Goal: Task Accomplishment & Management: Use online tool/utility

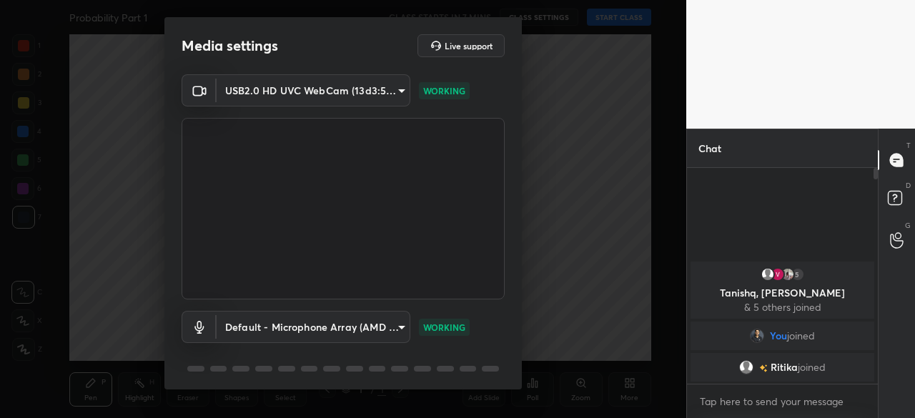
scroll to position [50, 0]
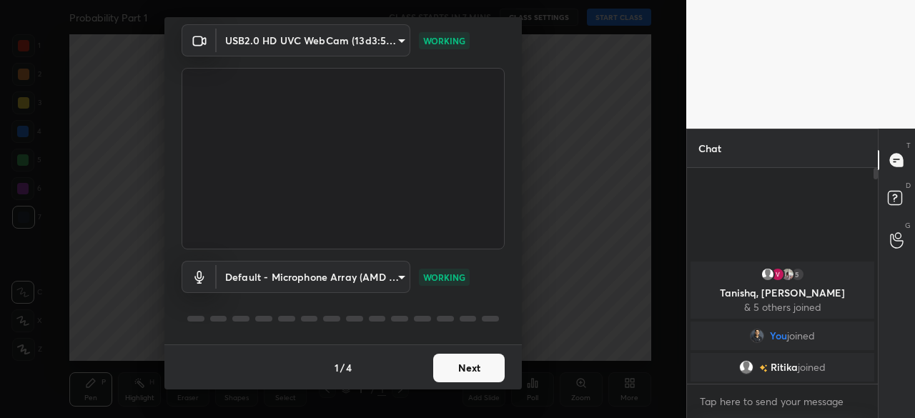
click at [481, 369] on button "Next" at bounding box center [468, 368] width 71 height 29
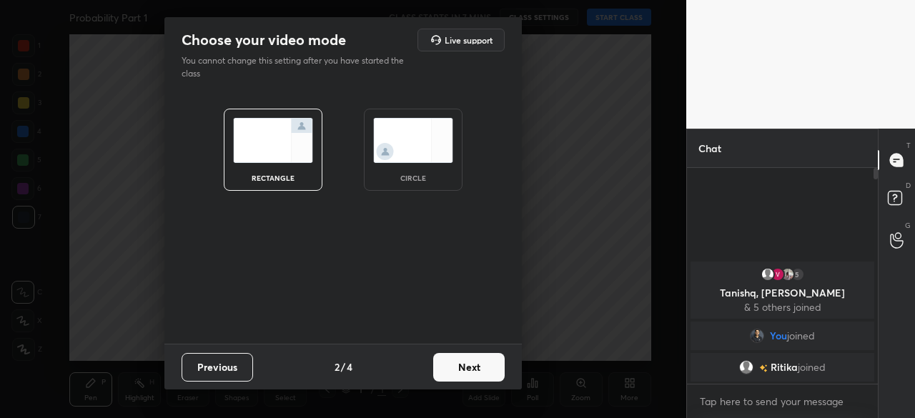
click at [467, 370] on button "Next" at bounding box center [468, 367] width 71 height 29
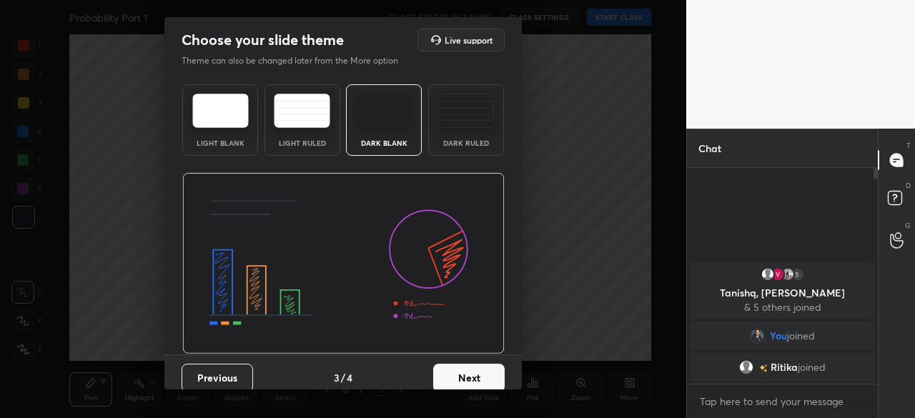
click at [472, 371] on button "Next" at bounding box center [468, 378] width 71 height 29
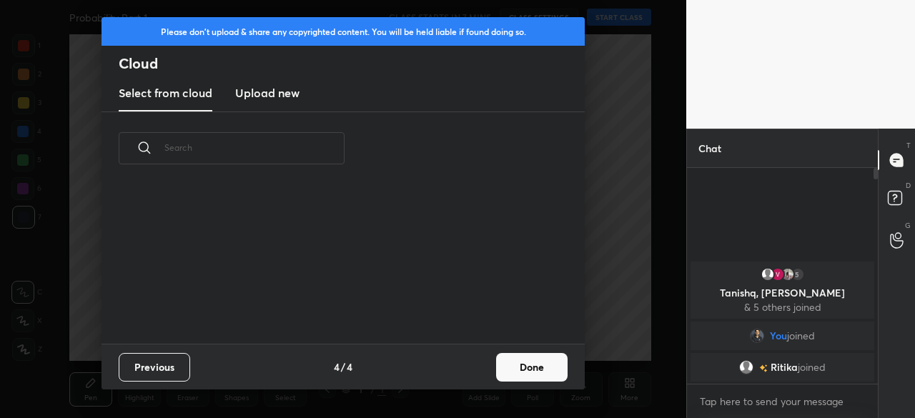
scroll to position [159, 459]
click at [285, 89] on h3 "Upload new" at bounding box center [267, 92] width 64 height 17
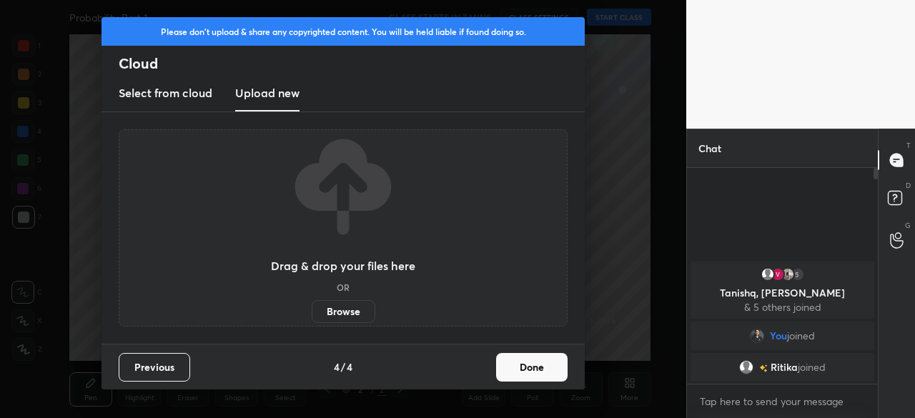
click at [351, 307] on label "Browse" at bounding box center [344, 311] width 64 height 23
click at [312, 307] on input "Browse" at bounding box center [312, 311] width 0 height 23
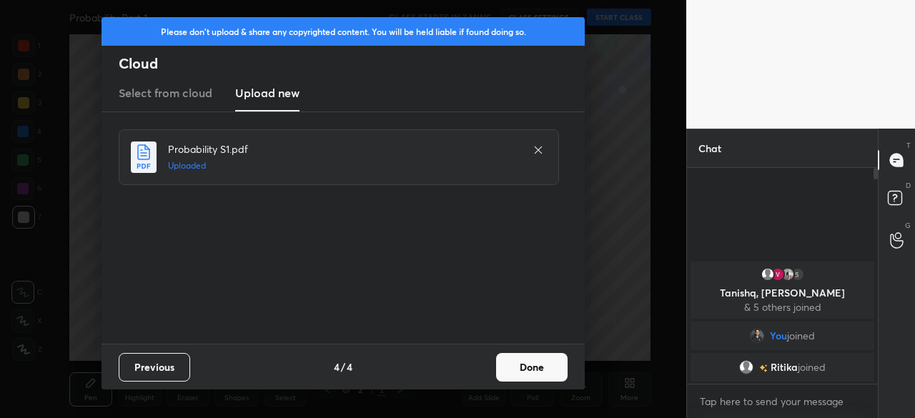
click at [523, 370] on button "Done" at bounding box center [531, 367] width 71 height 29
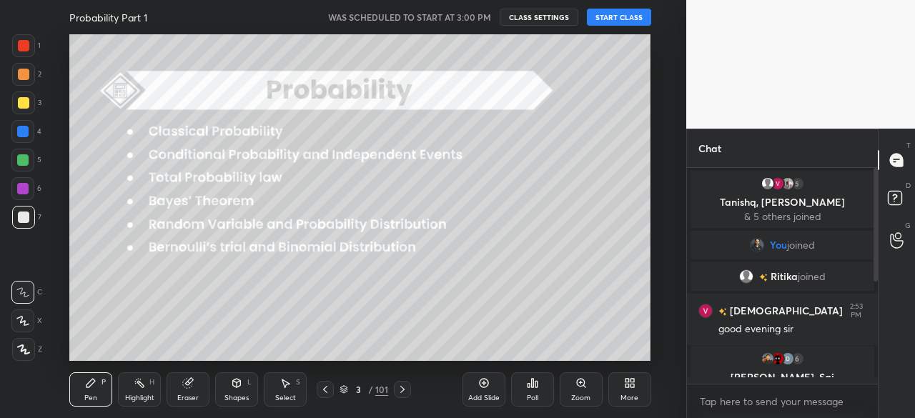
click at [622, 18] on button "START CLASS" at bounding box center [619, 17] width 64 height 17
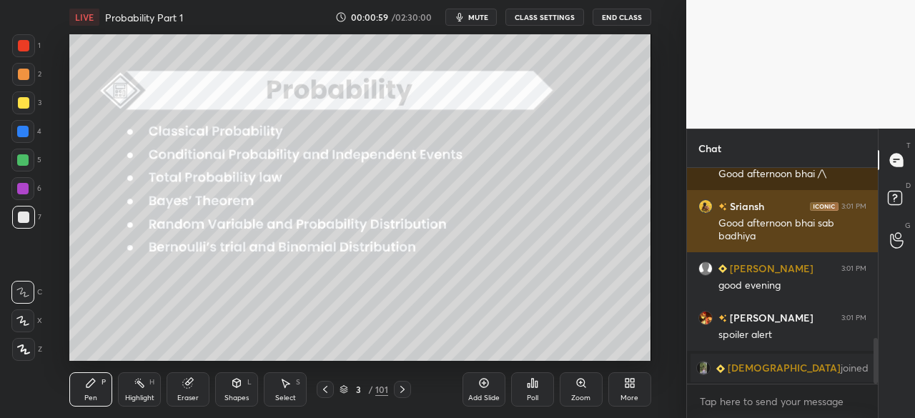
scroll to position [788, 0]
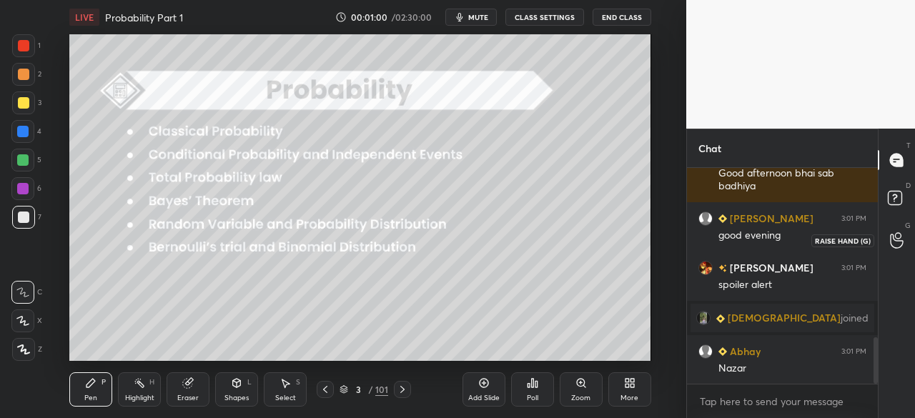
click at [896, 241] on icon at bounding box center [896, 241] width 13 height 14
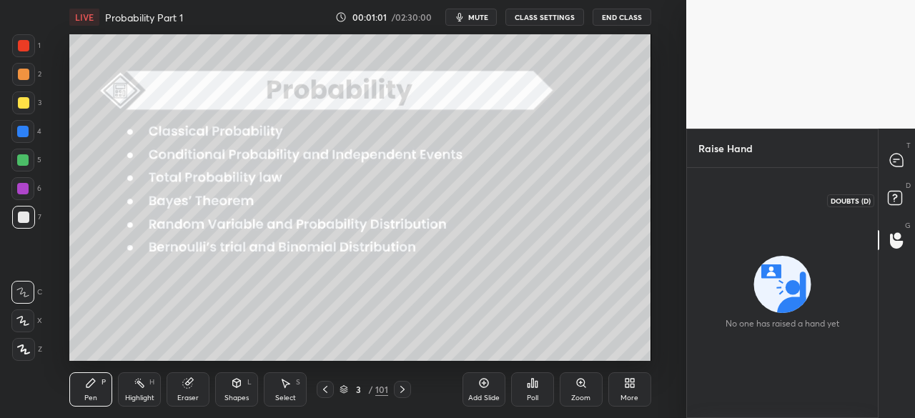
click at [895, 197] on icon at bounding box center [894, 197] width 5 height 6
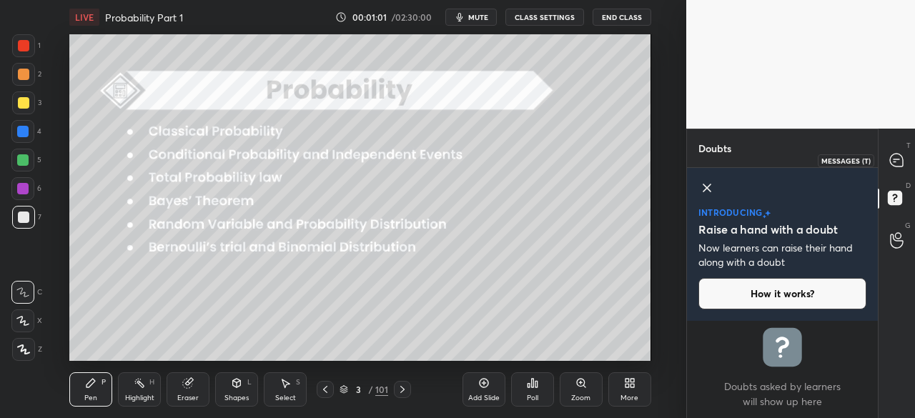
click at [898, 162] on icon at bounding box center [896, 160] width 13 height 13
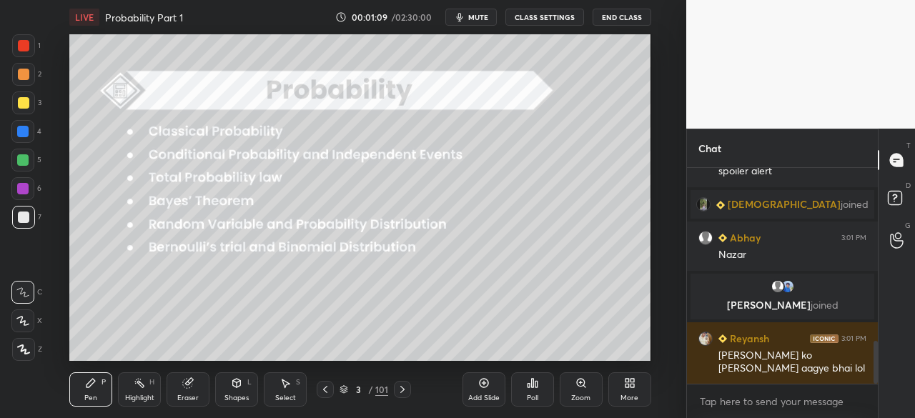
scroll to position [921, 0]
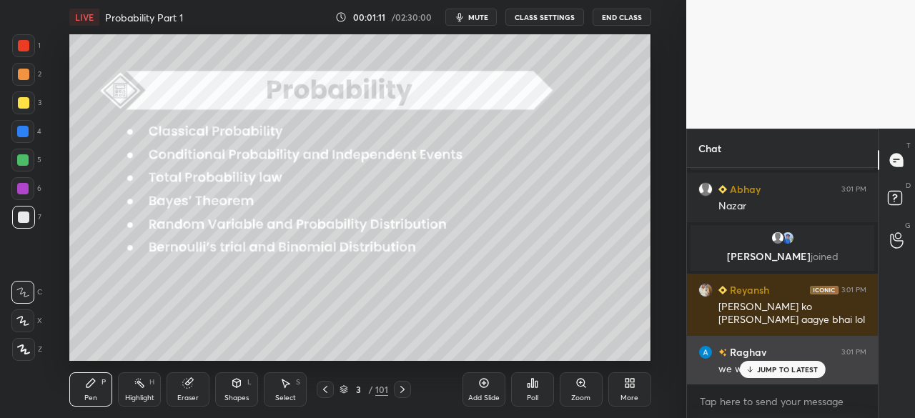
click at [788, 379] on div "[PERSON_NAME] 3:01 PM we would wait to see" at bounding box center [782, 360] width 191 height 49
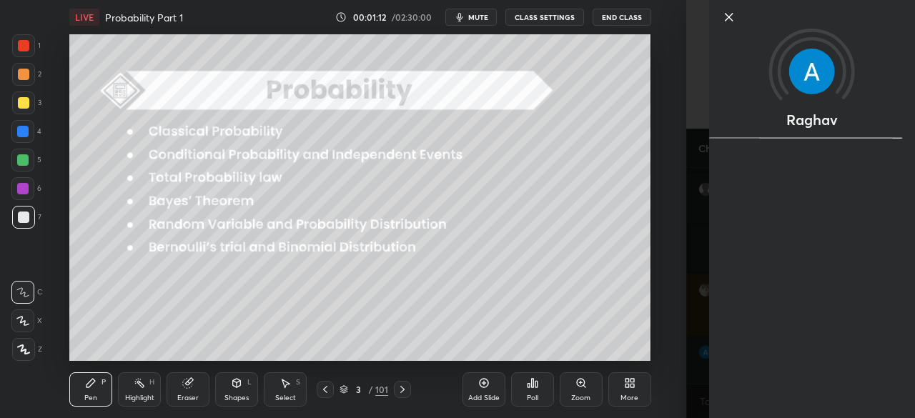
click at [667, 355] on div "Setting up your live class Poll for secs No correct answer Start poll" at bounding box center [360, 197] width 629 height 327
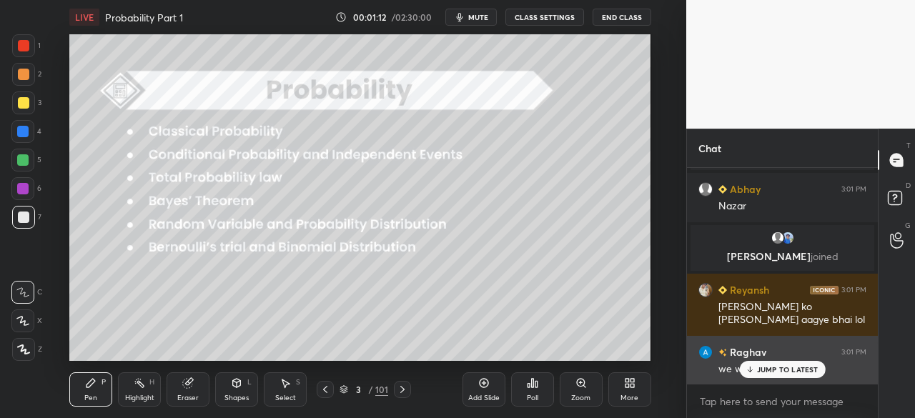
click at [771, 369] on p "JUMP TO LATEST" at bounding box center [787, 369] width 61 height 9
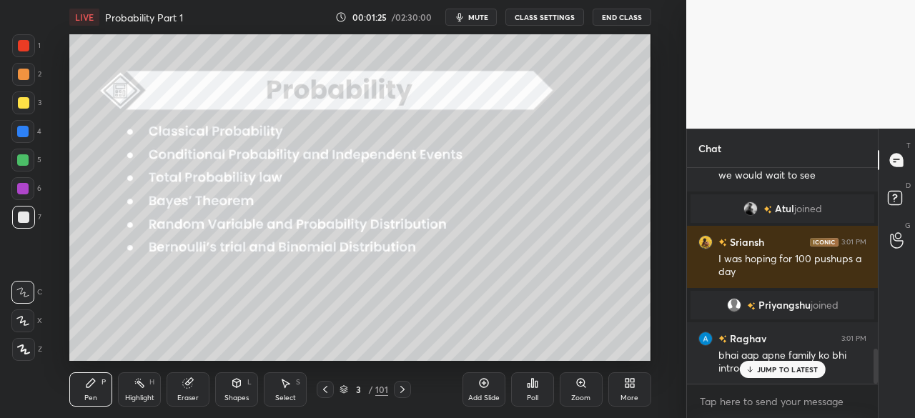
scroll to position [1108, 0]
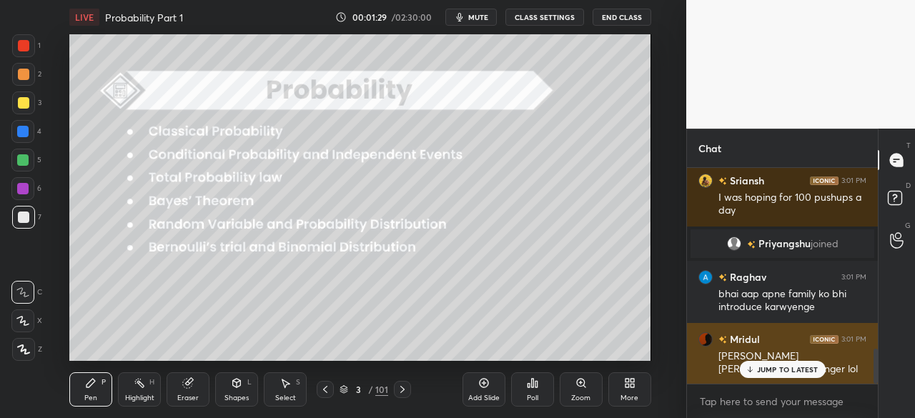
drag, startPoint x: 785, startPoint y: 370, endPoint x: 771, endPoint y: 381, distance: 17.9
click at [787, 370] on p "JUMP TO LATEST" at bounding box center [787, 369] width 61 height 9
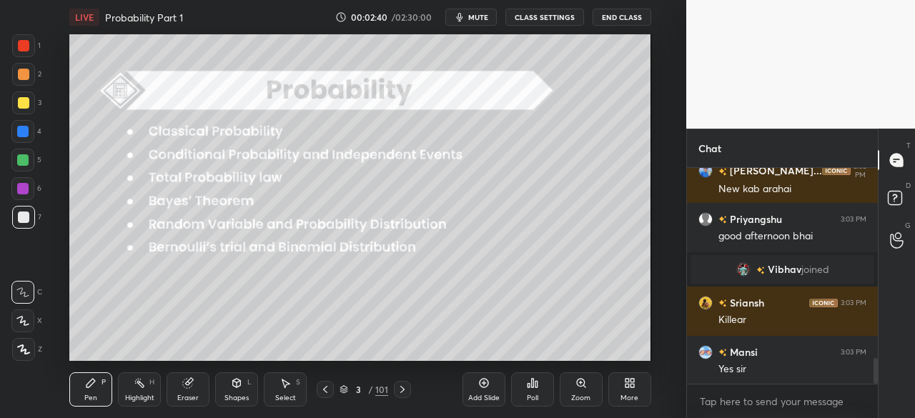
scroll to position [1594, 0]
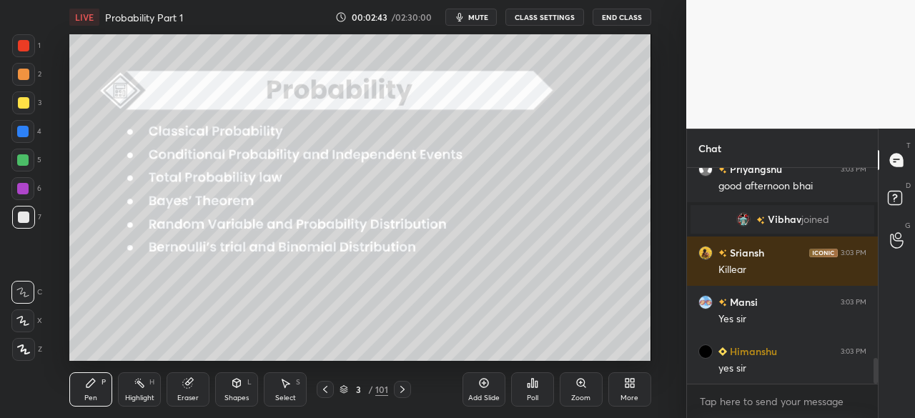
click at [395, 390] on div at bounding box center [402, 389] width 17 height 17
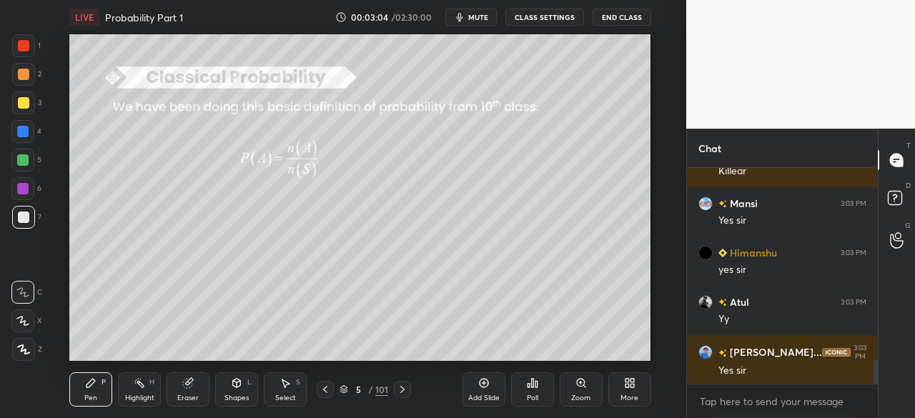
scroll to position [1727, 0]
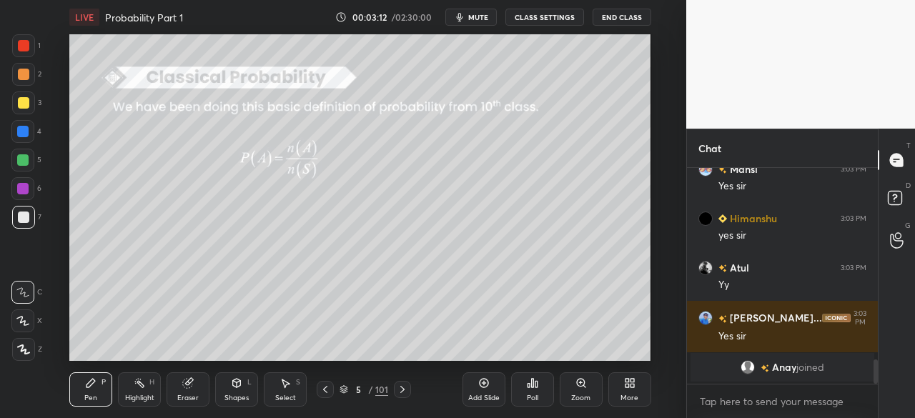
drag, startPoint x: 400, startPoint y: 390, endPoint x: 398, endPoint y: 410, distance: 19.4
click at [398, 391] on icon at bounding box center [402, 389] width 11 height 11
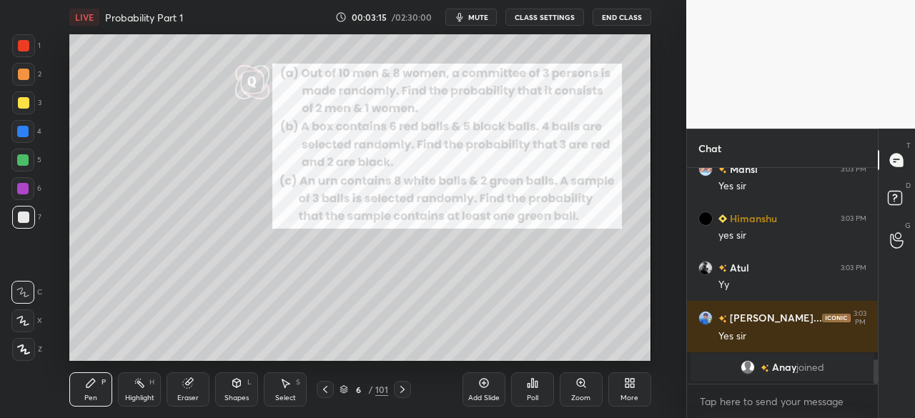
click at [400, 389] on icon at bounding box center [402, 389] width 11 height 11
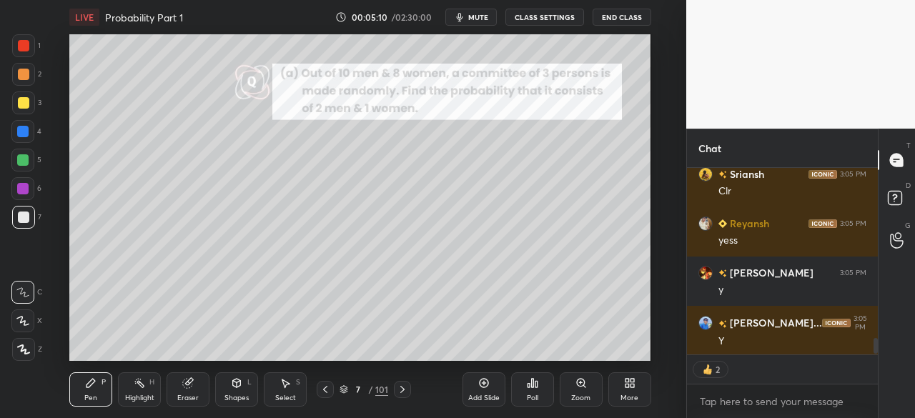
scroll to position [2056, 0]
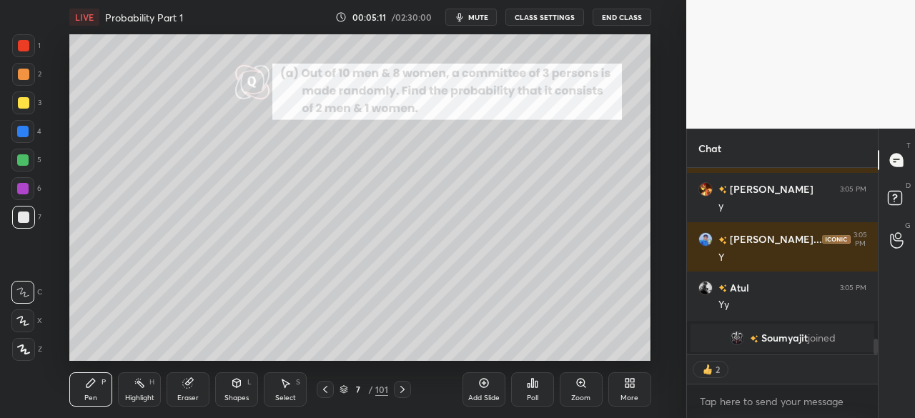
click at [399, 392] on icon at bounding box center [402, 389] width 11 height 11
click at [402, 393] on icon at bounding box center [402, 389] width 11 height 11
type textarea "x"
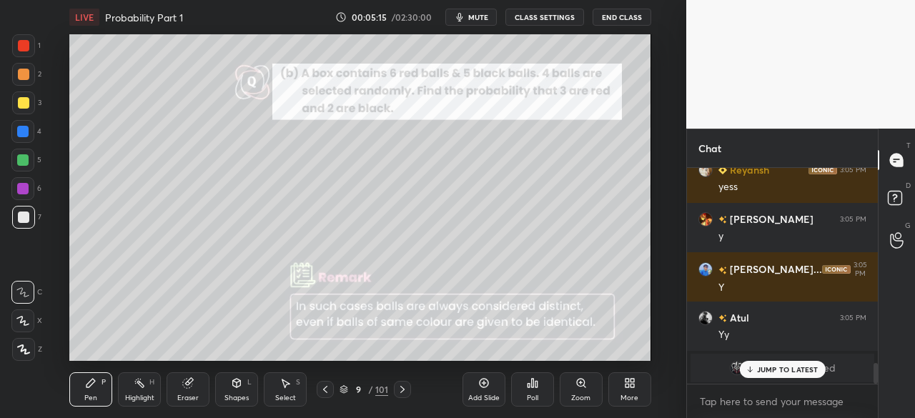
click at [234, 387] on icon at bounding box center [236, 382] width 11 height 11
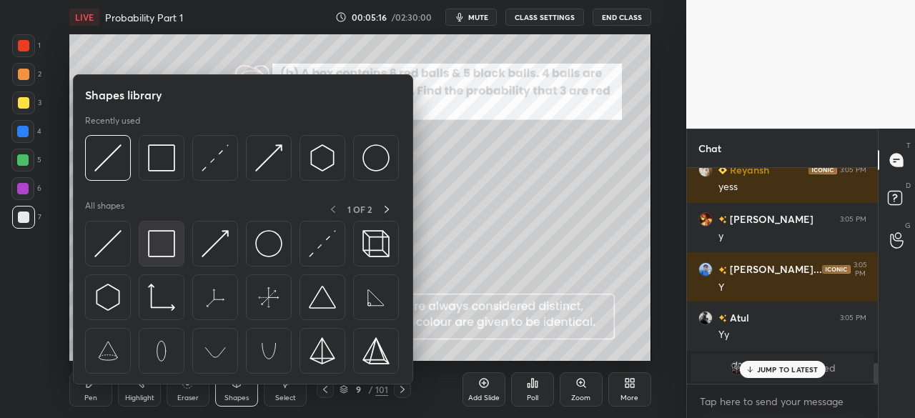
click at [162, 243] on img at bounding box center [161, 243] width 27 height 27
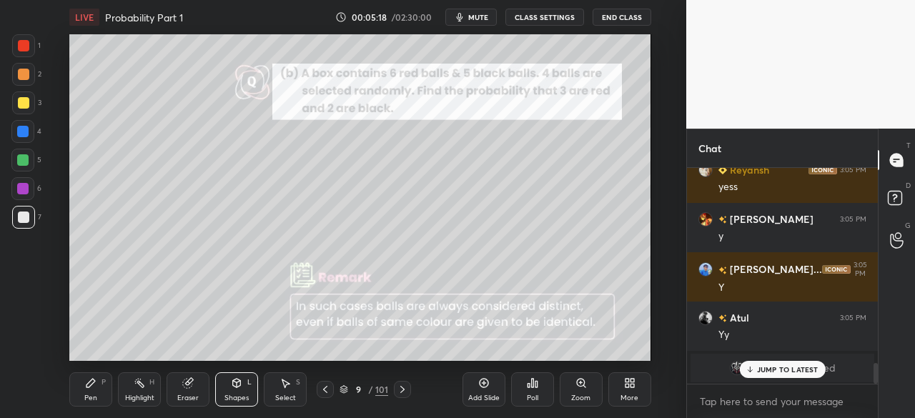
drag, startPoint x: 94, startPoint y: 374, endPoint x: 96, endPoint y: 362, distance: 12.3
click at [94, 371] on div "Pen P Highlight H Eraser Shapes L Select S 9 / 101 Add Slide Poll Zoom More" at bounding box center [359, 389] width 581 height 57
drag, startPoint x: 85, startPoint y: 391, endPoint x: 92, endPoint y: 364, distance: 27.9
click at [84, 387] on div "Pen P" at bounding box center [90, 389] width 43 height 34
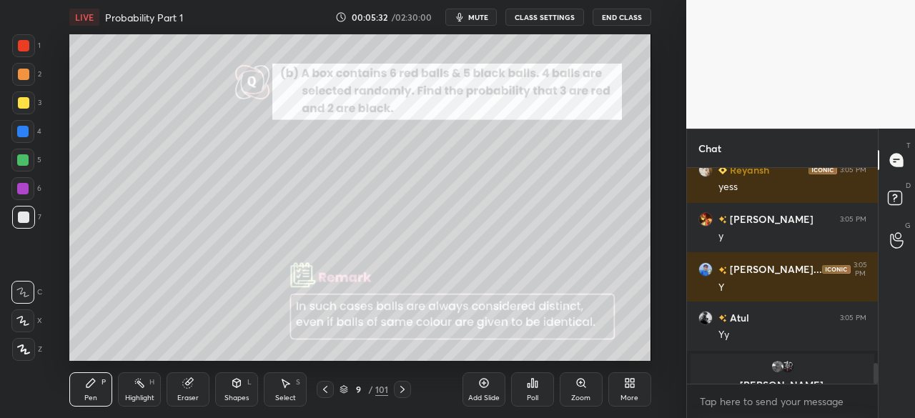
drag, startPoint x: 402, startPoint y: 387, endPoint x: 384, endPoint y: 387, distance: 17.9
click at [399, 387] on icon at bounding box center [402, 389] width 11 height 11
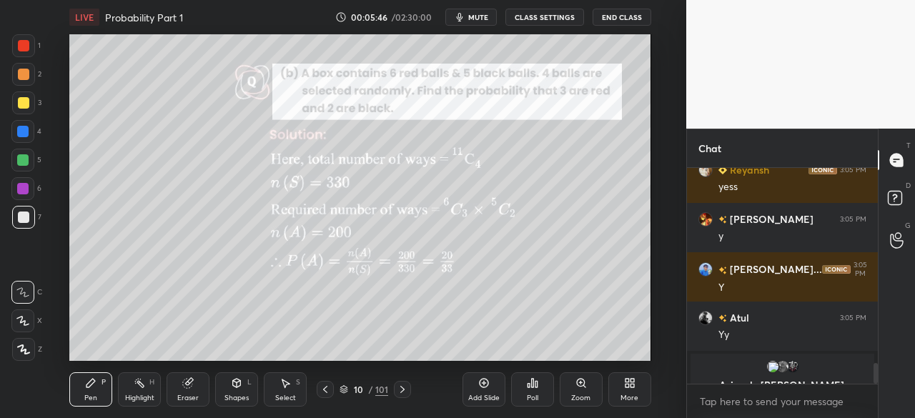
click at [327, 388] on icon at bounding box center [325, 389] width 11 height 11
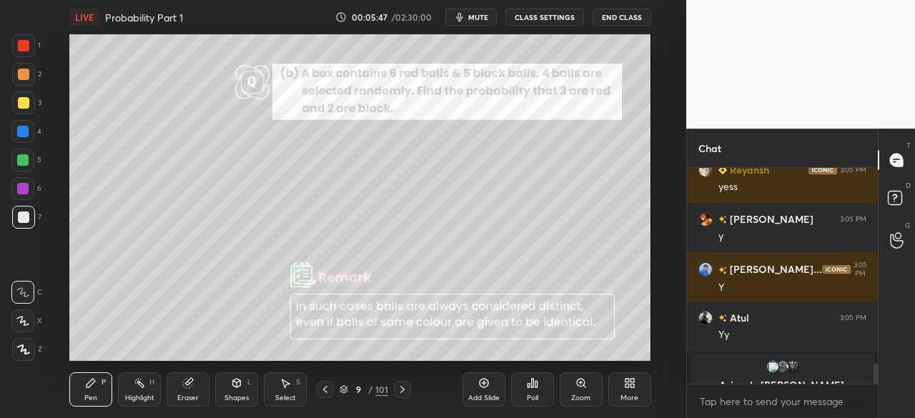
drag, startPoint x: 24, startPoint y: 41, endPoint x: 54, endPoint y: 46, distance: 29.7
click at [31, 44] on div at bounding box center [23, 45] width 23 height 23
click at [23, 215] on div at bounding box center [23, 217] width 11 height 11
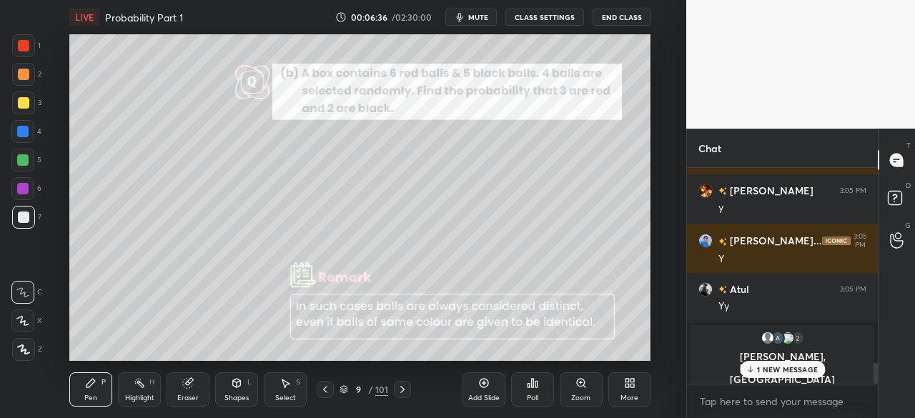
drag, startPoint x: 24, startPoint y: 134, endPoint x: 34, endPoint y: 132, distance: 10.2
click at [26, 134] on div at bounding box center [22, 131] width 11 height 11
click at [26, 154] on div at bounding box center [22, 160] width 23 height 23
drag, startPoint x: 19, startPoint y: 127, endPoint x: 23, endPoint y: 134, distance: 7.7
click at [20, 129] on div at bounding box center [22, 131] width 11 height 11
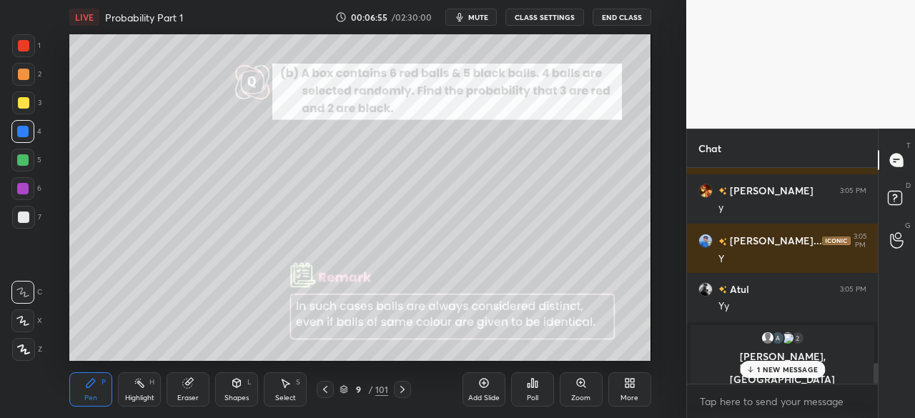
click at [20, 159] on div at bounding box center [22, 159] width 11 height 11
click at [480, 18] on span "mute" at bounding box center [478, 17] width 20 height 10
click at [478, 18] on span "unmute" at bounding box center [476, 17] width 31 height 10
drag, startPoint x: 785, startPoint y: 375, endPoint x: 798, endPoint y: 352, distance: 26.0
click at [784, 374] on div "2 NEW MESSAGES" at bounding box center [782, 369] width 90 height 17
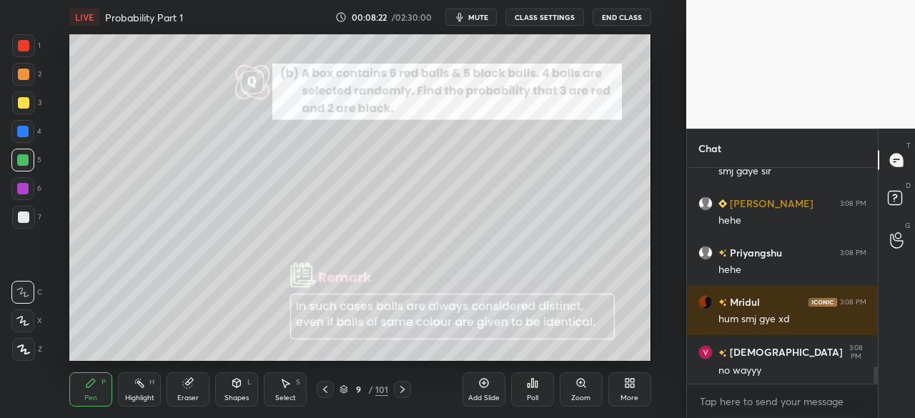
scroll to position [2573, 0]
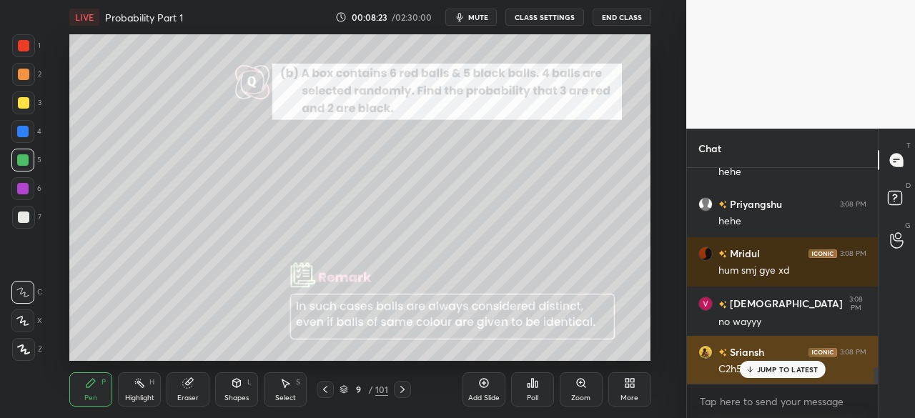
click at [783, 365] on div "JUMP TO LATEST" at bounding box center [782, 369] width 86 height 17
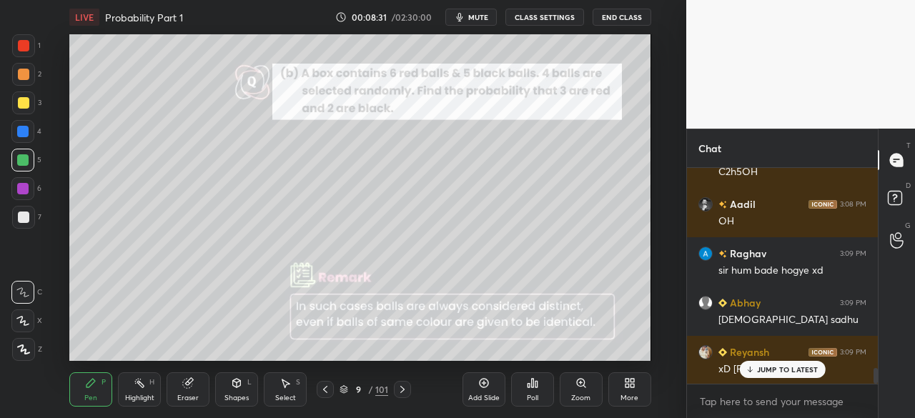
scroll to position [2821, 0]
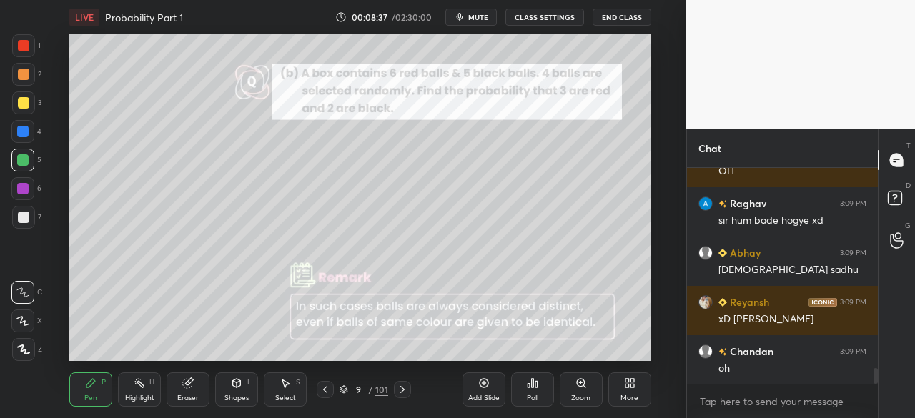
click at [25, 218] on div at bounding box center [23, 217] width 11 height 11
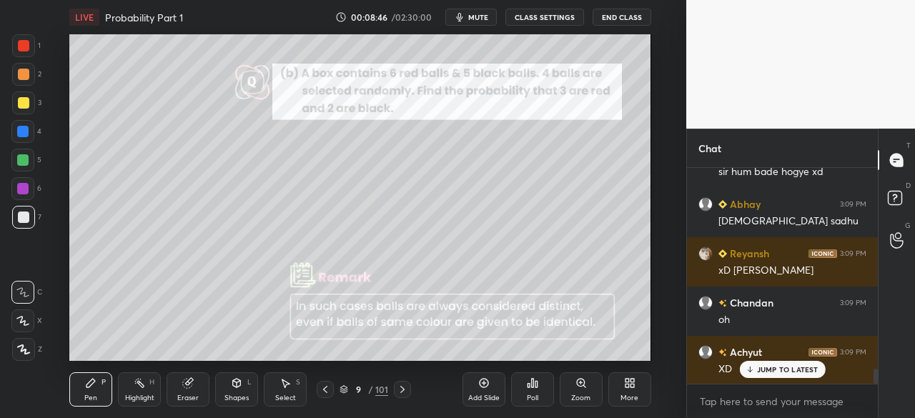
scroll to position [2919, 0]
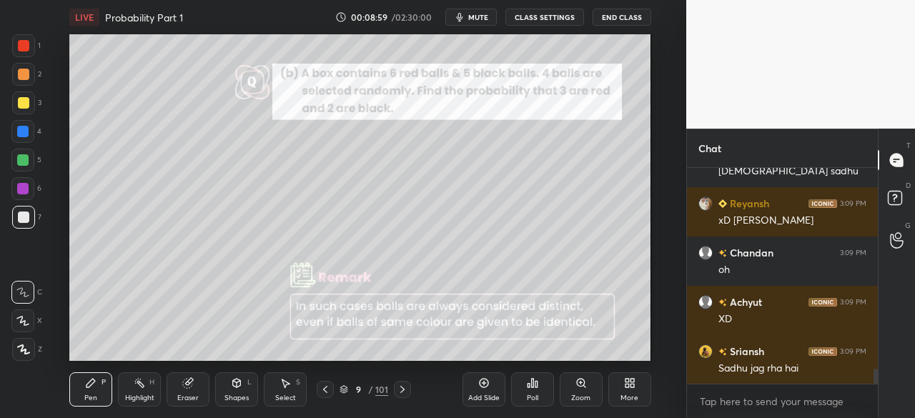
click at [479, 385] on icon at bounding box center [483, 383] width 9 height 9
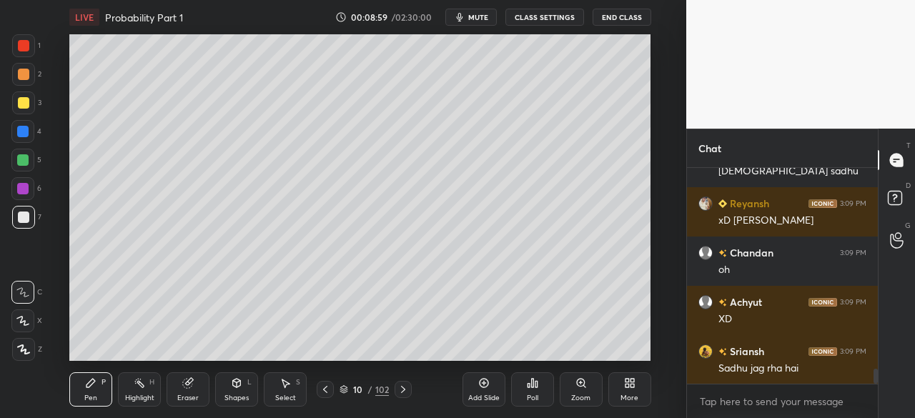
click at [242, 396] on div "Shapes" at bounding box center [236, 398] width 24 height 7
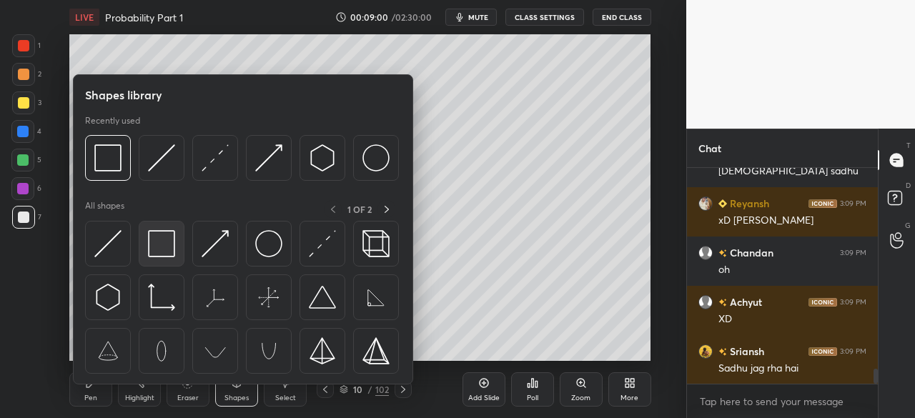
click at [168, 244] on img at bounding box center [161, 243] width 27 height 27
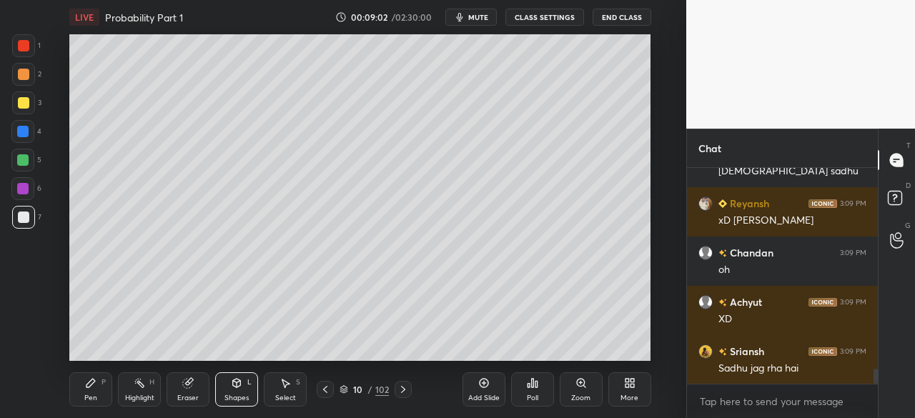
drag, startPoint x: 90, startPoint y: 391, endPoint x: 104, endPoint y: 370, distance: 25.4
click at [93, 385] on div "Pen P" at bounding box center [90, 389] width 43 height 34
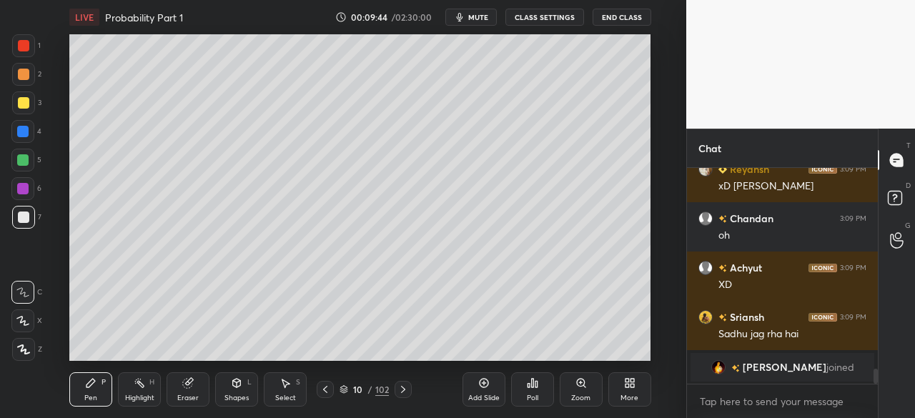
drag, startPoint x: 17, startPoint y: 152, endPoint x: 27, endPoint y: 154, distance: 10.1
click at [21, 154] on div at bounding box center [22, 160] width 23 height 23
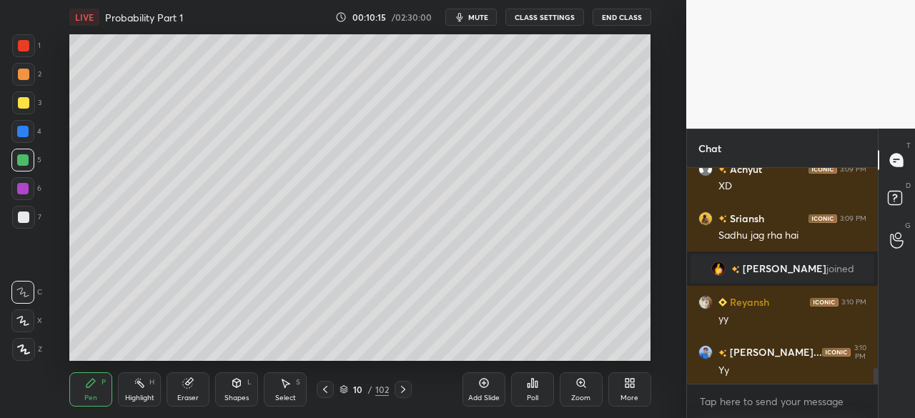
scroll to position [2829, 0]
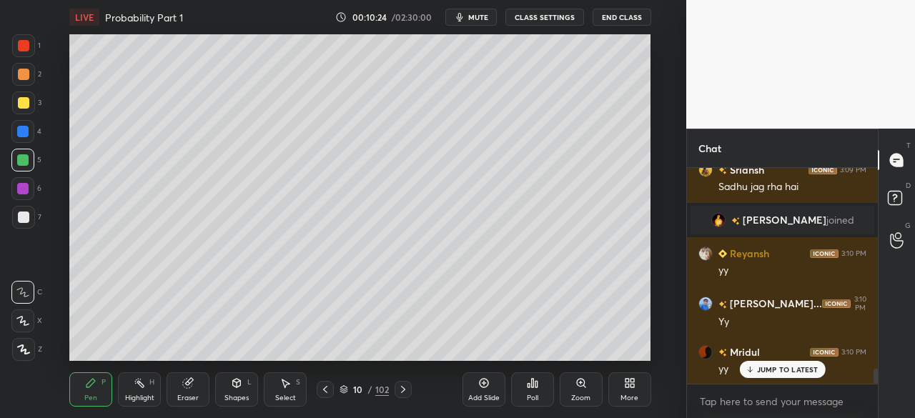
click at [189, 388] on div "Eraser" at bounding box center [188, 389] width 43 height 34
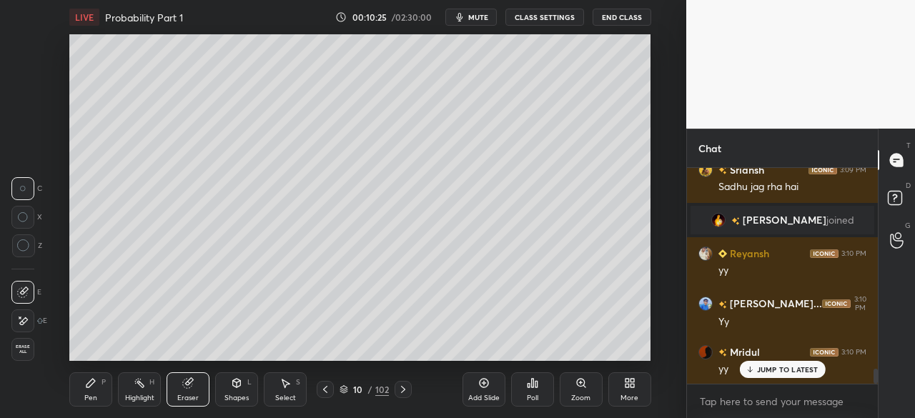
drag, startPoint x: 24, startPoint y: 355, endPoint x: 39, endPoint y: 346, distance: 17.7
click at [29, 355] on div "Erase all" at bounding box center [22, 349] width 23 height 23
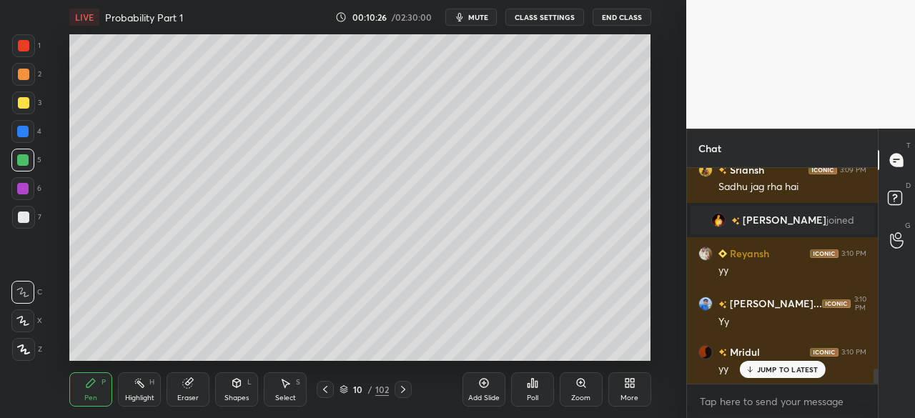
click at [24, 216] on div at bounding box center [23, 217] width 11 height 11
click at [403, 390] on icon at bounding box center [402, 389] width 11 height 11
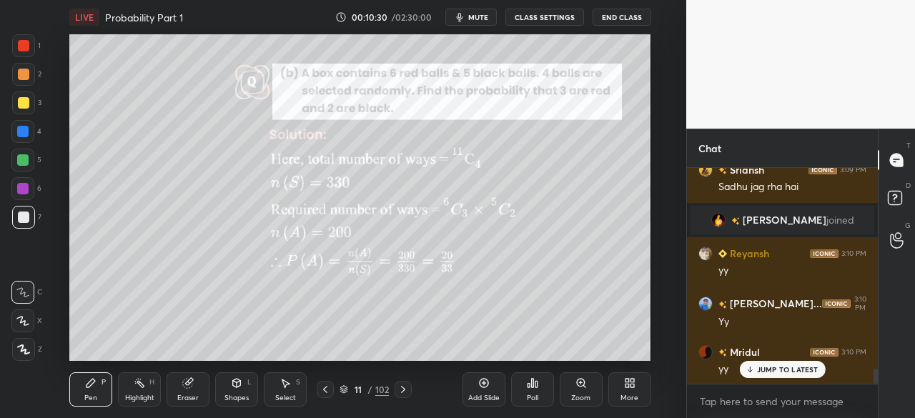
click at [405, 387] on icon at bounding box center [402, 389] width 11 height 11
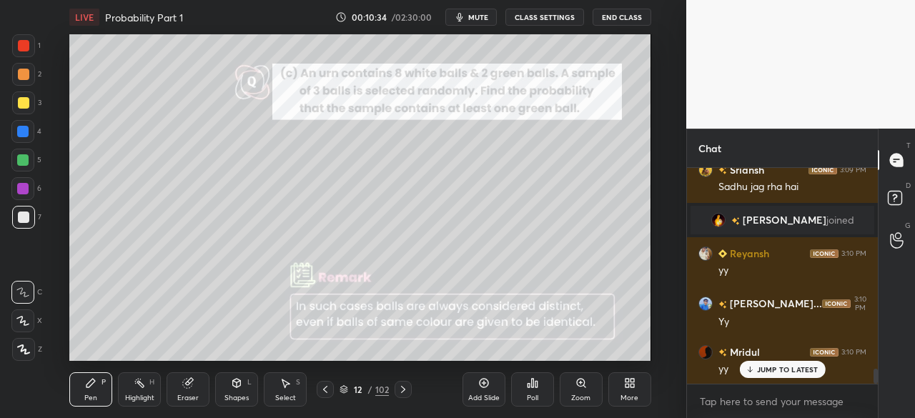
click at [545, 14] on button "CLASS SETTINGS" at bounding box center [544, 17] width 79 height 17
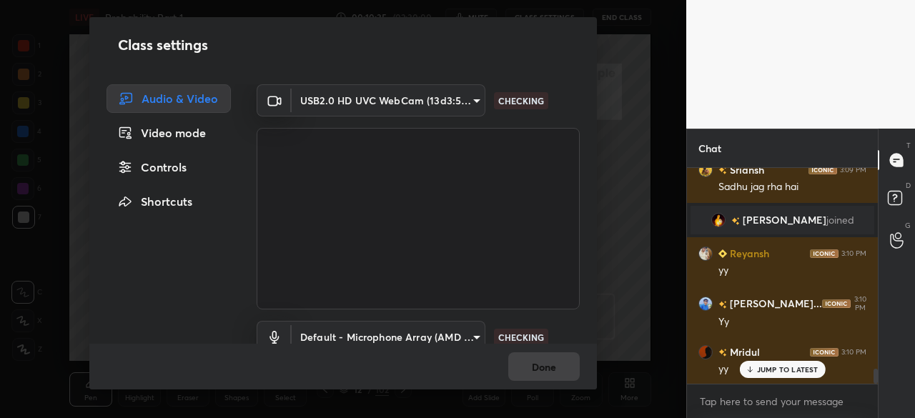
click at [157, 167] on div "Controls" at bounding box center [169, 167] width 124 height 29
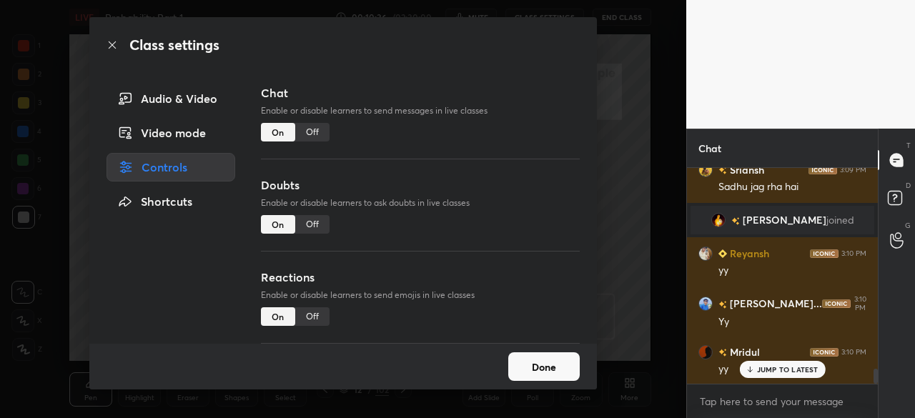
drag, startPoint x: 312, startPoint y: 129, endPoint x: 437, endPoint y: 229, distance: 160.3
click at [312, 129] on div "Off" at bounding box center [312, 132] width 34 height 19
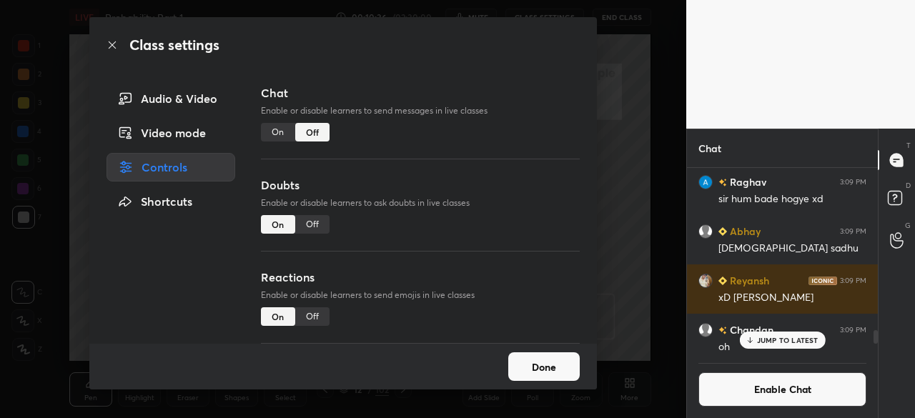
click at [545, 365] on button "Done" at bounding box center [543, 366] width 71 height 29
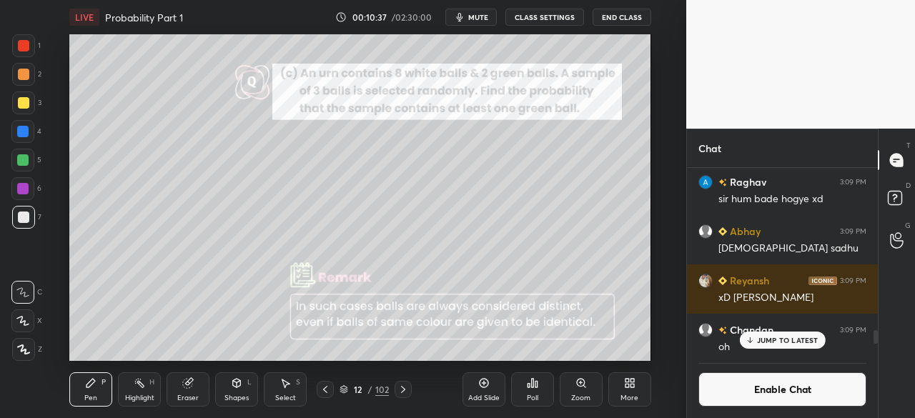
click at [763, 335] on div "JUMP TO LATEST" at bounding box center [782, 340] width 86 height 17
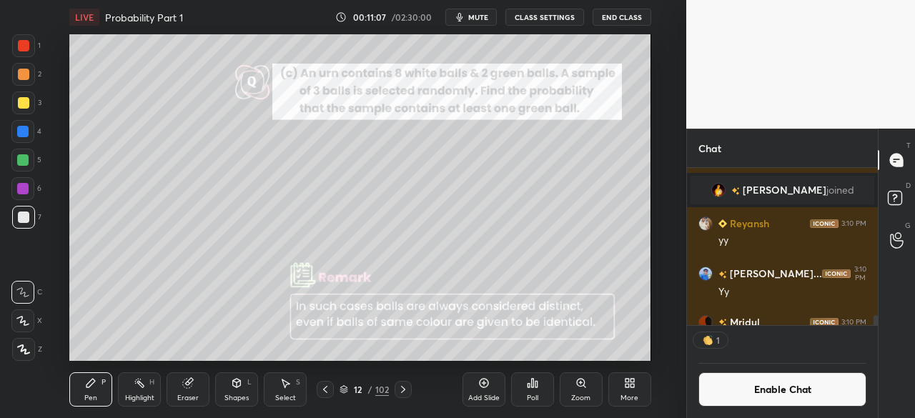
scroll to position [5, 4]
click at [23, 157] on div at bounding box center [22, 159] width 11 height 11
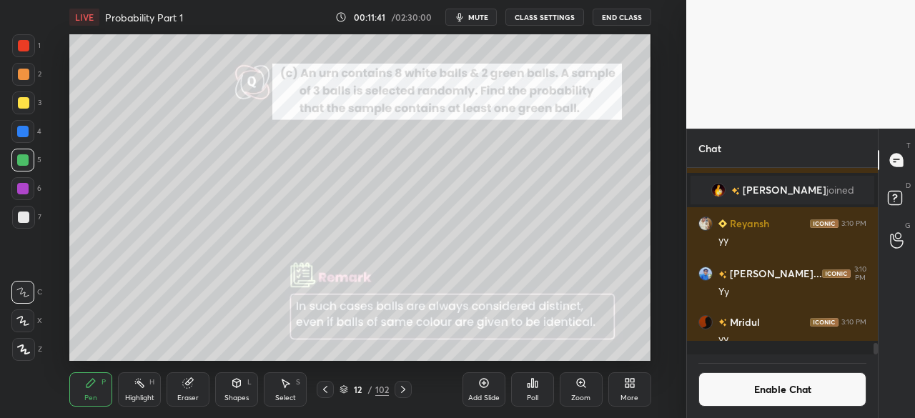
scroll to position [182, 187]
click at [23, 215] on div at bounding box center [23, 217] width 11 height 11
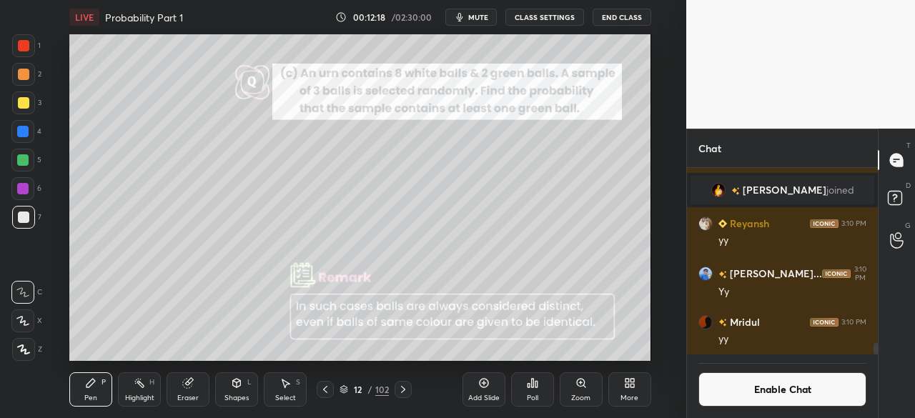
scroll to position [5, 4]
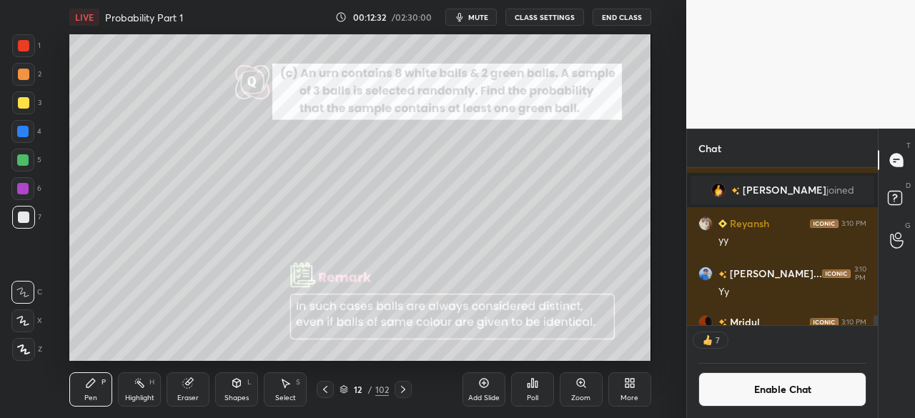
click at [776, 394] on button "Enable Chat" at bounding box center [782, 389] width 168 height 34
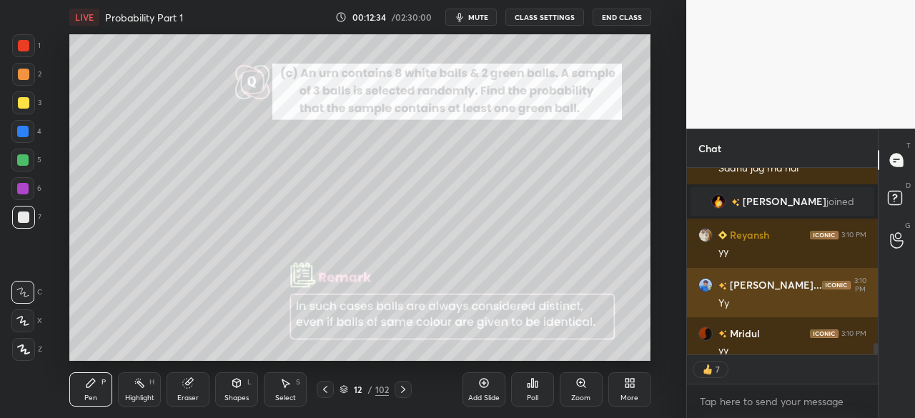
scroll to position [2789, 0]
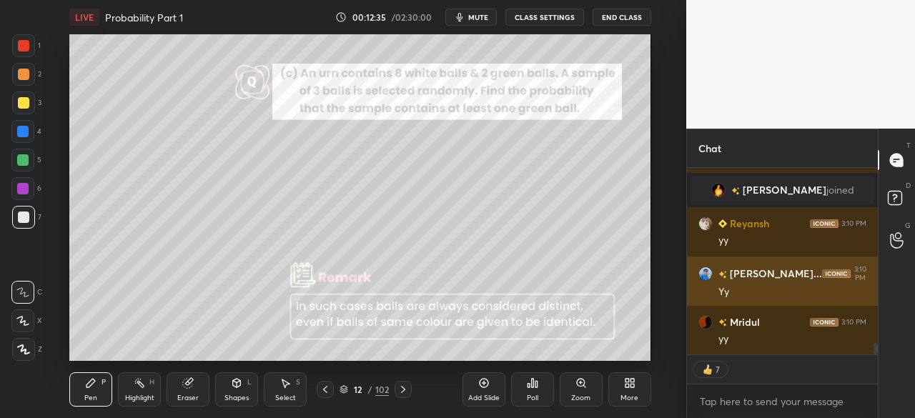
type textarea "x"
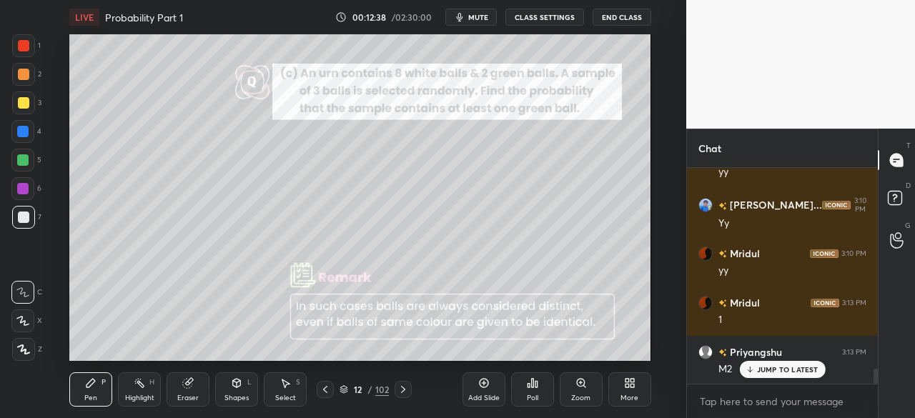
scroll to position [2908, 0]
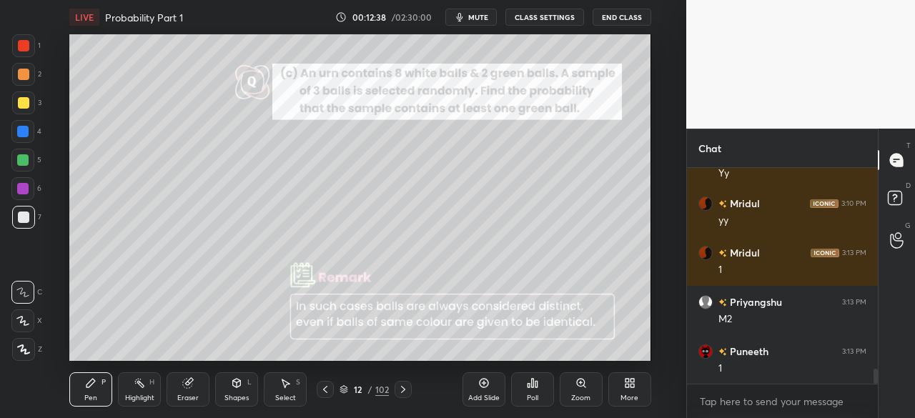
click at [403, 391] on icon at bounding box center [403, 389] width 4 height 7
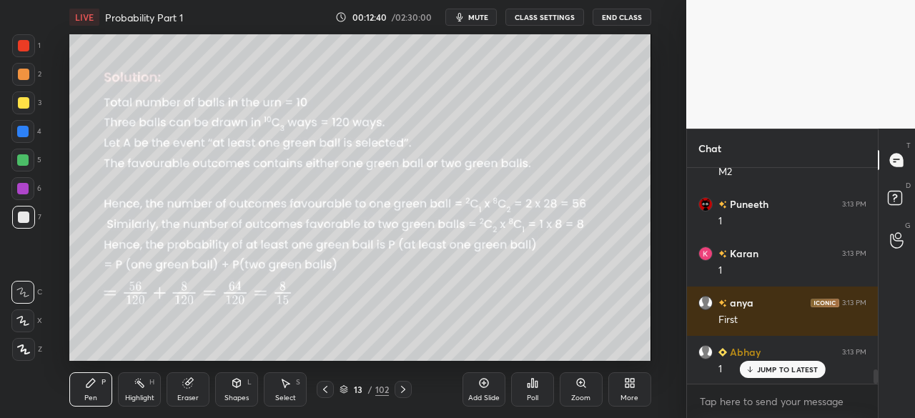
scroll to position [3204, 0]
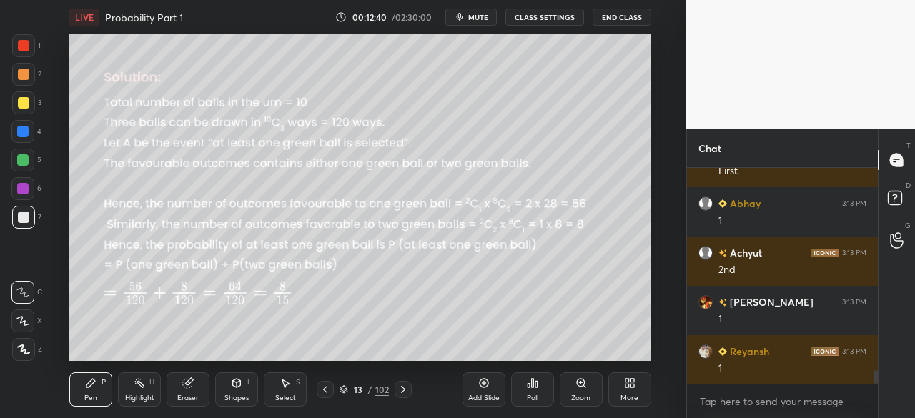
click at [402, 392] on icon at bounding box center [402, 389] width 11 height 11
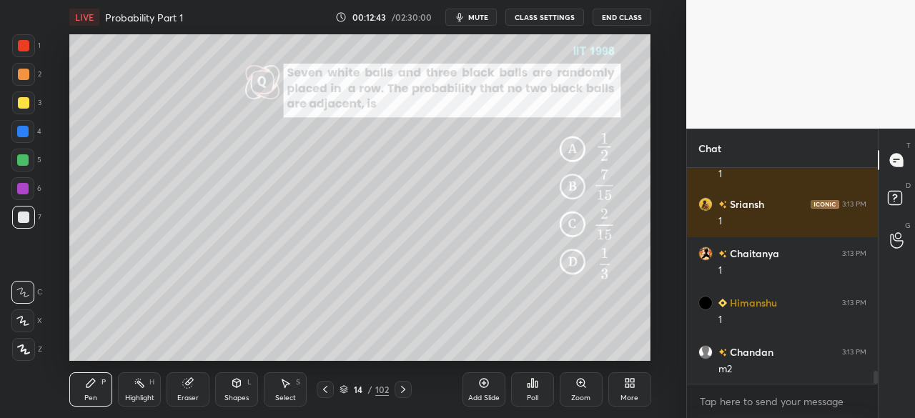
scroll to position [3500, 0]
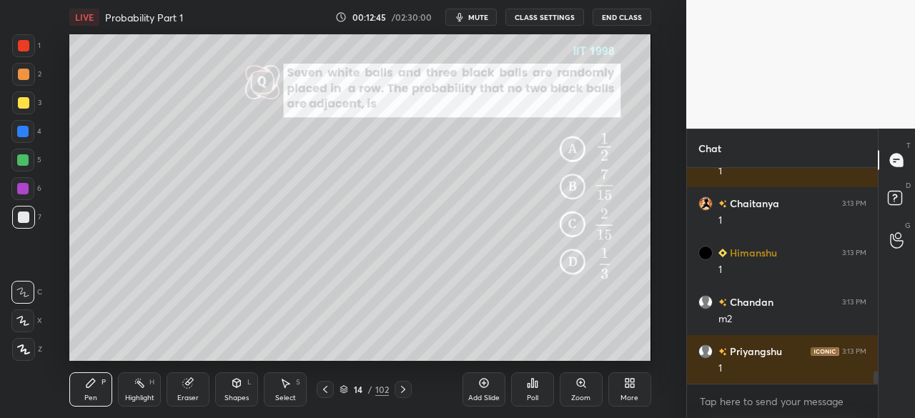
click at [543, 11] on button "CLASS SETTINGS" at bounding box center [544, 17] width 79 height 17
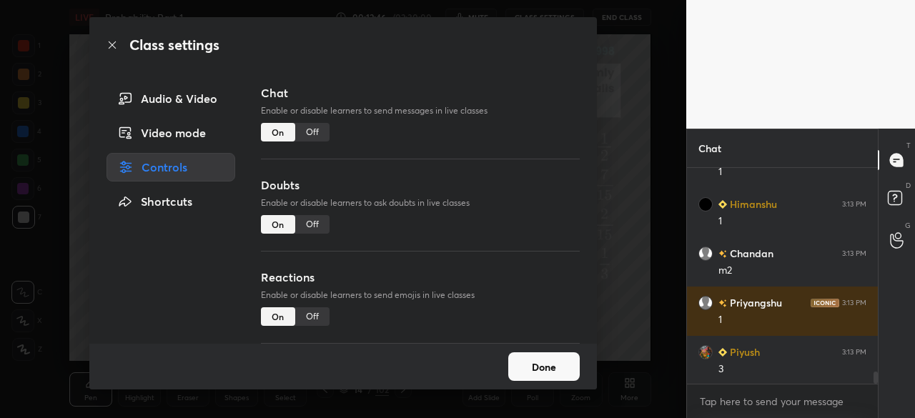
click at [310, 133] on div "Off" at bounding box center [312, 132] width 34 height 19
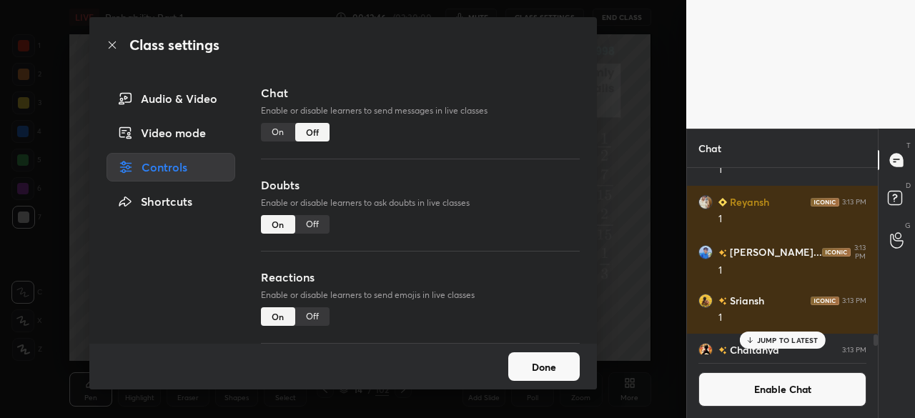
scroll to position [182, 187]
click at [550, 365] on button "Done" at bounding box center [543, 366] width 71 height 29
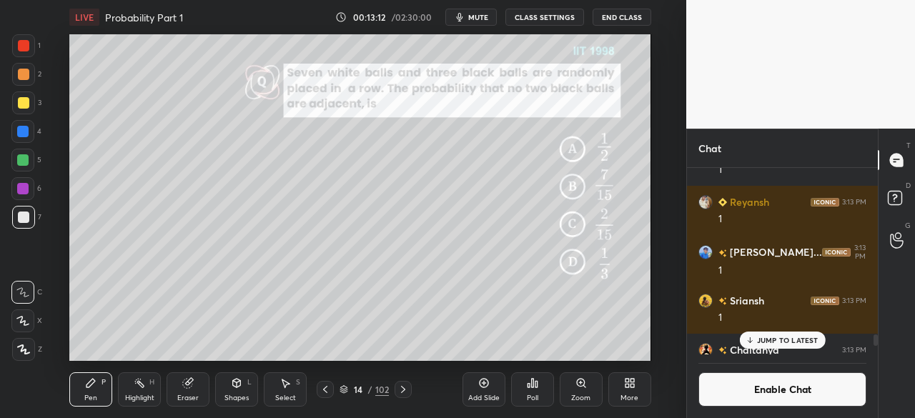
click at [26, 44] on div at bounding box center [23, 45] width 11 height 11
click at [233, 396] on div "Shapes" at bounding box center [236, 398] width 24 height 7
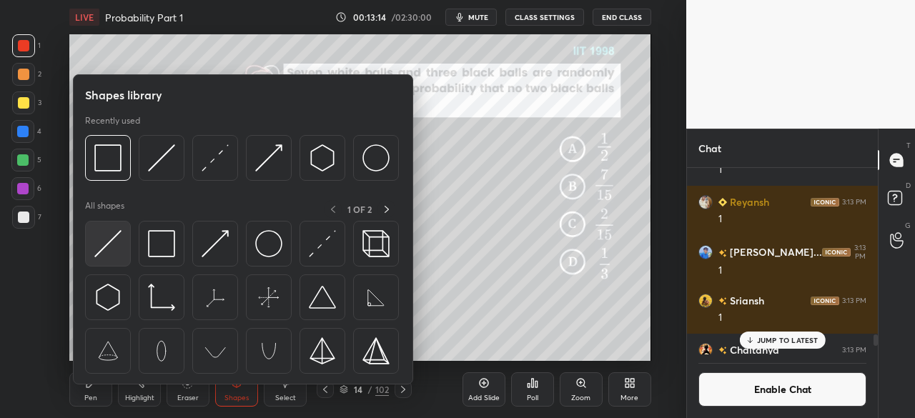
click at [114, 250] on img at bounding box center [107, 243] width 27 height 27
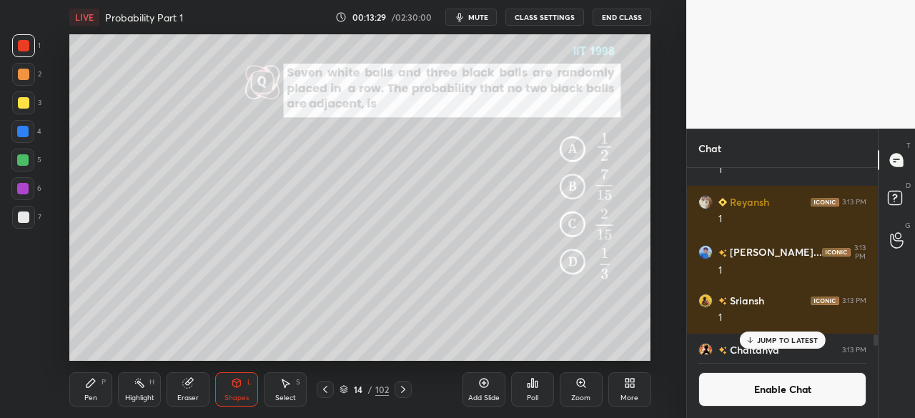
drag, startPoint x: 100, startPoint y: 389, endPoint x: 56, endPoint y: 257, distance: 139.5
click at [99, 387] on div "Pen P" at bounding box center [90, 389] width 43 height 34
click at [29, 224] on div at bounding box center [23, 217] width 23 height 23
click at [235, 395] on div "Shapes" at bounding box center [236, 398] width 24 height 7
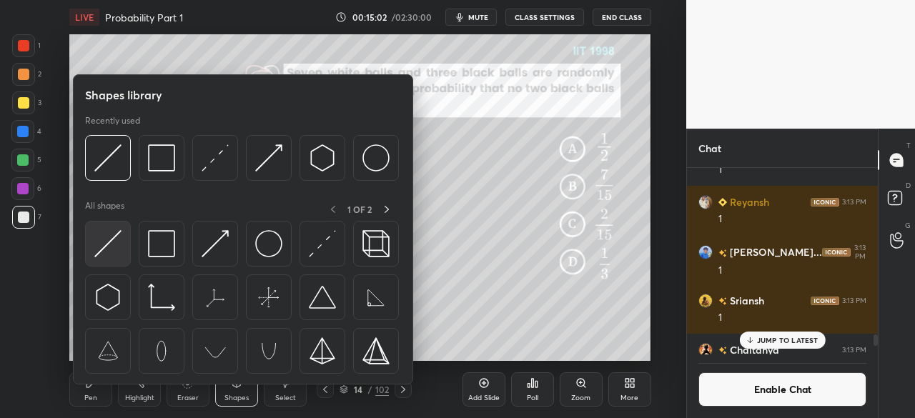
click at [106, 254] on img at bounding box center [107, 243] width 27 height 27
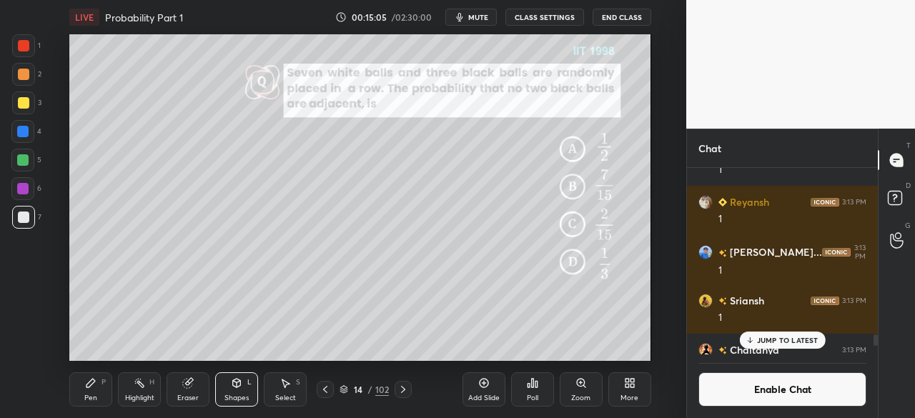
click at [91, 391] on div "Pen P" at bounding box center [90, 389] width 43 height 34
click at [24, 158] on div at bounding box center [22, 159] width 11 height 11
click at [229, 387] on div "Shapes L" at bounding box center [236, 389] width 43 height 34
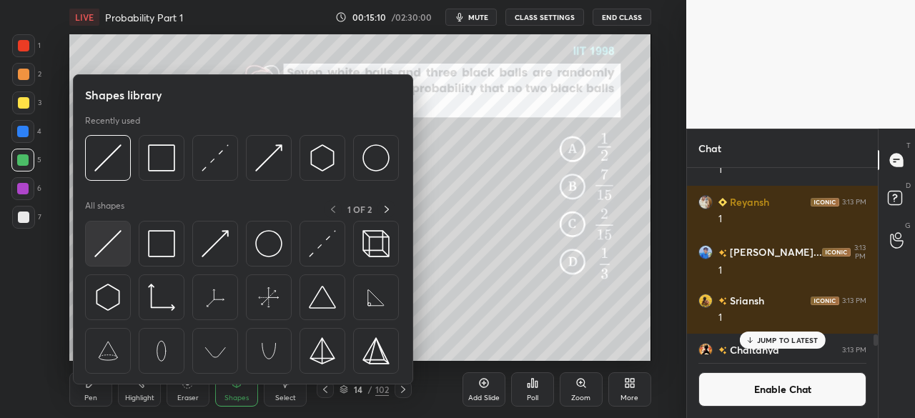
click at [112, 244] on img at bounding box center [107, 243] width 27 height 27
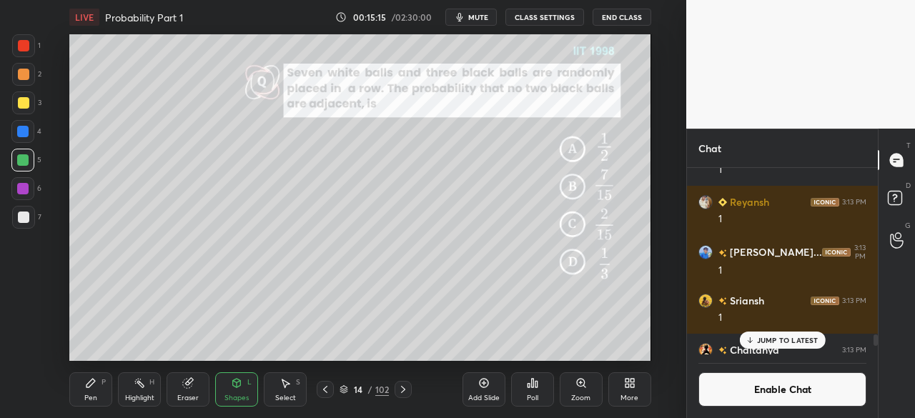
click at [79, 394] on div "Pen P" at bounding box center [90, 389] width 43 height 34
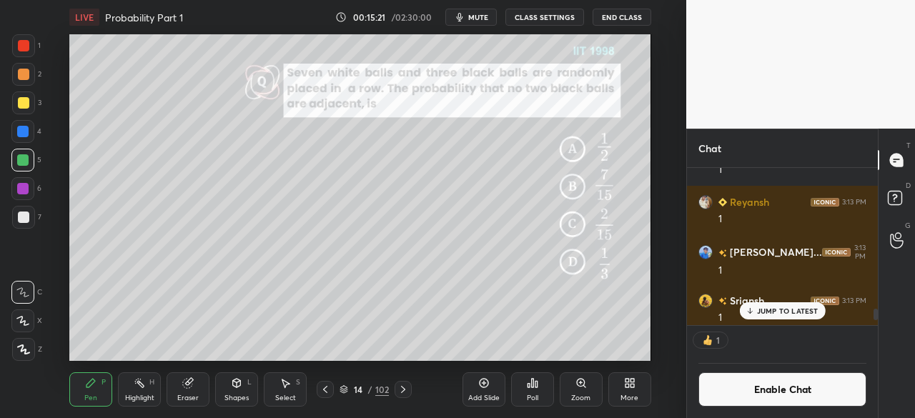
scroll to position [5, 4]
drag, startPoint x: 758, startPoint y: 392, endPoint x: 768, endPoint y: 355, distance: 38.7
click at [758, 390] on button "Enable Chat" at bounding box center [782, 389] width 168 height 34
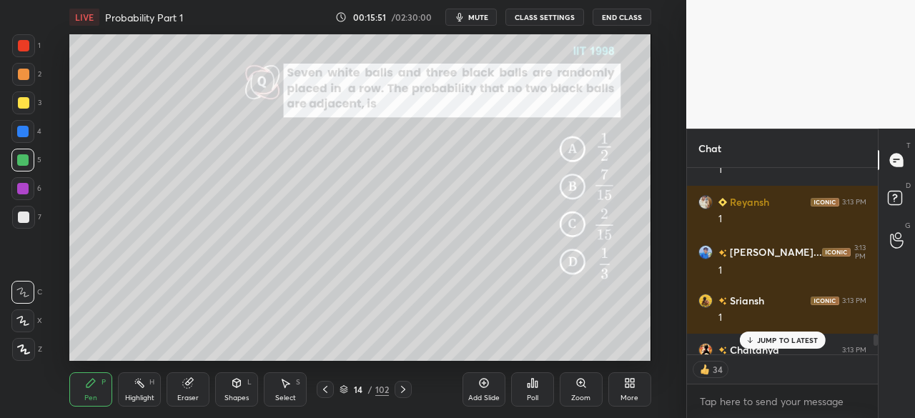
scroll to position [182, 187]
click at [778, 337] on p "JUMP TO LATEST" at bounding box center [787, 340] width 61 height 9
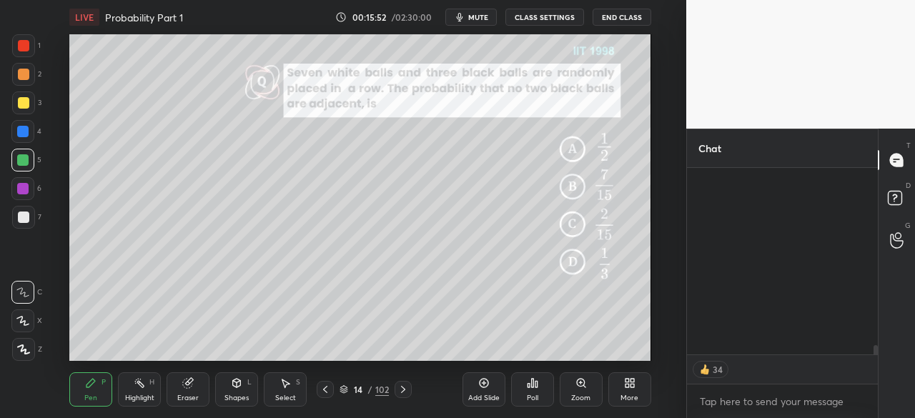
scroll to position [3480, 0]
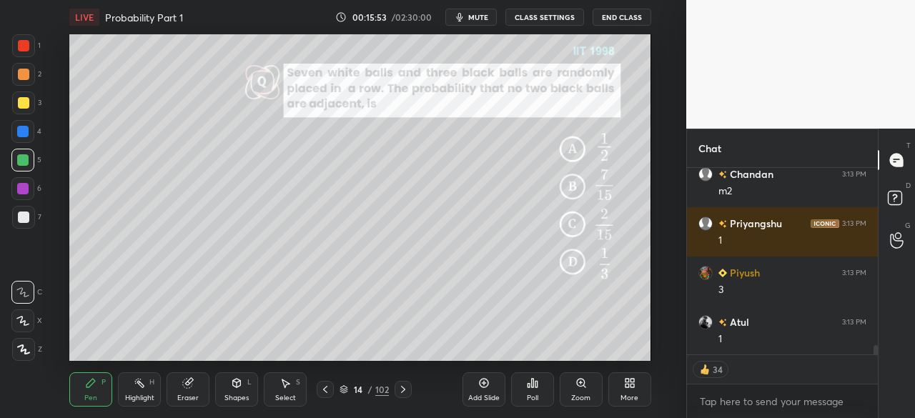
click at [24, 221] on div at bounding box center [23, 217] width 11 height 11
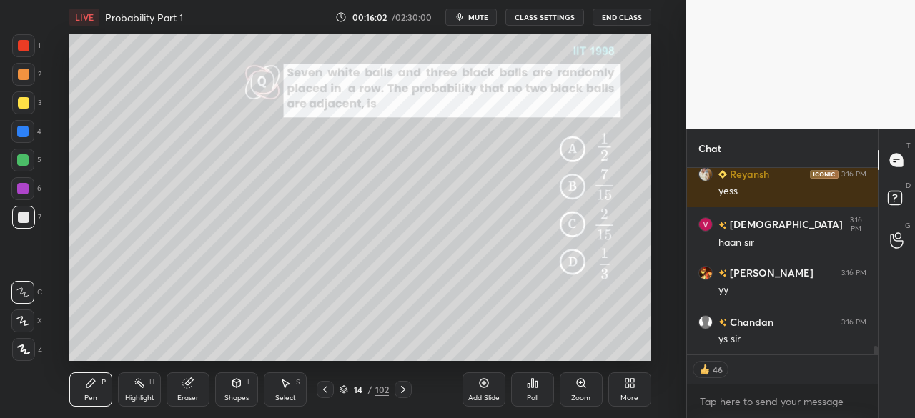
scroll to position [3726, 0]
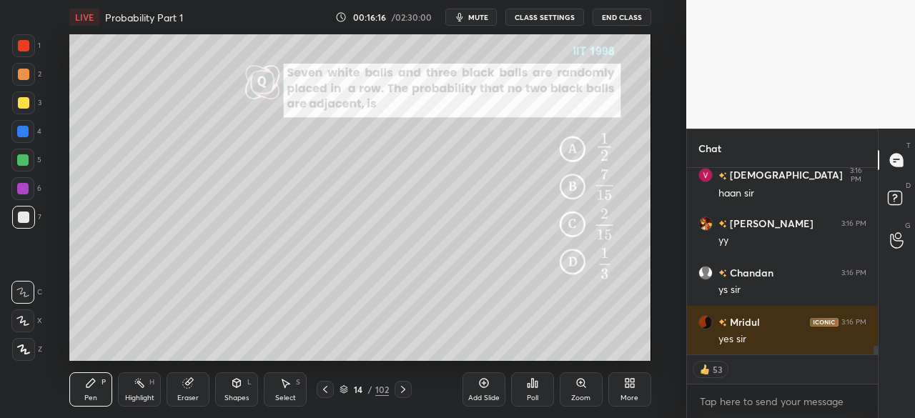
type textarea "x"
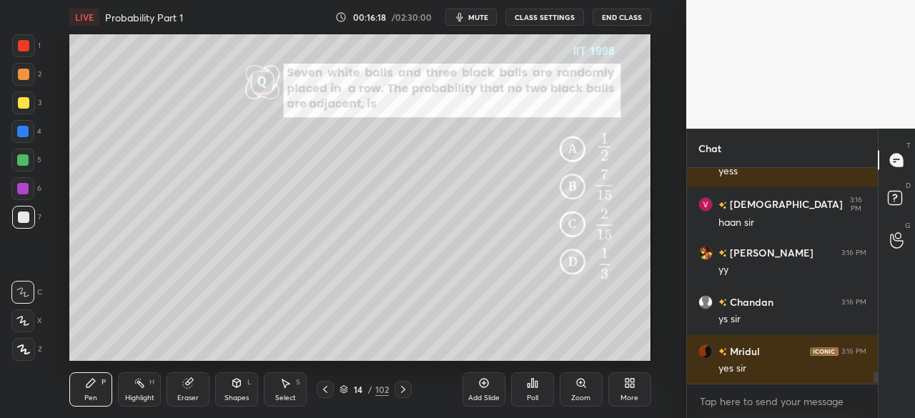
scroll to position [3746, 0]
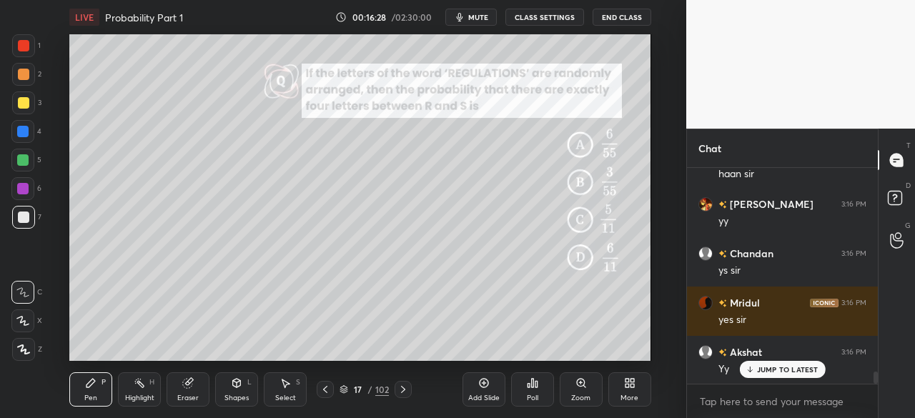
click at [547, 9] on button "CLASS SETTINGS" at bounding box center [544, 17] width 79 height 17
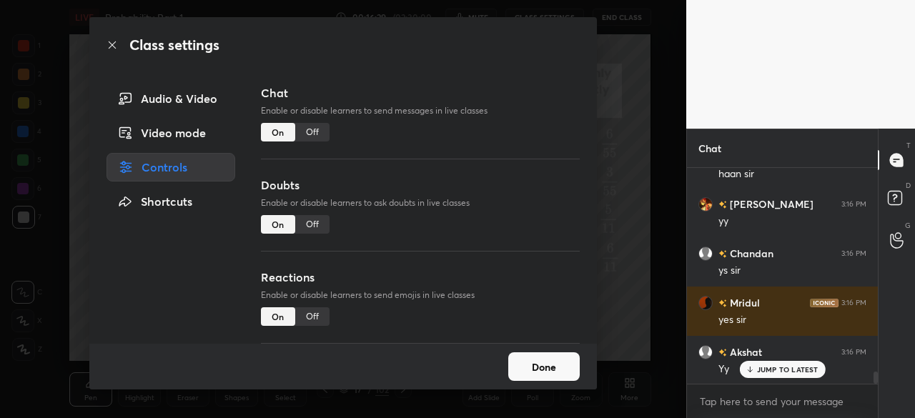
click at [315, 128] on div "Off" at bounding box center [312, 132] width 34 height 19
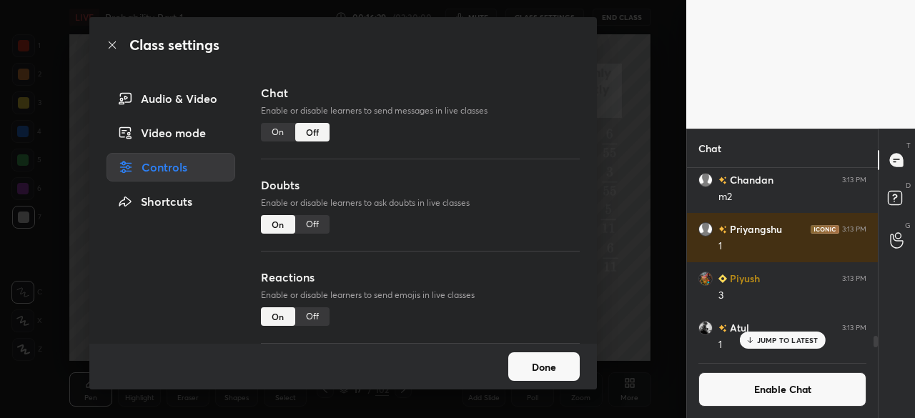
drag, startPoint x: 548, startPoint y: 373, endPoint x: 589, endPoint y: 365, distance: 41.5
click at [559, 371] on button "Done" at bounding box center [543, 366] width 71 height 29
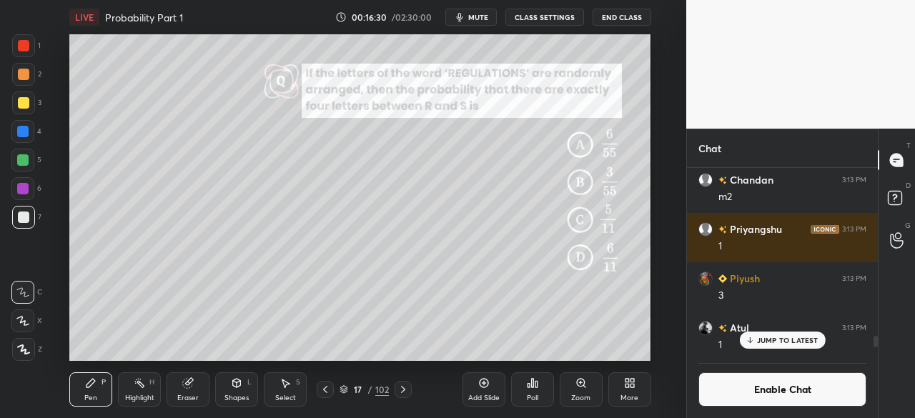
click at [772, 340] on p "JUMP TO LATEST" at bounding box center [787, 340] width 61 height 9
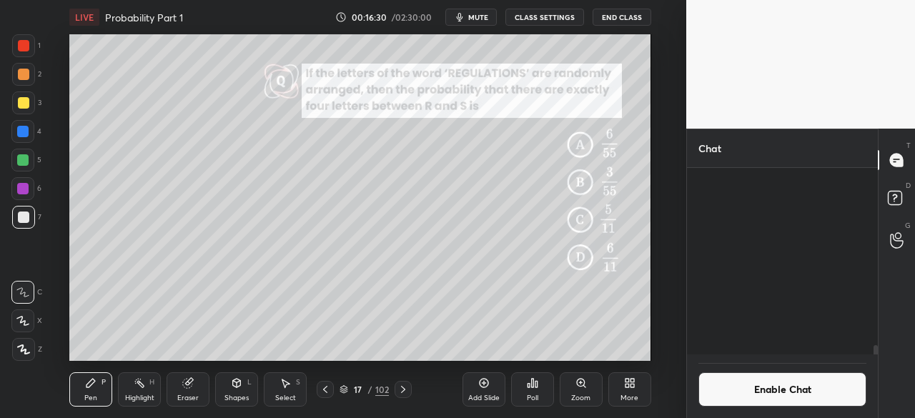
scroll to position [3694, 0]
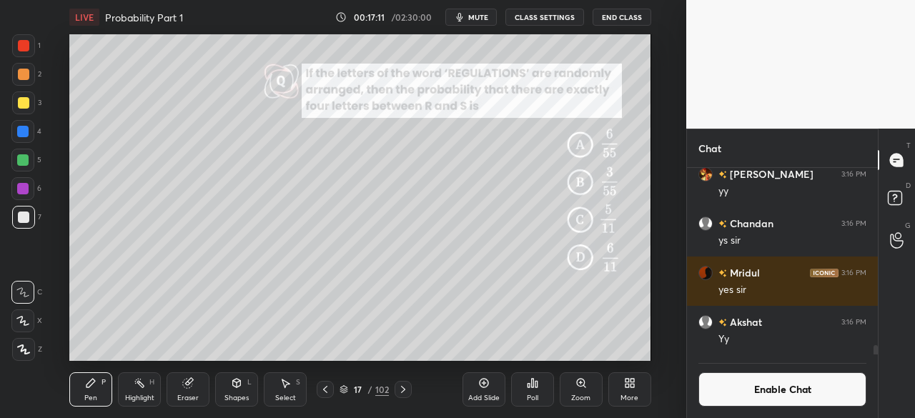
drag, startPoint x: 185, startPoint y: 389, endPoint x: 191, endPoint y: 365, distance: 25.0
click at [187, 376] on div "Eraser" at bounding box center [188, 389] width 43 height 34
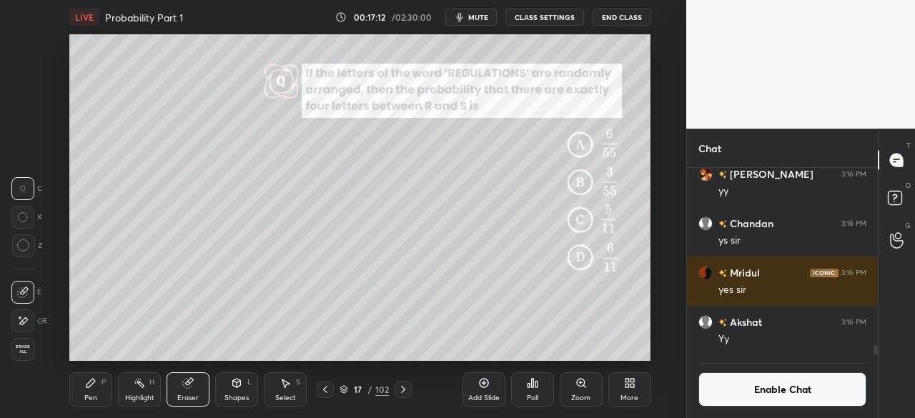
click at [99, 380] on div "Pen P" at bounding box center [90, 389] width 43 height 34
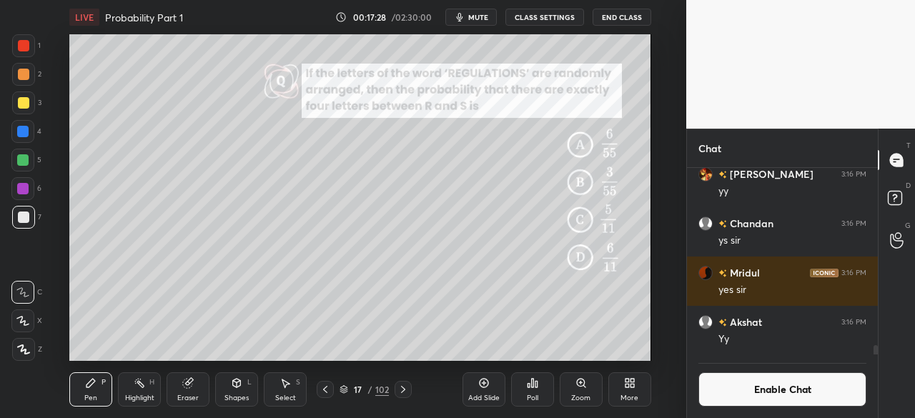
drag, startPoint x: 20, startPoint y: 158, endPoint x: 31, endPoint y: 162, distance: 11.5
click at [21, 158] on div at bounding box center [22, 159] width 11 height 11
click at [28, 129] on div at bounding box center [22, 131] width 11 height 11
click at [28, 221] on div at bounding box center [23, 217] width 11 height 11
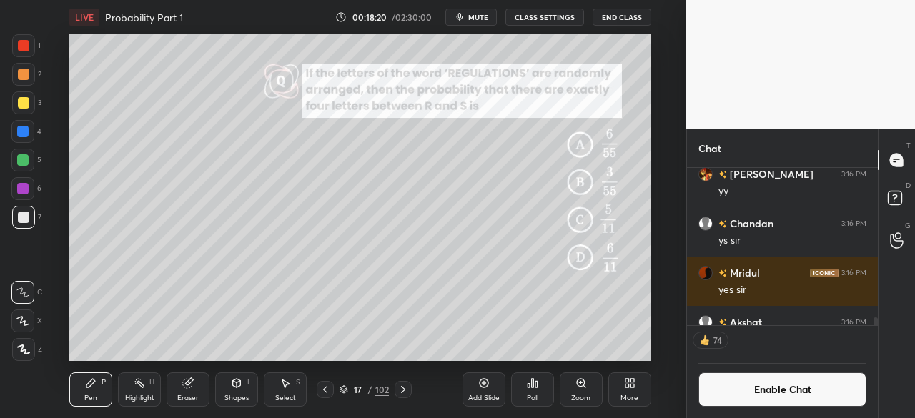
drag, startPoint x: 26, startPoint y: 130, endPoint x: 66, endPoint y: 127, distance: 40.2
click at [26, 127] on div at bounding box center [22, 131] width 11 height 11
drag, startPoint x: 23, startPoint y: 221, endPoint x: 16, endPoint y: 217, distance: 7.4
click at [22, 223] on div at bounding box center [23, 217] width 23 height 23
drag, startPoint x: 751, startPoint y: 391, endPoint x: 742, endPoint y: 390, distance: 8.7
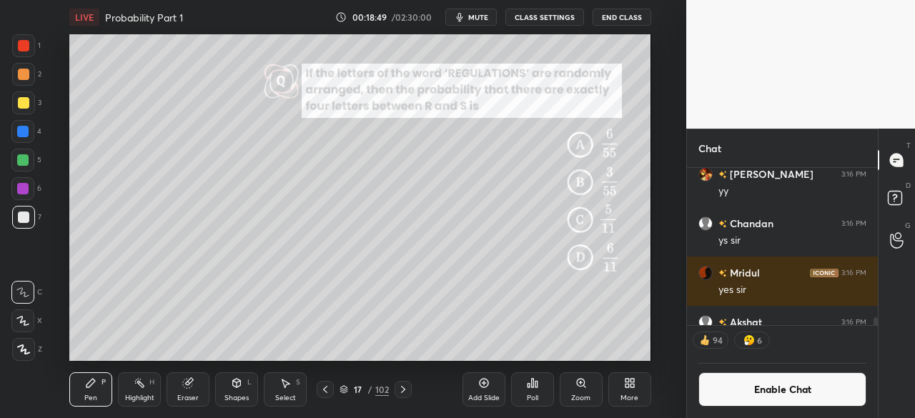
click at [748, 391] on button "Enable Chat" at bounding box center [782, 389] width 168 height 34
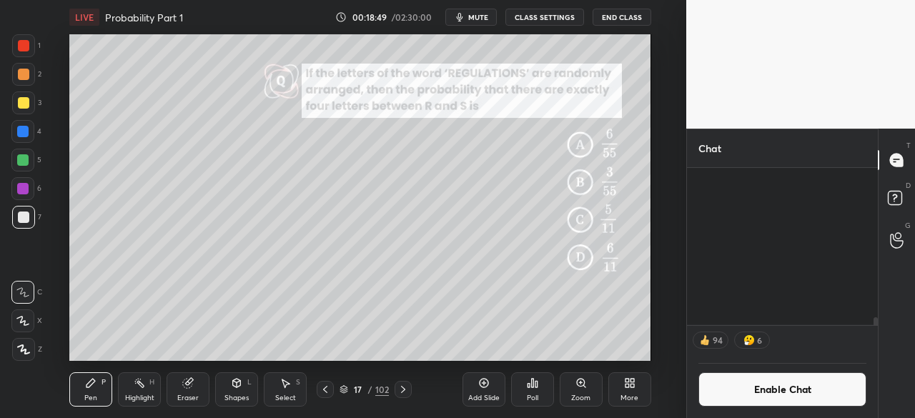
scroll to position [182, 187]
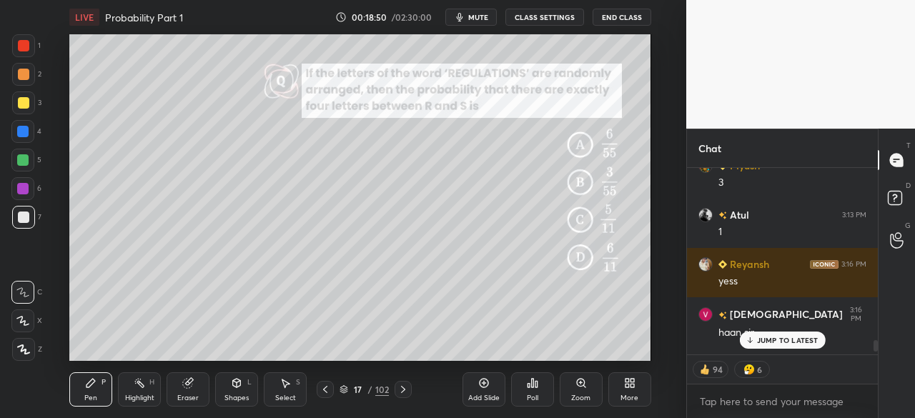
click at [781, 338] on p "JUMP TO LATEST" at bounding box center [787, 340] width 61 height 9
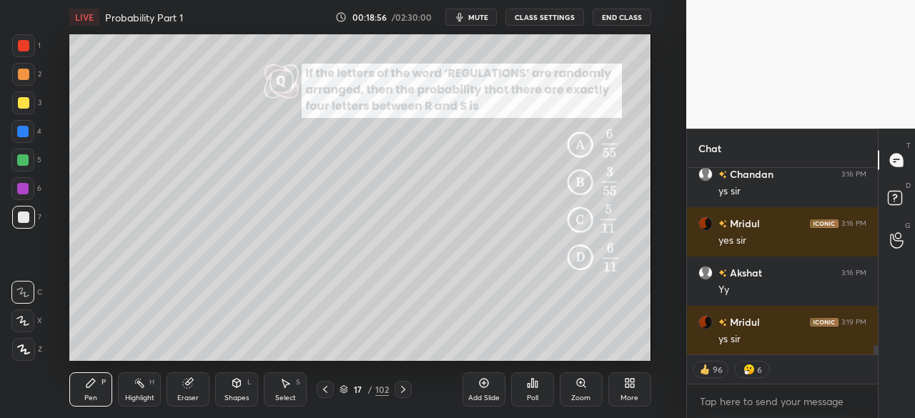
click at [29, 49] on div at bounding box center [23, 45] width 11 height 11
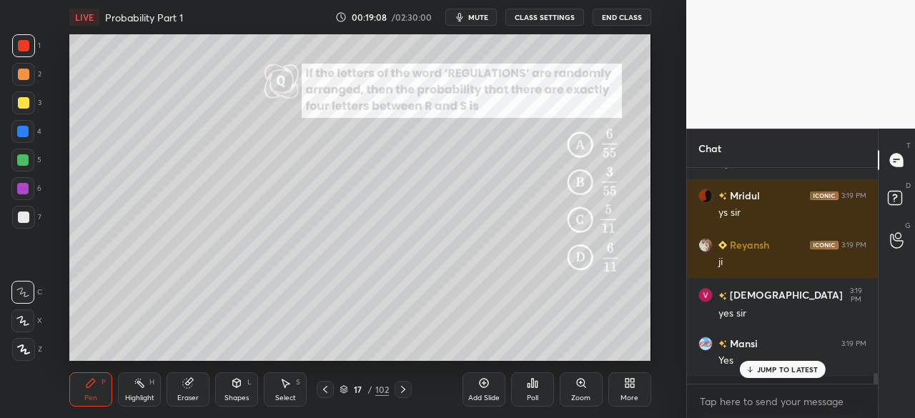
scroll to position [3834, 0]
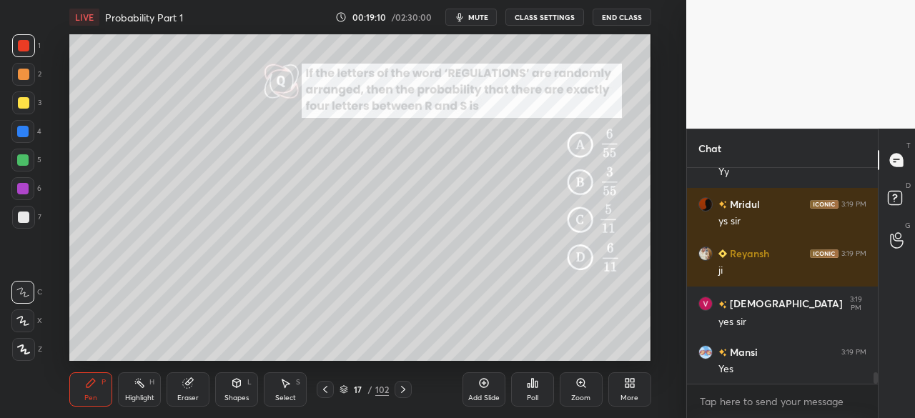
click at [26, 217] on div at bounding box center [23, 217] width 11 height 11
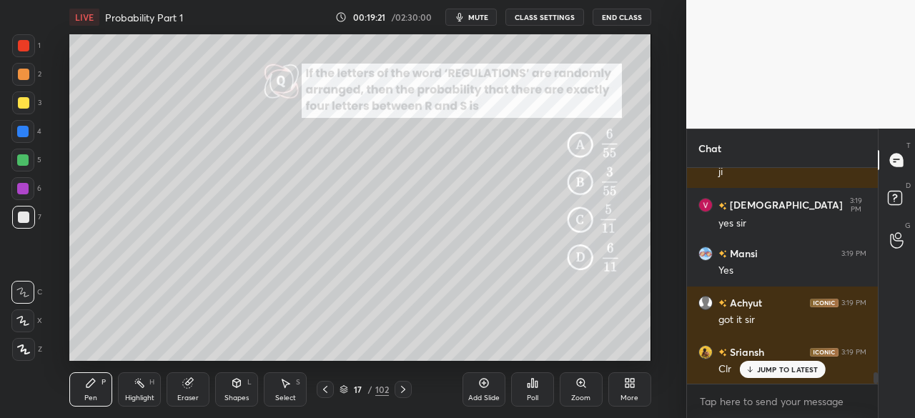
scroll to position [3983, 0]
click at [400, 387] on icon at bounding box center [402, 389] width 11 height 11
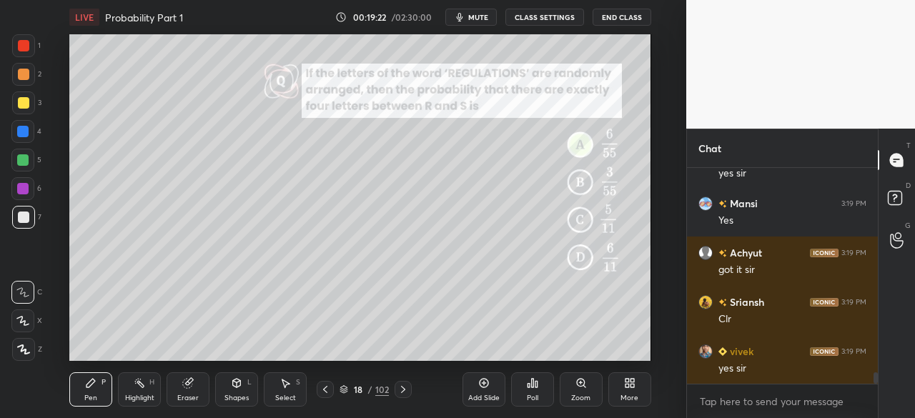
click at [402, 390] on icon at bounding box center [402, 389] width 11 height 11
click at [405, 387] on icon at bounding box center [402, 389] width 11 height 11
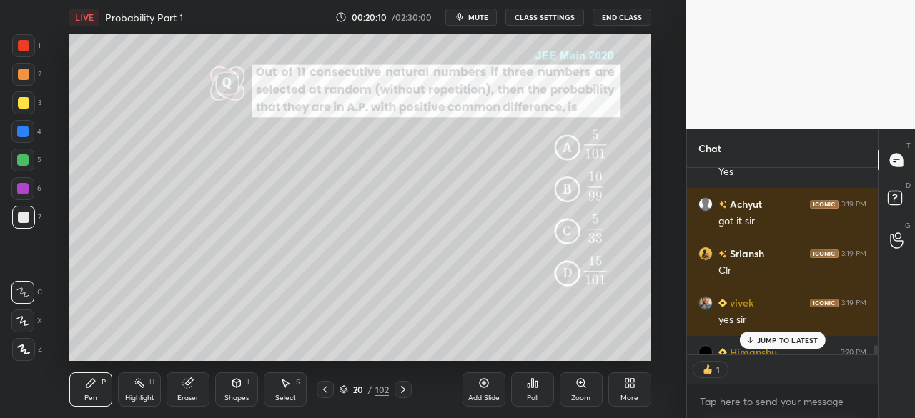
scroll to position [5, 4]
type textarea "x"
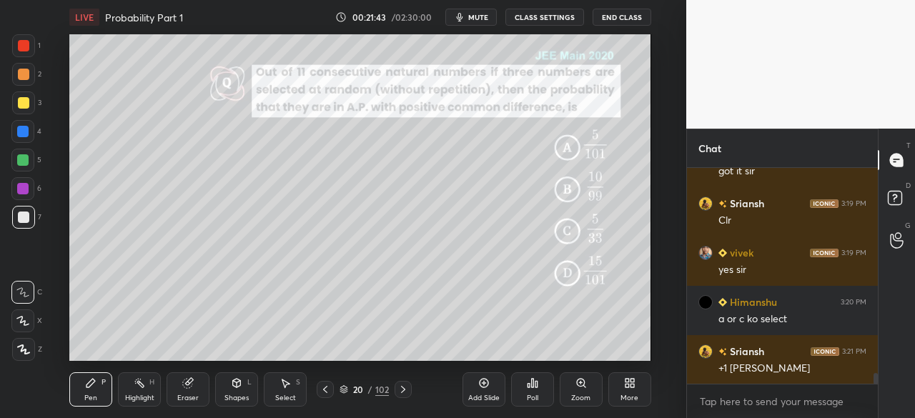
scroll to position [4130, 0]
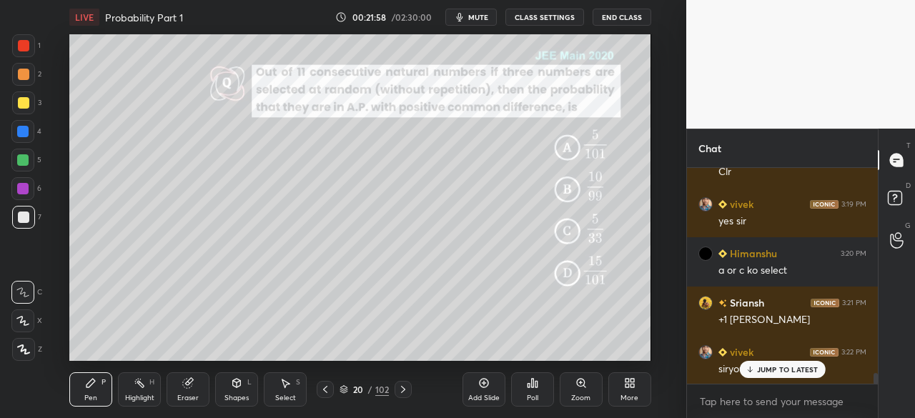
click at [781, 370] on p "JUMP TO LATEST" at bounding box center [787, 369] width 61 height 9
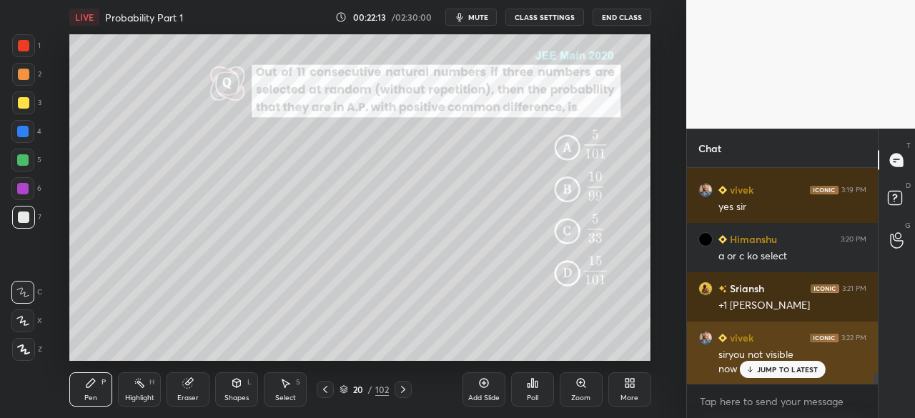
drag, startPoint x: 759, startPoint y: 367, endPoint x: 763, endPoint y: 374, distance: 8.3
click at [762, 367] on p "JUMP TO LATEST" at bounding box center [787, 369] width 61 height 9
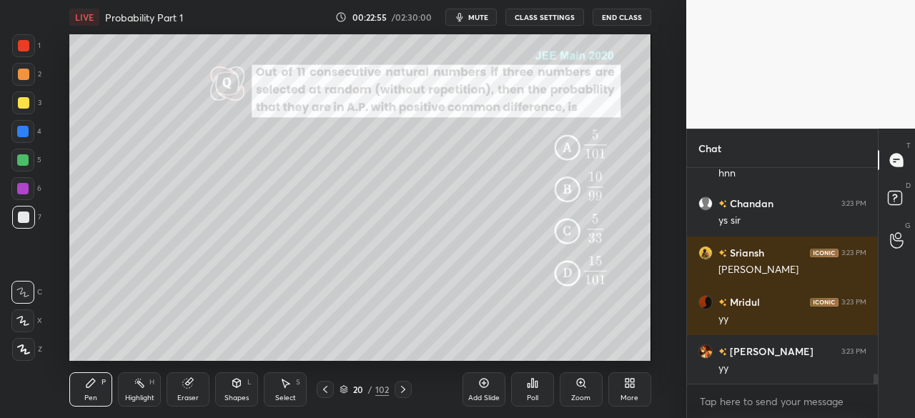
scroll to position [4539, 0]
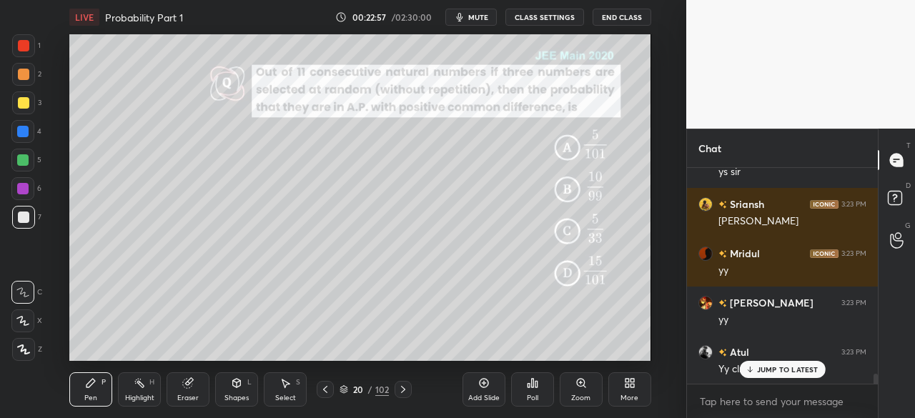
click at [403, 385] on icon at bounding box center [402, 389] width 11 height 11
click at [402, 386] on icon at bounding box center [402, 389] width 11 height 11
click at [403, 387] on icon at bounding box center [402, 389] width 11 height 11
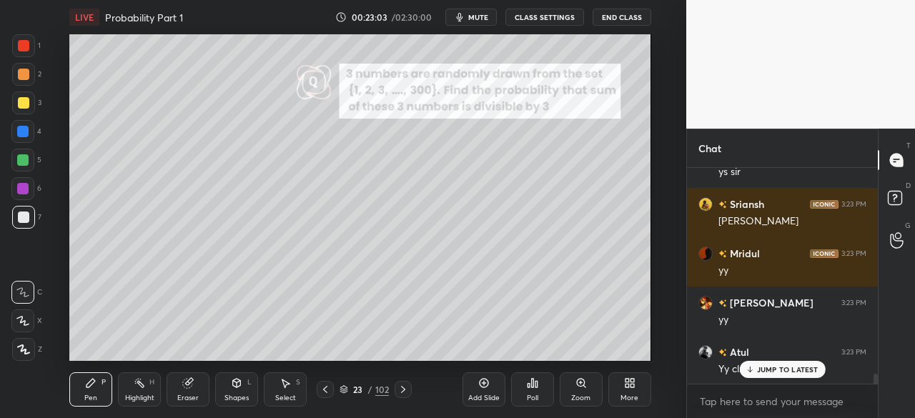
click at [556, 14] on button "CLASS SETTINGS" at bounding box center [544, 17] width 79 height 17
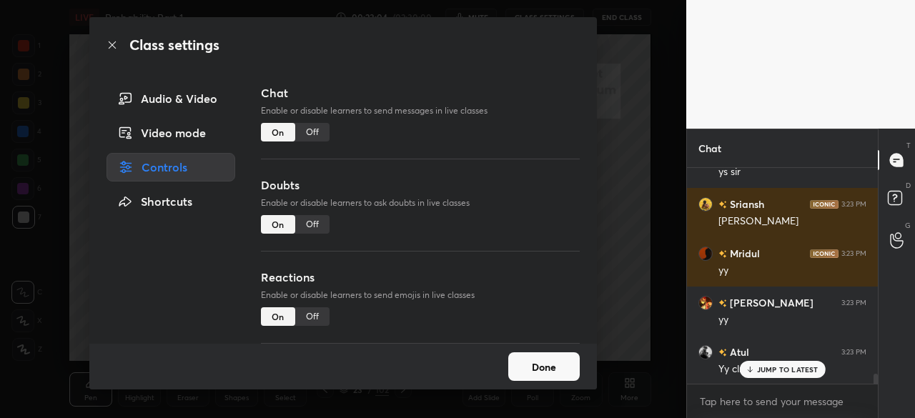
click at [313, 135] on div "Off" at bounding box center [312, 132] width 34 height 19
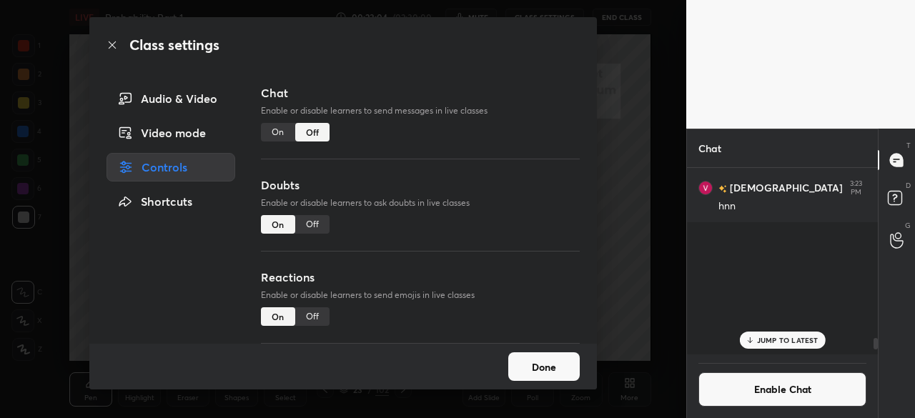
scroll to position [182, 187]
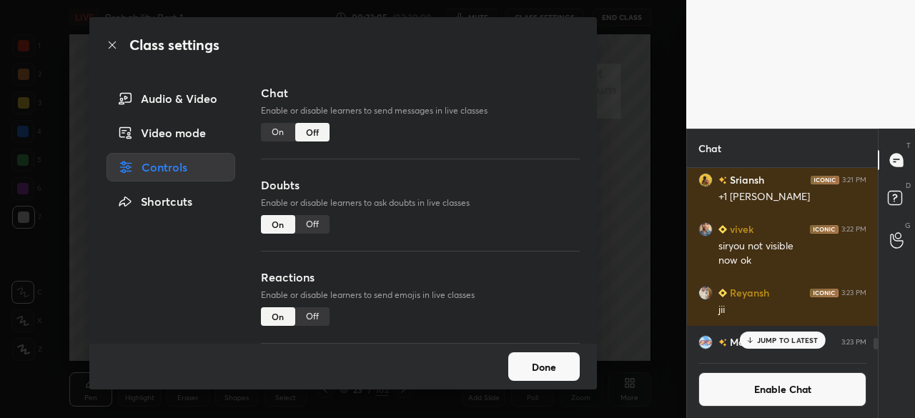
click at [548, 371] on button "Done" at bounding box center [543, 366] width 71 height 29
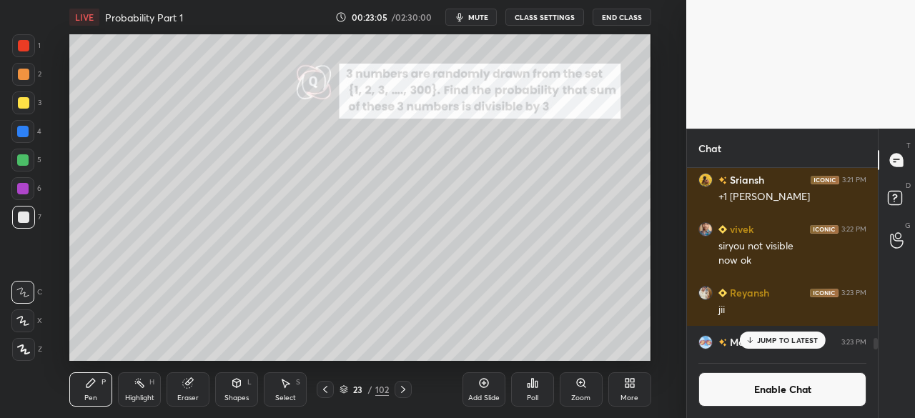
click at [771, 340] on p "JUMP TO LATEST" at bounding box center [787, 340] width 61 height 9
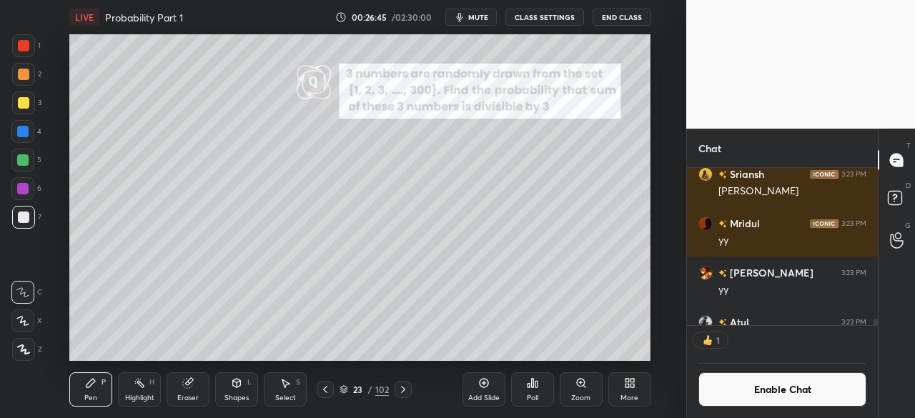
scroll to position [5, 4]
click at [225, 391] on div "Shapes L" at bounding box center [236, 389] width 43 height 34
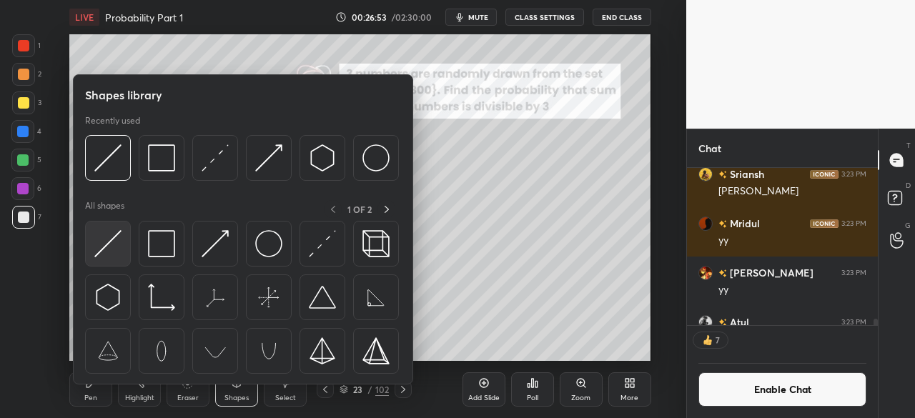
click at [109, 254] on img at bounding box center [107, 243] width 27 height 27
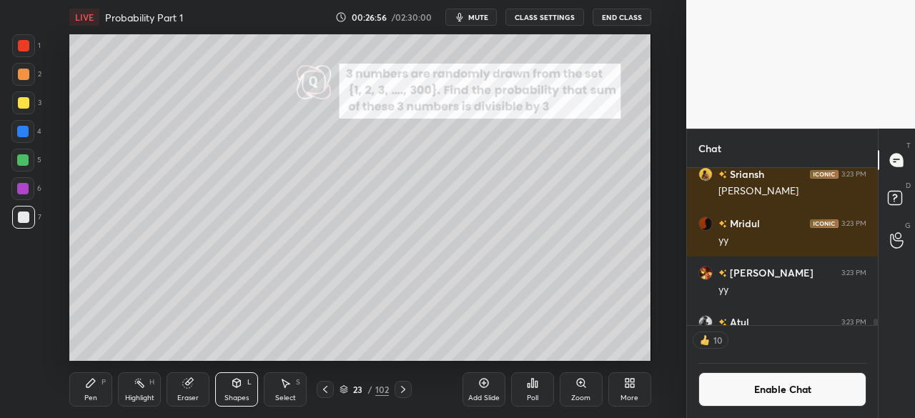
click at [81, 391] on div "Pen P" at bounding box center [90, 389] width 43 height 34
click at [737, 389] on button "Enable Chat" at bounding box center [782, 389] width 168 height 34
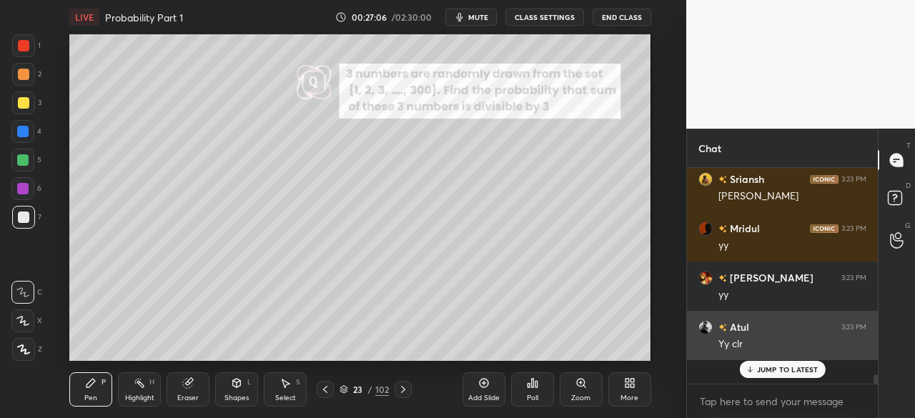
scroll to position [4255, 0]
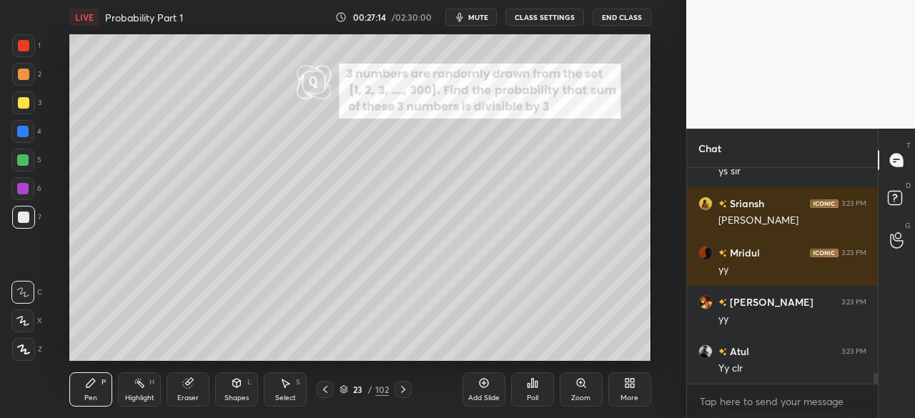
drag, startPoint x: 19, startPoint y: 129, endPoint x: 29, endPoint y: 144, distance: 18.0
click at [19, 131] on div at bounding box center [22, 131] width 11 height 11
click at [189, 384] on icon at bounding box center [187, 383] width 9 height 9
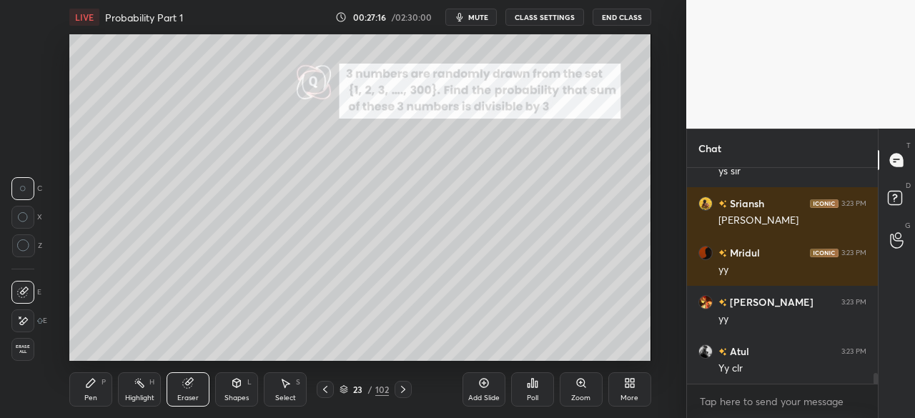
scroll to position [4303, 0]
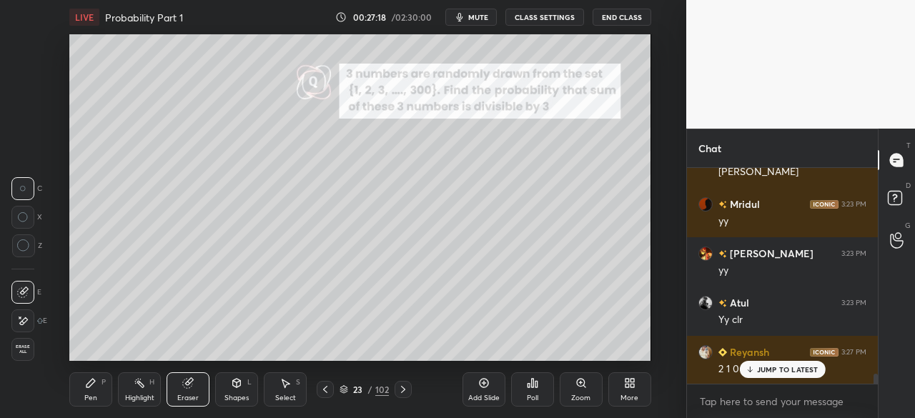
click at [84, 381] on div "Pen P" at bounding box center [90, 389] width 43 height 34
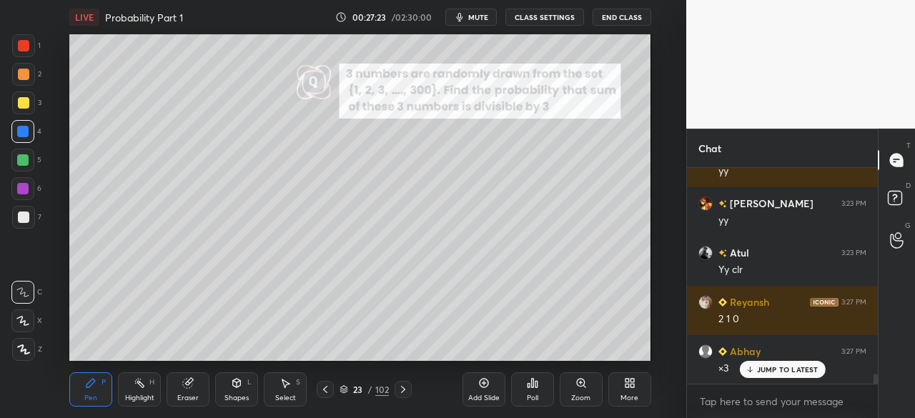
scroll to position [4402, 0]
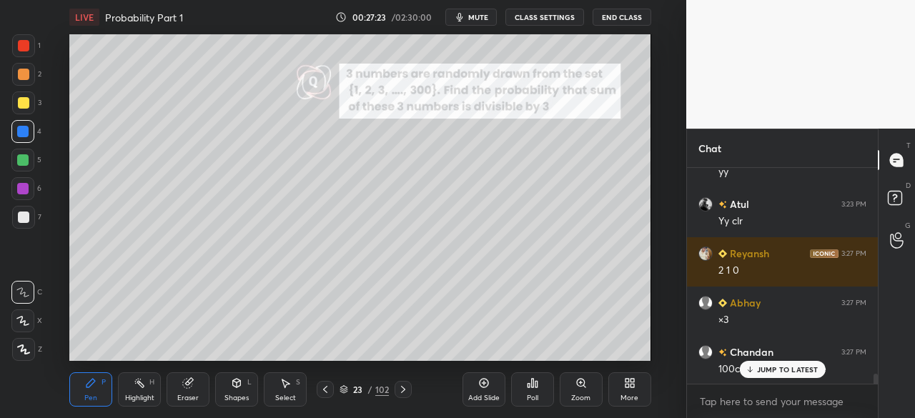
click at [19, 159] on div at bounding box center [22, 160] width 23 height 23
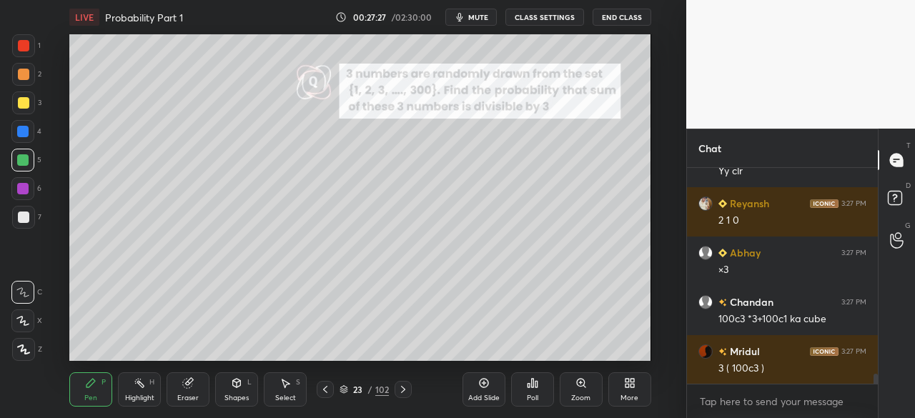
scroll to position [4501, 0]
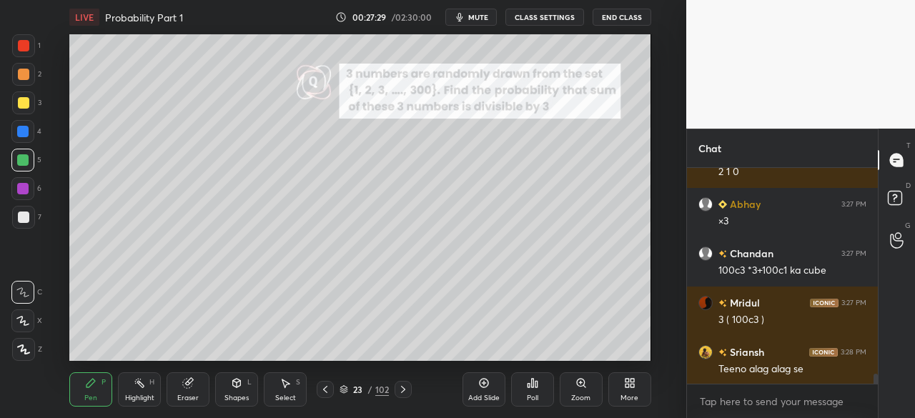
drag, startPoint x: 14, startPoint y: 96, endPoint x: 59, endPoint y: 134, distance: 59.4
click at [16, 99] on div at bounding box center [23, 103] width 23 height 23
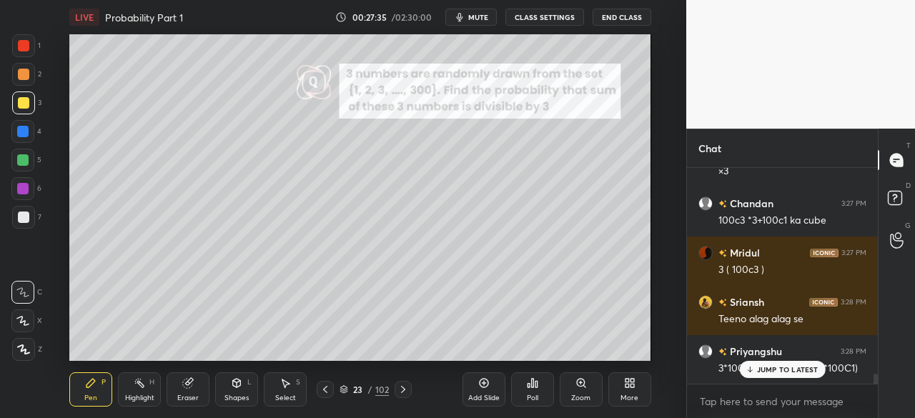
scroll to position [4599, 0]
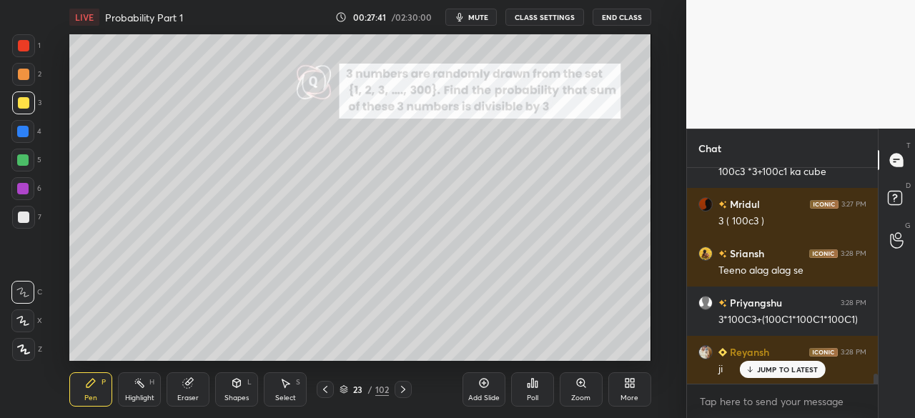
click at [21, 212] on div at bounding box center [23, 217] width 11 height 11
click at [27, 45] on div at bounding box center [23, 45] width 11 height 11
click at [14, 215] on div "1 2 3 4 5 6 7 C X Z C X Z E E Erase all H H" at bounding box center [23, 197] width 46 height 327
drag, startPoint x: 23, startPoint y: 216, endPoint x: 46, endPoint y: 224, distance: 24.9
click at [23, 217] on div at bounding box center [23, 217] width 11 height 11
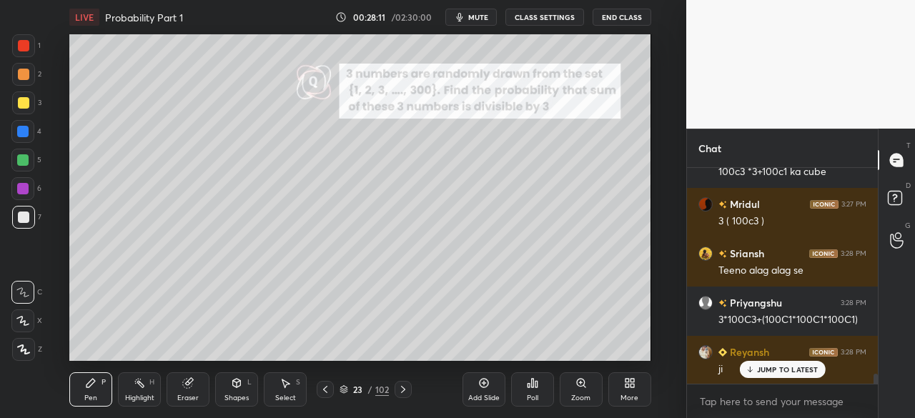
click at [189, 395] on div "Eraser" at bounding box center [187, 398] width 21 height 7
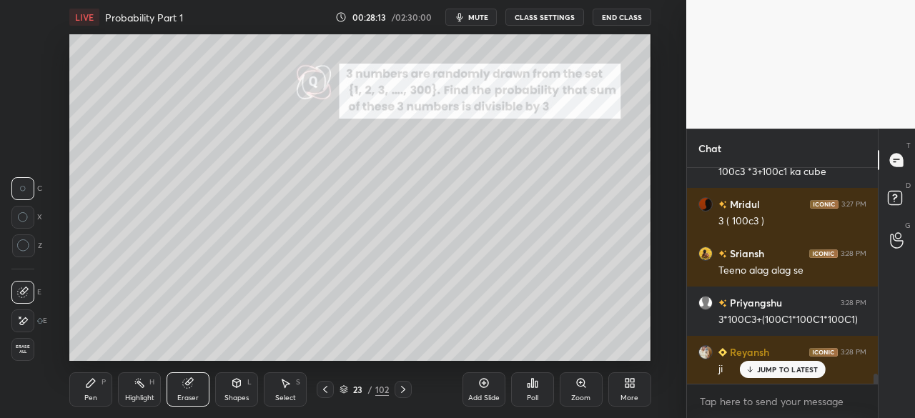
click at [89, 384] on div "Pen P" at bounding box center [90, 389] width 43 height 34
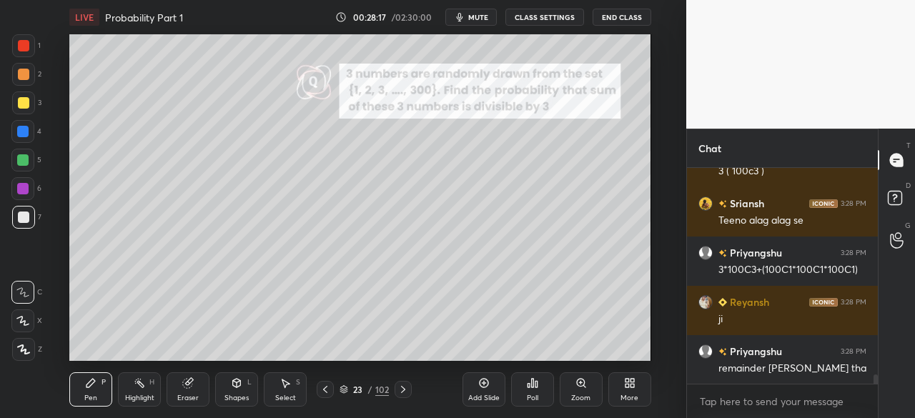
scroll to position [4698, 0]
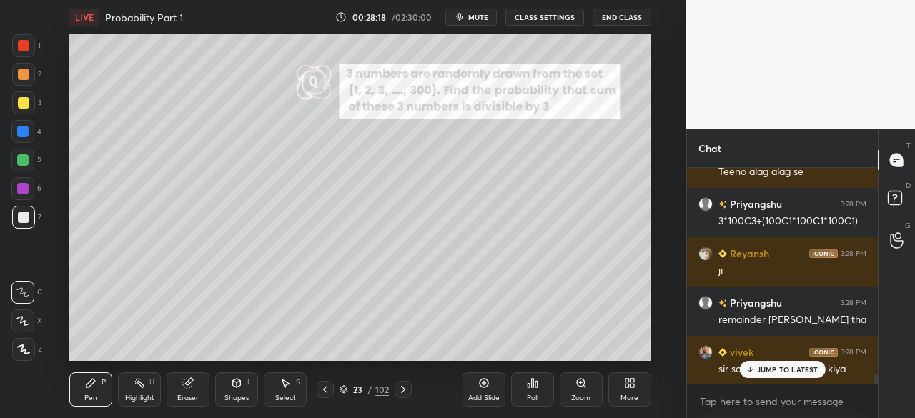
drag, startPoint x: 20, startPoint y: 219, endPoint x: 57, endPoint y: 236, distance: 40.9
click at [21, 222] on div at bounding box center [23, 217] width 11 height 11
click at [766, 367] on p "JUMP TO LATEST" at bounding box center [787, 369] width 61 height 9
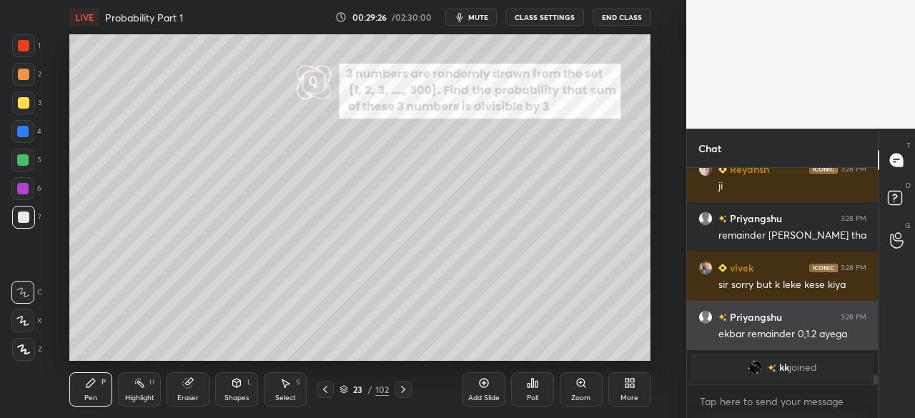
scroll to position [4695, 0]
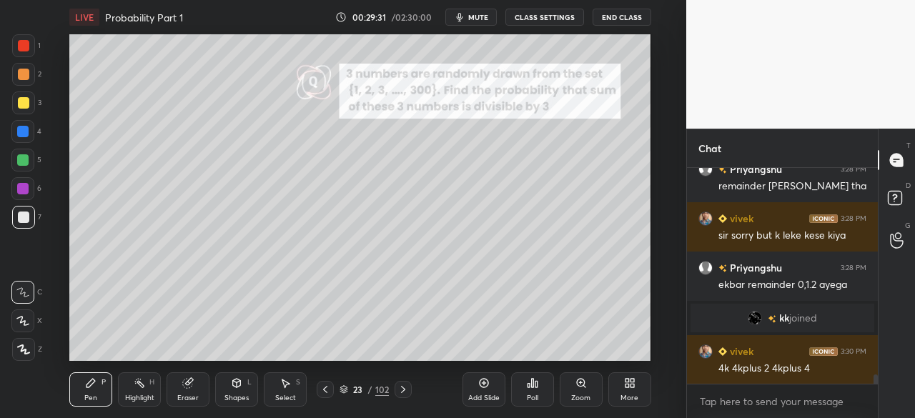
click at [398, 391] on icon at bounding box center [402, 389] width 11 height 11
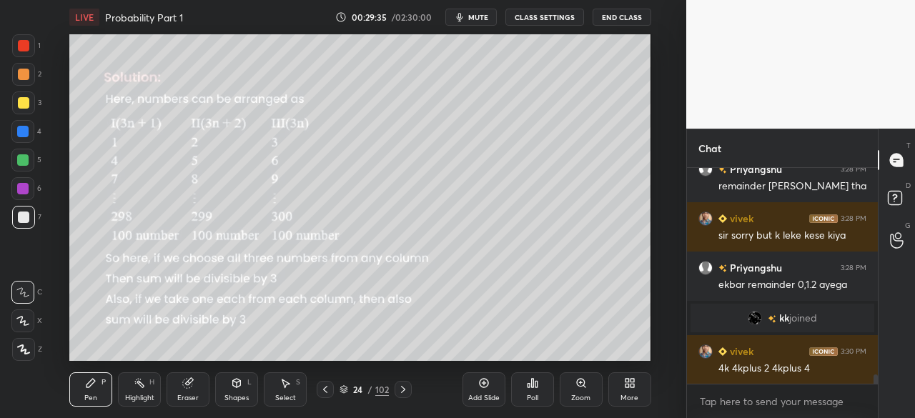
click at [400, 391] on icon at bounding box center [402, 389] width 11 height 11
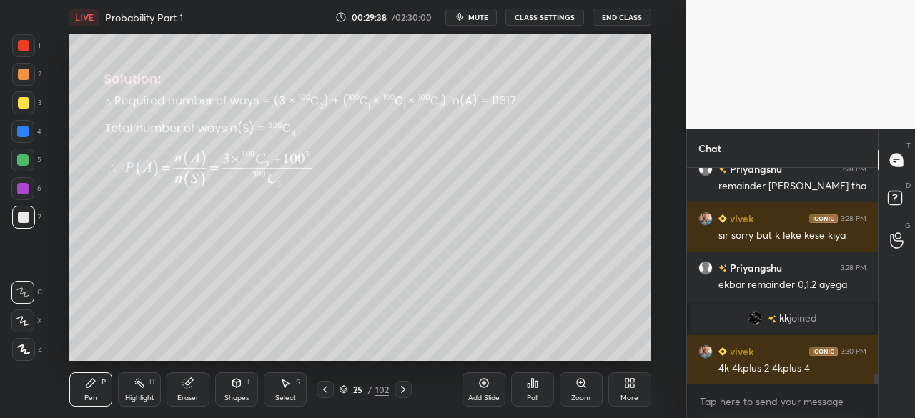
click at [402, 387] on icon at bounding box center [402, 389] width 11 height 11
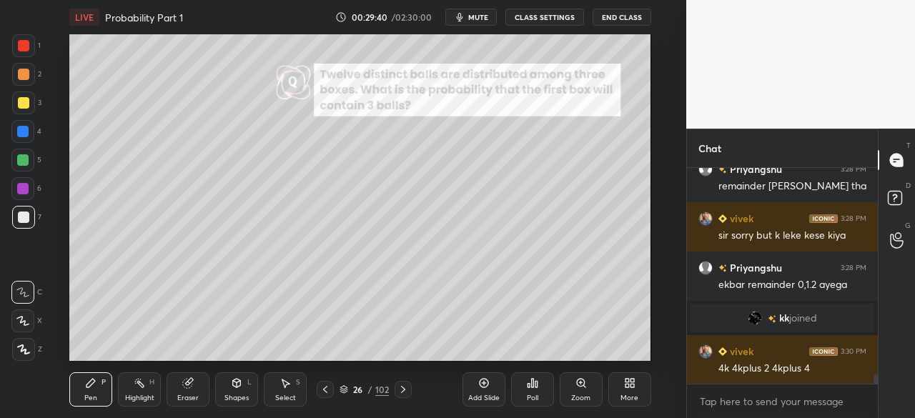
drag, startPoint x: 67, startPoint y: 69, endPoint x: 135, endPoint y: 34, distance: 76.7
click at [135, 34] on div "LIVE Probability Part 1 00:29:40 / 02:30:00 mute CLASS SETTINGS End Class Setti…" at bounding box center [360, 209] width 629 height 418
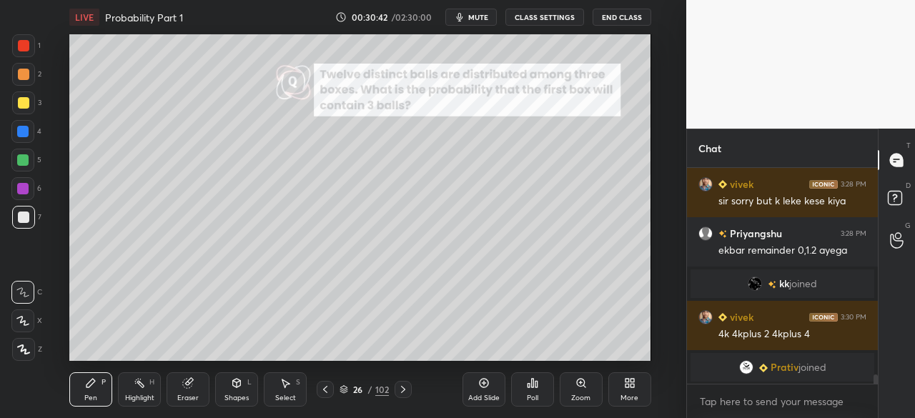
click at [230, 391] on div "Shapes L" at bounding box center [236, 389] width 43 height 34
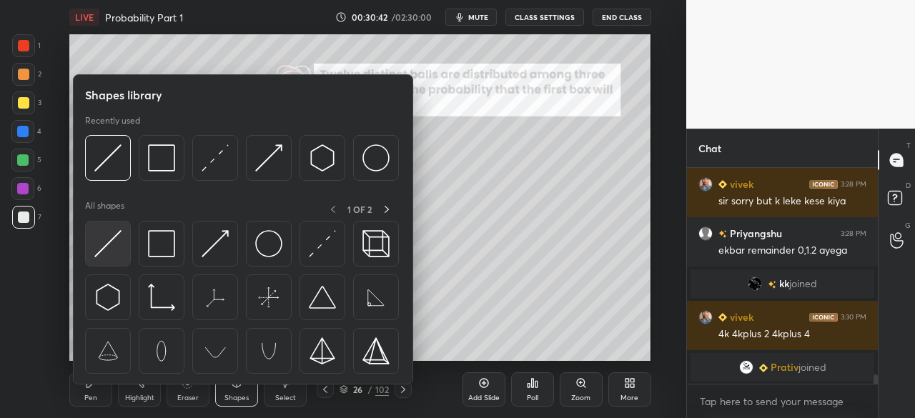
click at [104, 252] on img at bounding box center [107, 243] width 27 height 27
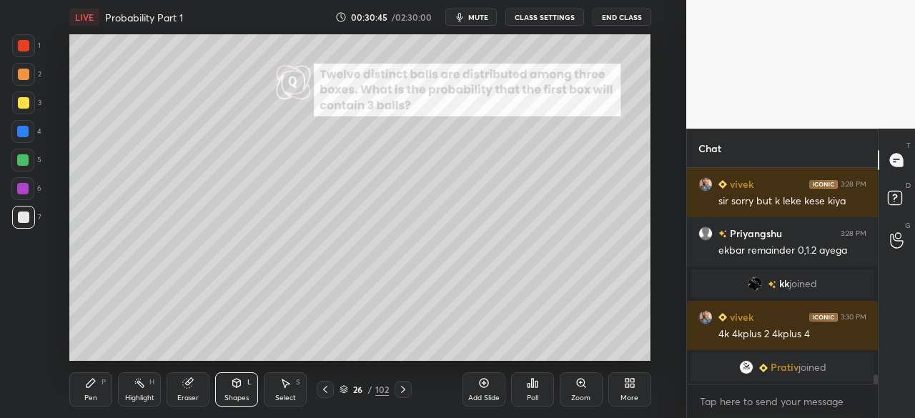
click at [86, 384] on icon at bounding box center [90, 382] width 11 height 11
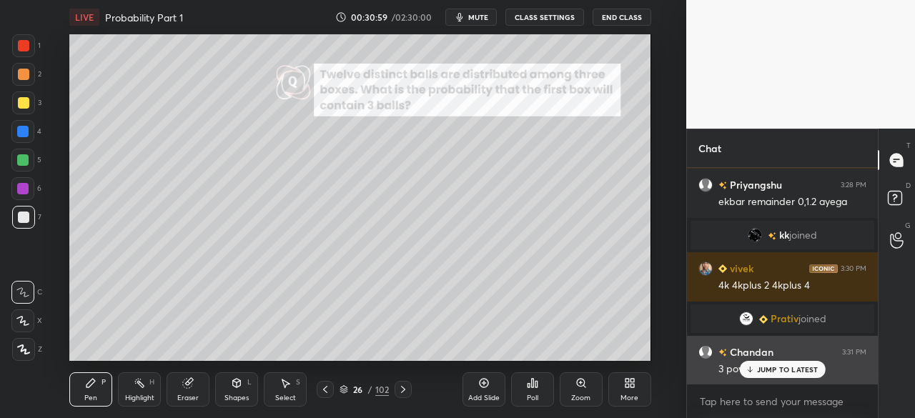
click at [773, 367] on p "JUMP TO LATEST" at bounding box center [787, 369] width 61 height 9
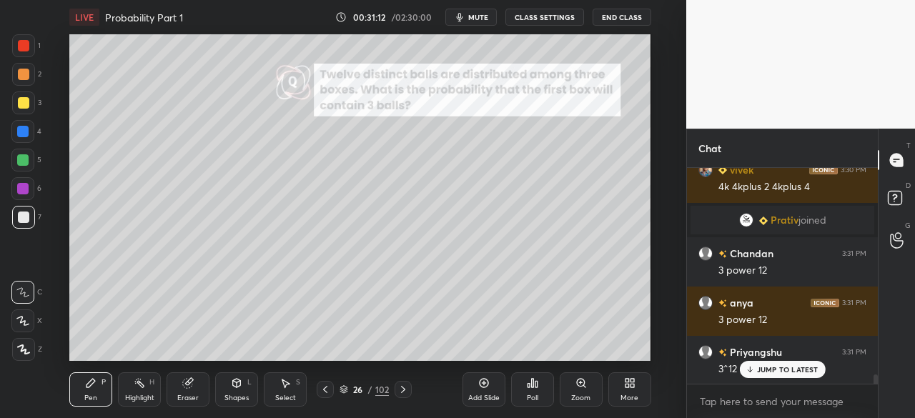
scroll to position [4948, 0]
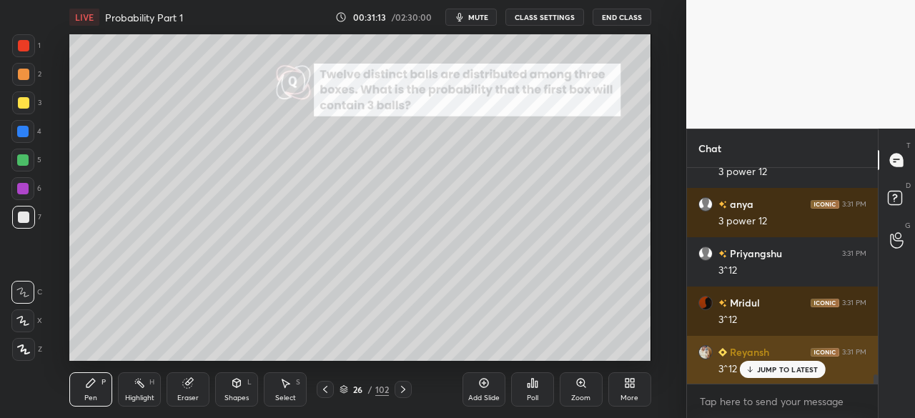
click at [766, 370] on p "JUMP TO LATEST" at bounding box center [787, 369] width 61 height 9
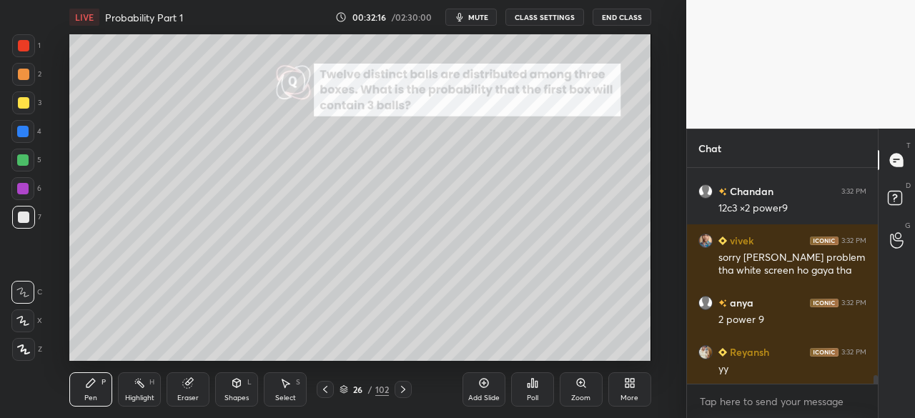
scroll to position [5321, 0]
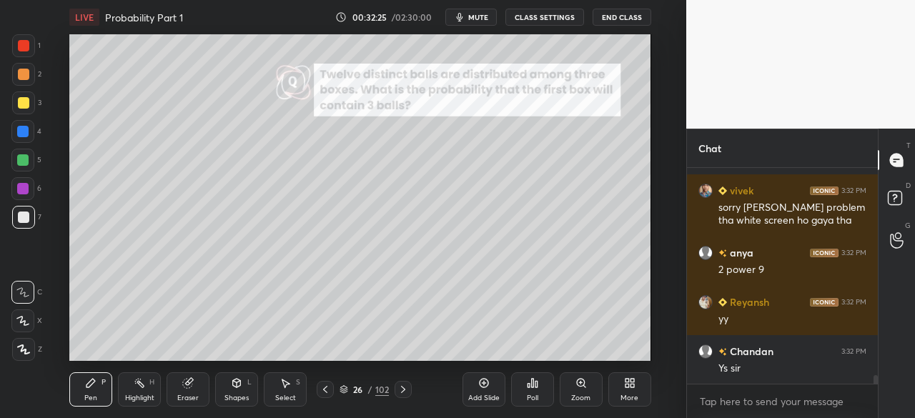
click at [400, 393] on icon at bounding box center [402, 389] width 11 height 11
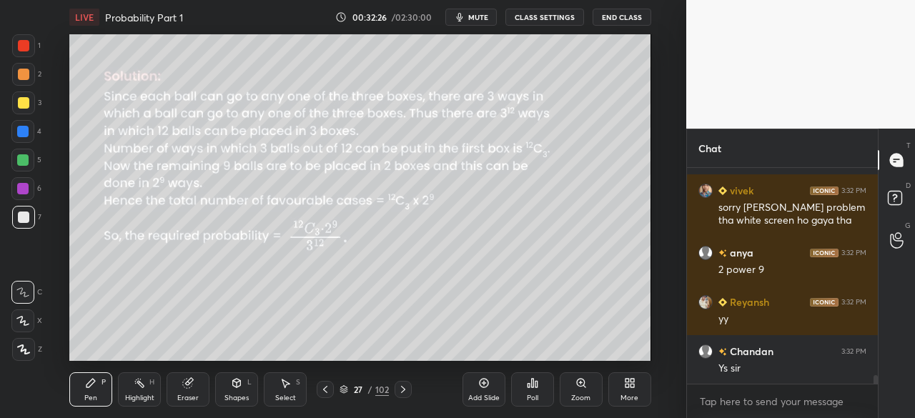
click at [402, 386] on icon at bounding box center [402, 389] width 11 height 11
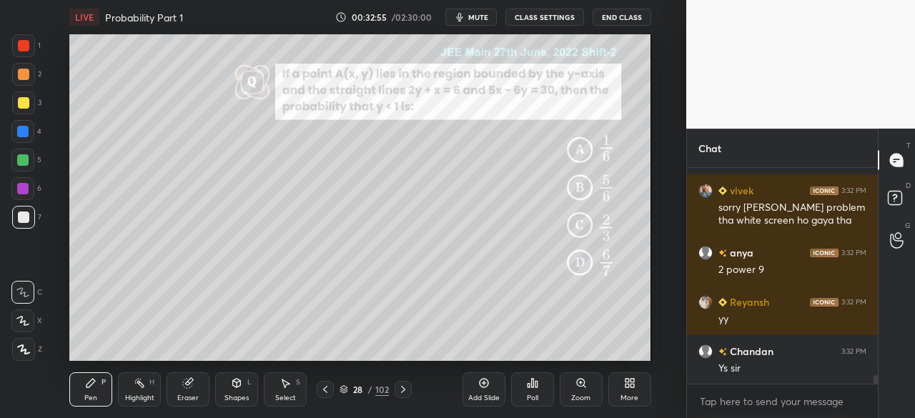
scroll to position [5370, 0]
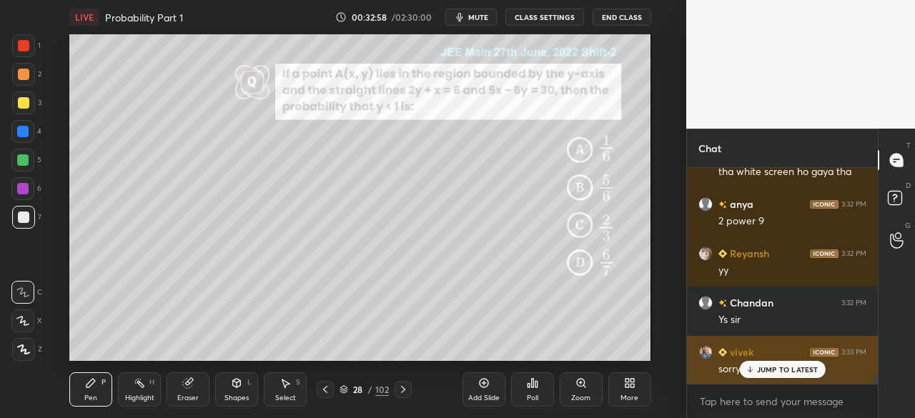
click at [792, 363] on div "JUMP TO LATEST" at bounding box center [782, 369] width 86 height 17
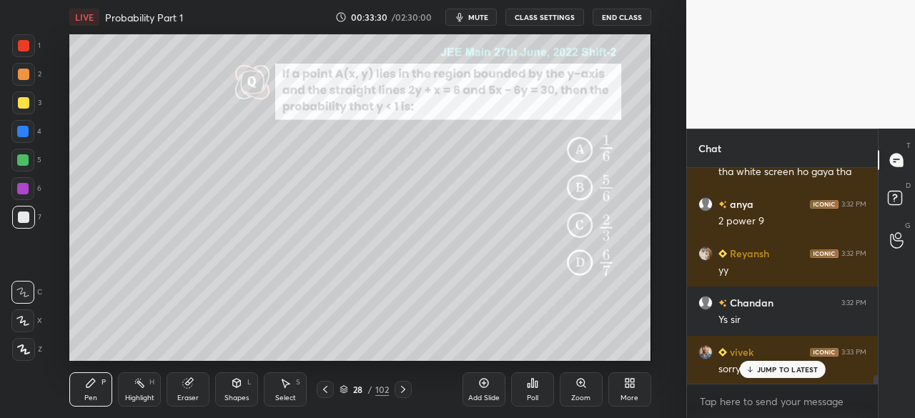
scroll to position [5420, 0]
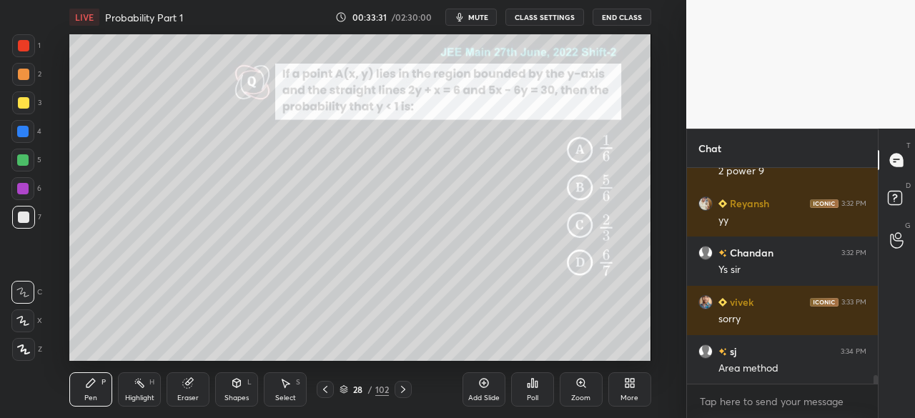
click at [228, 397] on div "Shapes" at bounding box center [236, 398] width 24 height 7
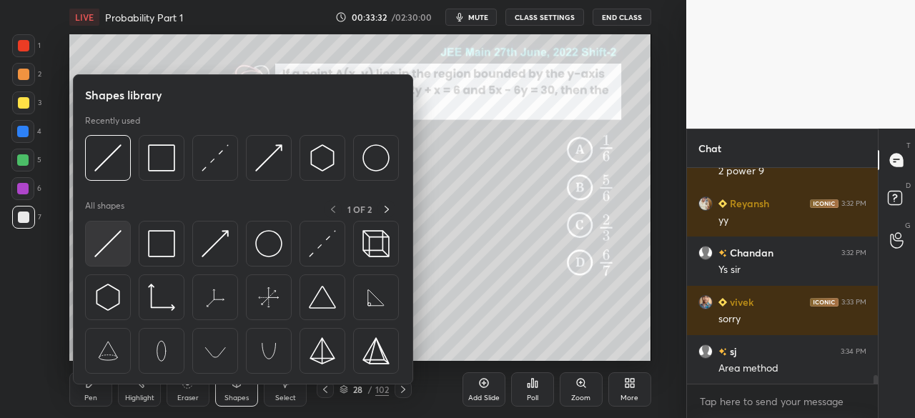
click at [106, 242] on img at bounding box center [107, 243] width 27 height 27
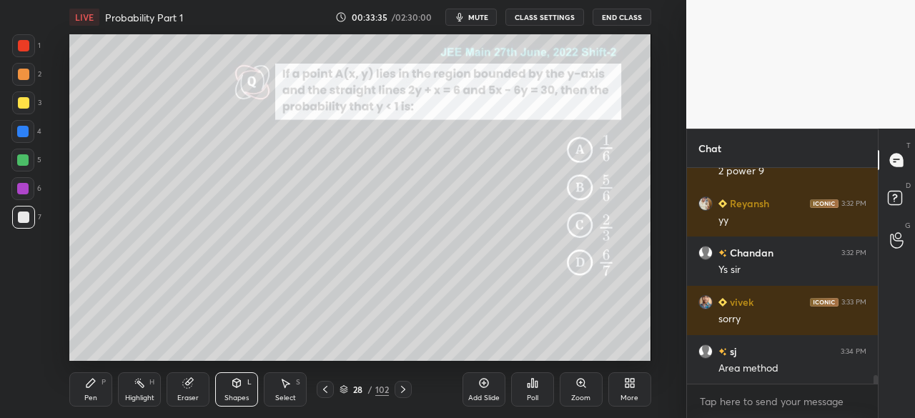
drag, startPoint x: 112, startPoint y: 385, endPoint x: 126, endPoint y: 362, distance: 27.0
click at [114, 380] on div "Pen P Highlight H Eraser Shapes L Select S" at bounding box center [167, 389] width 197 height 34
drag, startPoint x: 81, startPoint y: 390, endPoint x: 102, endPoint y: 370, distance: 28.8
click at [81, 390] on div "Pen P" at bounding box center [90, 389] width 43 height 34
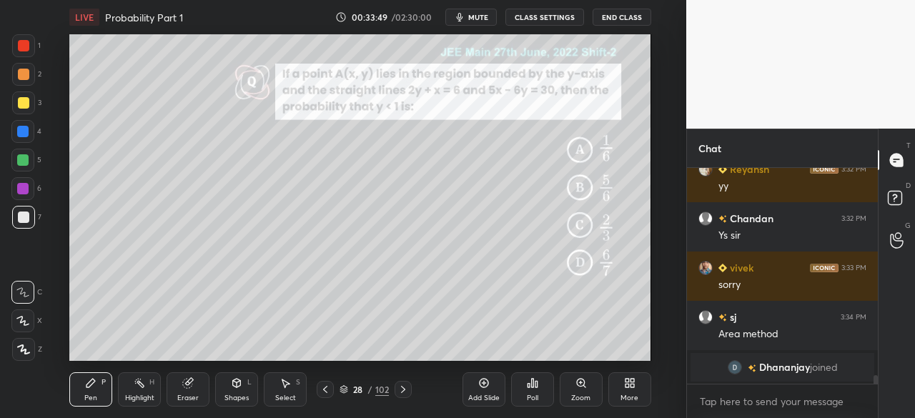
click at [233, 391] on div "Shapes L" at bounding box center [236, 389] width 43 height 34
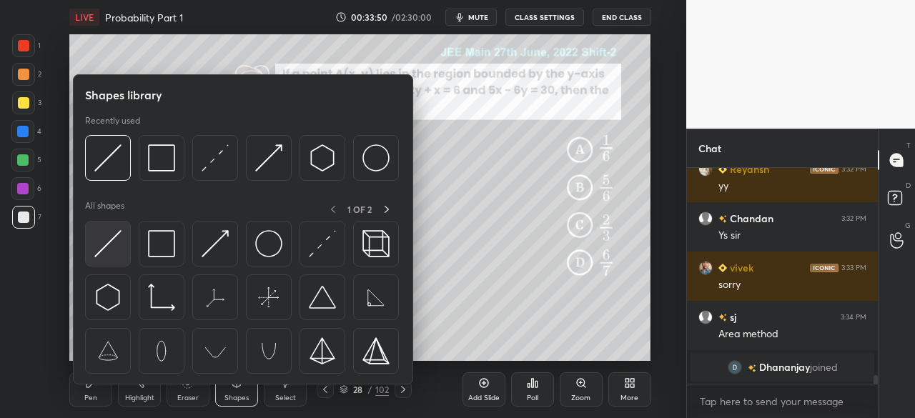
click at [126, 247] on div at bounding box center [108, 244] width 46 height 46
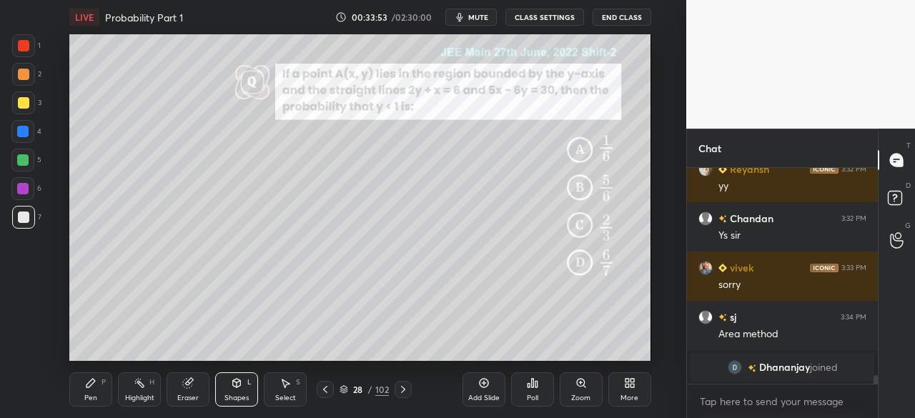
drag, startPoint x: 100, startPoint y: 388, endPoint x: 110, endPoint y: 379, distance: 13.7
click at [102, 385] on div "Pen P" at bounding box center [90, 389] width 43 height 34
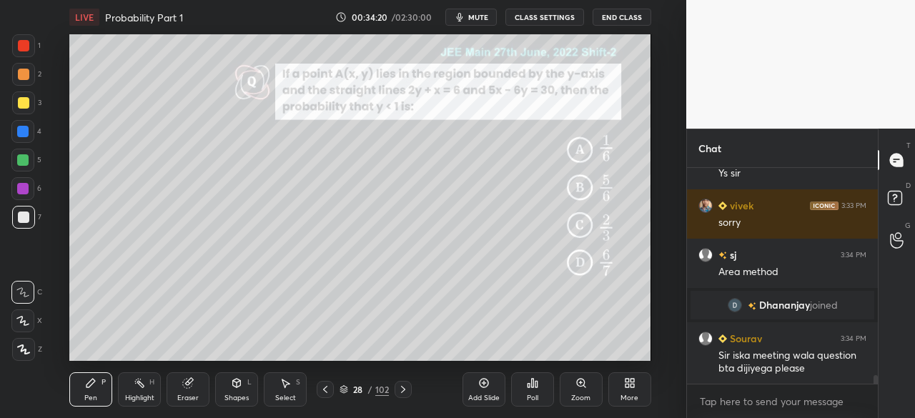
click at [239, 380] on icon at bounding box center [237, 383] width 8 height 9
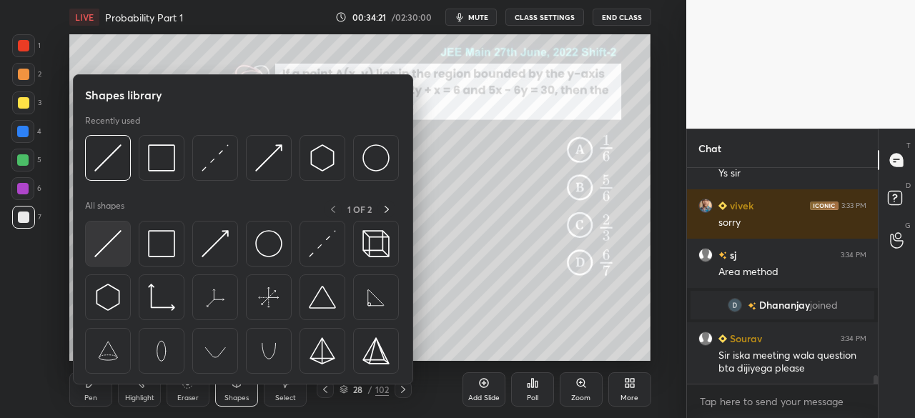
click at [105, 246] on img at bounding box center [107, 243] width 27 height 27
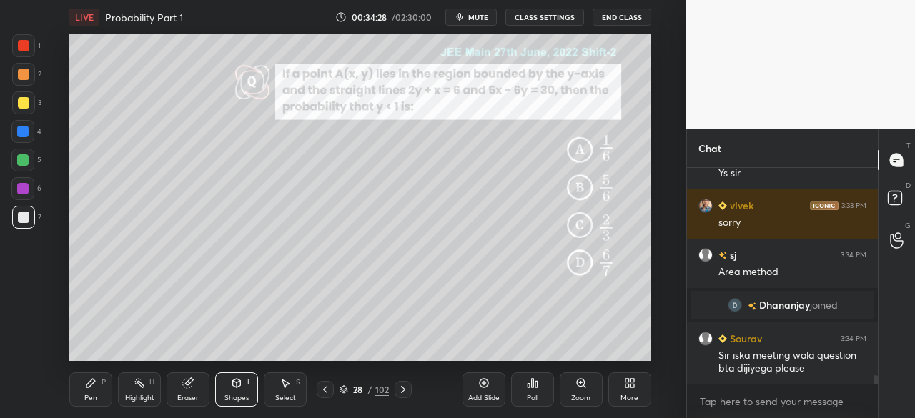
scroll to position [5473, 0]
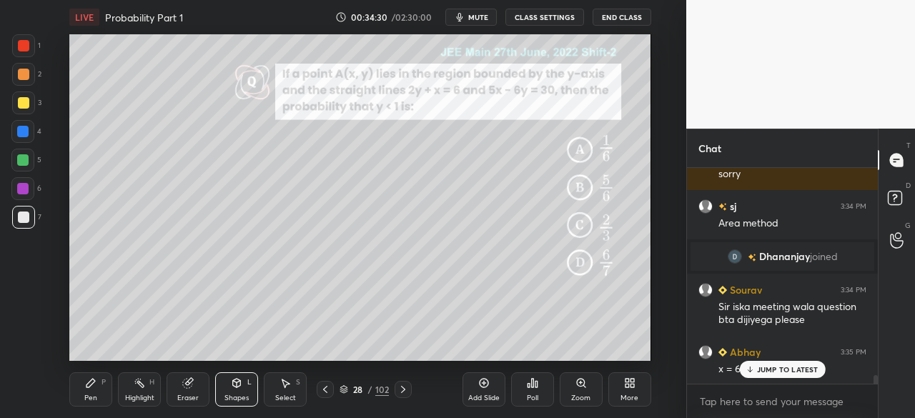
click at [766, 373] on p "JUMP TO LATEST" at bounding box center [787, 369] width 61 height 9
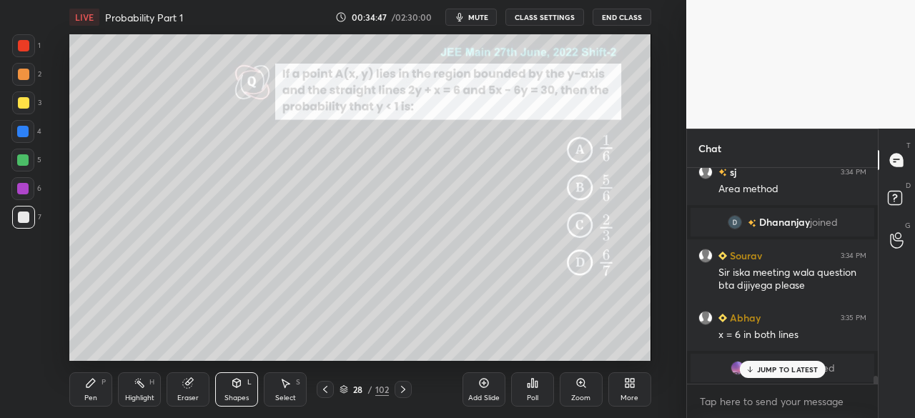
drag, startPoint x: 192, startPoint y: 395, endPoint x: 215, endPoint y: 377, distance: 29.6
click at [192, 396] on div "Eraser" at bounding box center [187, 398] width 21 height 7
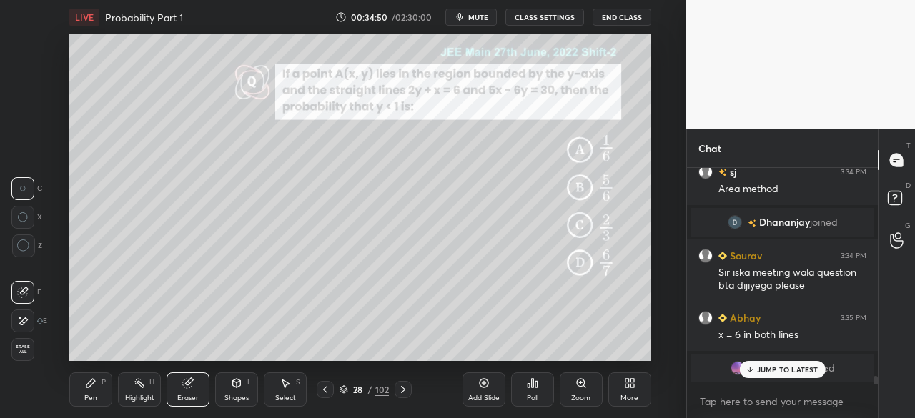
drag, startPoint x: 96, startPoint y: 389, endPoint x: 153, endPoint y: 362, distance: 63.0
click at [96, 387] on div "Pen P" at bounding box center [90, 389] width 43 height 34
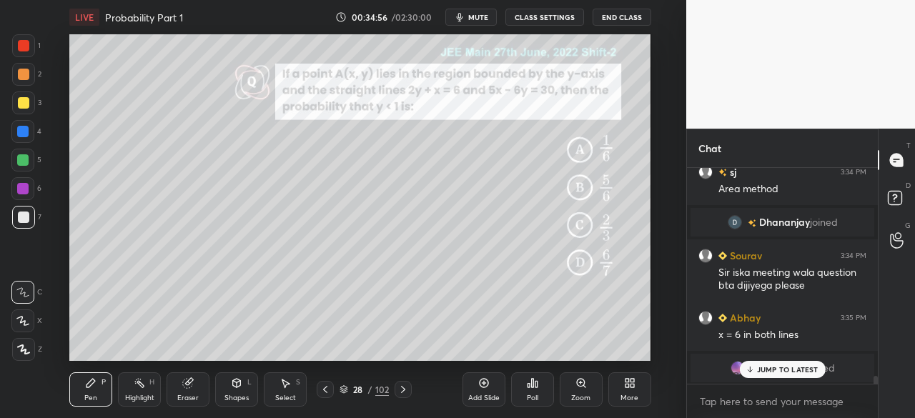
click at [234, 396] on div "Shapes" at bounding box center [236, 398] width 24 height 7
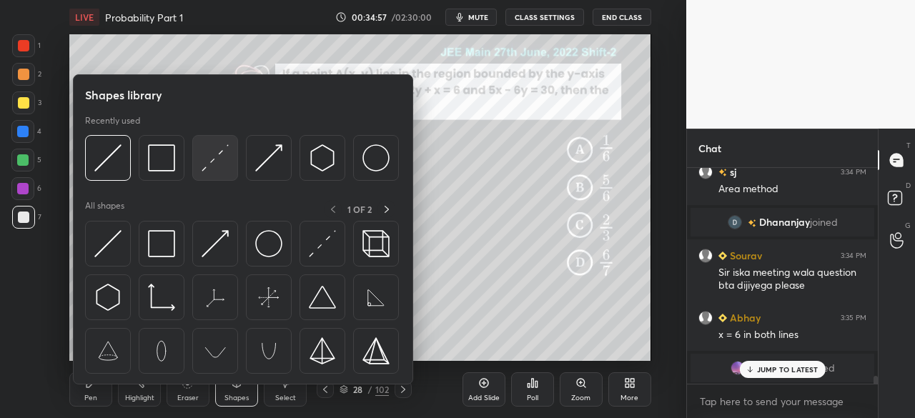
click at [220, 154] on img at bounding box center [215, 157] width 27 height 27
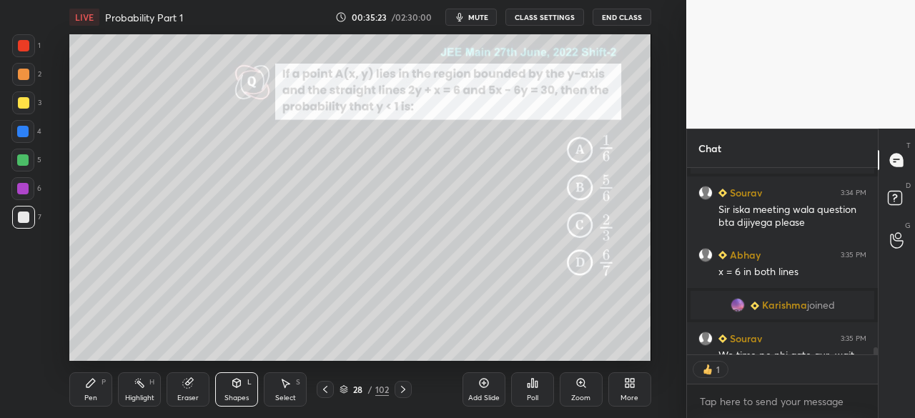
scroll to position [5, 4]
click at [24, 128] on div at bounding box center [22, 131] width 11 height 11
click at [236, 395] on div "Shapes" at bounding box center [236, 398] width 24 height 7
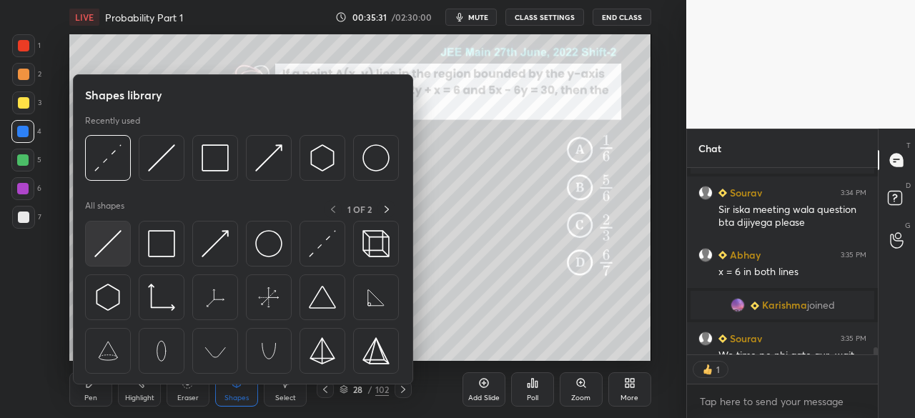
click at [116, 248] on img at bounding box center [107, 243] width 27 height 27
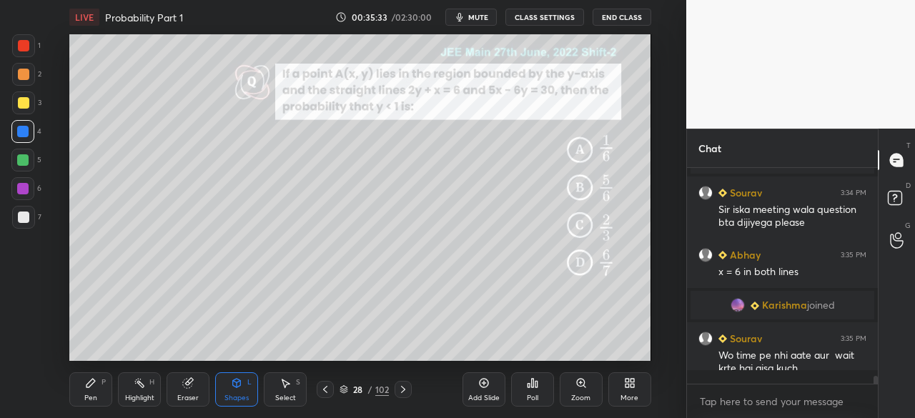
scroll to position [5516, 0]
click at [80, 402] on div "Pen P" at bounding box center [90, 389] width 43 height 34
click at [236, 398] on div "Shapes" at bounding box center [236, 398] width 24 height 7
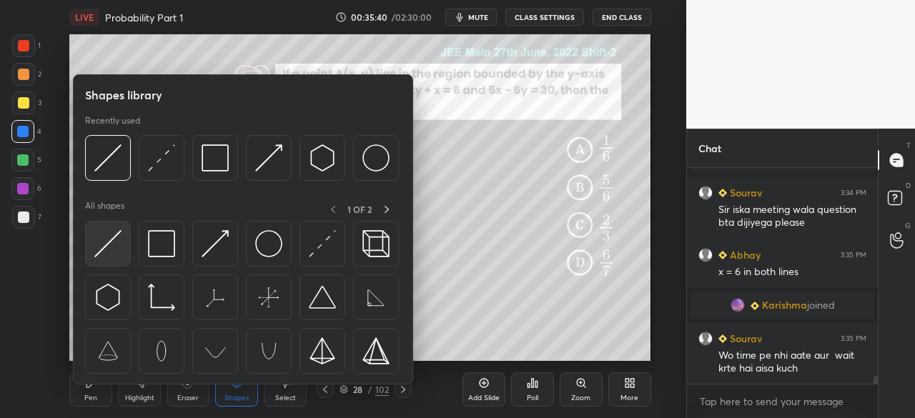
click at [102, 242] on img at bounding box center [107, 243] width 27 height 27
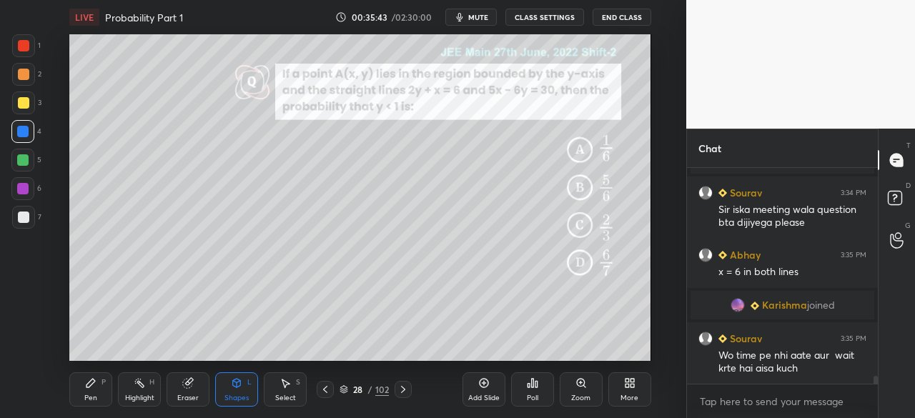
click at [225, 402] on div "Shapes" at bounding box center [236, 398] width 24 height 7
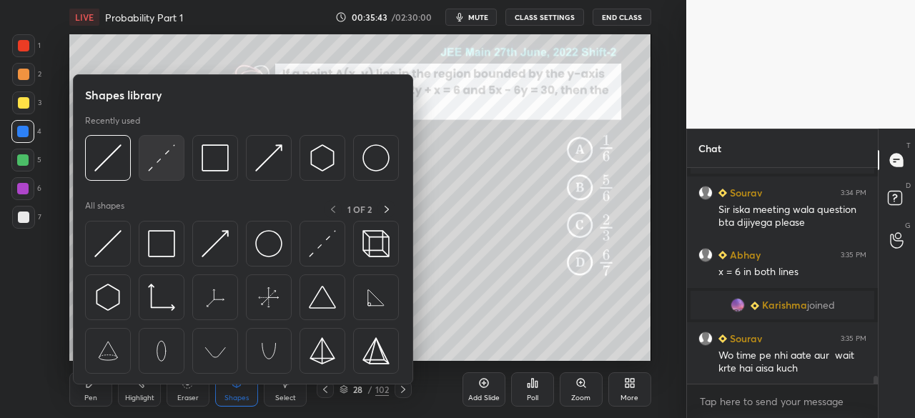
click at [144, 172] on div at bounding box center [162, 158] width 46 height 46
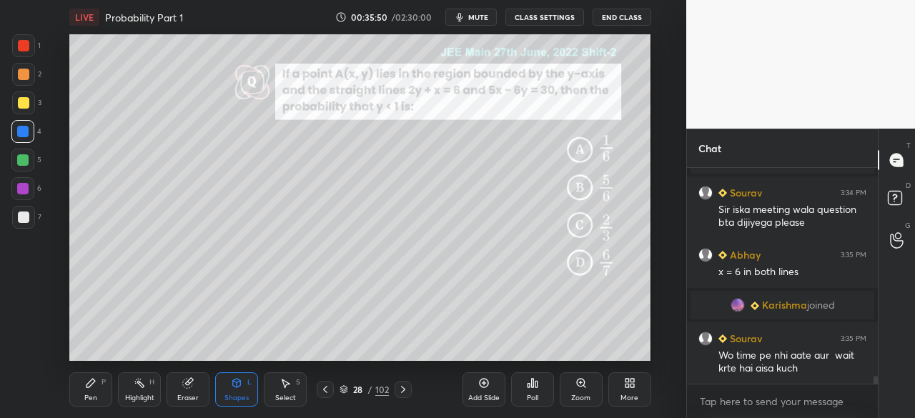
click at [80, 395] on div "Pen P" at bounding box center [90, 389] width 43 height 34
click at [21, 217] on div at bounding box center [23, 217] width 11 height 11
click at [226, 397] on div "Shapes" at bounding box center [236, 398] width 24 height 7
click at [180, 401] on div "Eraser" at bounding box center [187, 398] width 21 height 7
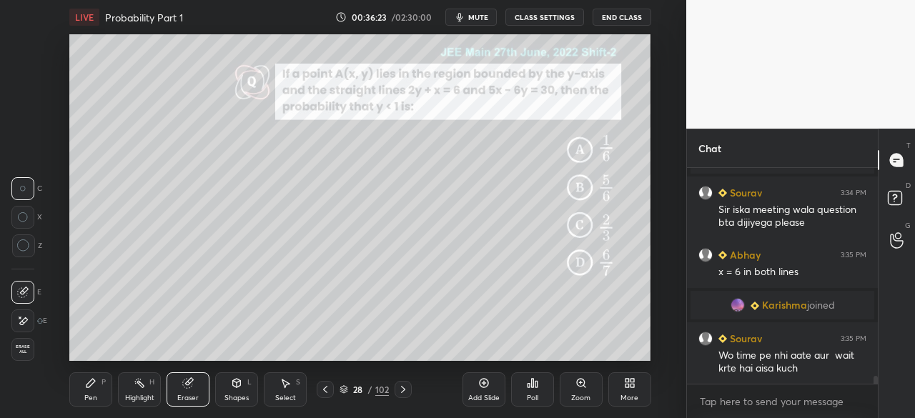
drag, startPoint x: 92, startPoint y: 400, endPoint x: 96, endPoint y: 390, distance: 10.9
click at [92, 397] on div "Pen" at bounding box center [90, 398] width 13 height 7
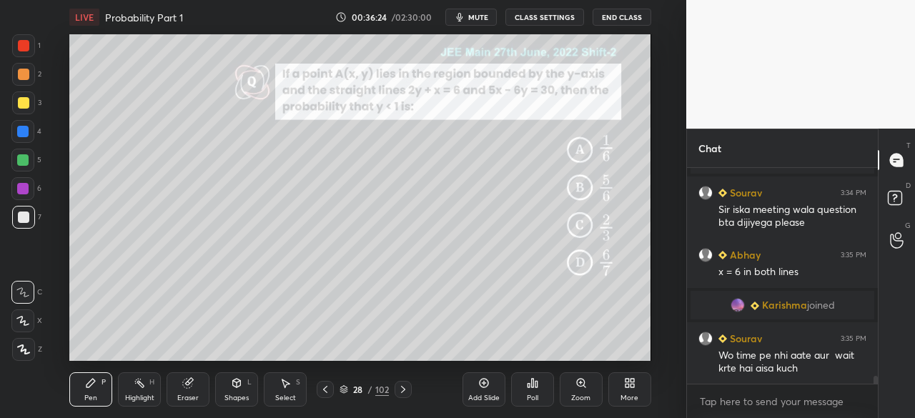
drag, startPoint x: 23, startPoint y: 130, endPoint x: 61, endPoint y: 139, distance: 39.7
click at [22, 132] on div at bounding box center [22, 131] width 11 height 11
click at [29, 214] on div at bounding box center [23, 217] width 23 height 23
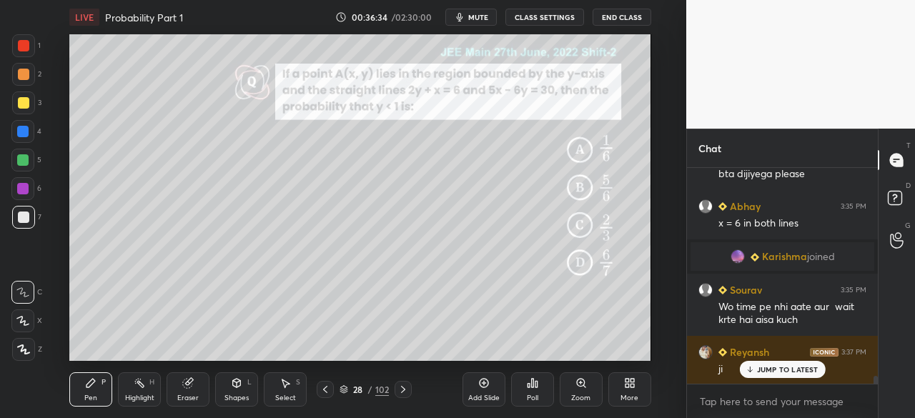
drag, startPoint x: 20, startPoint y: 124, endPoint x: 69, endPoint y: 129, distance: 48.9
click at [24, 127] on div at bounding box center [22, 131] width 23 height 23
drag, startPoint x: 19, startPoint y: 214, endPoint x: 50, endPoint y: 229, distance: 34.9
click at [18, 215] on div at bounding box center [23, 217] width 11 height 11
click at [397, 388] on icon at bounding box center [402, 389] width 11 height 11
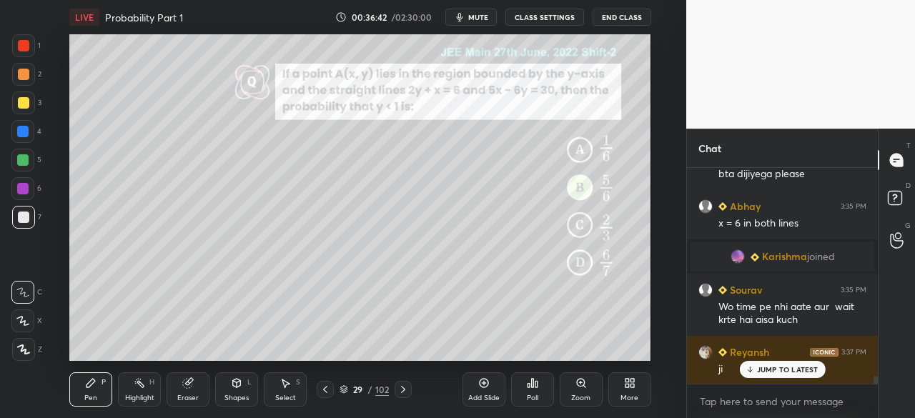
click at [400, 388] on icon at bounding box center [402, 389] width 11 height 11
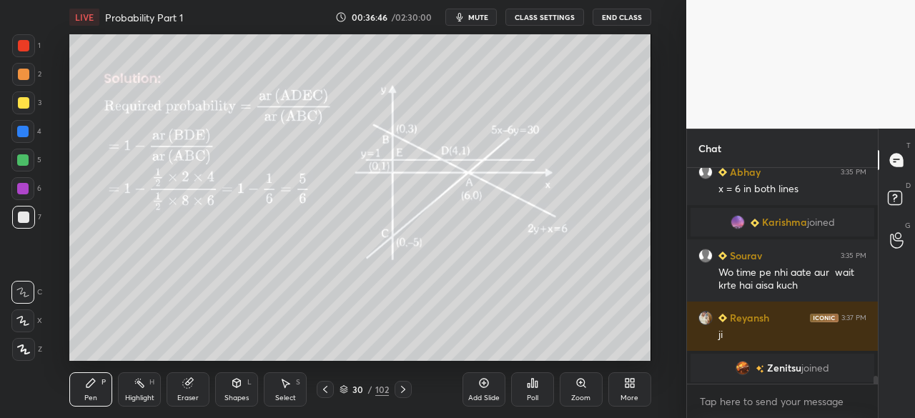
scroll to position [5662, 0]
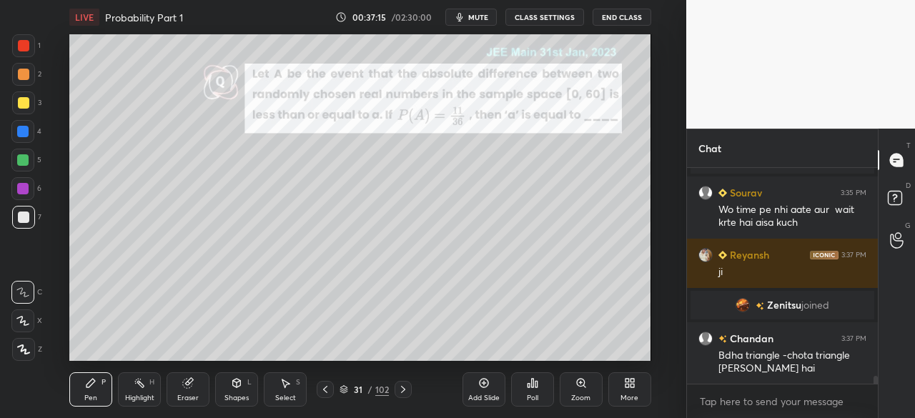
drag, startPoint x: 237, startPoint y: 400, endPoint x: 230, endPoint y: 390, distance: 11.9
click at [236, 399] on div "Shapes" at bounding box center [236, 398] width 24 height 7
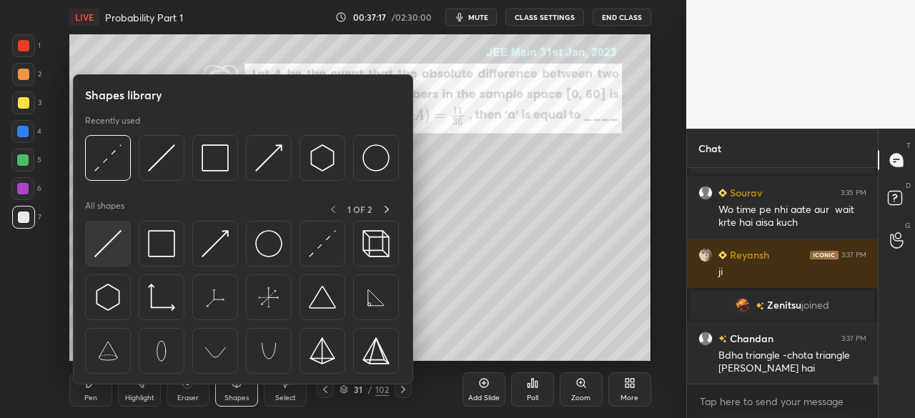
click at [113, 247] on img at bounding box center [107, 243] width 27 height 27
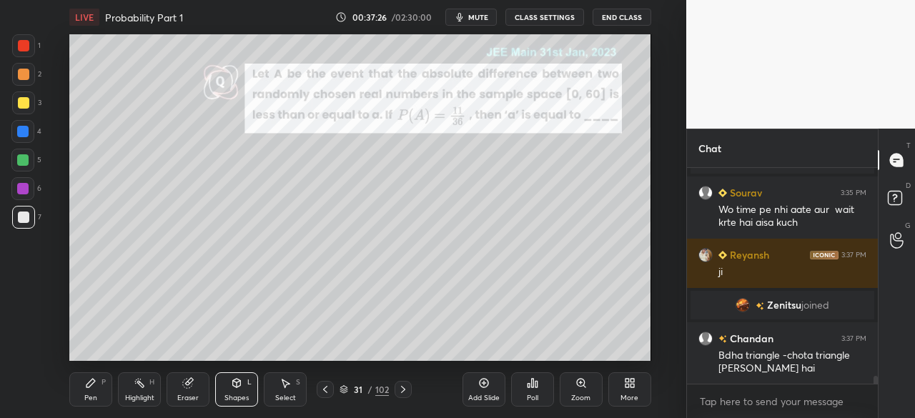
click at [21, 158] on div at bounding box center [22, 159] width 11 height 11
click at [235, 381] on icon at bounding box center [236, 382] width 11 height 11
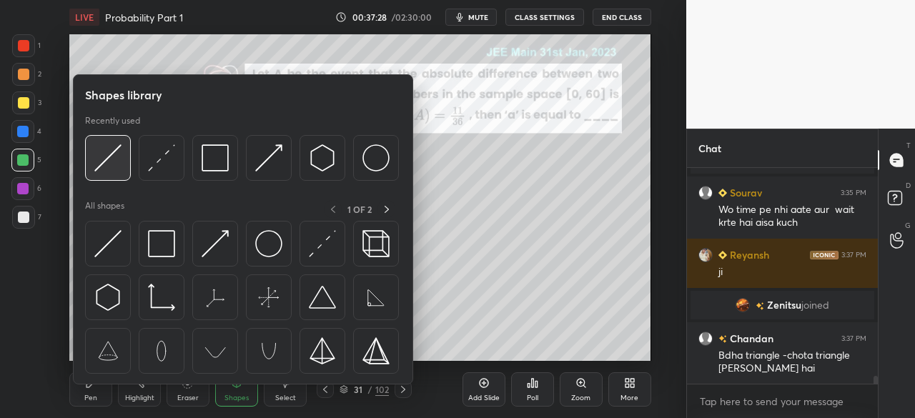
click at [106, 163] on img at bounding box center [107, 157] width 27 height 27
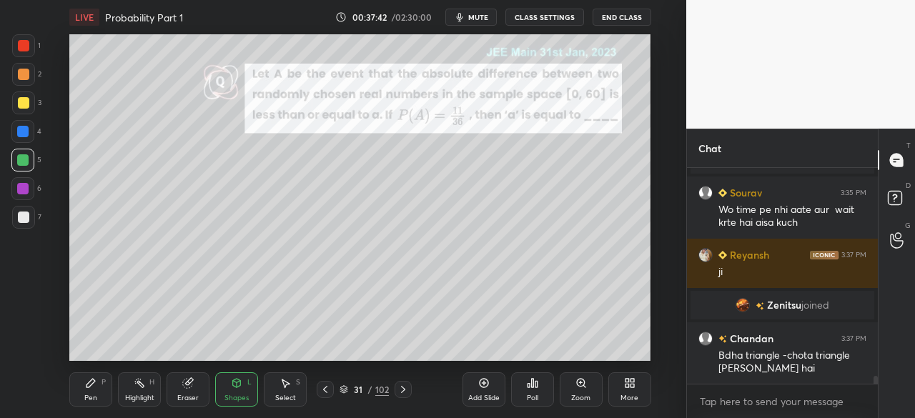
click at [92, 387] on icon at bounding box center [90, 382] width 11 height 11
click at [30, 215] on div at bounding box center [23, 217] width 23 height 23
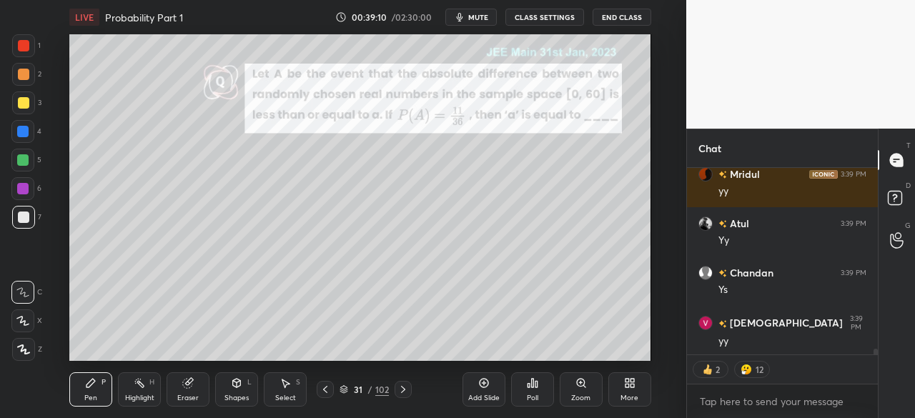
scroll to position [6000, 0]
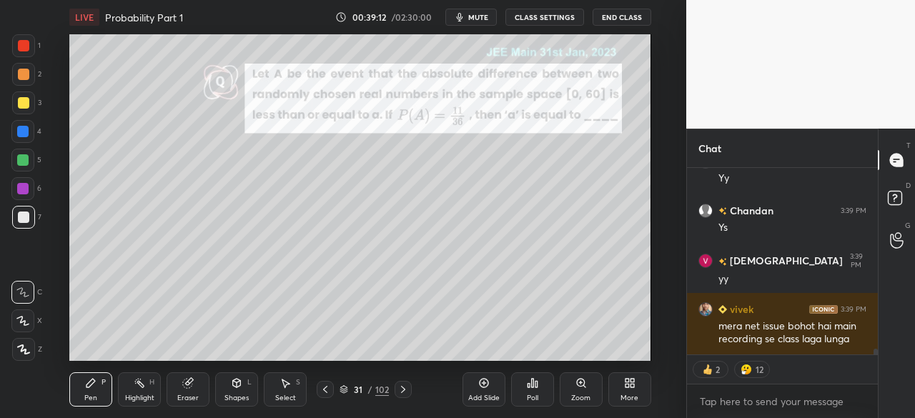
drag, startPoint x: 26, startPoint y: 100, endPoint x: 46, endPoint y: 112, distance: 22.8
click at [30, 104] on div at bounding box center [23, 103] width 23 height 23
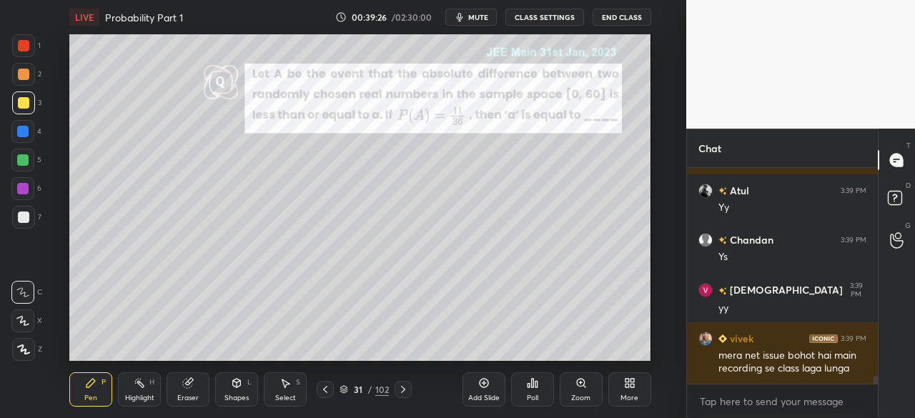
click at [229, 390] on div "Shapes L" at bounding box center [236, 389] width 43 height 34
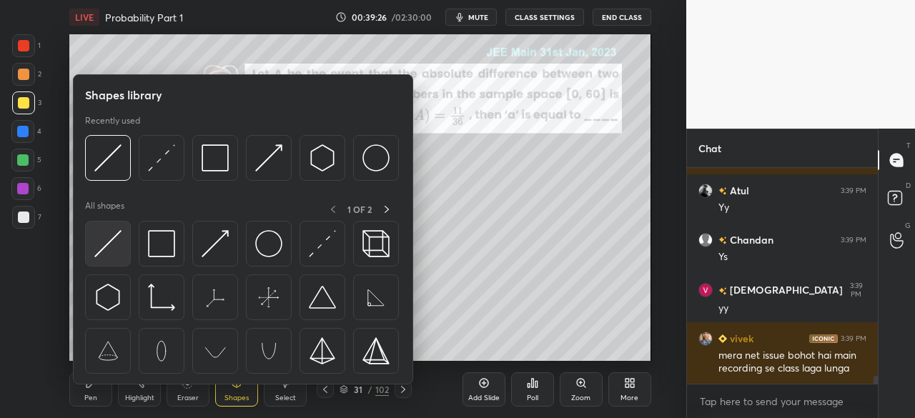
click at [107, 239] on img at bounding box center [107, 243] width 27 height 27
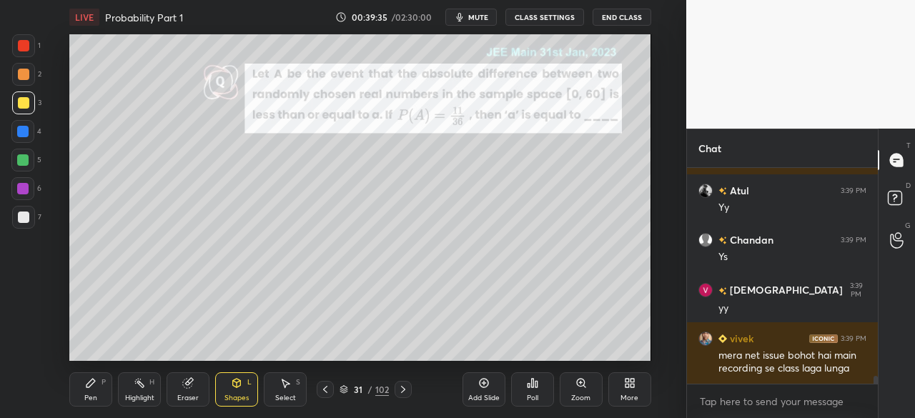
click at [29, 165] on div at bounding box center [22, 160] width 23 height 23
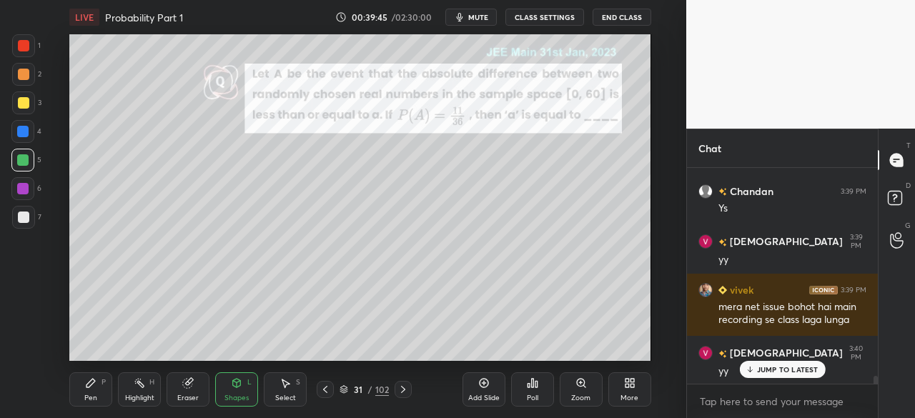
drag, startPoint x: 84, startPoint y: 388, endPoint x: 86, endPoint y: 369, distance: 19.4
click at [82, 377] on div "Pen P" at bounding box center [90, 389] width 43 height 34
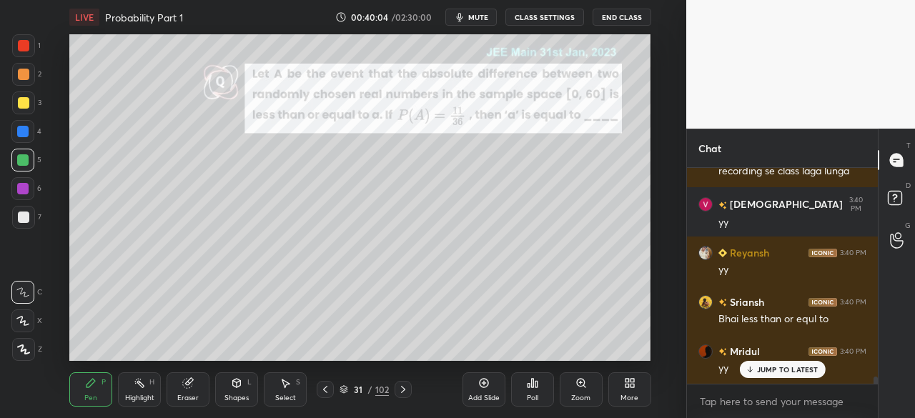
scroll to position [6216, 0]
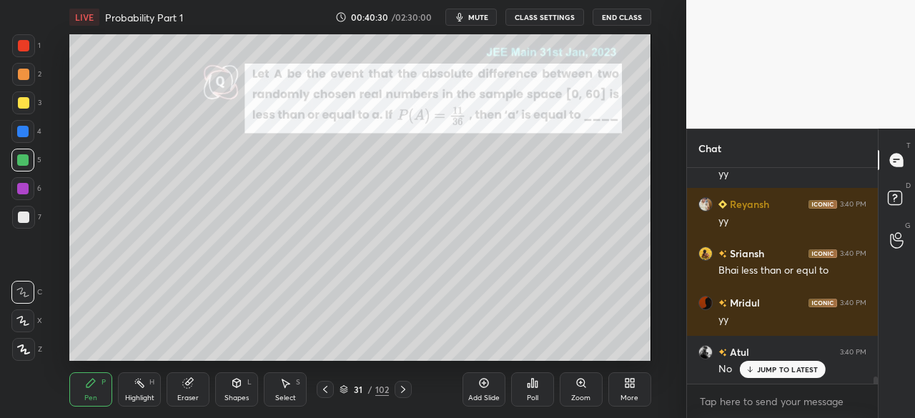
click at [236, 392] on div "Shapes L" at bounding box center [236, 389] width 43 height 34
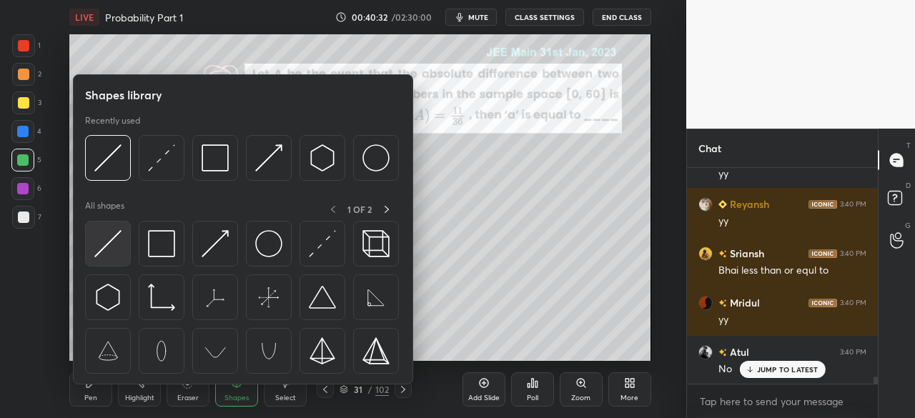
click at [112, 257] on img at bounding box center [107, 243] width 27 height 27
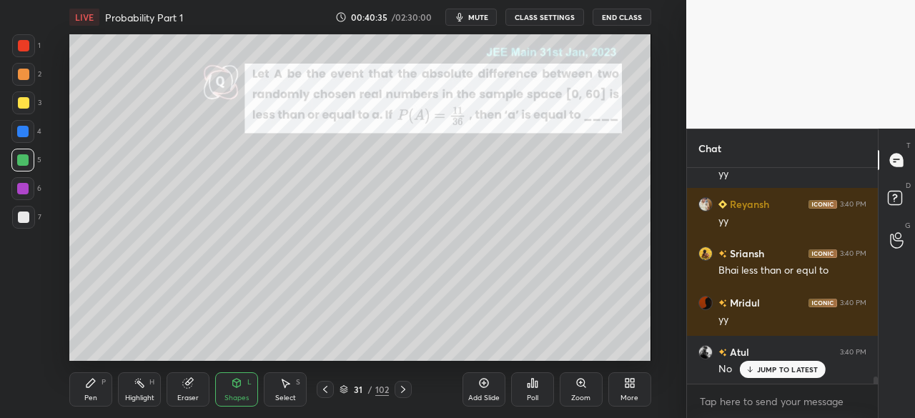
click at [104, 397] on div "Pen P" at bounding box center [90, 389] width 43 height 34
drag, startPoint x: 239, startPoint y: 400, endPoint x: 237, endPoint y: 390, distance: 10.9
click at [237, 397] on div "Shapes" at bounding box center [236, 398] width 24 height 7
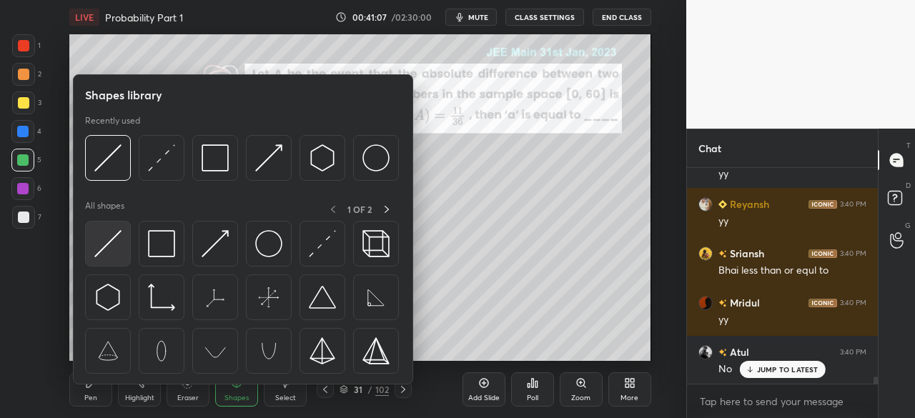
click at [106, 248] on img at bounding box center [107, 243] width 27 height 27
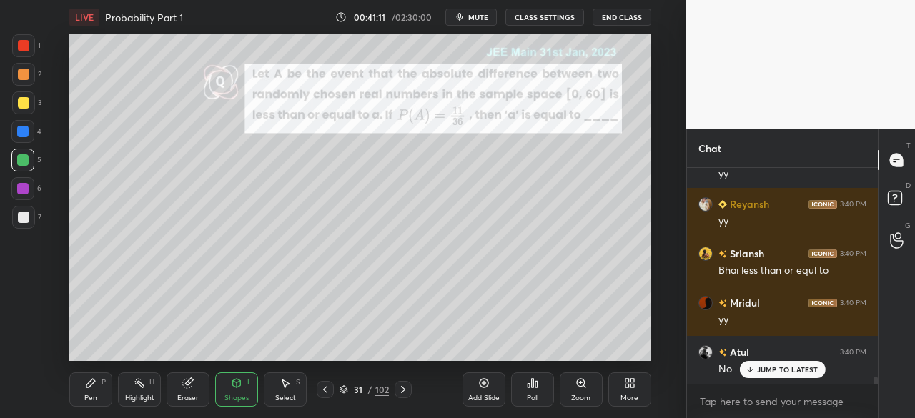
click at [96, 392] on div "Pen P" at bounding box center [90, 389] width 43 height 34
click at [240, 390] on div "Shapes L" at bounding box center [236, 389] width 43 height 34
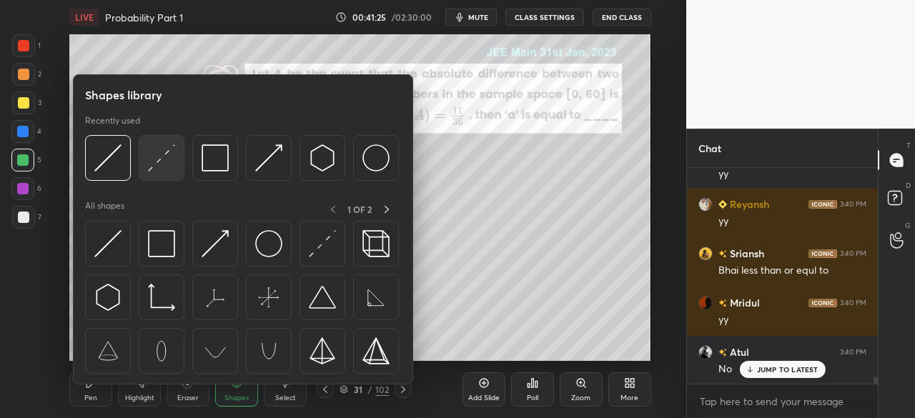
click at [155, 176] on div at bounding box center [162, 158] width 46 height 46
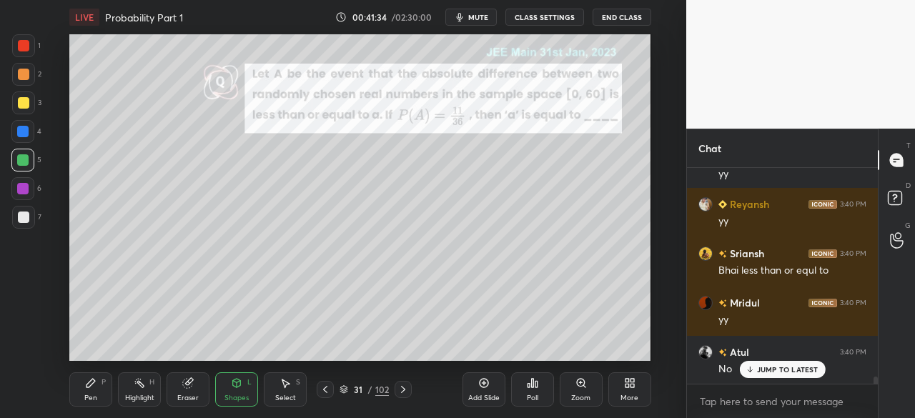
click at [94, 395] on div "Pen" at bounding box center [90, 398] width 13 height 7
click at [12, 220] on div at bounding box center [23, 217] width 23 height 23
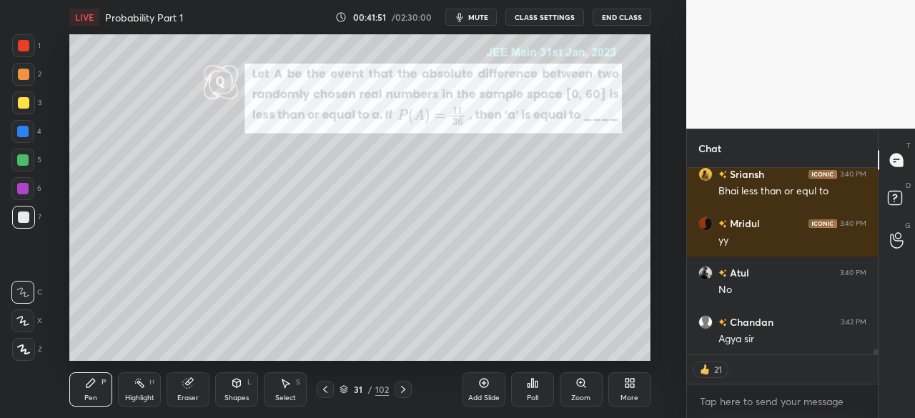
scroll to position [6345, 0]
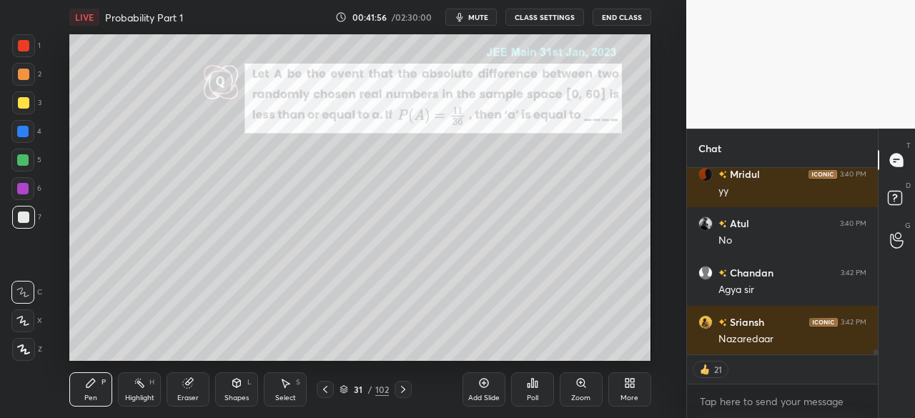
drag, startPoint x: 17, startPoint y: 212, endPoint x: 34, endPoint y: 218, distance: 18.1
click at [17, 213] on div at bounding box center [23, 217] width 23 height 23
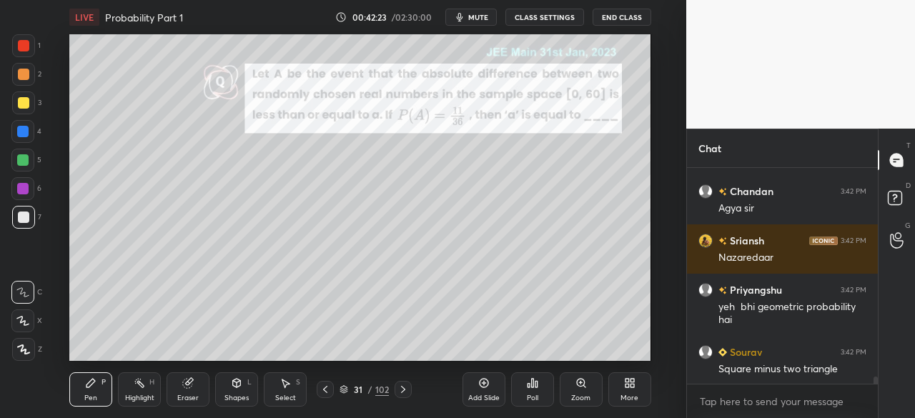
scroll to position [6477, 0]
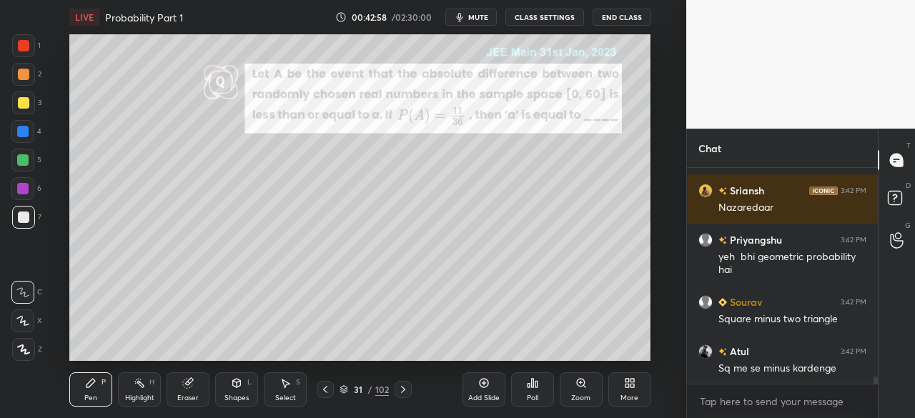
click at [184, 396] on div "Eraser" at bounding box center [187, 398] width 21 height 7
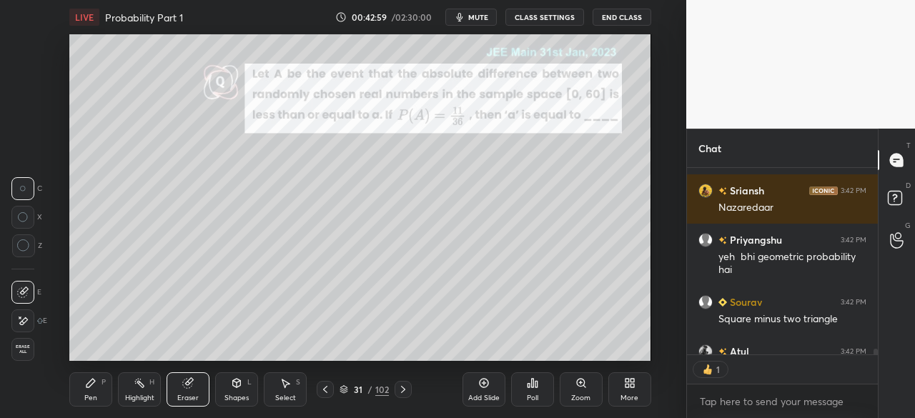
scroll to position [5, 4]
drag, startPoint x: 25, startPoint y: 321, endPoint x: 64, endPoint y: 310, distance: 40.9
click at [30, 323] on div at bounding box center [22, 321] width 23 height 23
click at [76, 395] on div "Pen P" at bounding box center [90, 389] width 43 height 34
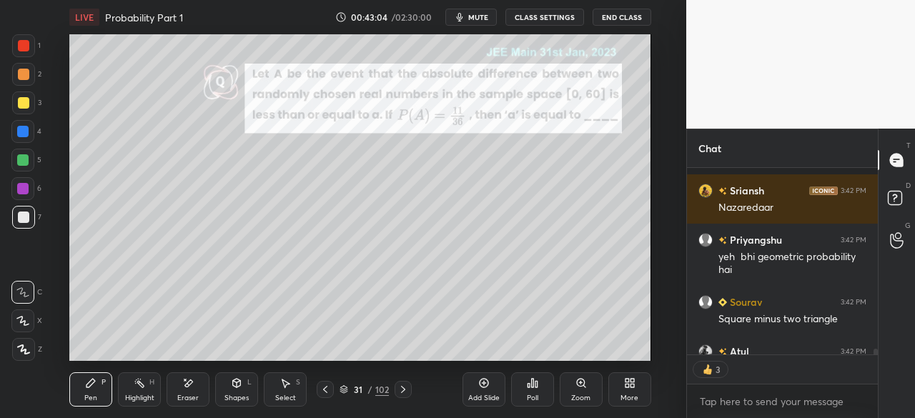
scroll to position [6555, 0]
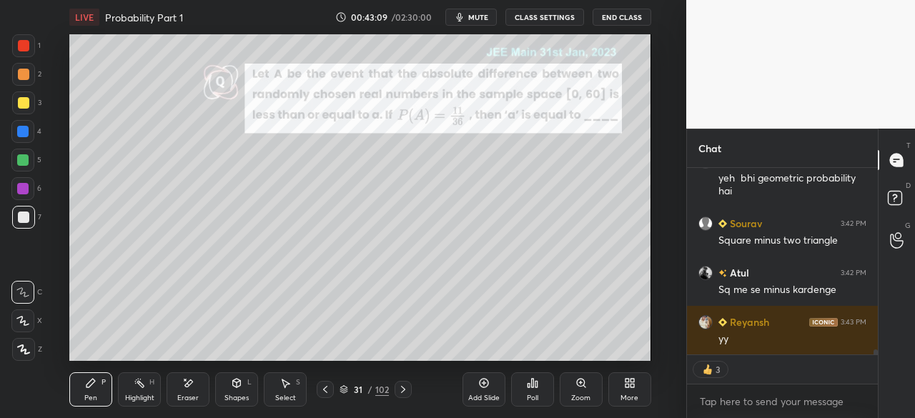
click at [191, 391] on div "Eraser" at bounding box center [188, 389] width 43 height 34
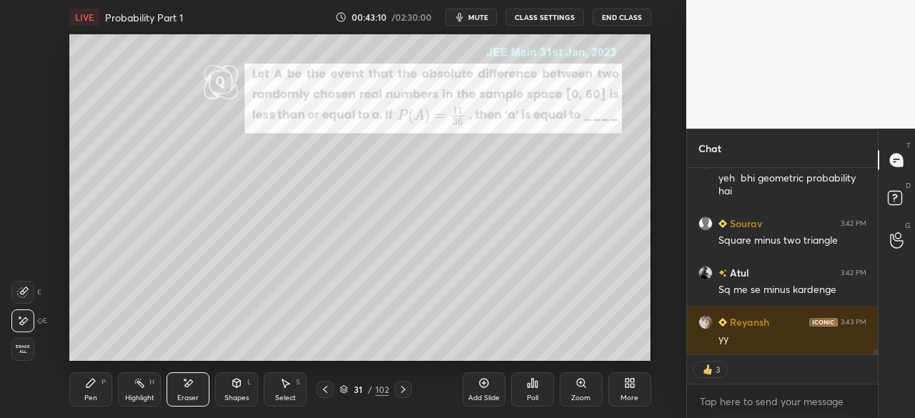
click at [88, 392] on div "Pen P" at bounding box center [90, 389] width 43 height 34
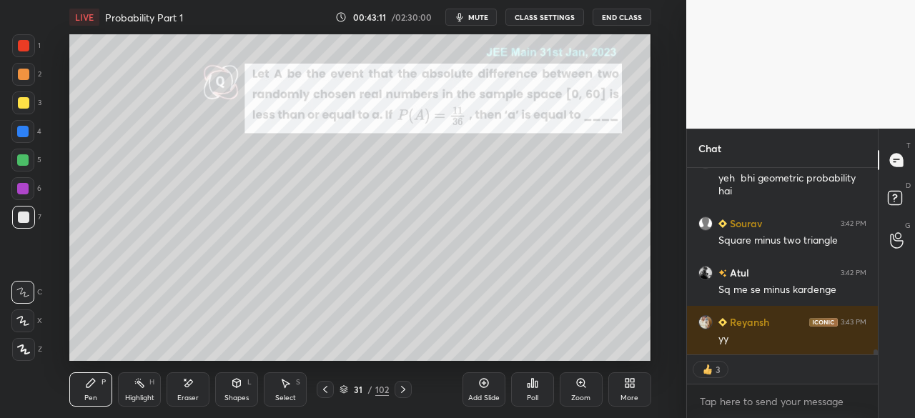
drag, startPoint x: 19, startPoint y: 51, endPoint x: 34, endPoint y: 59, distance: 16.7
click at [26, 56] on div at bounding box center [23, 45] width 23 height 23
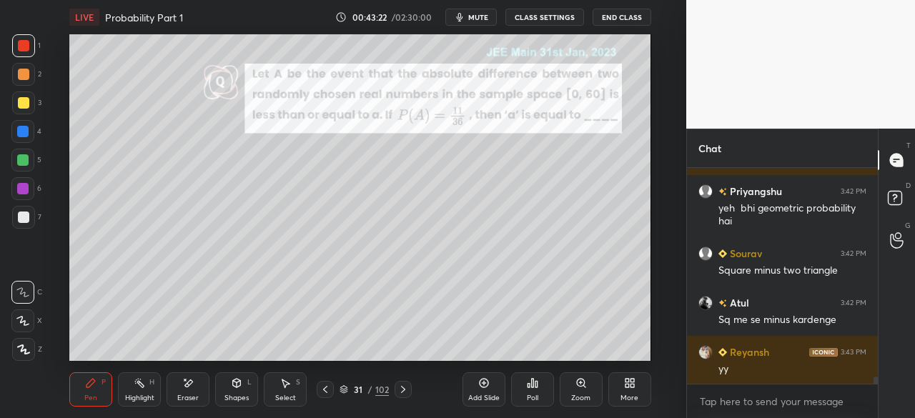
scroll to position [6575, 0]
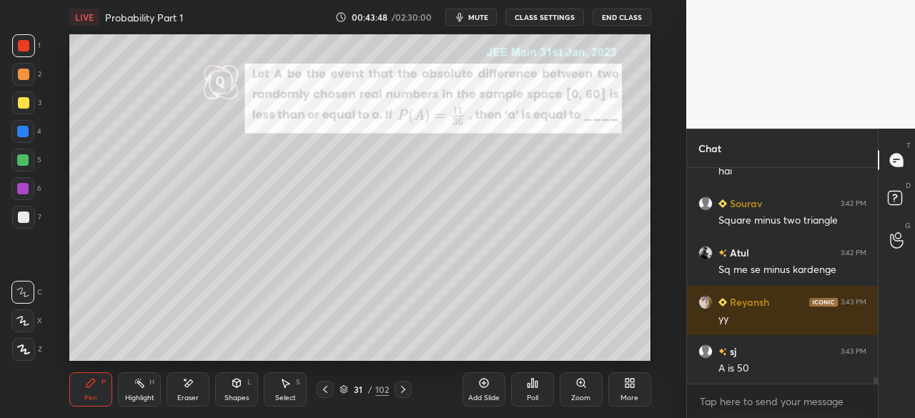
drag, startPoint x: 27, startPoint y: 214, endPoint x: 34, endPoint y: 219, distance: 9.2
click at [30, 217] on div at bounding box center [23, 217] width 23 height 23
click at [400, 389] on icon at bounding box center [402, 389] width 11 height 11
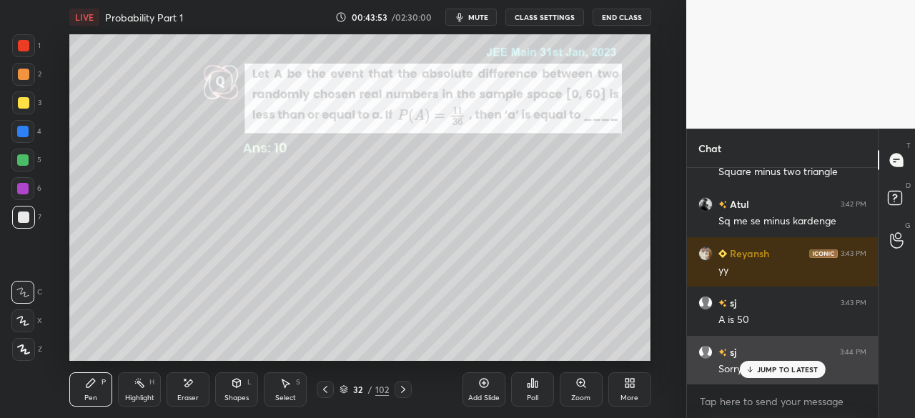
click at [761, 370] on p "JUMP TO LATEST" at bounding box center [787, 369] width 61 height 9
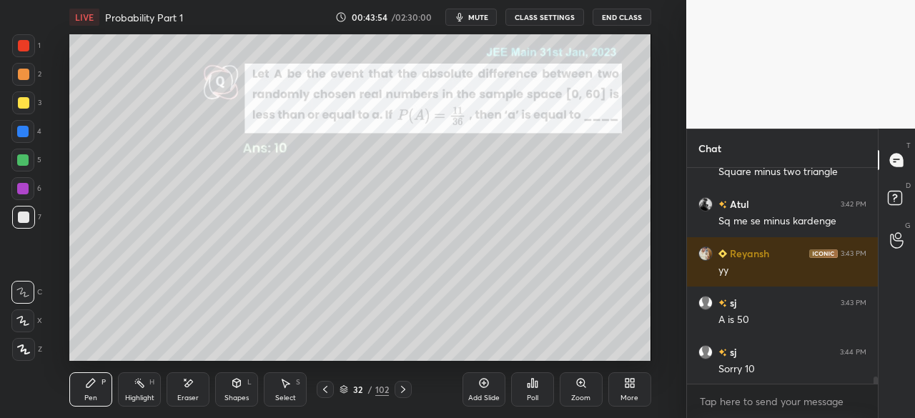
click at [401, 390] on icon at bounding box center [402, 389] width 11 height 11
click at [400, 390] on icon at bounding box center [402, 389] width 11 height 11
click at [402, 393] on icon at bounding box center [402, 389] width 11 height 11
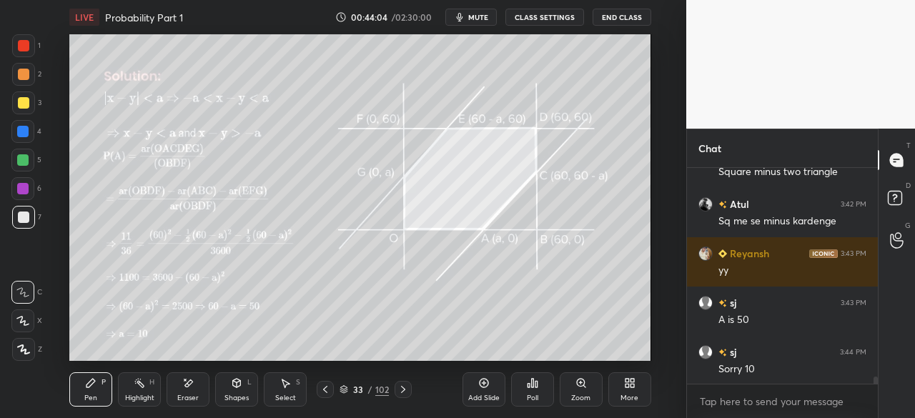
click at [402, 392] on icon at bounding box center [403, 389] width 4 height 7
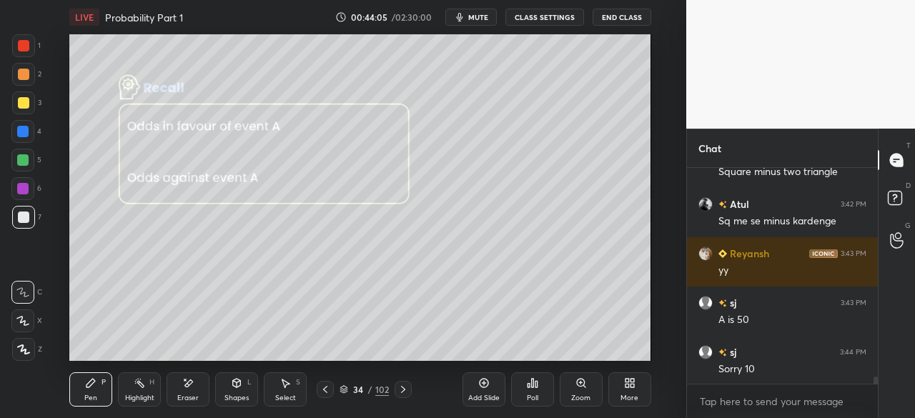
drag, startPoint x: 325, startPoint y: 393, endPoint x: 400, endPoint y: 382, distance: 75.8
click at [329, 392] on icon at bounding box center [325, 389] width 11 height 11
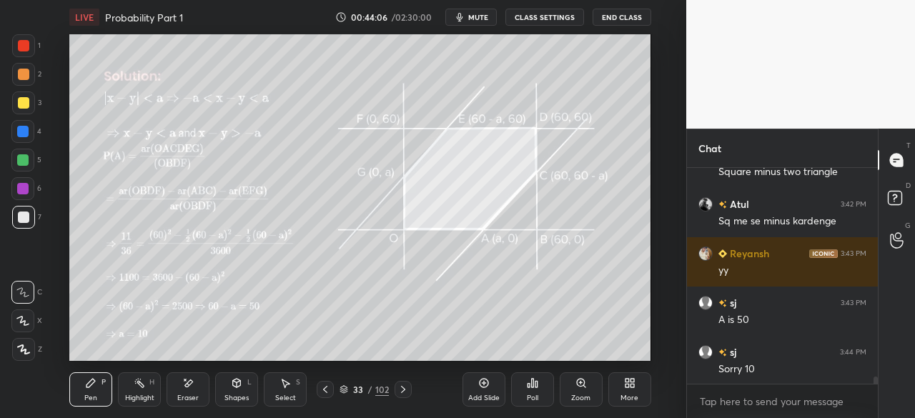
click at [478, 387] on icon at bounding box center [483, 382] width 11 height 11
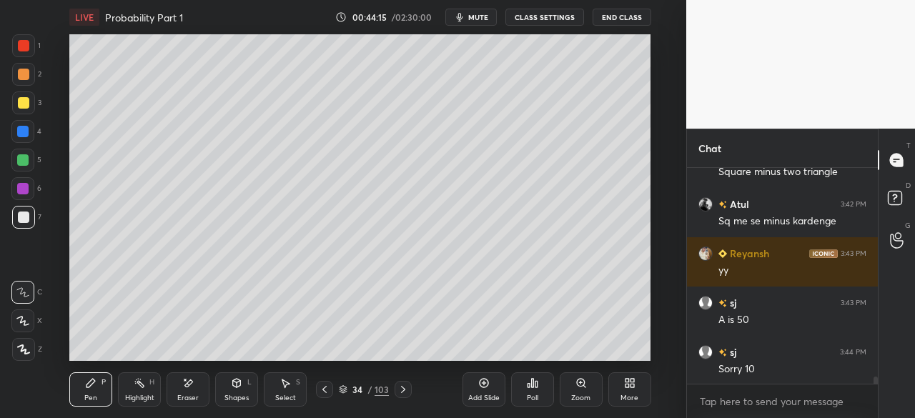
click at [183, 395] on div "Eraser" at bounding box center [187, 398] width 21 height 7
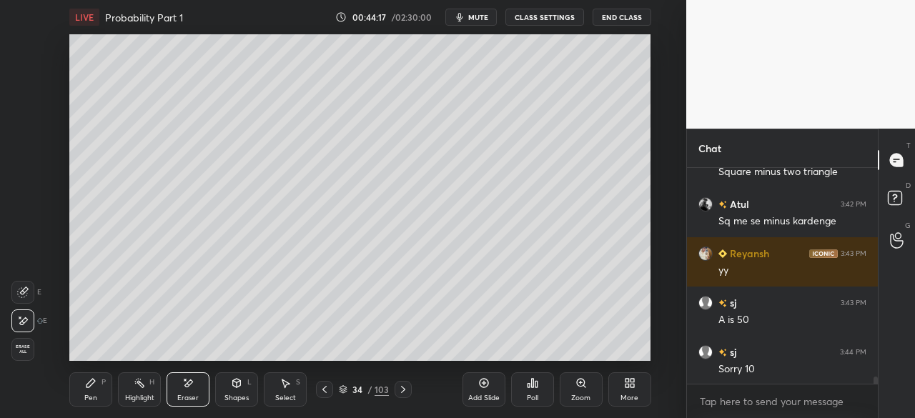
drag, startPoint x: 97, startPoint y: 387, endPoint x: 103, endPoint y: 367, distance: 21.0
click at [97, 385] on div "Pen P" at bounding box center [90, 389] width 43 height 34
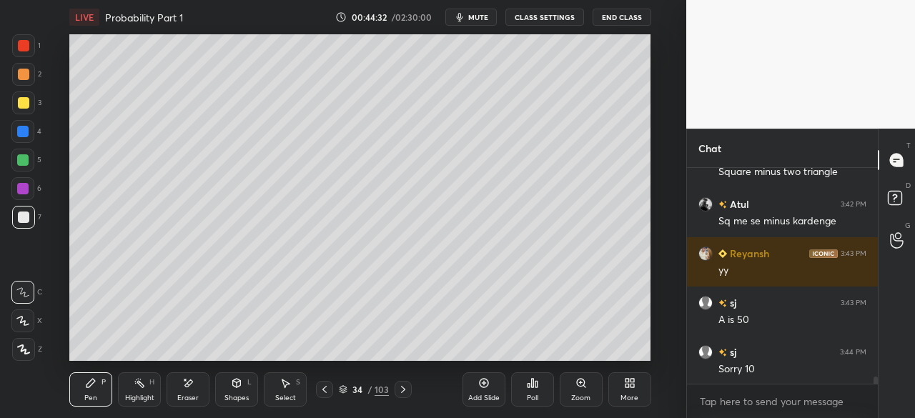
click at [191, 395] on div "Eraser" at bounding box center [187, 398] width 21 height 7
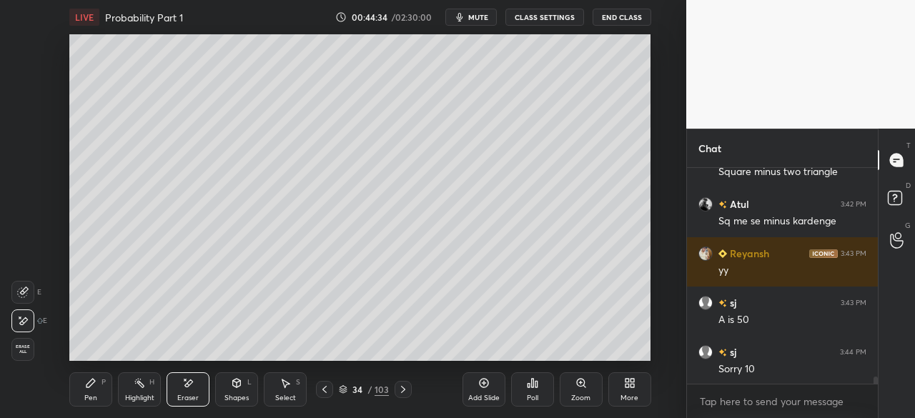
click at [94, 384] on div "Pen P" at bounding box center [90, 389] width 43 height 34
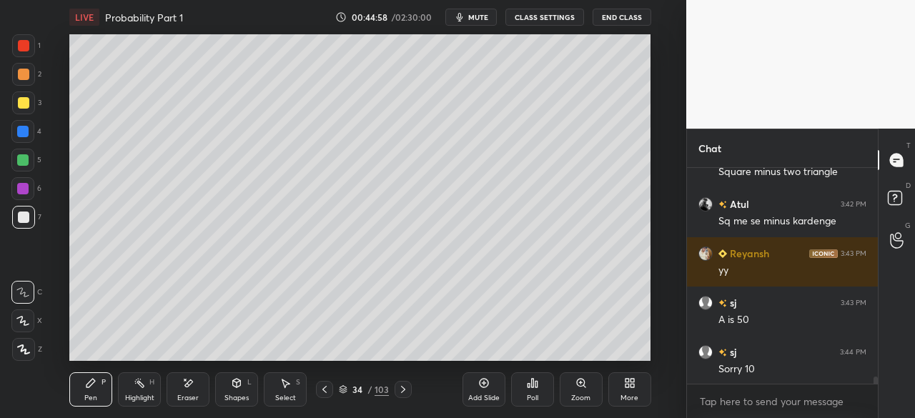
scroll to position [6674, 0]
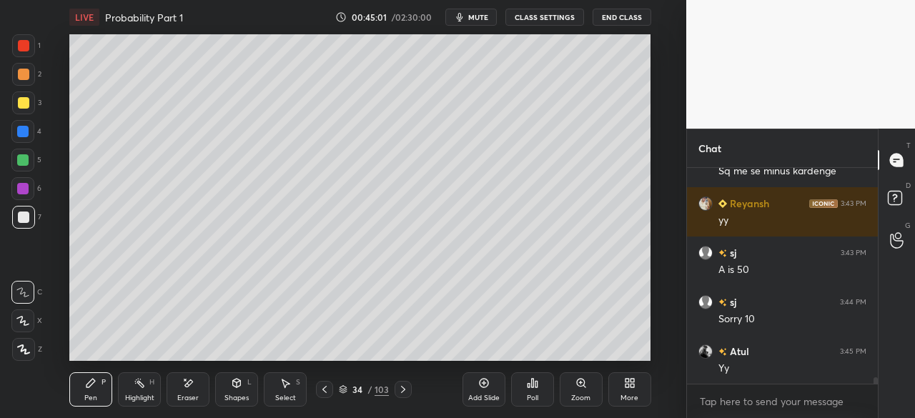
click at [237, 392] on div "Shapes L" at bounding box center [236, 389] width 43 height 34
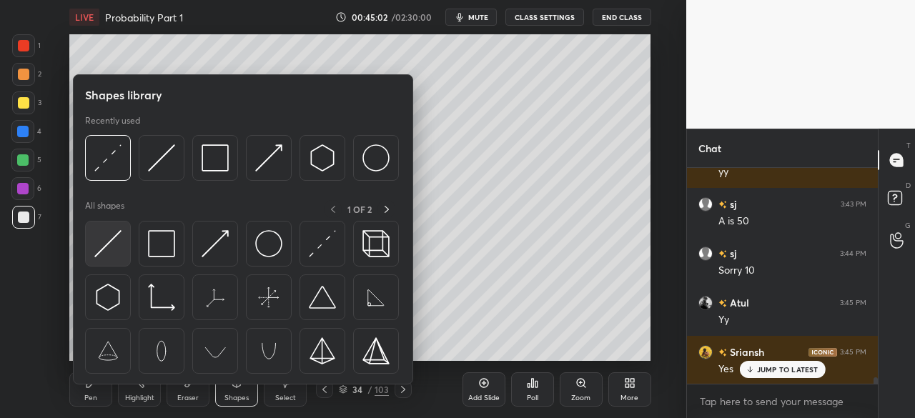
click at [110, 243] on img at bounding box center [107, 243] width 27 height 27
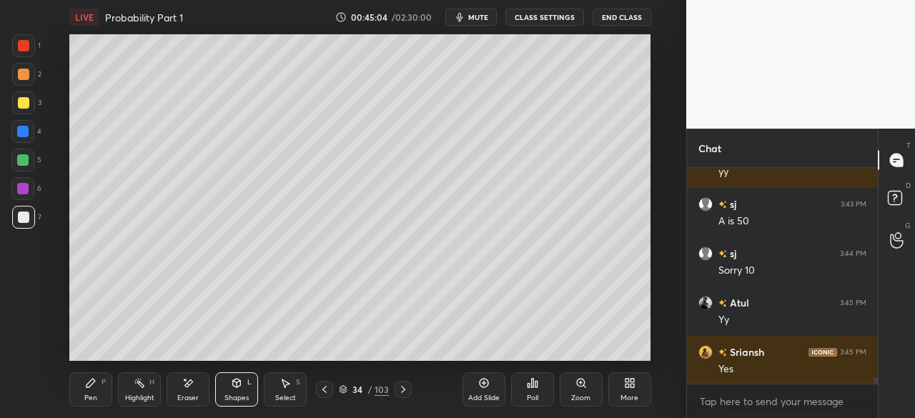
scroll to position [6772, 0]
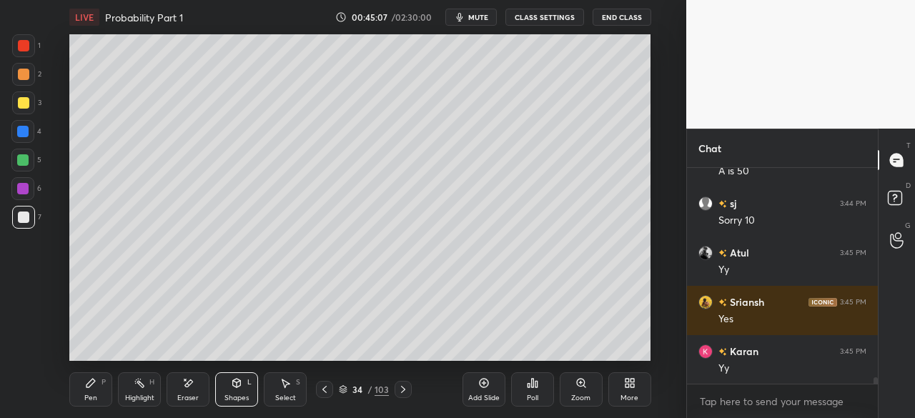
click at [81, 380] on div "Pen P" at bounding box center [90, 389] width 43 height 34
click at [24, 104] on div at bounding box center [23, 102] width 11 height 11
click at [229, 387] on div "Shapes L" at bounding box center [236, 389] width 43 height 34
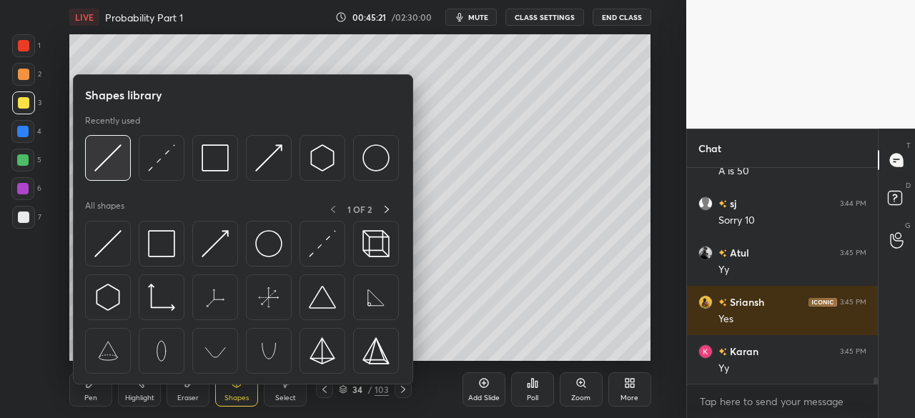
click at [109, 166] on img at bounding box center [107, 157] width 27 height 27
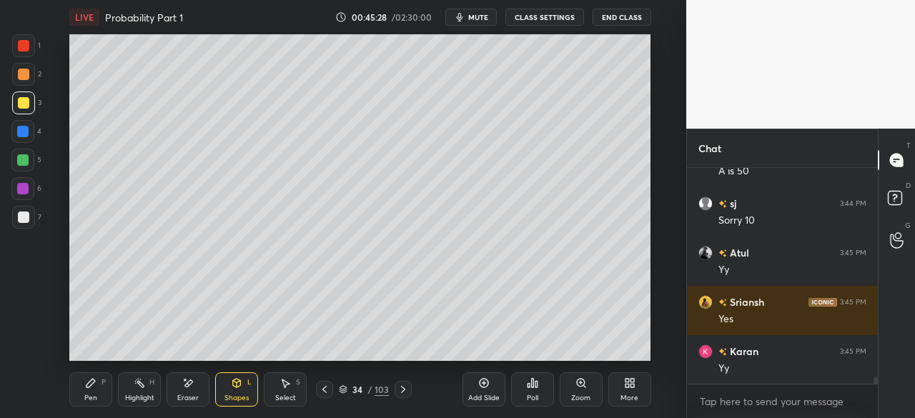
click at [89, 387] on div "Pen P" at bounding box center [90, 389] width 43 height 34
drag, startPoint x: 19, startPoint y: 117, endPoint x: 35, endPoint y: 128, distance: 19.6
click at [20, 119] on div "1 2 3 4 5 6 7" at bounding box center [26, 134] width 30 height 200
click at [230, 400] on div "Shapes" at bounding box center [236, 398] width 24 height 7
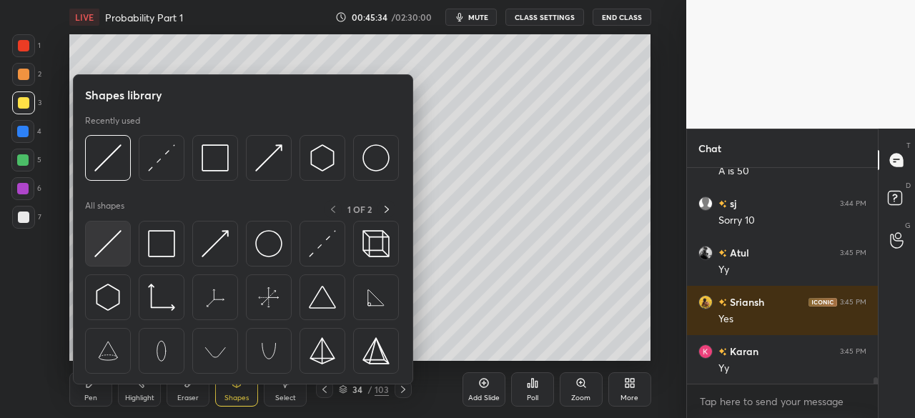
click at [99, 248] on img at bounding box center [107, 243] width 27 height 27
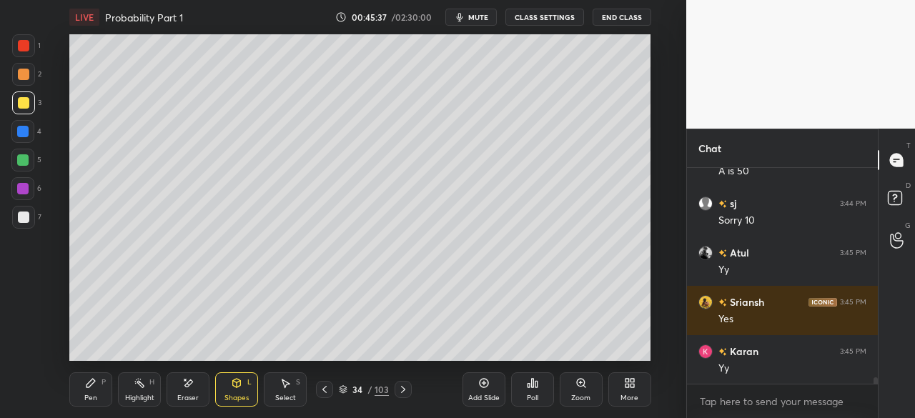
drag, startPoint x: 17, startPoint y: 125, endPoint x: 24, endPoint y: 129, distance: 7.4
click at [19, 127] on div at bounding box center [22, 131] width 23 height 23
click at [89, 392] on div "Pen P" at bounding box center [90, 389] width 43 height 34
click at [229, 392] on div "Shapes L" at bounding box center [236, 389] width 43 height 34
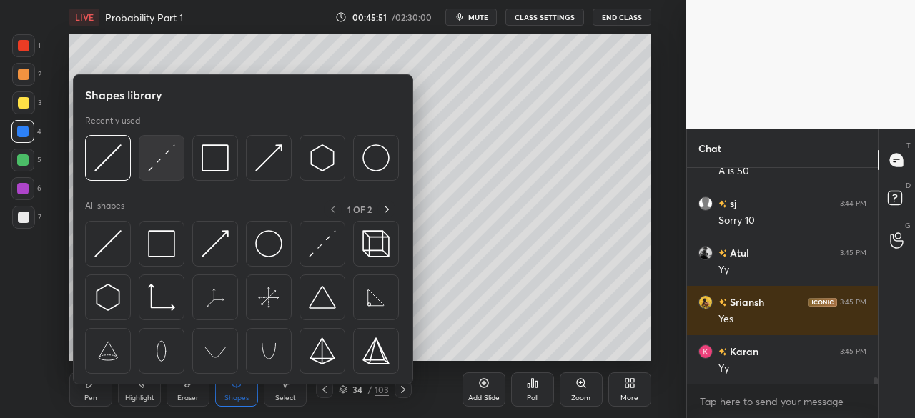
click at [162, 157] on img at bounding box center [161, 157] width 27 height 27
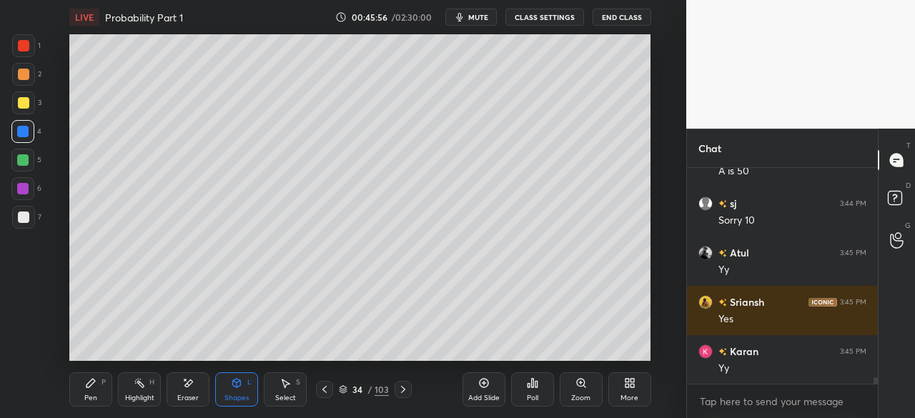
click at [87, 390] on div "Pen P" at bounding box center [90, 389] width 43 height 34
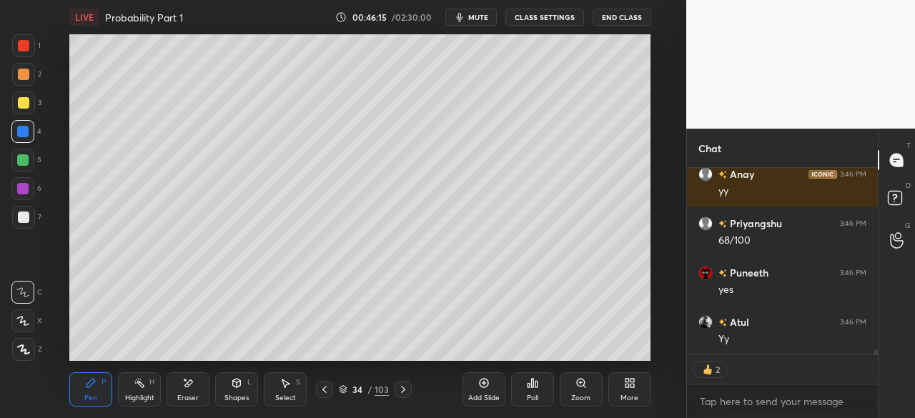
scroll to position [7295, 0]
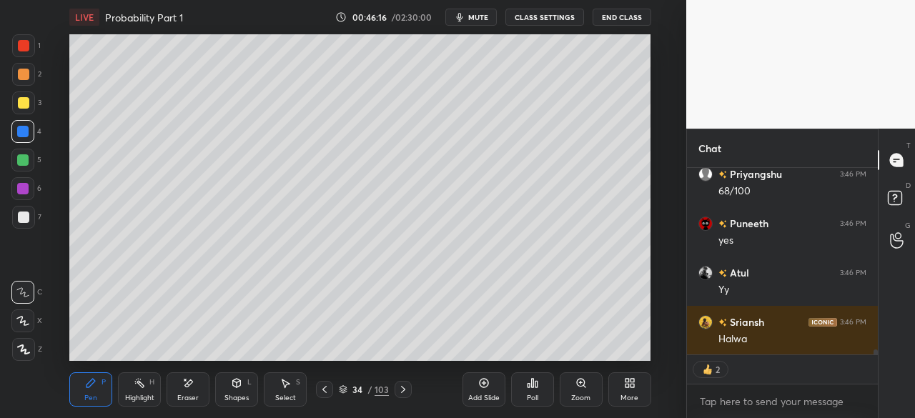
click at [24, 217] on div at bounding box center [23, 217] width 11 height 11
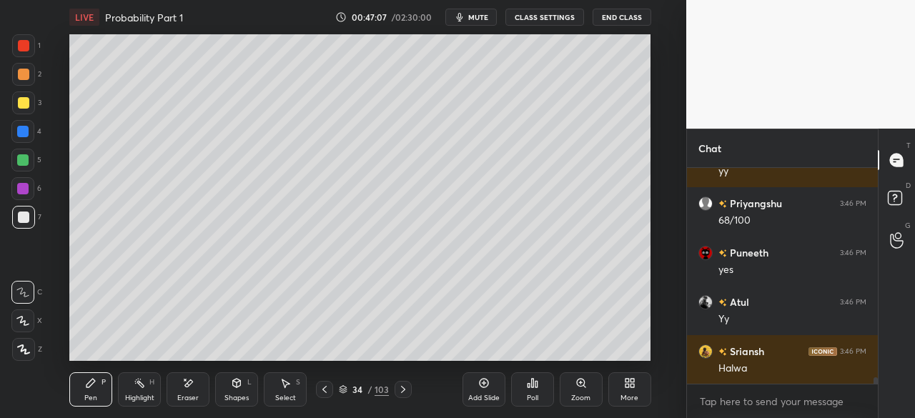
scroll to position [7300, 0]
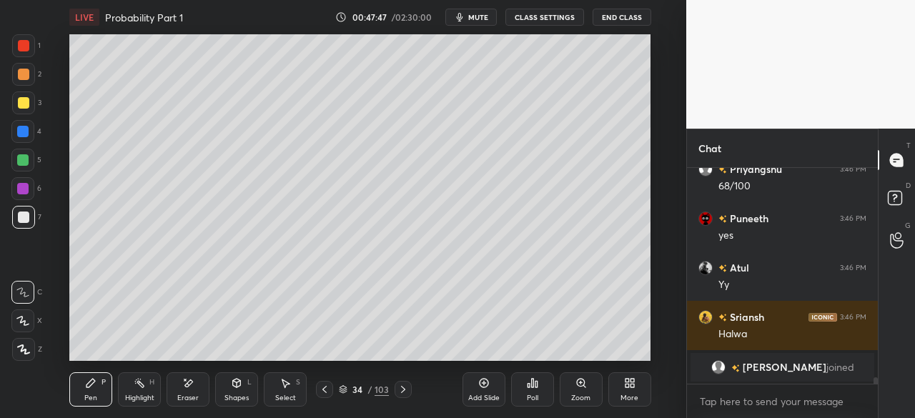
click at [199, 388] on div "Eraser" at bounding box center [188, 389] width 43 height 34
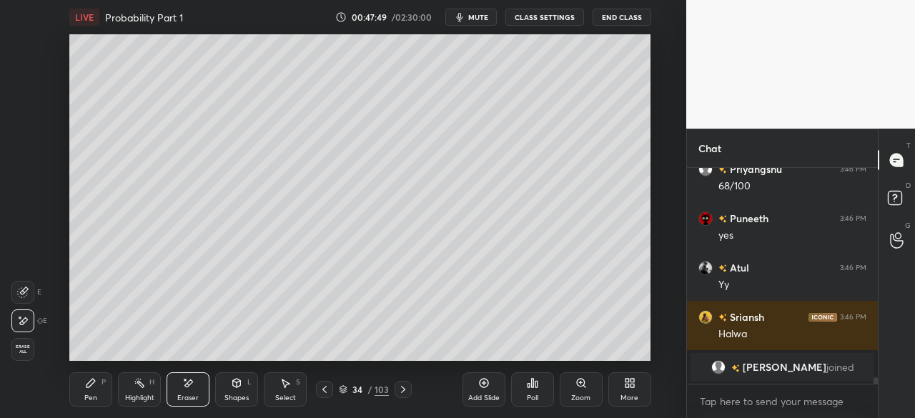
drag, startPoint x: 81, startPoint y: 392, endPoint x: 166, endPoint y: 367, distance: 88.9
click at [84, 392] on div "Pen P" at bounding box center [90, 389] width 43 height 34
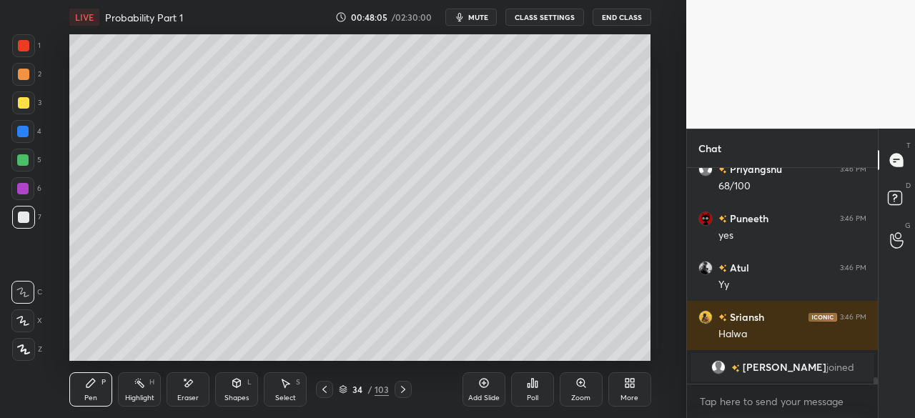
click at [186, 397] on div "Eraser" at bounding box center [187, 398] width 21 height 7
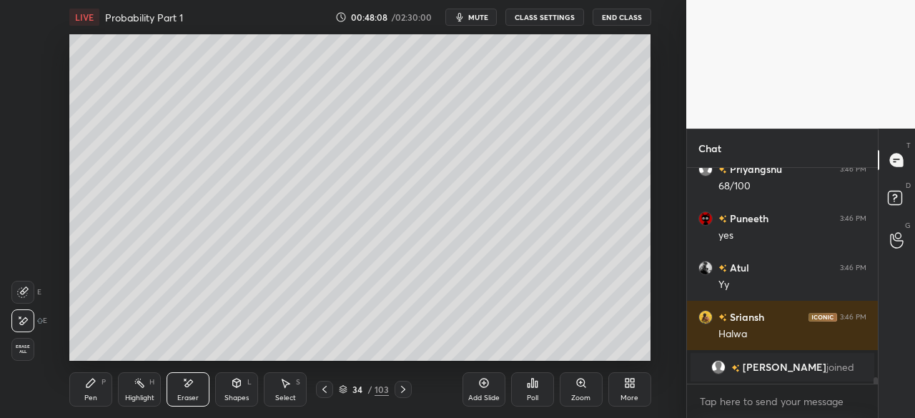
drag, startPoint x: 88, startPoint y: 394, endPoint x: 193, endPoint y: 362, distance: 109.9
click at [89, 395] on div "Pen" at bounding box center [90, 398] width 13 height 7
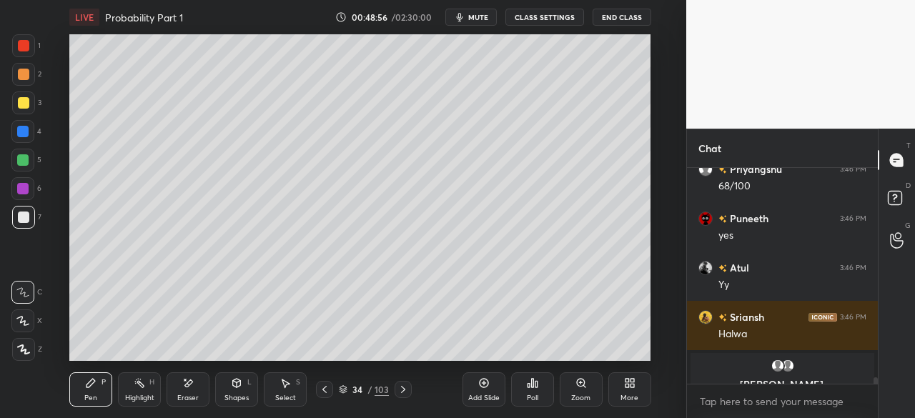
scroll to position [7317, 0]
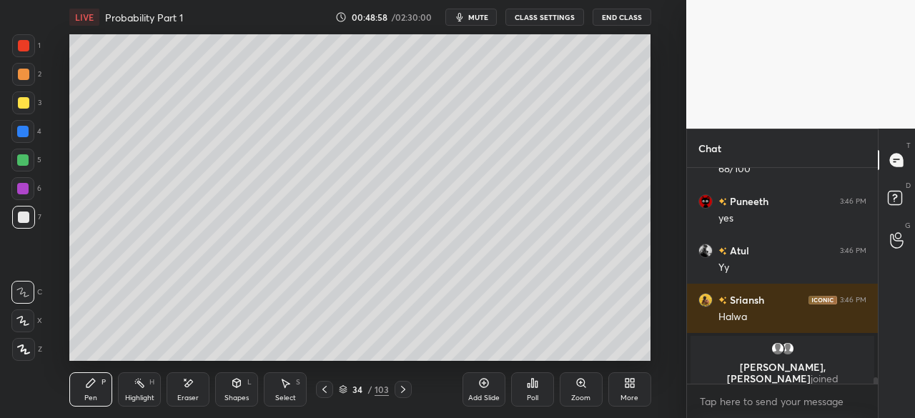
click at [189, 391] on div "Eraser" at bounding box center [188, 389] width 43 height 34
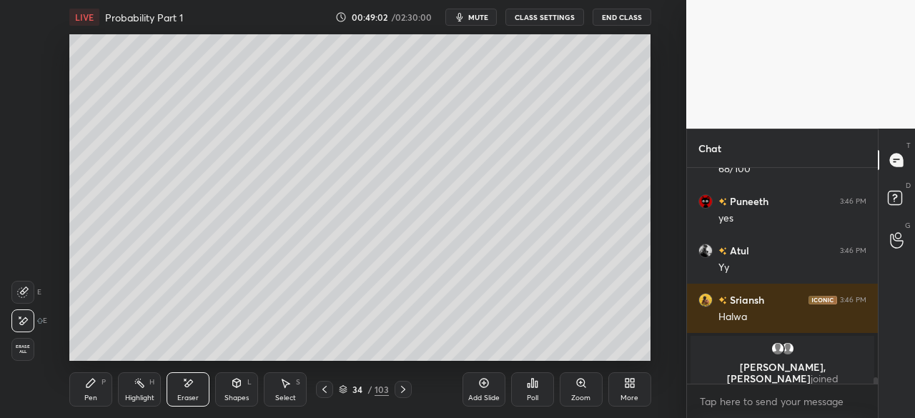
drag, startPoint x: 97, startPoint y: 390, endPoint x: 152, endPoint y: 369, distance: 58.8
click at [100, 388] on div "Pen P" at bounding box center [90, 389] width 43 height 34
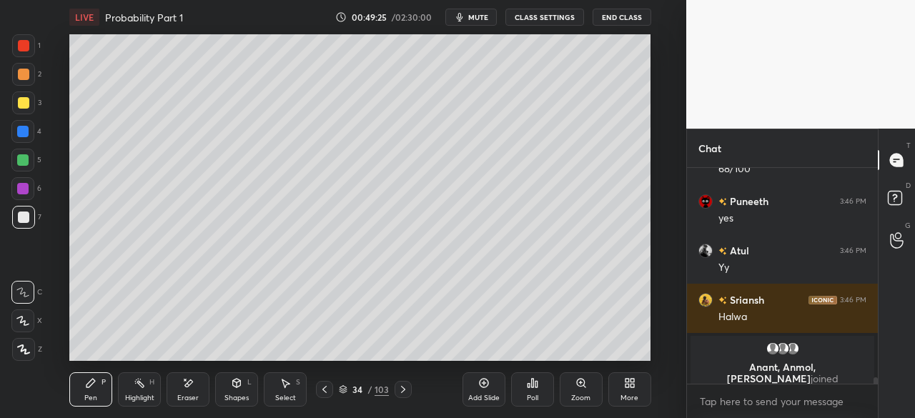
click at [197, 397] on div "Eraser" at bounding box center [187, 398] width 21 height 7
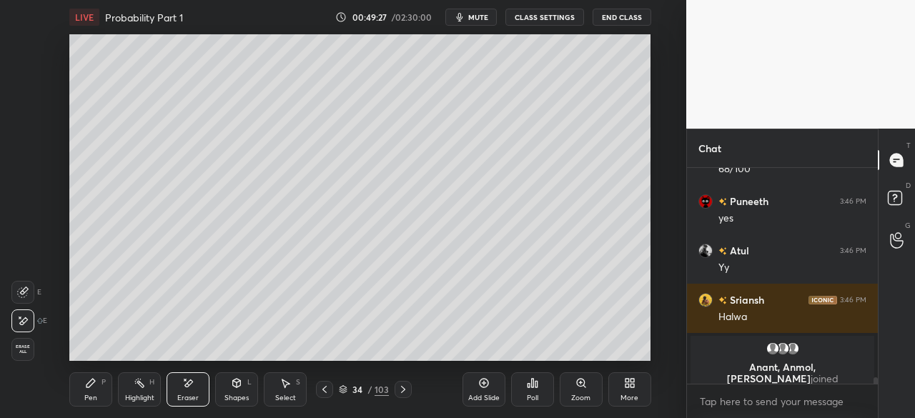
click at [102, 391] on div "Pen P" at bounding box center [90, 389] width 43 height 34
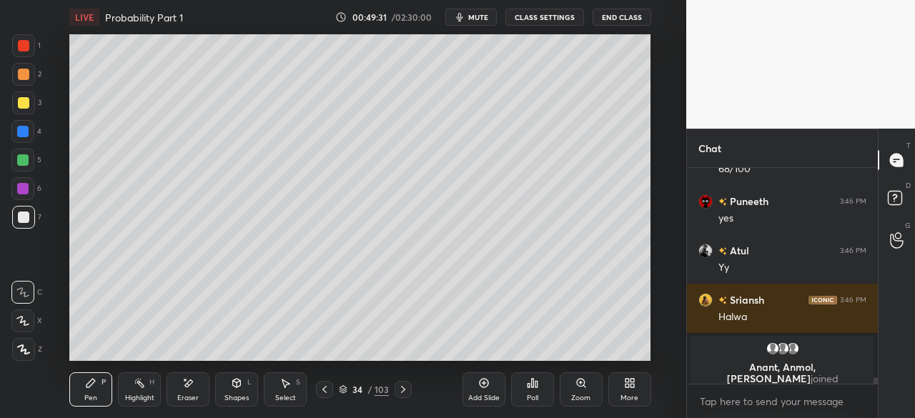
click at [202, 395] on div "Eraser" at bounding box center [188, 389] width 43 height 34
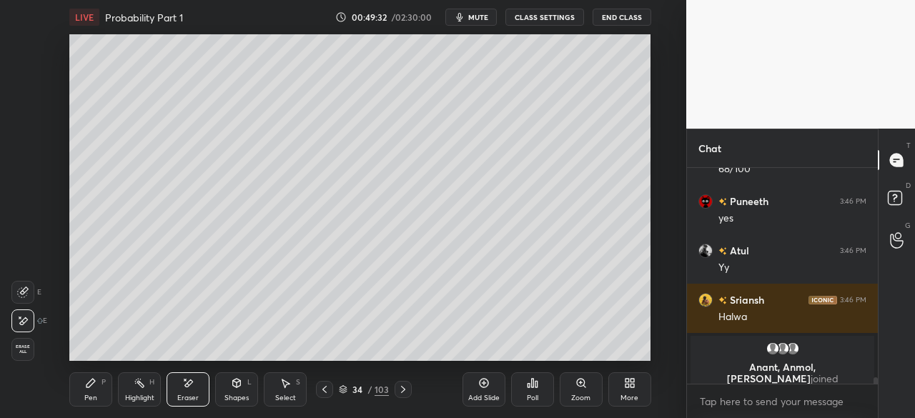
click at [71, 390] on div "Pen P" at bounding box center [90, 389] width 43 height 34
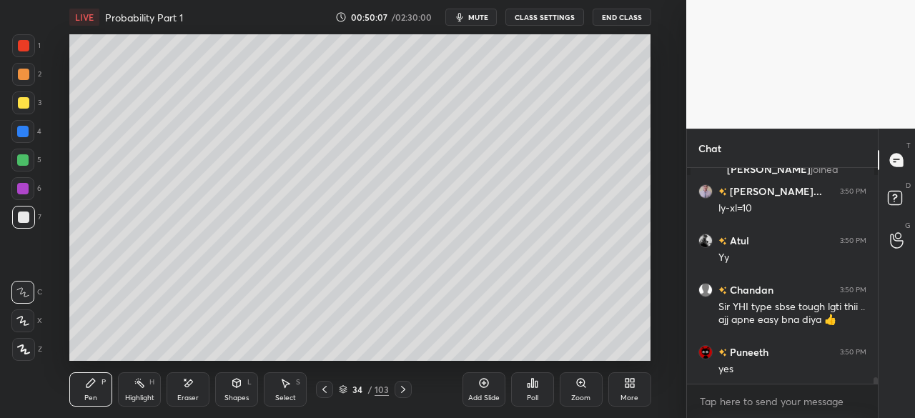
scroll to position [7067, 0]
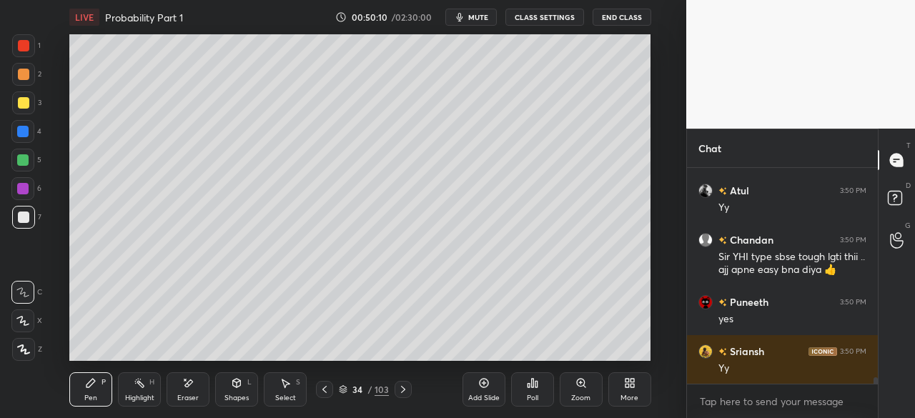
click at [401, 390] on icon at bounding box center [402, 389] width 11 height 11
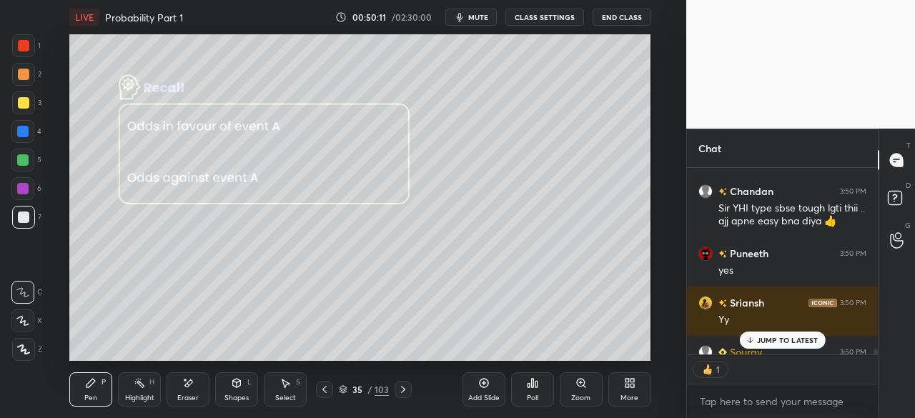
scroll to position [5, 4]
click at [793, 339] on p "JUMP TO LATEST" at bounding box center [787, 340] width 61 height 9
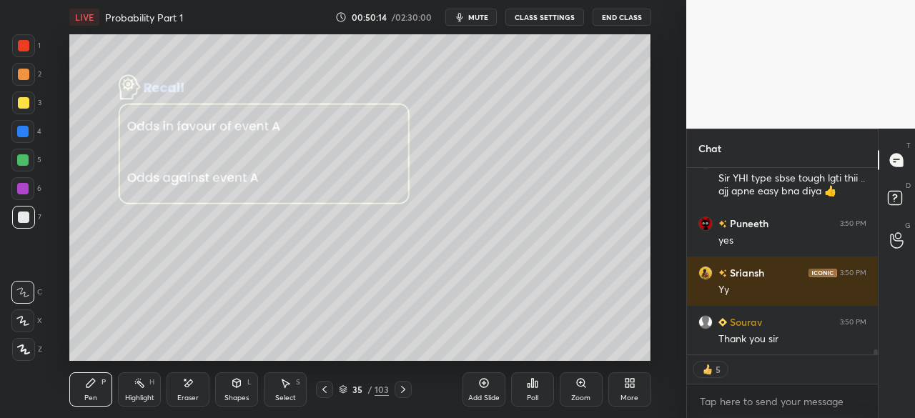
scroll to position [7195, 0]
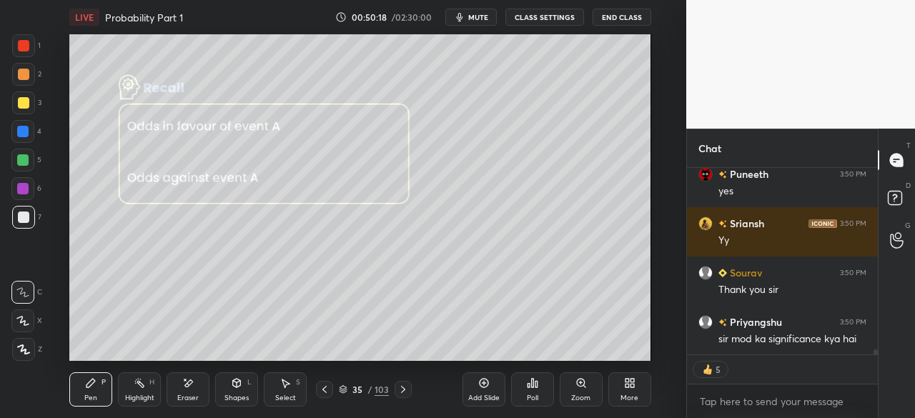
drag, startPoint x: 327, startPoint y: 390, endPoint x: 335, endPoint y: 362, distance: 28.3
click at [326, 390] on icon at bounding box center [324, 389] width 11 height 11
type textarea "x"
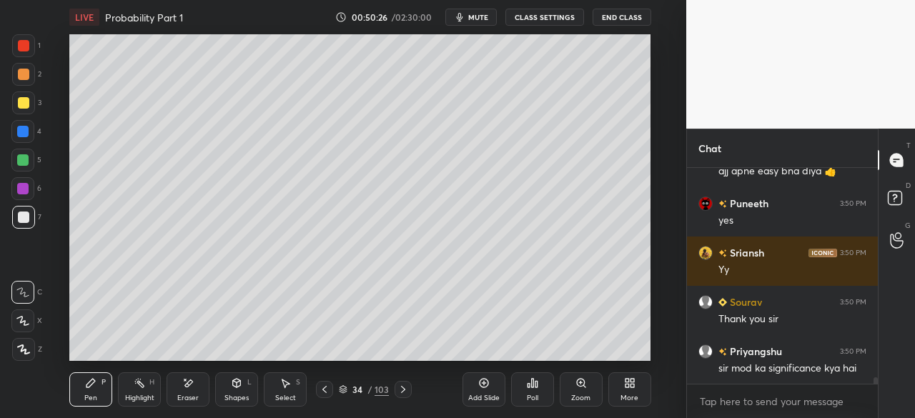
scroll to position [7214, 0]
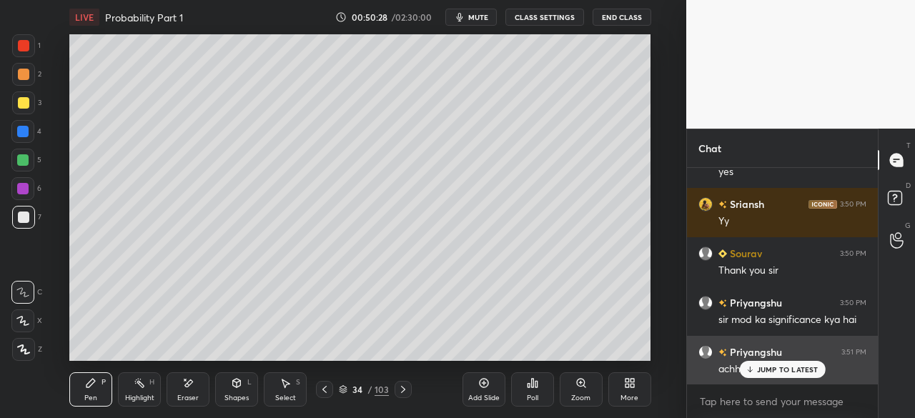
click at [771, 370] on p "JUMP TO LATEST" at bounding box center [787, 369] width 61 height 9
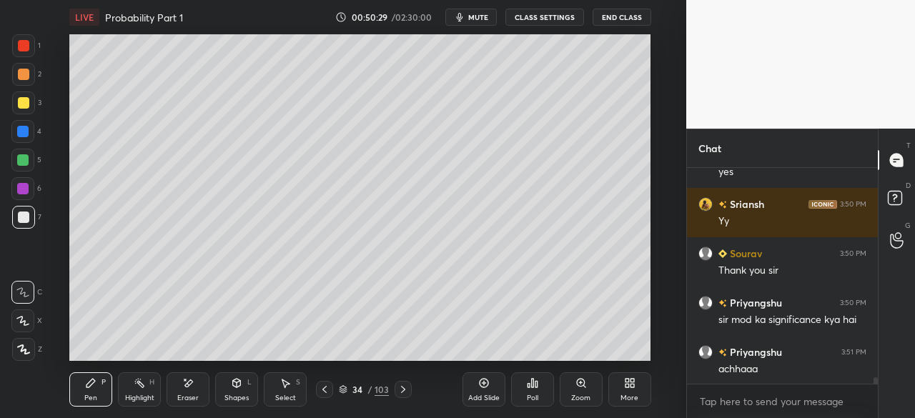
click at [401, 390] on icon at bounding box center [402, 389] width 11 height 11
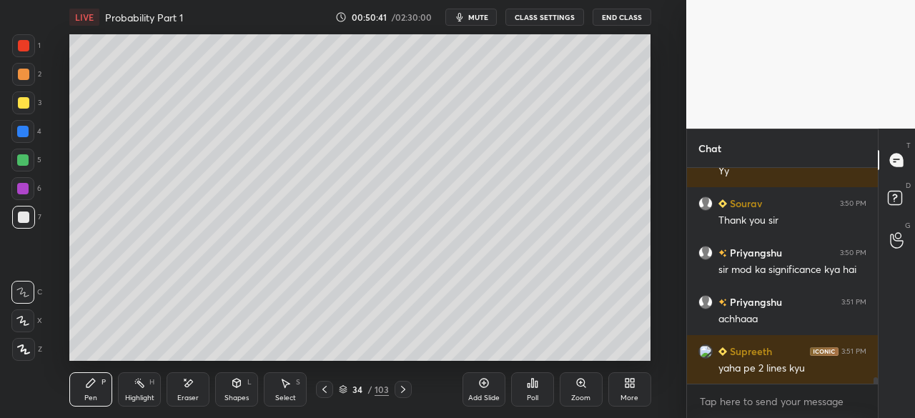
click at [320, 391] on icon at bounding box center [324, 389] width 11 height 11
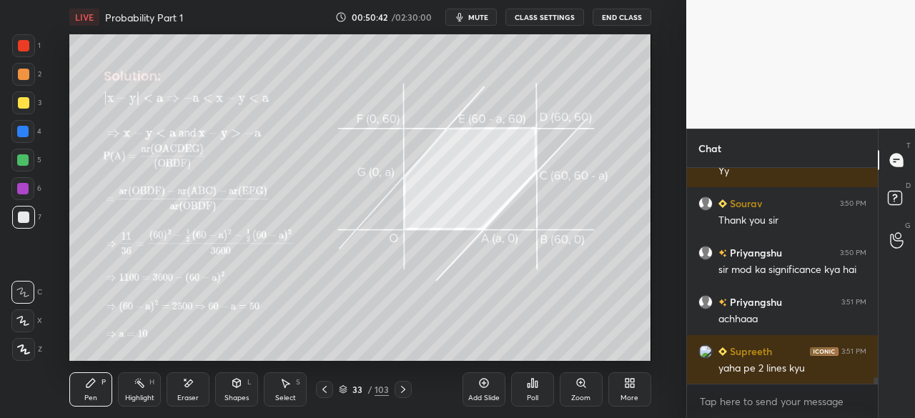
click at [320, 394] on icon at bounding box center [324, 389] width 11 height 11
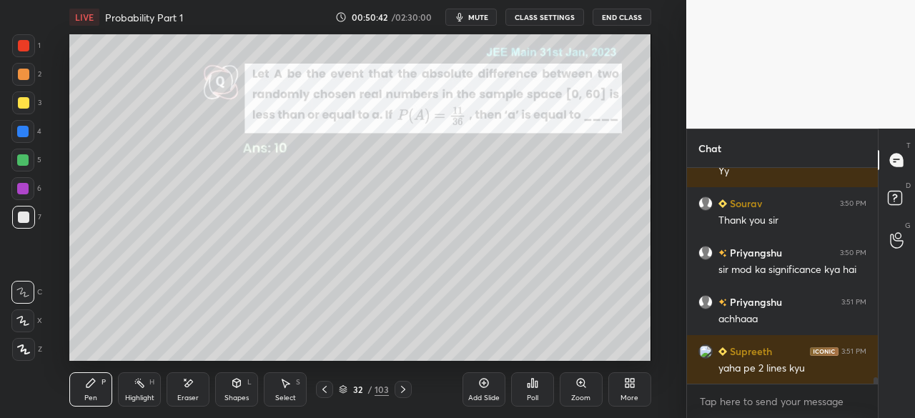
click at [322, 395] on div at bounding box center [324, 389] width 17 height 17
drag, startPoint x: 402, startPoint y: 390, endPoint x: 410, endPoint y: 390, distance: 8.6
click at [403, 390] on icon at bounding box center [402, 389] width 11 height 11
click at [402, 391] on icon at bounding box center [402, 389] width 11 height 11
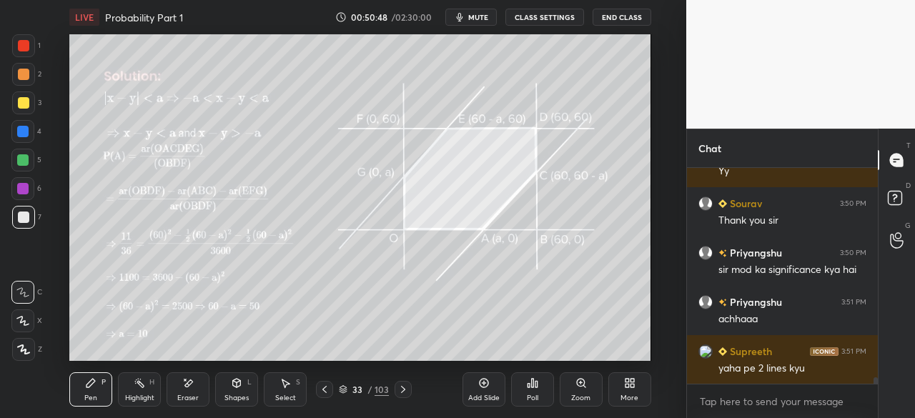
click at [405, 395] on icon at bounding box center [402, 389] width 11 height 11
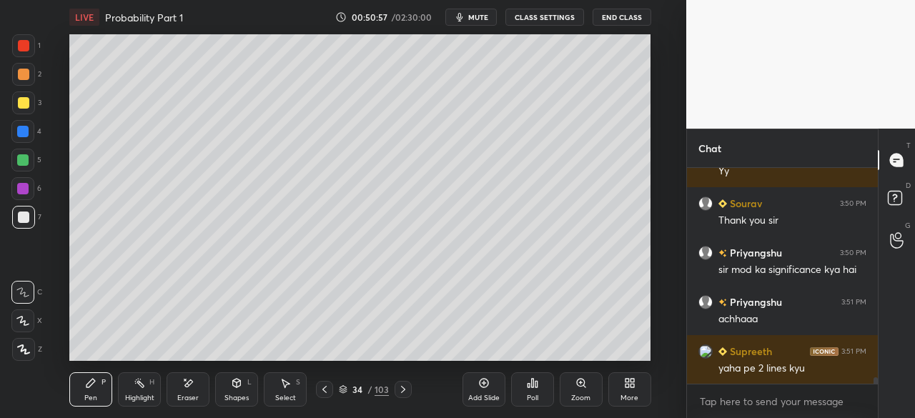
click at [402, 388] on icon at bounding box center [402, 389] width 11 height 11
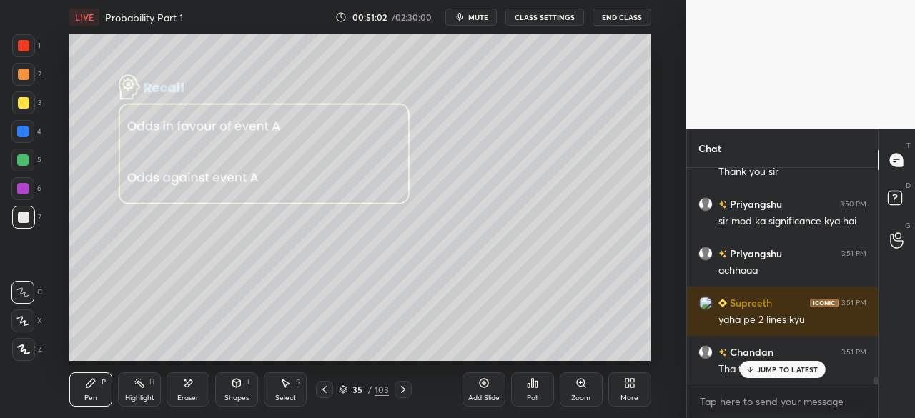
scroll to position [7363, 0]
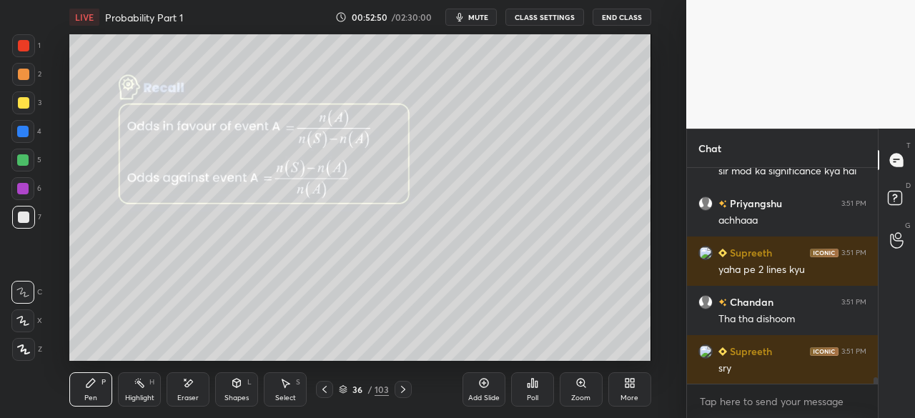
click at [450, 28] on div "LIVE Probability Part 1 00:52:50 / 02:30:00 mute CLASS SETTINGS End Class Setti…" at bounding box center [360, 209] width 629 height 418
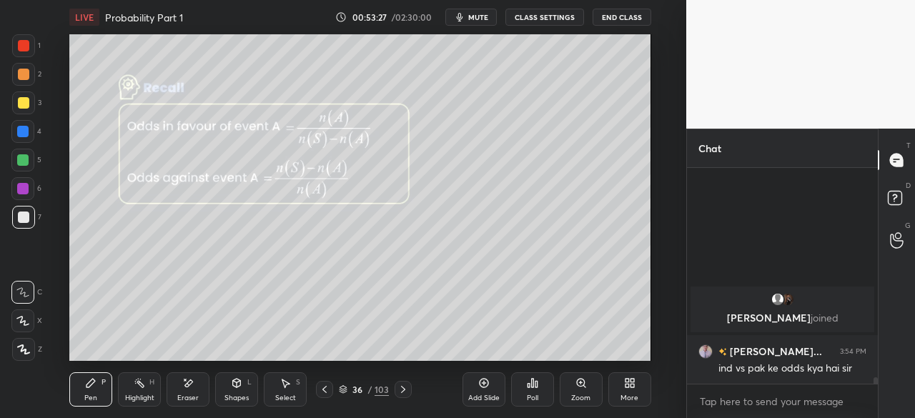
scroll to position [7300, 0]
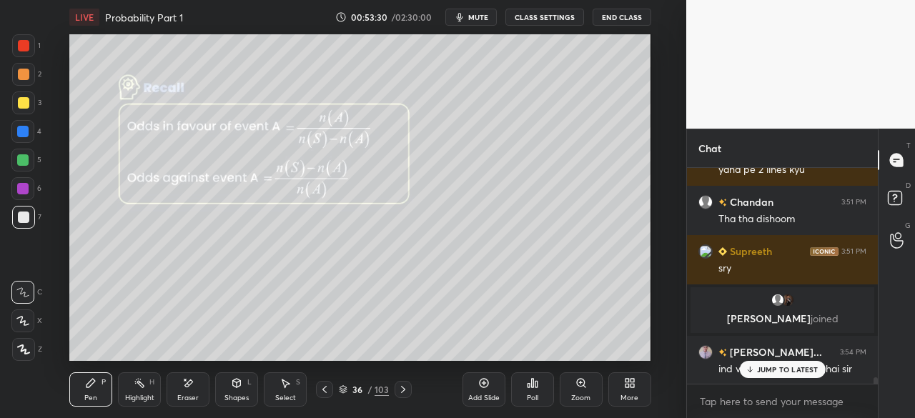
click at [797, 370] on p "JUMP TO LATEST" at bounding box center [787, 369] width 61 height 9
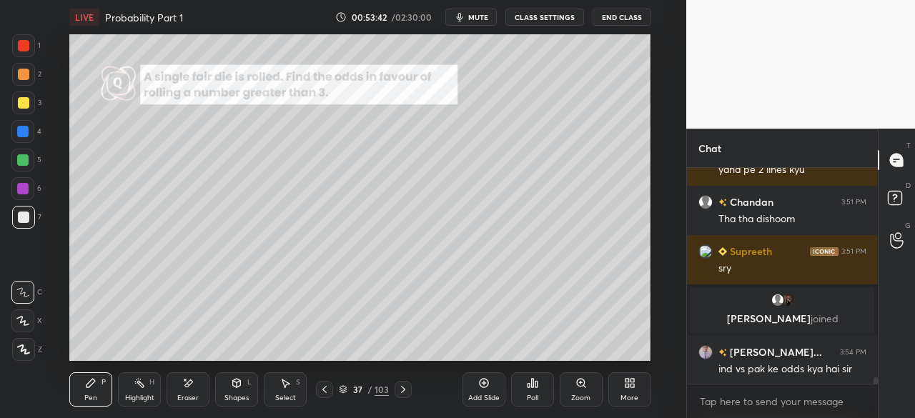
scroll to position [7334, 0]
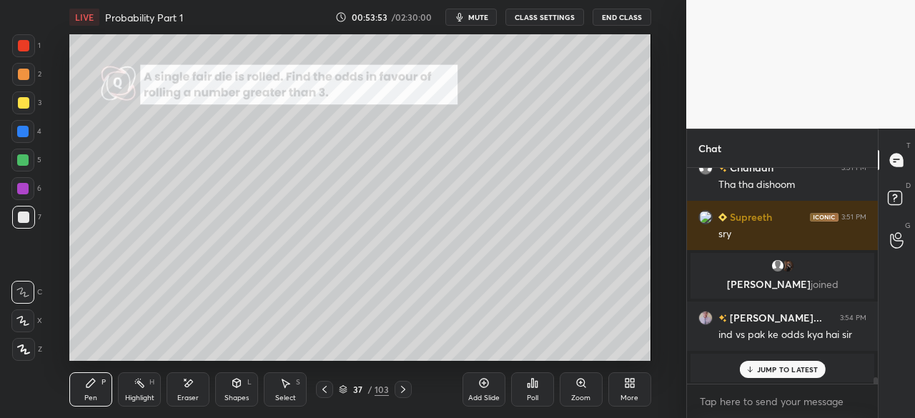
drag, startPoint x: 21, startPoint y: 132, endPoint x: 69, endPoint y: 132, distance: 47.9
click at [26, 137] on div at bounding box center [22, 131] width 23 height 23
click at [27, 219] on div at bounding box center [23, 217] width 11 height 11
click at [401, 391] on icon at bounding box center [402, 389] width 11 height 11
click at [399, 391] on icon at bounding box center [402, 389] width 11 height 11
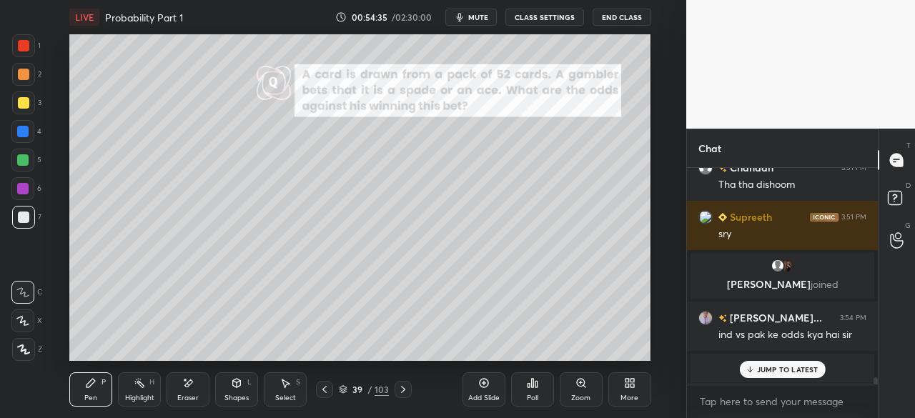
drag, startPoint x: 327, startPoint y: 390, endPoint x: 339, endPoint y: 388, distance: 12.2
click at [327, 390] on icon at bounding box center [324, 389] width 11 height 11
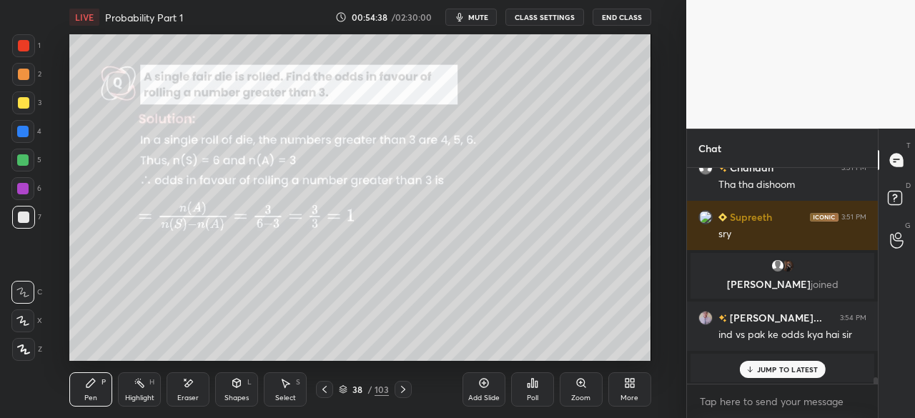
click at [404, 394] on icon at bounding box center [402, 389] width 11 height 11
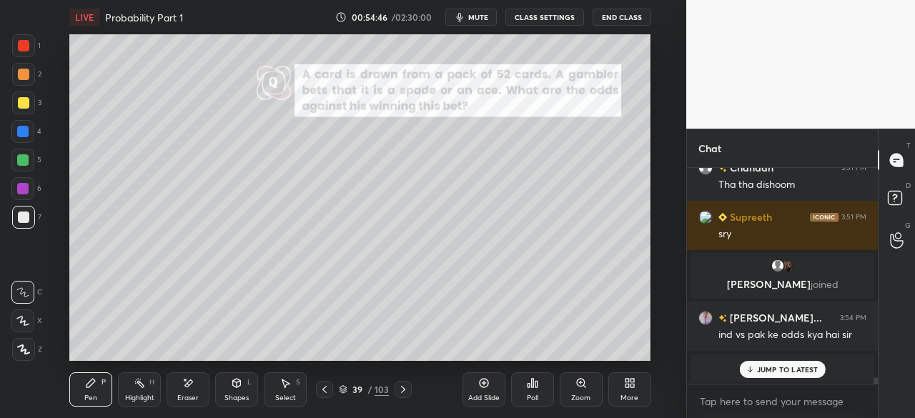
click at [19, 131] on div at bounding box center [22, 131] width 11 height 11
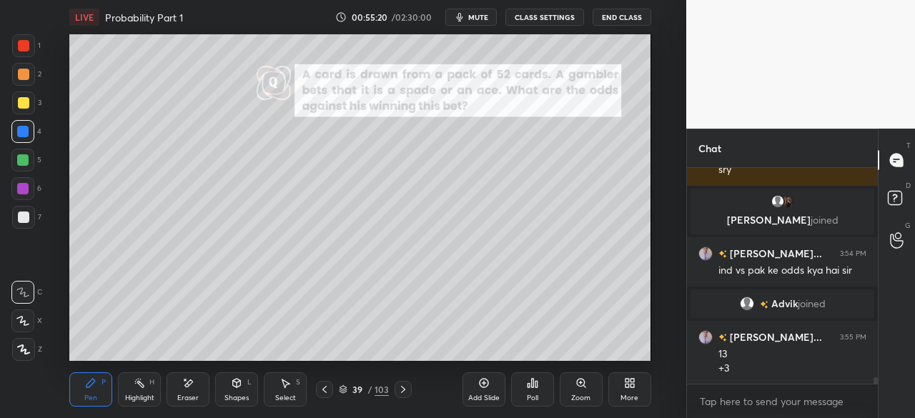
scroll to position [7393, 0]
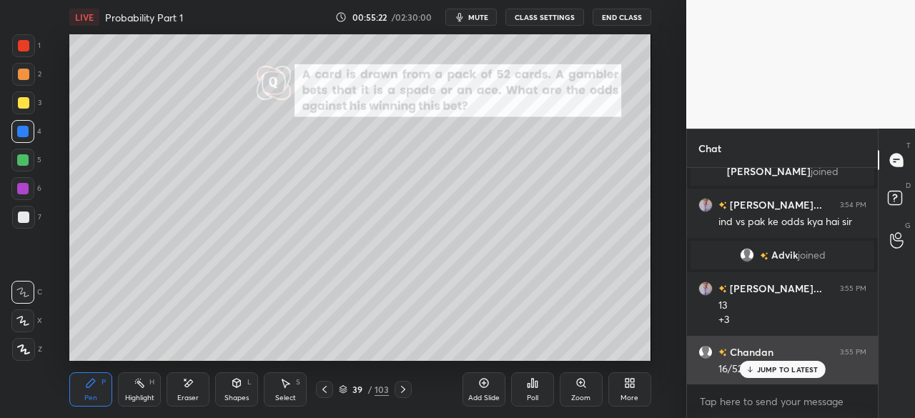
click at [756, 371] on div "JUMP TO LATEST" at bounding box center [782, 369] width 86 height 17
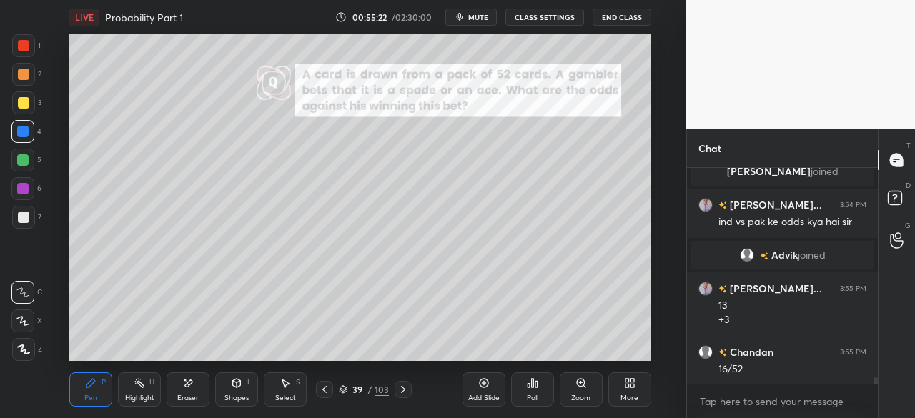
scroll to position [7443, 0]
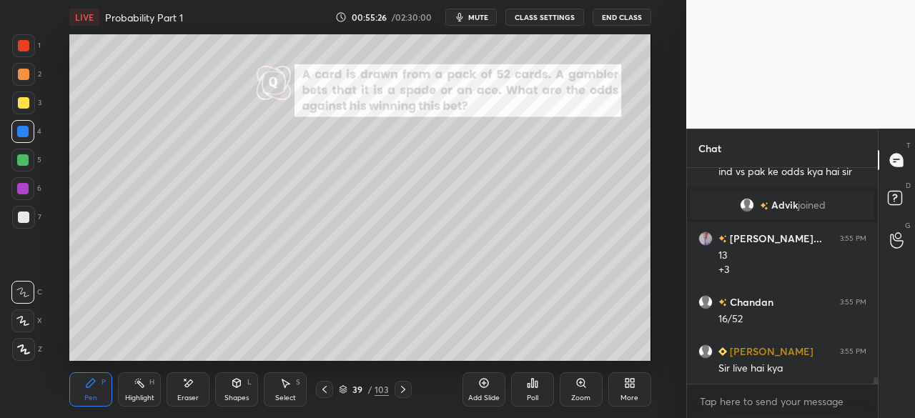
drag, startPoint x: 26, startPoint y: 208, endPoint x: 54, endPoint y: 199, distance: 29.9
click at [30, 206] on div at bounding box center [23, 217] width 23 height 23
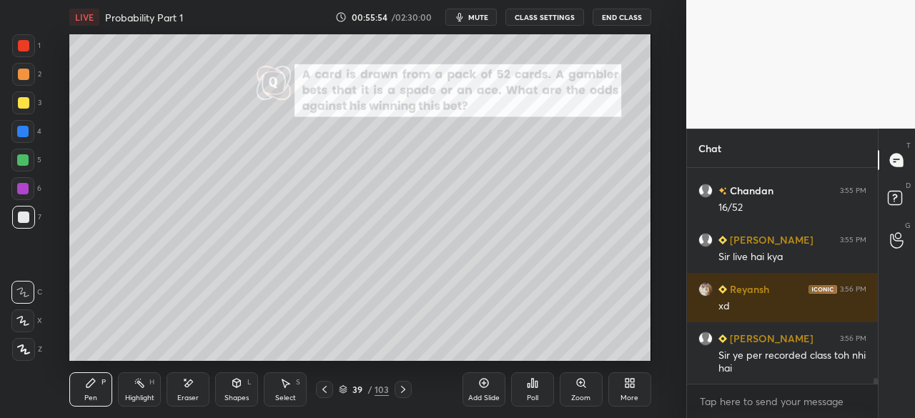
scroll to position [7603, 0]
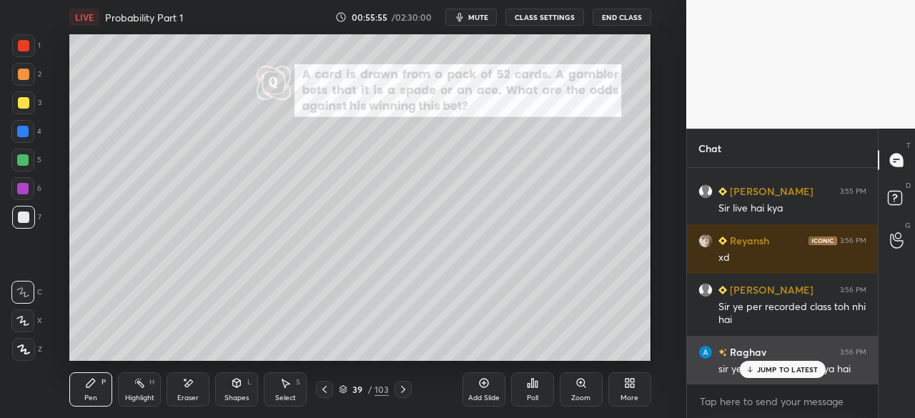
click at [778, 372] on p "JUMP TO LATEST" at bounding box center [787, 369] width 61 height 9
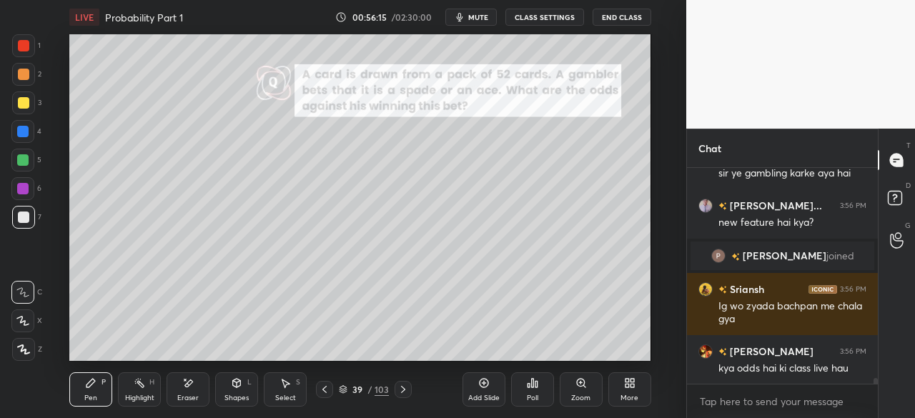
scroll to position [7738, 0]
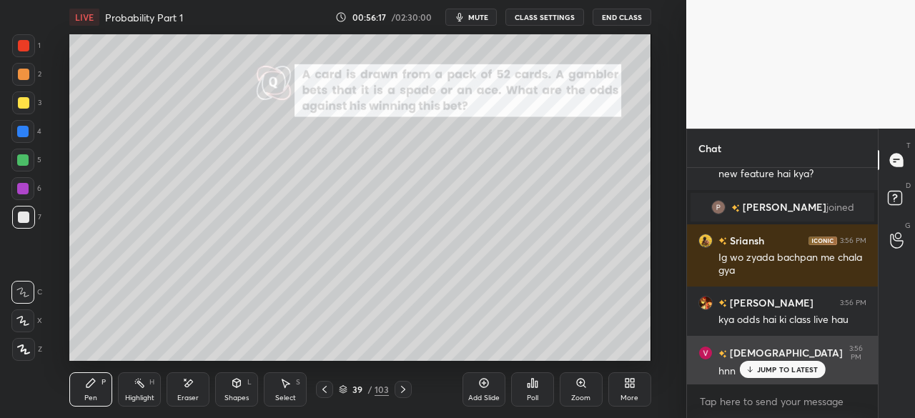
drag, startPoint x: 783, startPoint y: 372, endPoint x: 769, endPoint y: 376, distance: 14.7
click at [782, 372] on p "JUMP TO LATEST" at bounding box center [787, 369] width 61 height 9
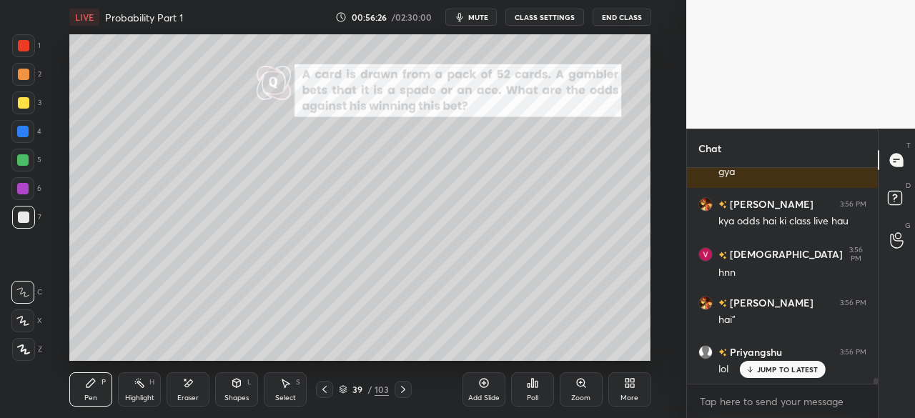
scroll to position [7886, 0]
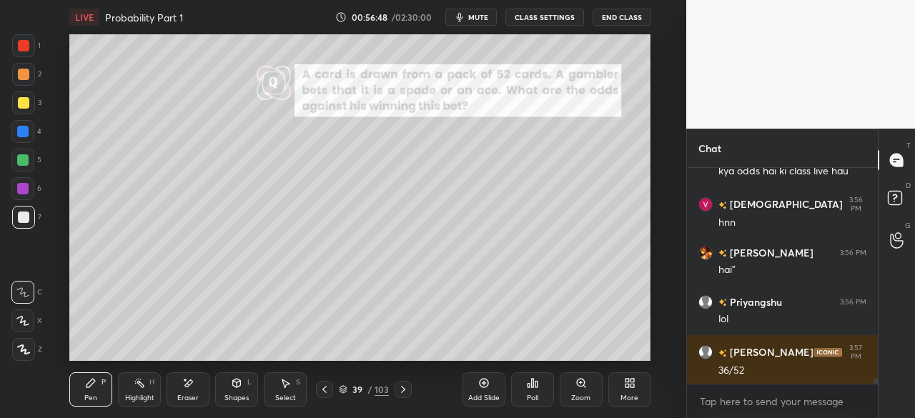
click at [322, 385] on icon at bounding box center [324, 389] width 11 height 11
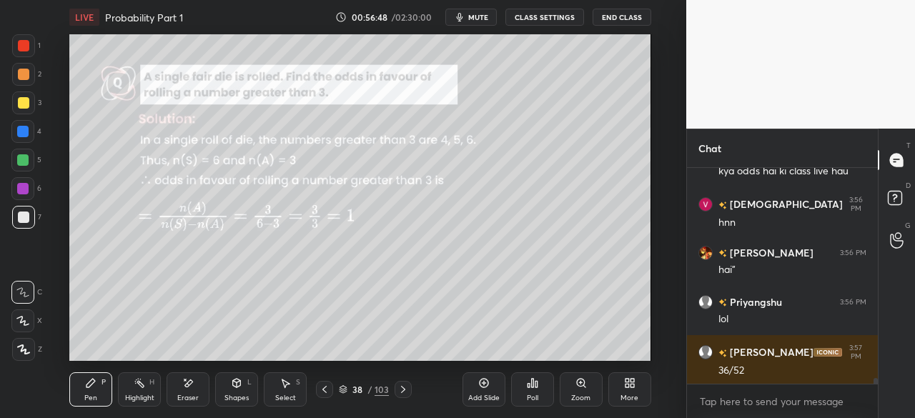
click at [325, 391] on icon at bounding box center [324, 389] width 11 height 11
click at [324, 388] on icon at bounding box center [324, 389] width 11 height 11
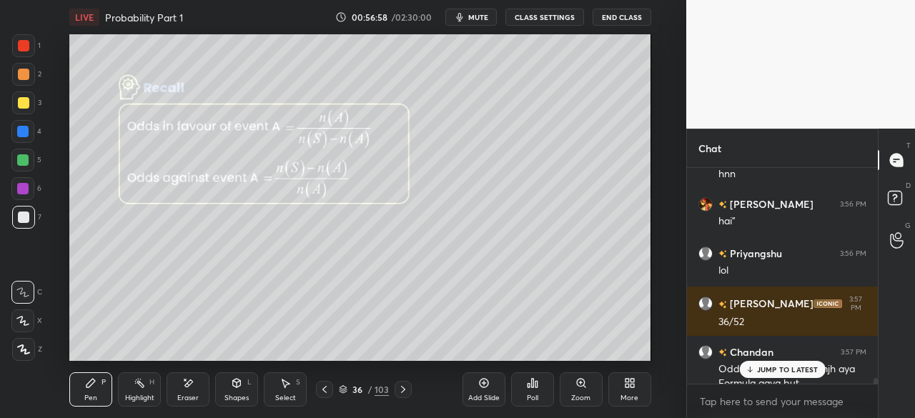
scroll to position [7949, 0]
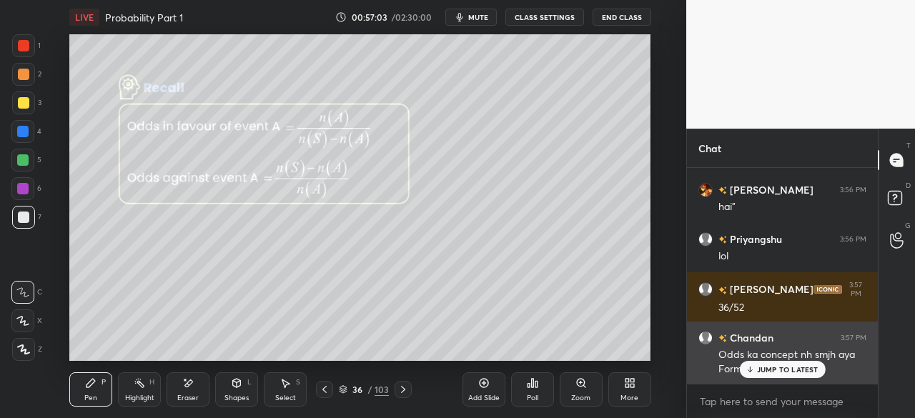
click at [776, 371] on p "JUMP TO LATEST" at bounding box center [787, 369] width 61 height 9
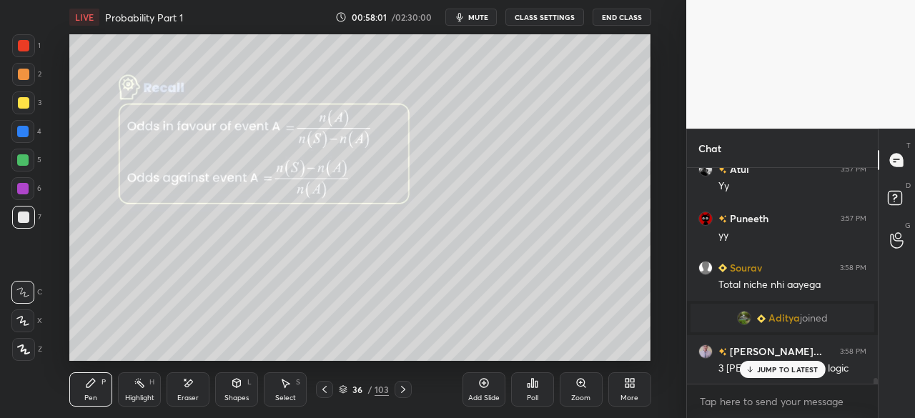
scroll to position [8043, 0]
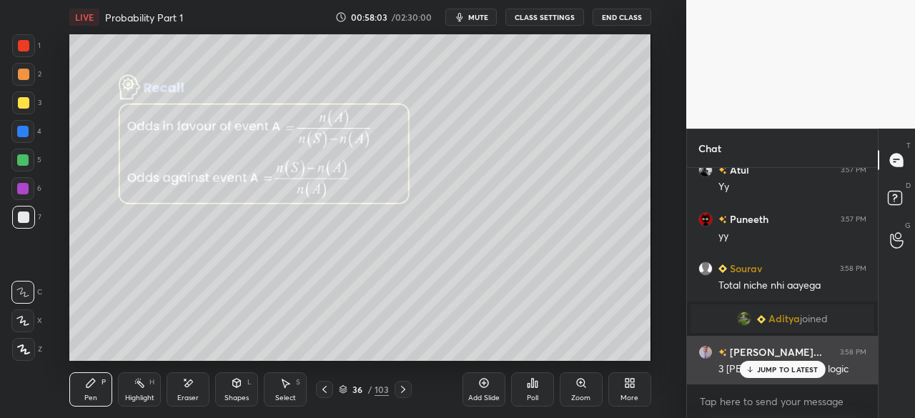
click at [788, 371] on p "JUMP TO LATEST" at bounding box center [787, 369] width 61 height 9
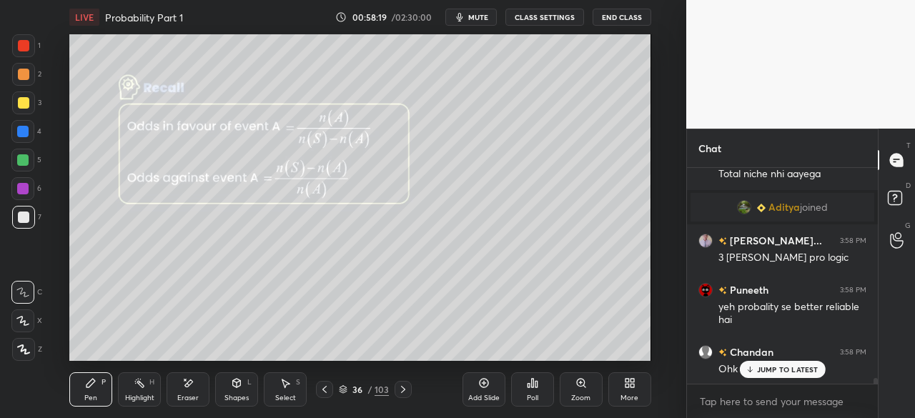
scroll to position [8205, 0]
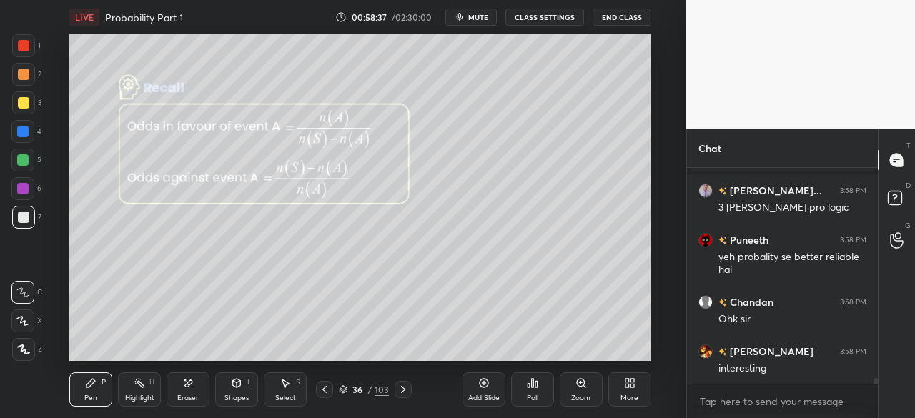
click at [397, 390] on icon at bounding box center [402, 389] width 11 height 11
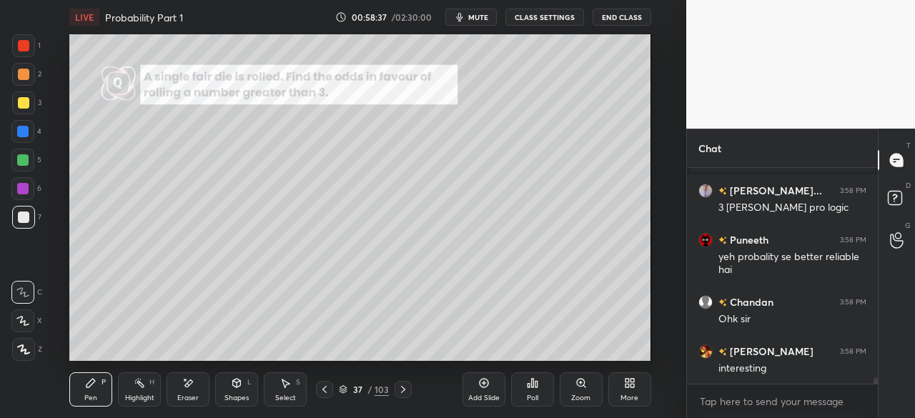
click at [398, 387] on icon at bounding box center [402, 389] width 11 height 11
click at [400, 388] on icon at bounding box center [402, 389] width 11 height 11
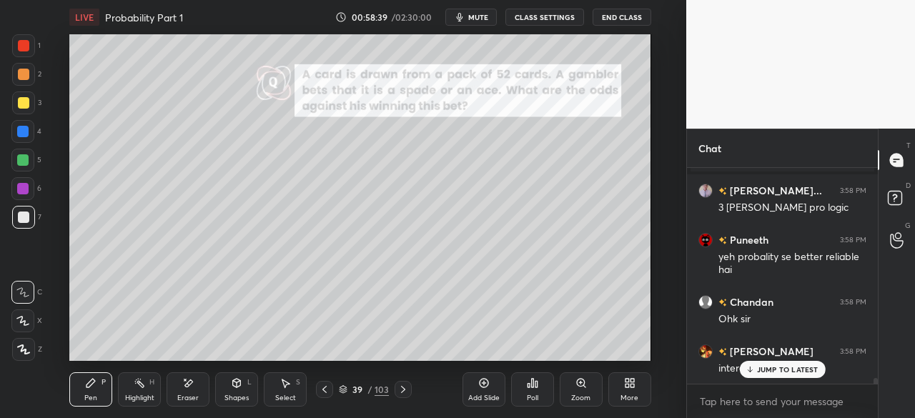
scroll to position [8266, 0]
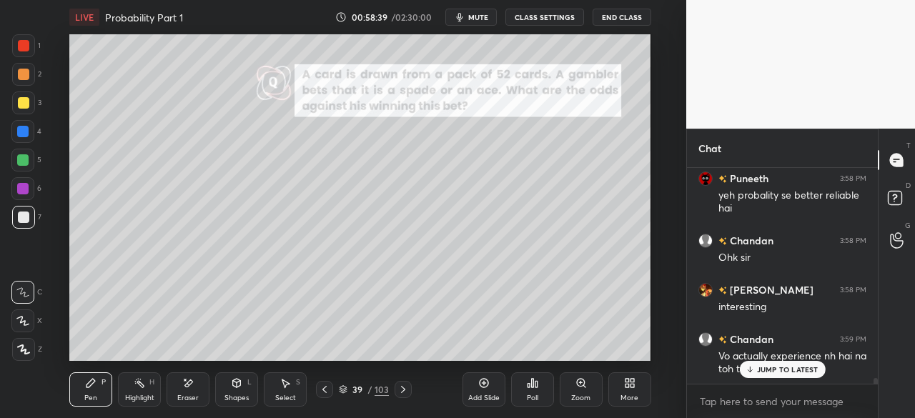
click at [402, 388] on icon at bounding box center [402, 389] width 11 height 11
click at [792, 372] on div "[PERSON_NAME] 3:56 PM [PERSON_NAME] 3:56 PM hai" [PERSON_NAME] 3:56 PM lol [PER…" at bounding box center [782, 276] width 191 height 216
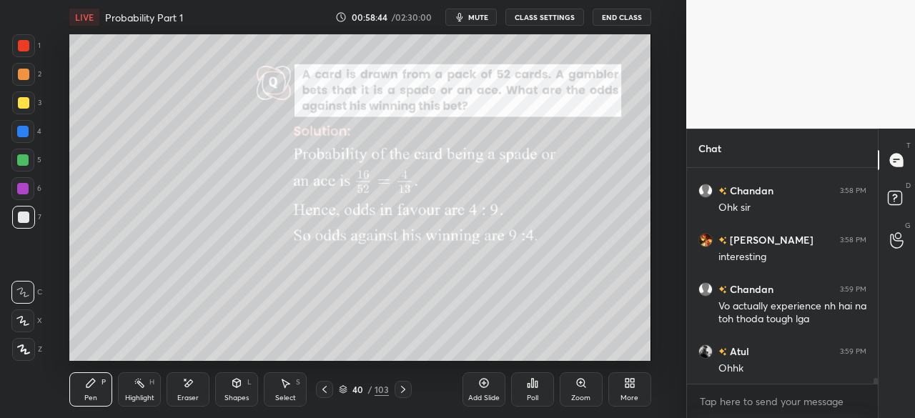
click at [399, 390] on icon at bounding box center [402, 389] width 11 height 11
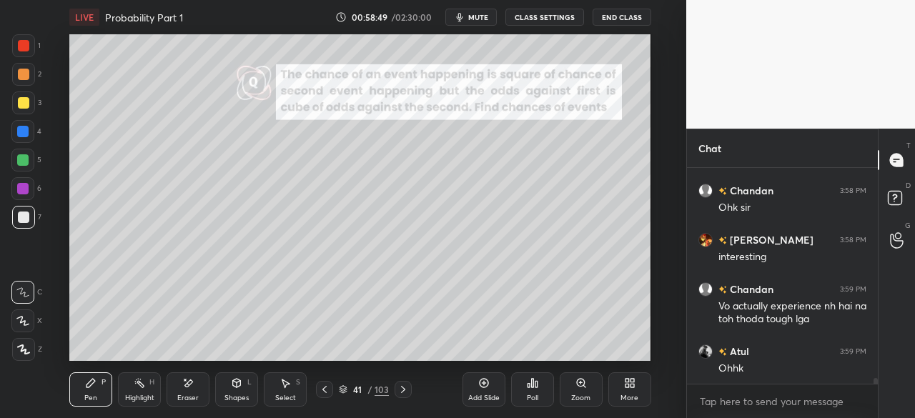
click at [541, 18] on button "CLASS SETTINGS" at bounding box center [544, 17] width 79 height 17
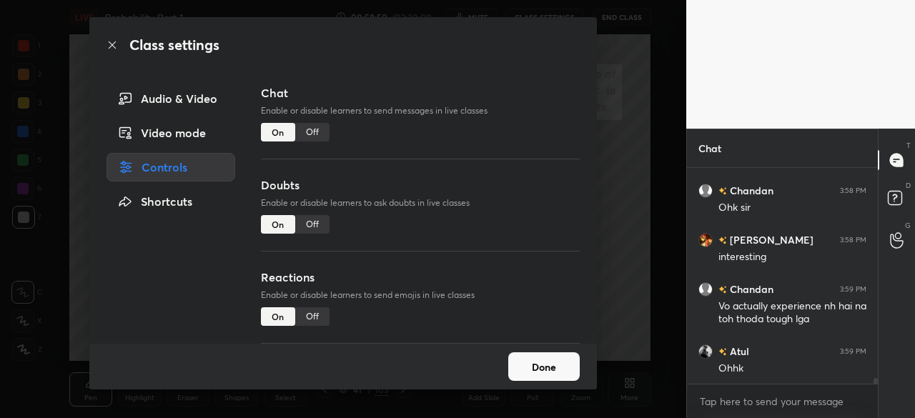
click at [307, 132] on div "Off" at bounding box center [312, 132] width 34 height 19
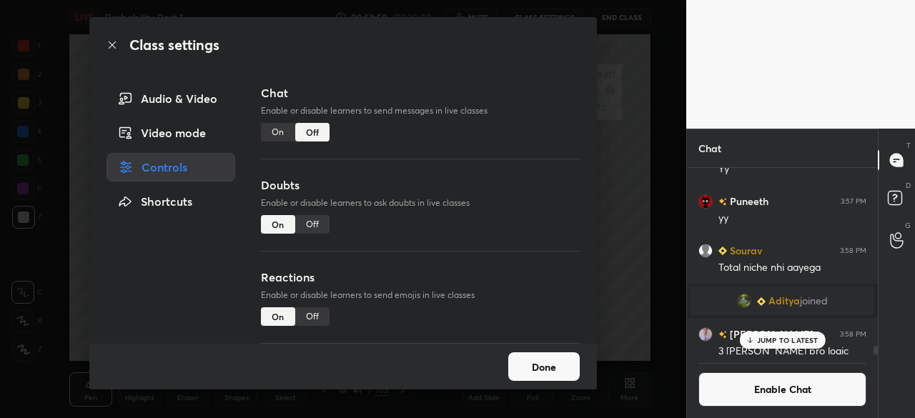
click at [549, 375] on button "Done" at bounding box center [543, 366] width 71 height 29
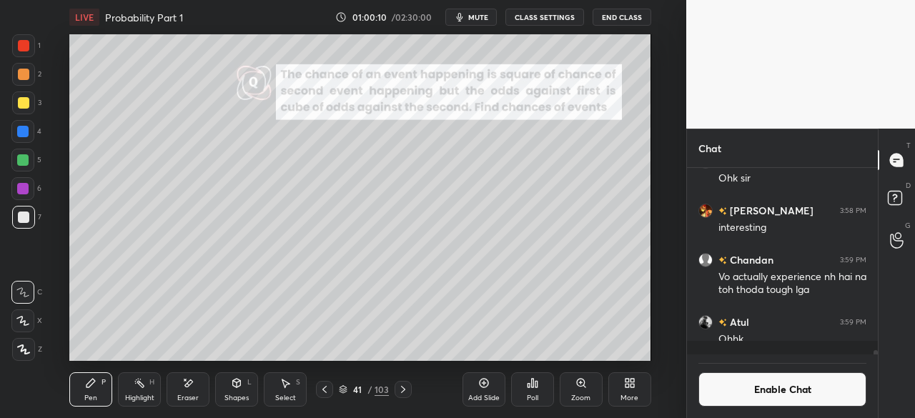
scroll to position [8292, 0]
click at [15, 159] on div at bounding box center [22, 160] width 23 height 23
click at [232, 386] on icon at bounding box center [236, 382] width 11 height 11
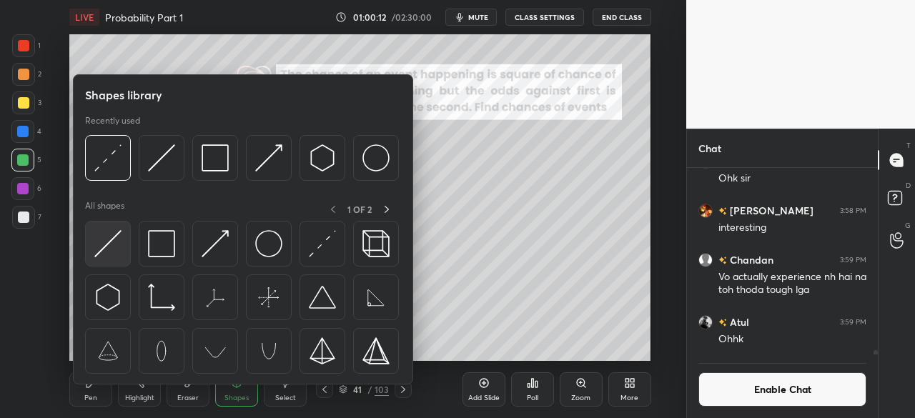
click at [113, 244] on img at bounding box center [107, 243] width 27 height 27
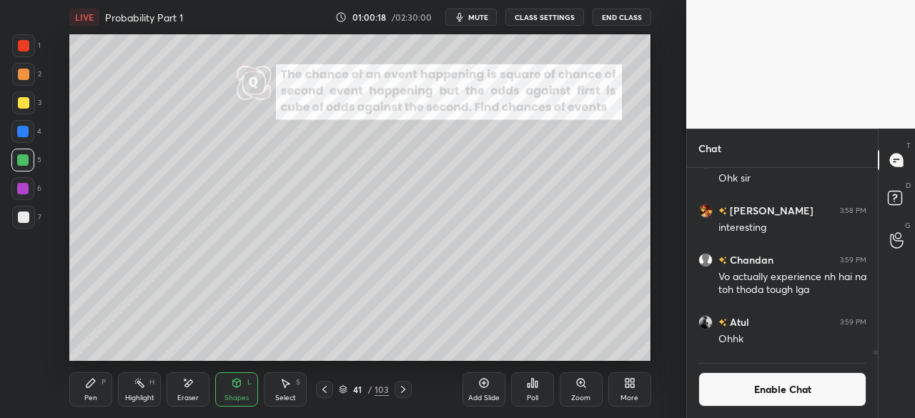
drag, startPoint x: 94, startPoint y: 392, endPoint x: 96, endPoint y: 372, distance: 20.8
click at [92, 388] on div "Pen P" at bounding box center [90, 389] width 43 height 34
click at [24, 130] on div at bounding box center [22, 131] width 11 height 11
click at [235, 395] on div "Shapes" at bounding box center [236, 398] width 24 height 7
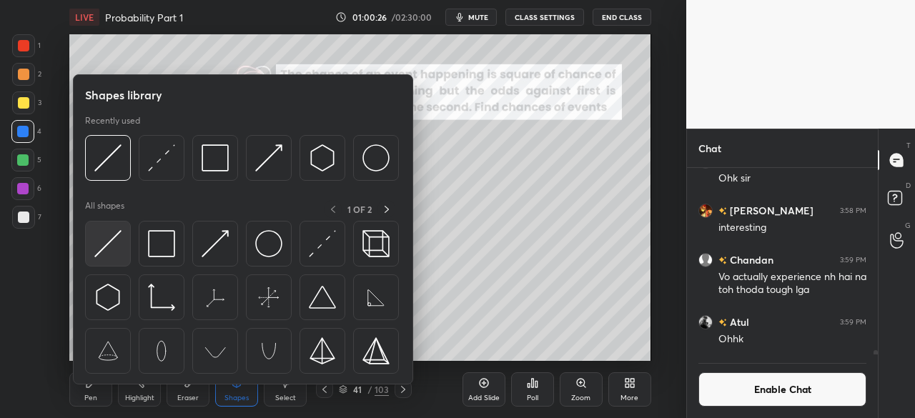
click at [112, 254] on img at bounding box center [107, 243] width 27 height 27
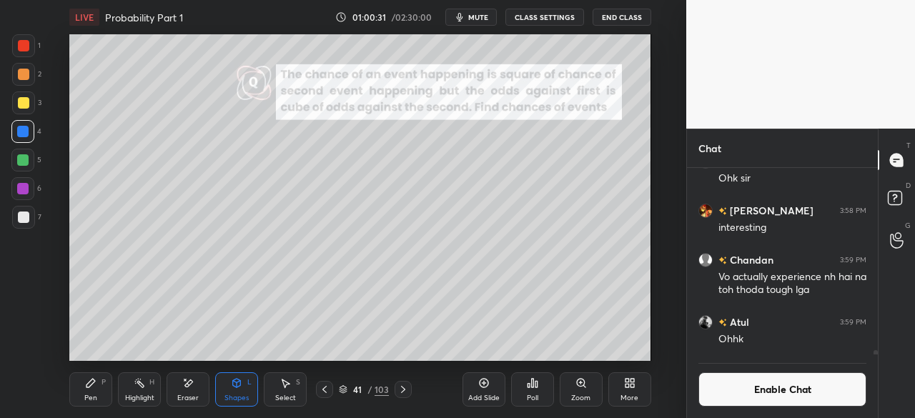
drag, startPoint x: 89, startPoint y: 386, endPoint x: 102, endPoint y: 370, distance: 20.9
click at [92, 380] on icon at bounding box center [90, 383] width 9 height 9
click at [321, 389] on icon at bounding box center [324, 389] width 11 height 11
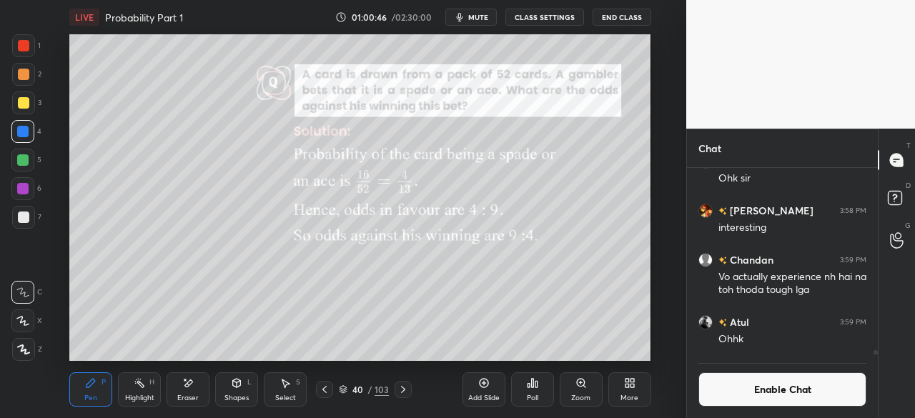
click at [323, 391] on icon at bounding box center [324, 389] width 11 height 11
click at [325, 392] on icon at bounding box center [324, 389] width 11 height 11
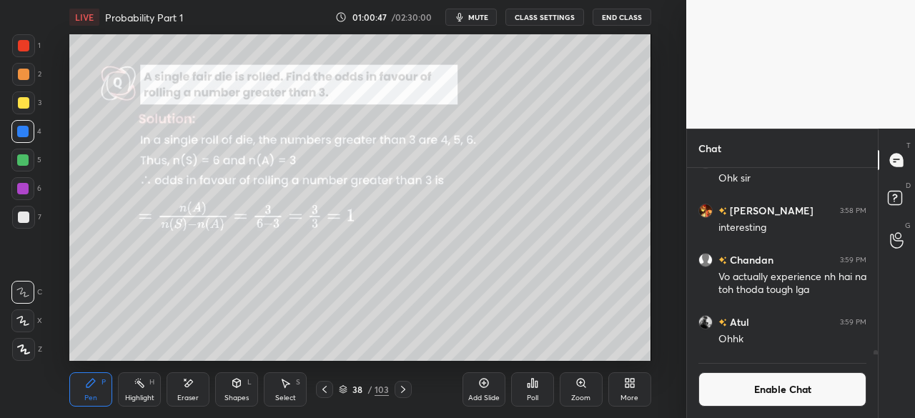
click at [324, 392] on icon at bounding box center [324, 389] width 11 height 11
click at [326, 393] on icon at bounding box center [324, 389] width 11 height 11
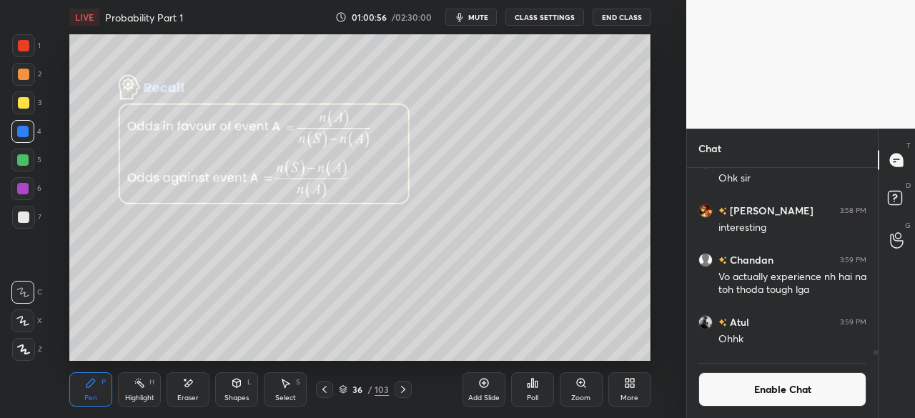
click at [404, 391] on icon at bounding box center [402, 389] width 11 height 11
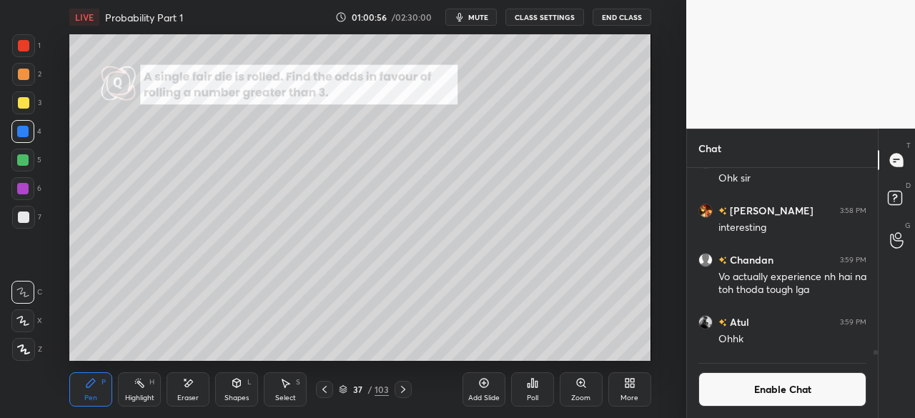
click at [402, 391] on icon at bounding box center [402, 389] width 11 height 11
click at [402, 392] on icon at bounding box center [403, 389] width 4 height 7
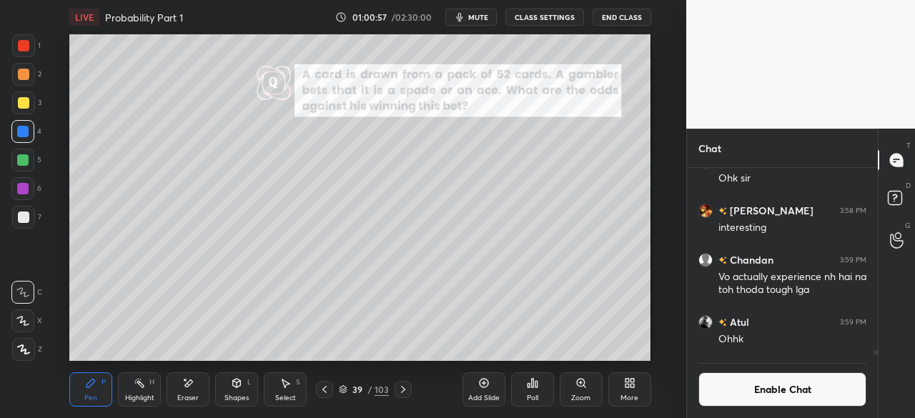
click at [402, 392] on icon at bounding box center [403, 389] width 4 height 7
click at [400, 396] on div at bounding box center [403, 389] width 17 height 17
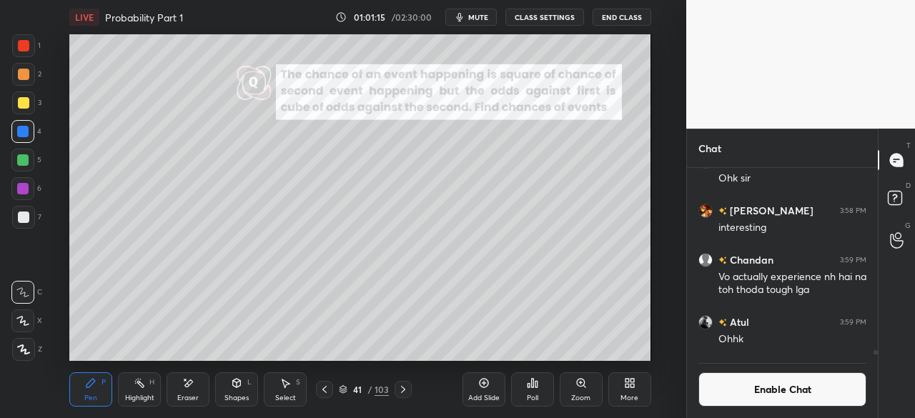
click at [769, 385] on button "Enable Chat" at bounding box center [782, 389] width 168 height 34
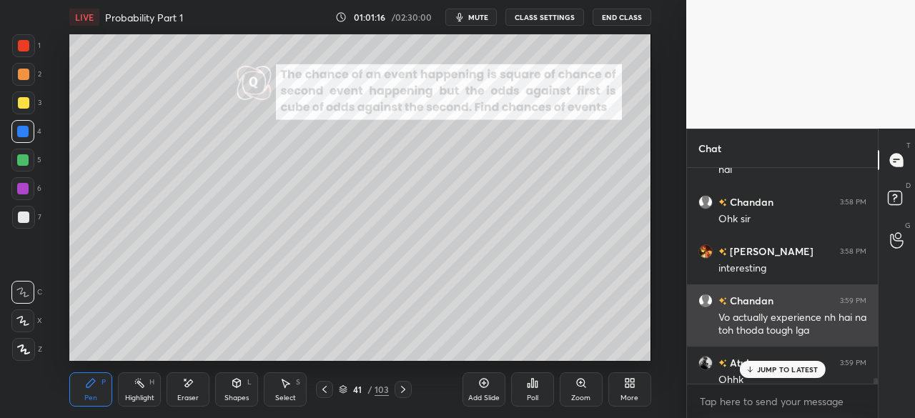
scroll to position [8196, 0]
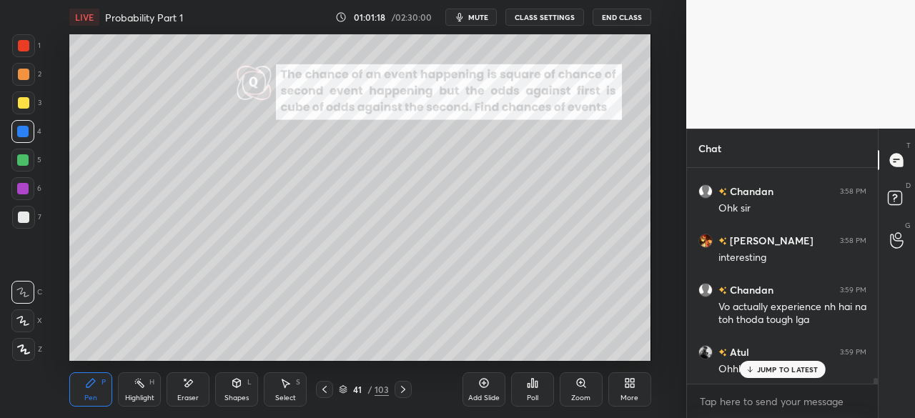
click at [26, 221] on div at bounding box center [23, 217] width 23 height 23
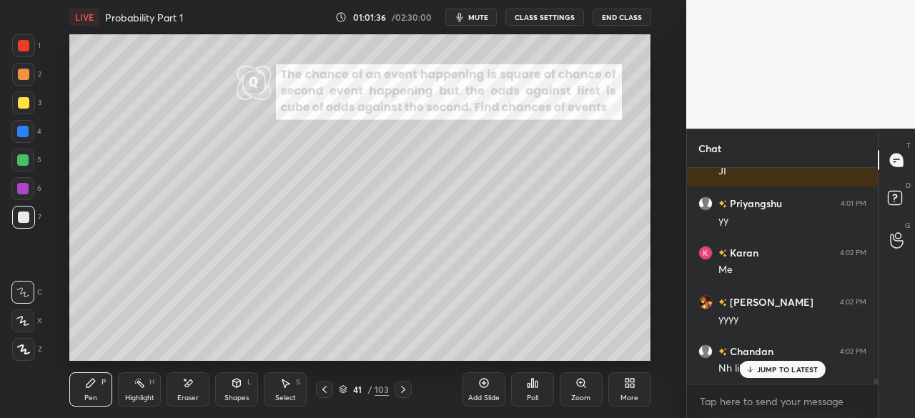
scroll to position [8690, 0]
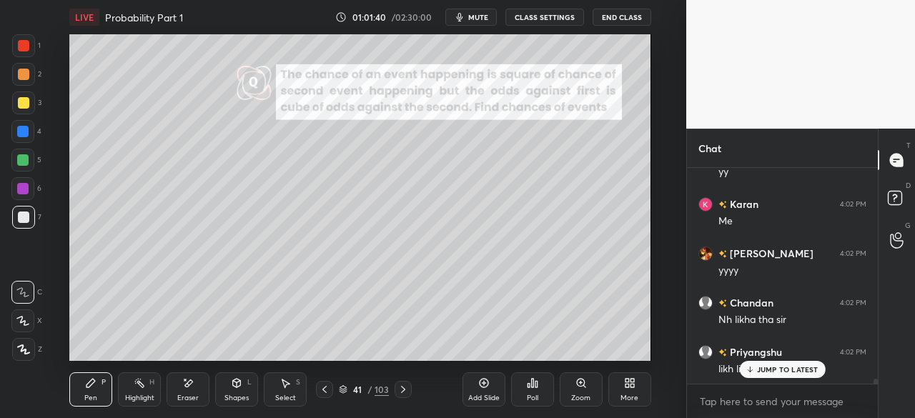
drag, startPoint x: 18, startPoint y: 214, endPoint x: 59, endPoint y: 214, distance: 41.5
click at [20, 218] on div at bounding box center [23, 217] width 11 height 11
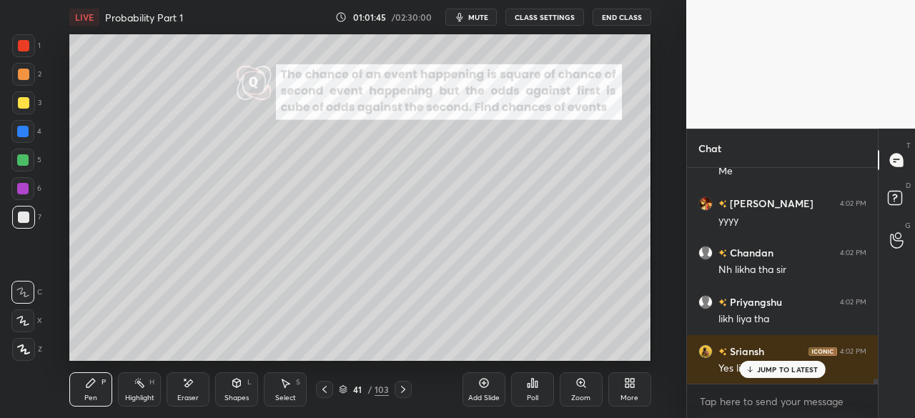
scroll to position [8788, 0]
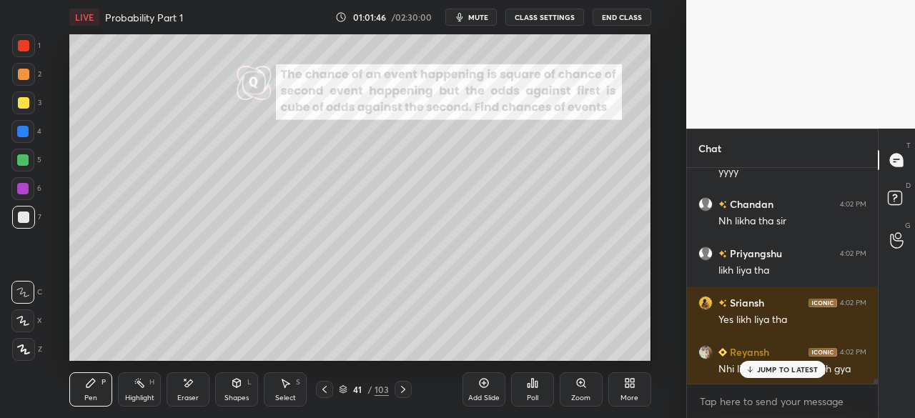
drag, startPoint x: 758, startPoint y: 367, endPoint x: 713, endPoint y: 372, distance: 45.4
click at [755, 367] on div "JUMP TO LATEST" at bounding box center [782, 369] width 86 height 17
click at [398, 391] on icon at bounding box center [402, 389] width 11 height 11
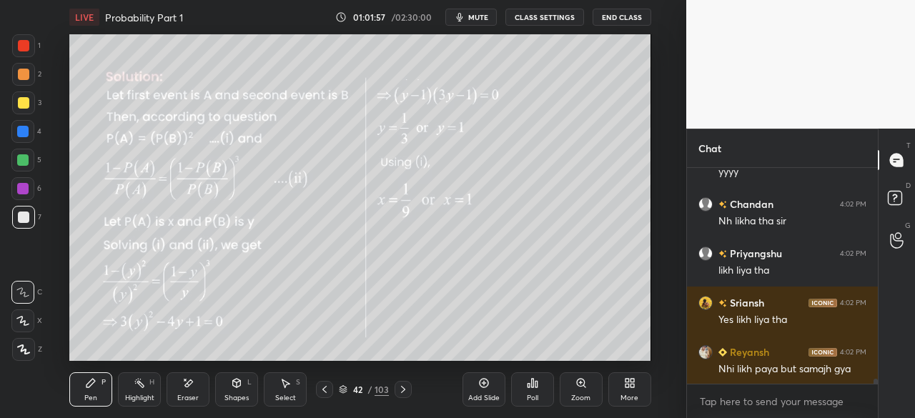
click at [403, 392] on icon at bounding box center [402, 389] width 11 height 11
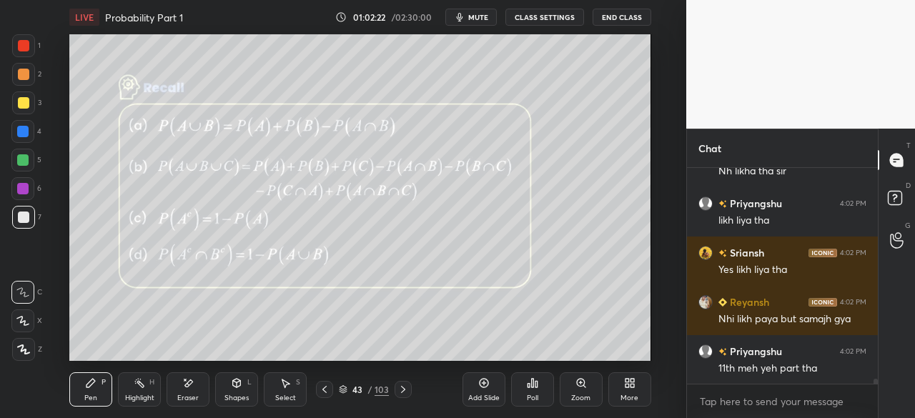
scroll to position [8887, 0]
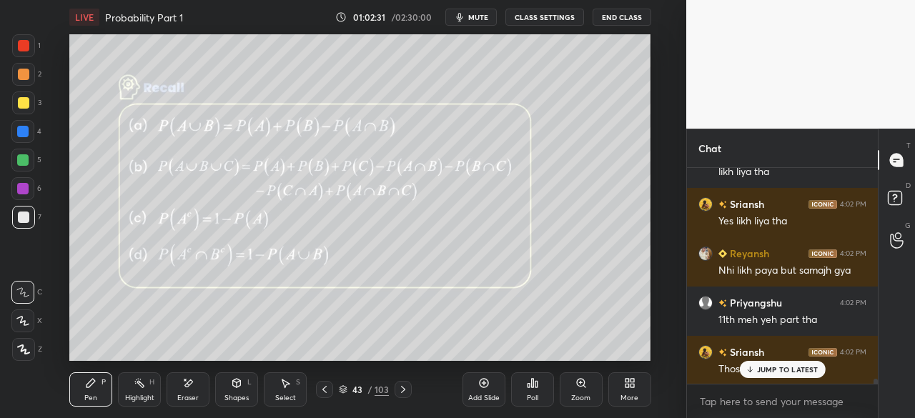
click at [771, 365] on p "JUMP TO LATEST" at bounding box center [787, 369] width 61 height 9
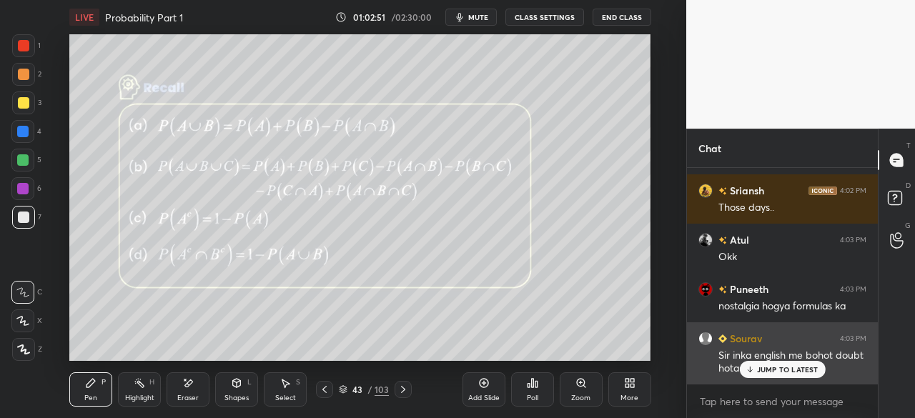
scroll to position [9097, 0]
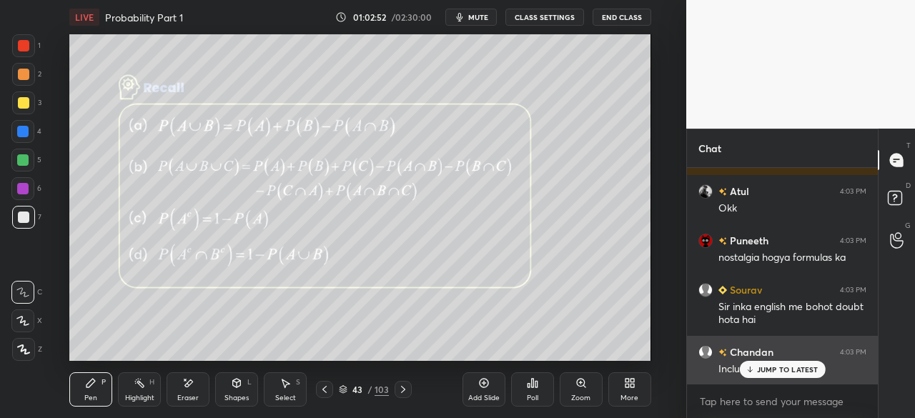
click at [765, 366] on p "JUMP TO LATEST" at bounding box center [787, 369] width 61 height 9
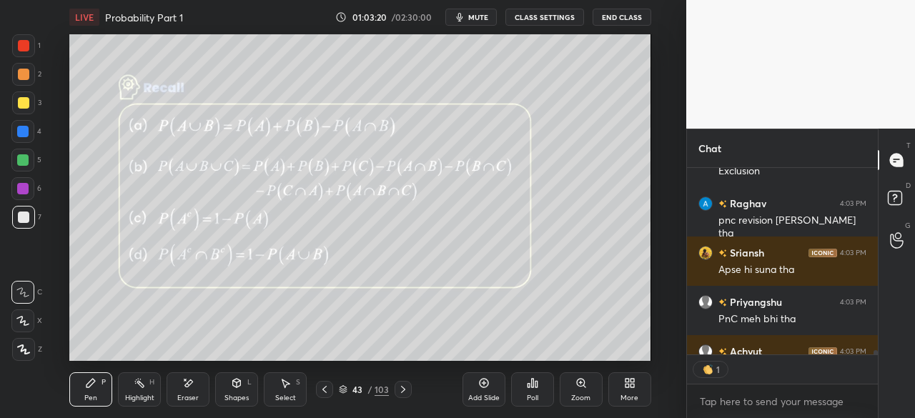
scroll to position [5, 4]
click at [402, 391] on icon at bounding box center [402, 389] width 11 height 11
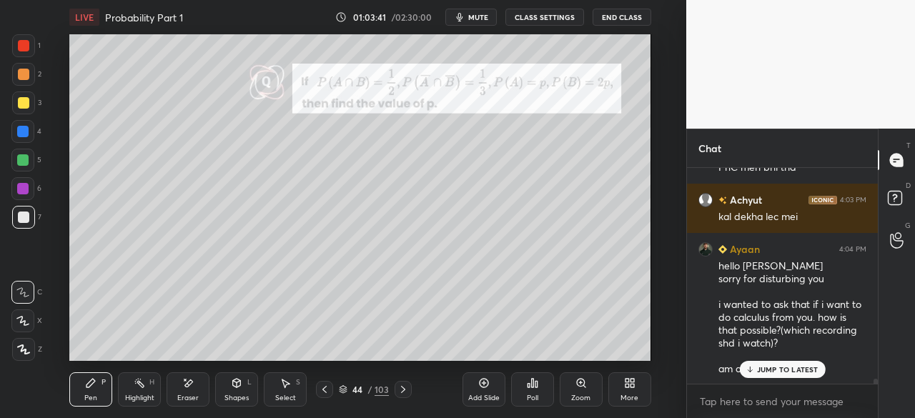
scroll to position [9743, 0]
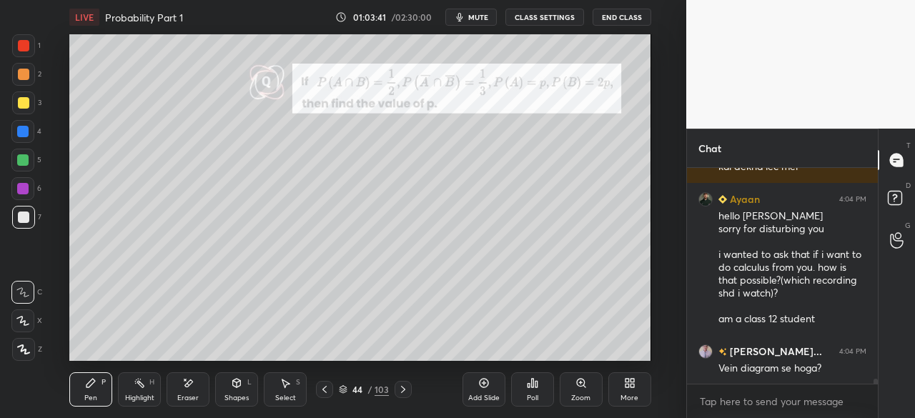
click at [775, 370] on div "Vein diagram se hoga?" at bounding box center [792, 369] width 148 height 14
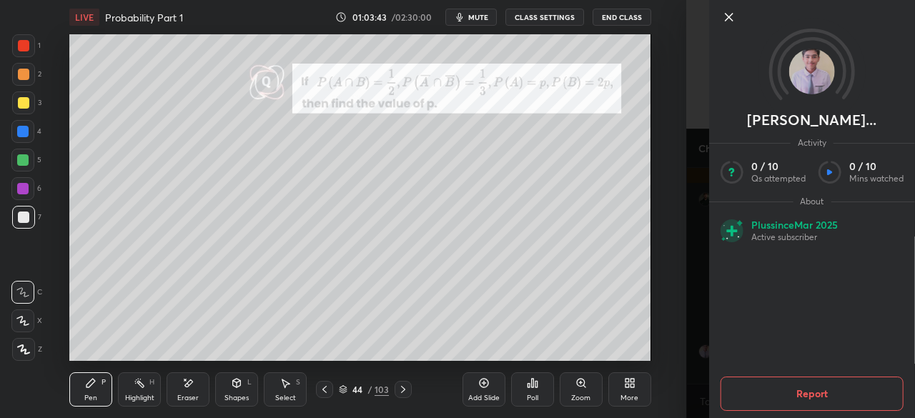
click at [697, 270] on div "[PERSON_NAME]... Activity 0 / 10 Qs attempted 0 / 10 Mins watched About Plus si…" at bounding box center [800, 209] width 229 height 418
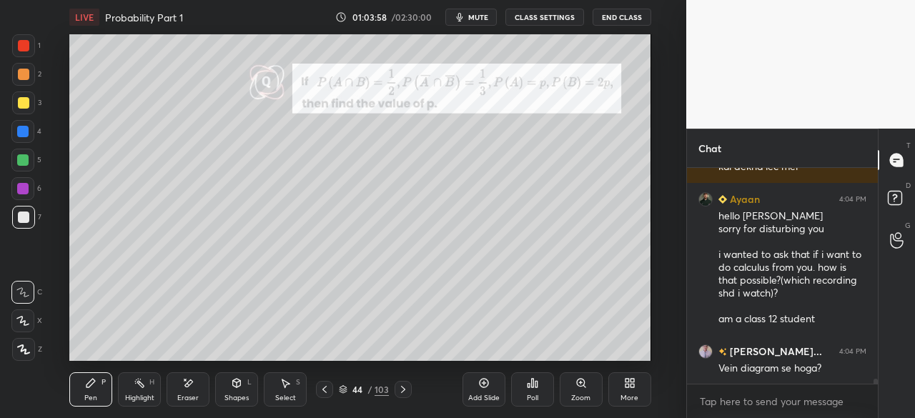
scroll to position [9792, 0]
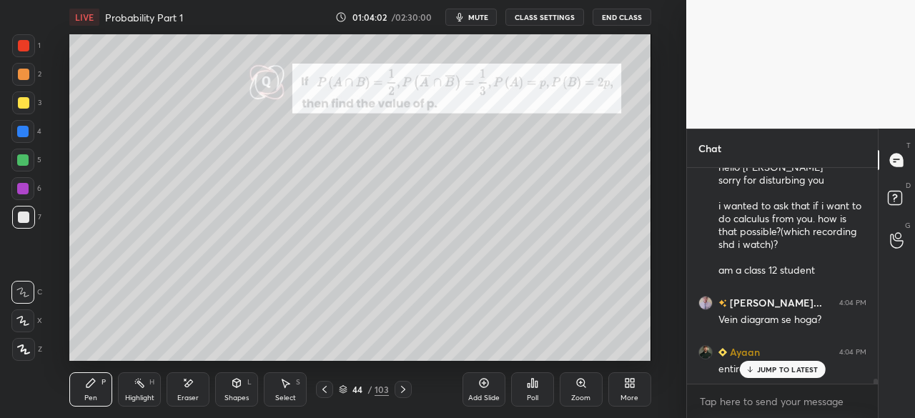
click at [786, 364] on div "JUMP TO LATEST" at bounding box center [782, 369] width 86 height 17
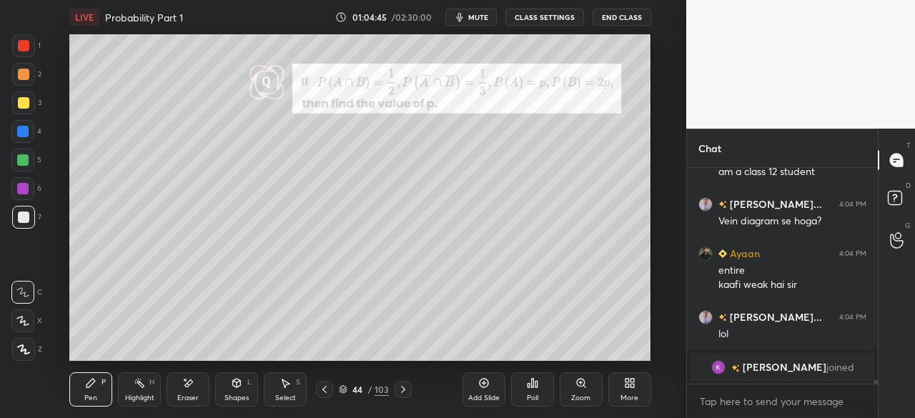
scroll to position [9493, 0]
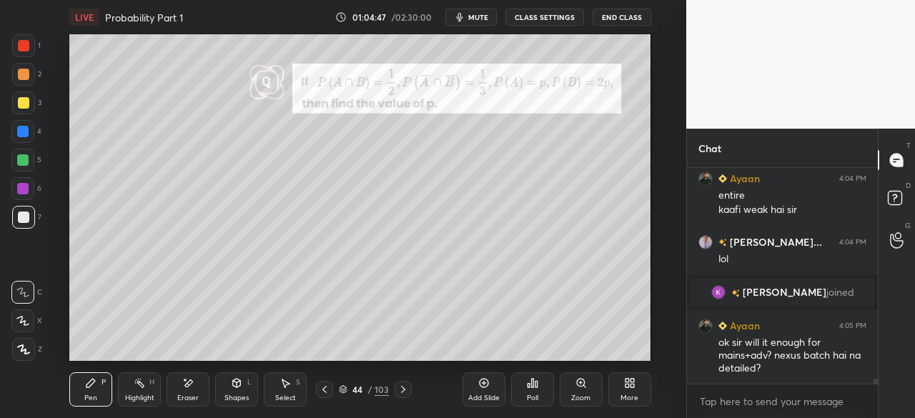
click at [31, 133] on div at bounding box center [22, 131] width 23 height 23
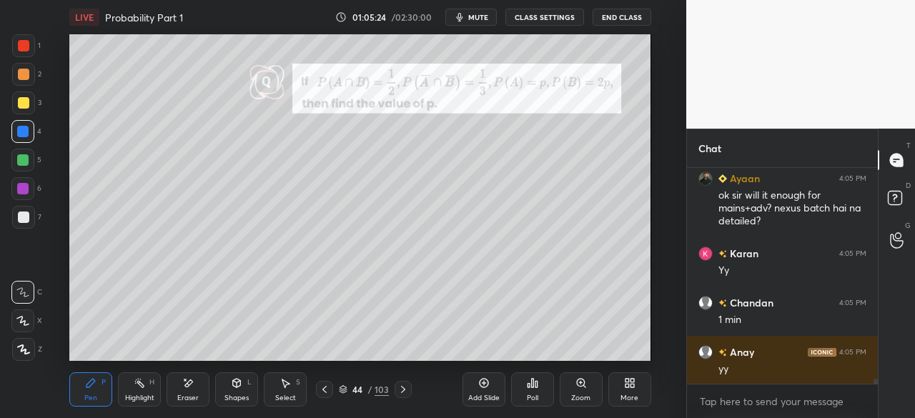
scroll to position [9690, 0]
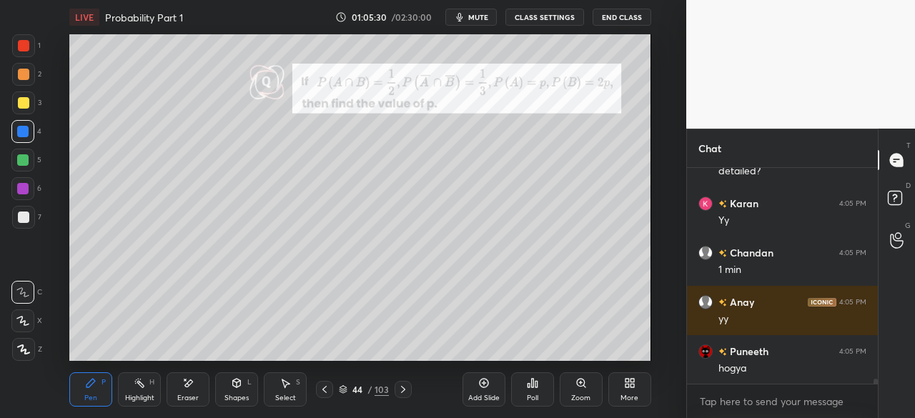
click at [26, 218] on div at bounding box center [23, 217] width 11 height 11
click at [403, 390] on icon at bounding box center [402, 389] width 11 height 11
click at [407, 387] on icon at bounding box center [402, 389] width 11 height 11
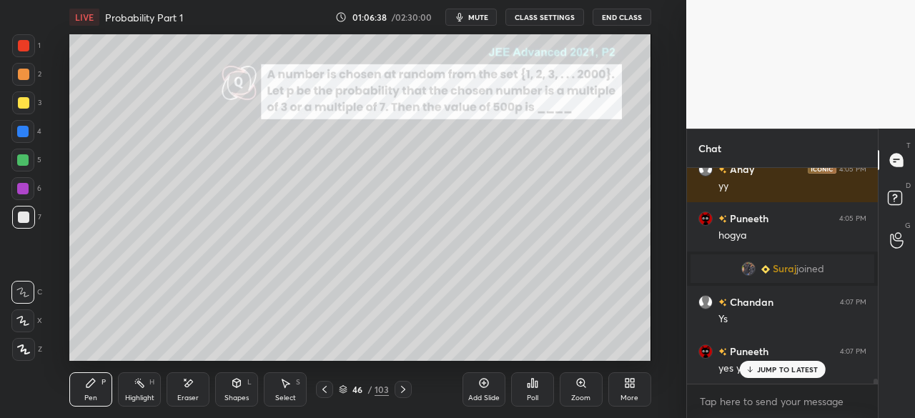
scroll to position [9845, 0]
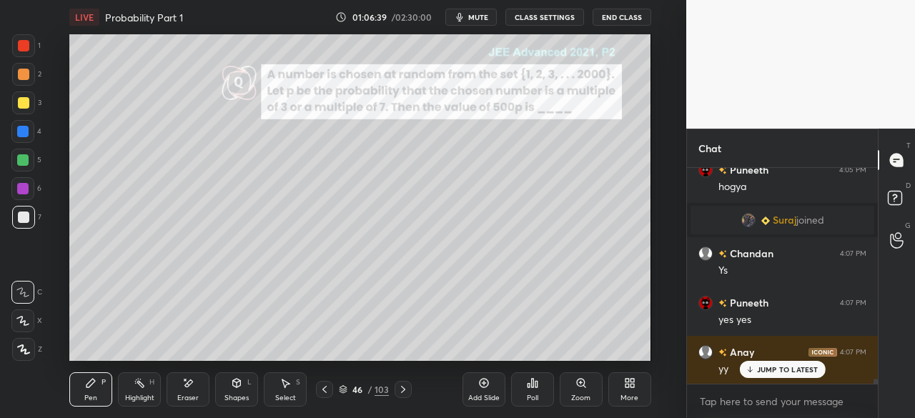
click at [405, 387] on icon at bounding box center [402, 389] width 11 height 11
click at [405, 385] on icon at bounding box center [402, 389] width 11 height 11
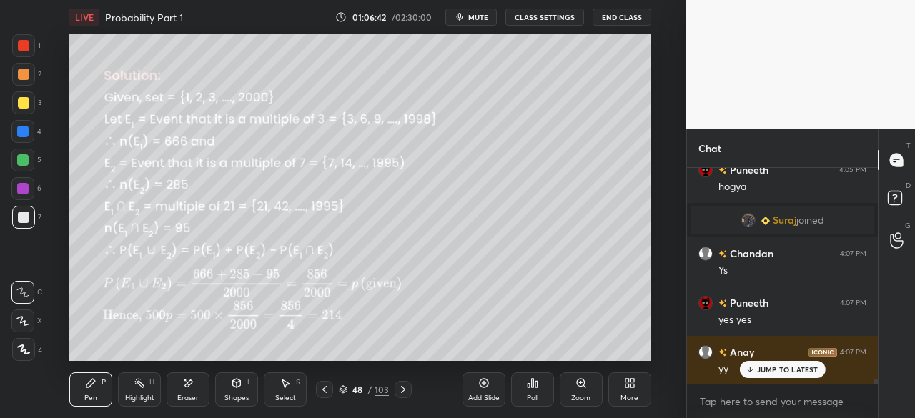
click at [405, 388] on icon at bounding box center [402, 389] width 11 height 11
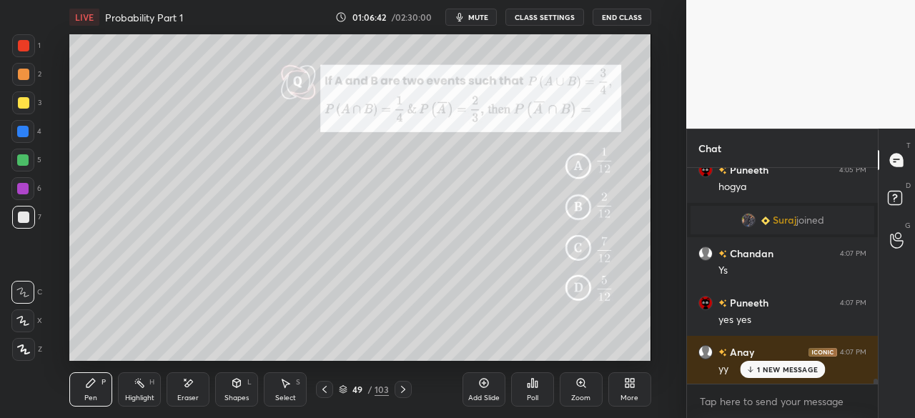
scroll to position [9895, 0]
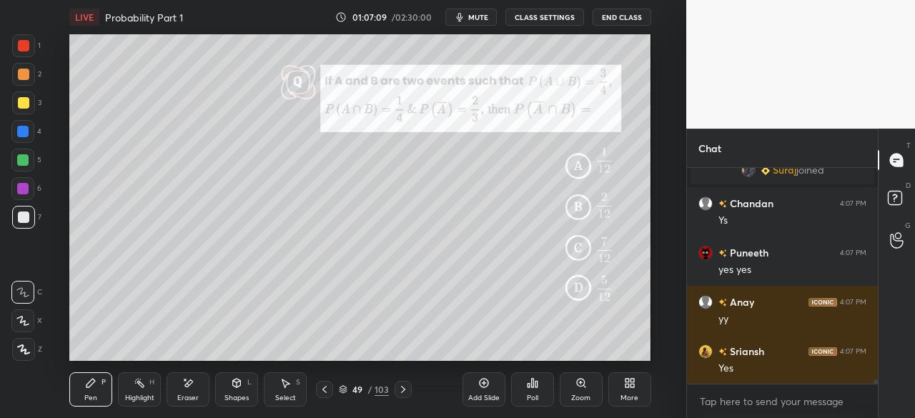
drag, startPoint x: 23, startPoint y: 133, endPoint x: 57, endPoint y: 144, distance: 35.9
click at [25, 136] on div at bounding box center [22, 131] width 11 height 11
click at [237, 395] on div "Shapes" at bounding box center [236, 398] width 24 height 7
drag, startPoint x: 17, startPoint y: 215, endPoint x: 26, endPoint y: 215, distance: 8.6
click at [19, 215] on div at bounding box center [23, 217] width 23 height 23
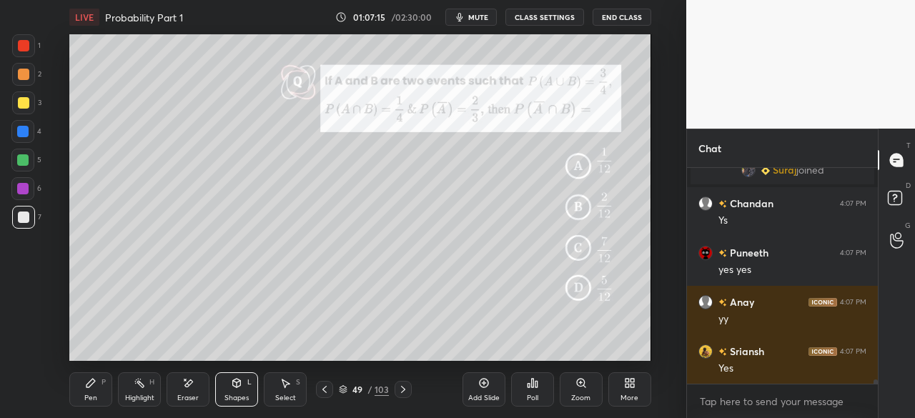
click at [226, 392] on div "Shapes L" at bounding box center [236, 389] width 43 height 34
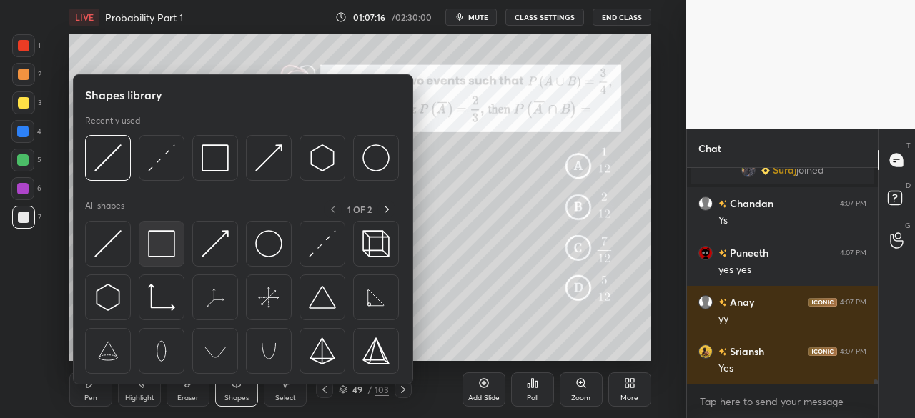
click at [159, 244] on img at bounding box center [161, 243] width 27 height 27
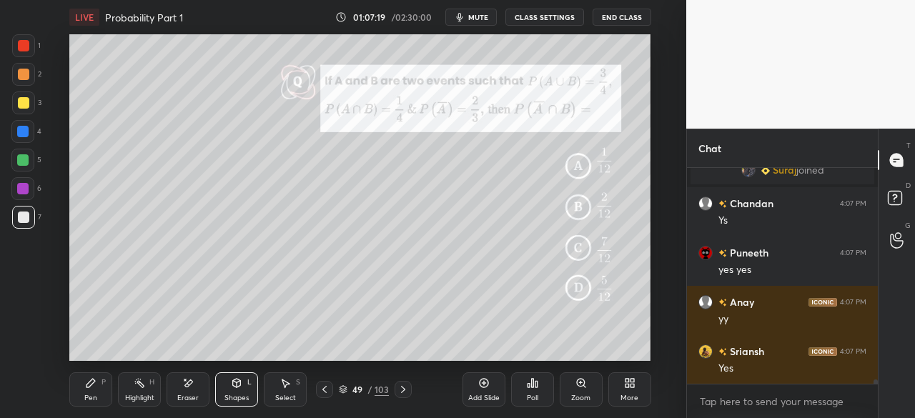
click at [84, 402] on div "Pen P" at bounding box center [90, 389] width 43 height 34
click at [229, 392] on div "Shapes L" at bounding box center [236, 389] width 43 height 34
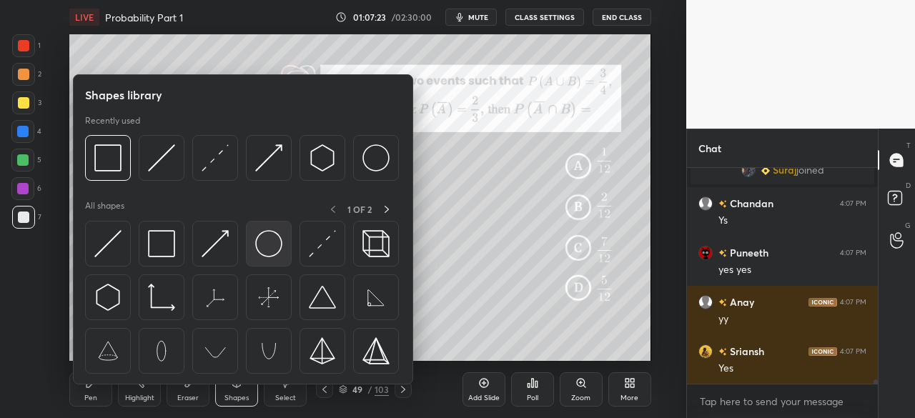
click at [266, 255] on img at bounding box center [268, 243] width 27 height 27
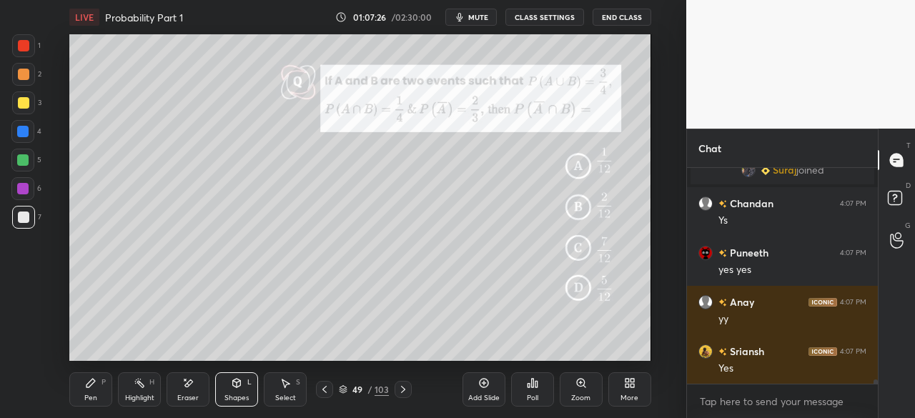
click at [100, 393] on div "Pen P" at bounding box center [90, 389] width 43 height 34
drag, startPoint x: 26, startPoint y: 129, endPoint x: 66, endPoint y: 134, distance: 39.5
click at [29, 131] on div at bounding box center [22, 131] width 11 height 11
drag, startPoint x: 21, startPoint y: 184, endPoint x: 37, endPoint y: 184, distance: 15.7
click at [22, 185] on div at bounding box center [22, 188] width 11 height 11
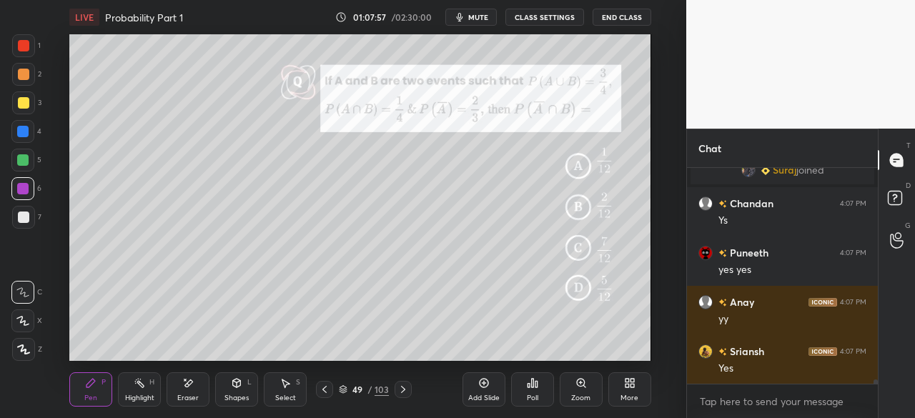
click at [26, 50] on div at bounding box center [23, 45] width 11 height 11
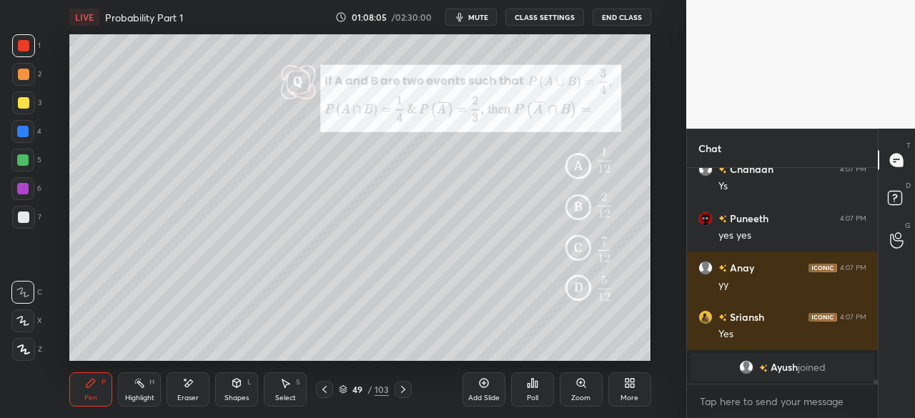
click at [26, 219] on div at bounding box center [23, 217] width 11 height 11
click at [26, 99] on div at bounding box center [23, 102] width 11 height 11
drag, startPoint x: 20, startPoint y: 217, endPoint x: 67, endPoint y: 224, distance: 47.7
click at [24, 219] on div at bounding box center [23, 217] width 11 height 11
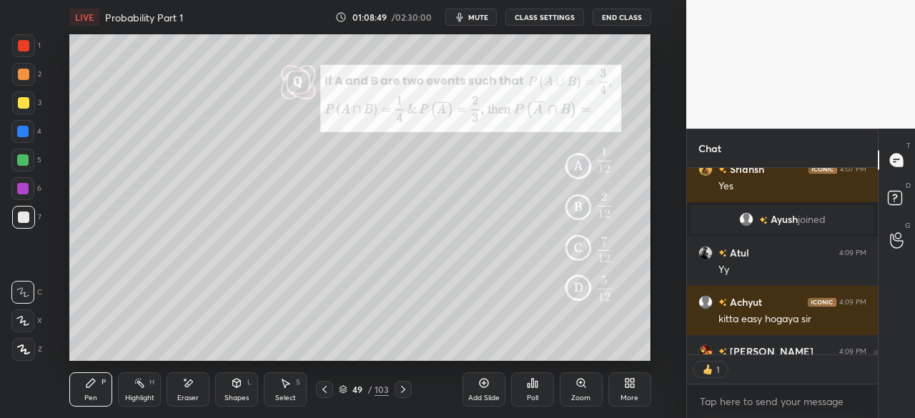
scroll to position [5, 4]
click at [402, 391] on icon at bounding box center [402, 389] width 11 height 11
click at [232, 392] on div "Shapes L" at bounding box center [236, 389] width 43 height 34
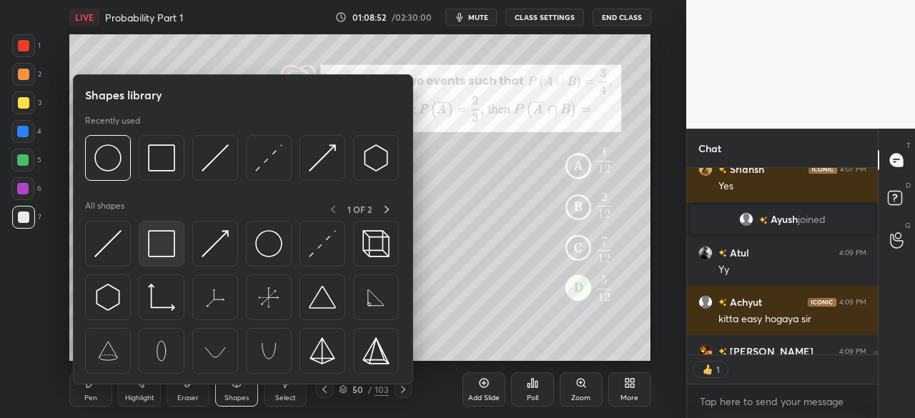
click at [164, 255] on img at bounding box center [161, 243] width 27 height 27
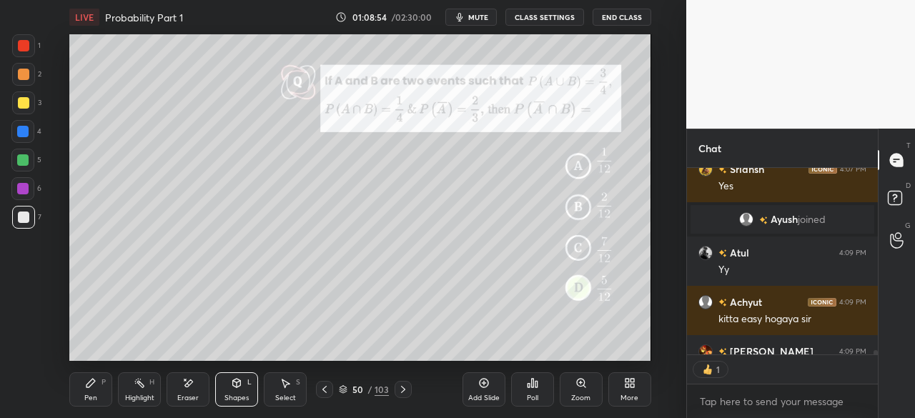
click at [233, 387] on icon at bounding box center [236, 382] width 11 height 11
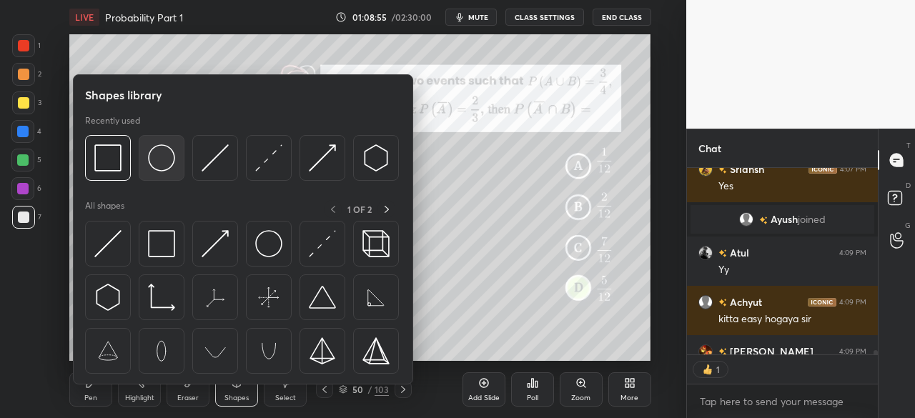
click at [166, 159] on img at bounding box center [161, 157] width 27 height 27
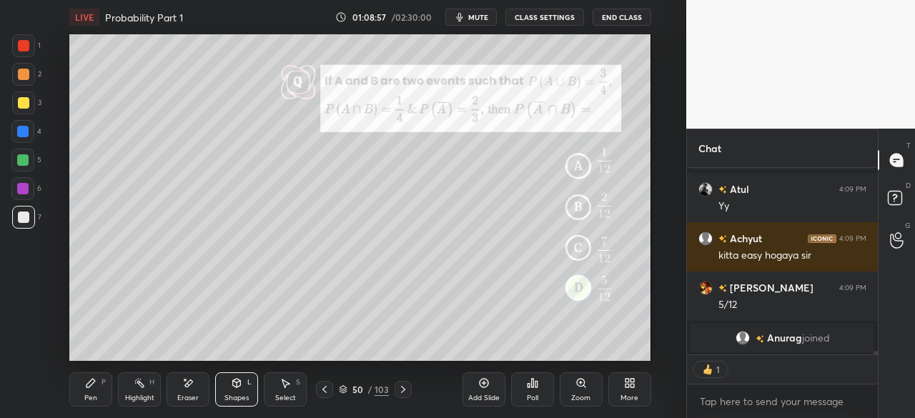
scroll to position [9911, 0]
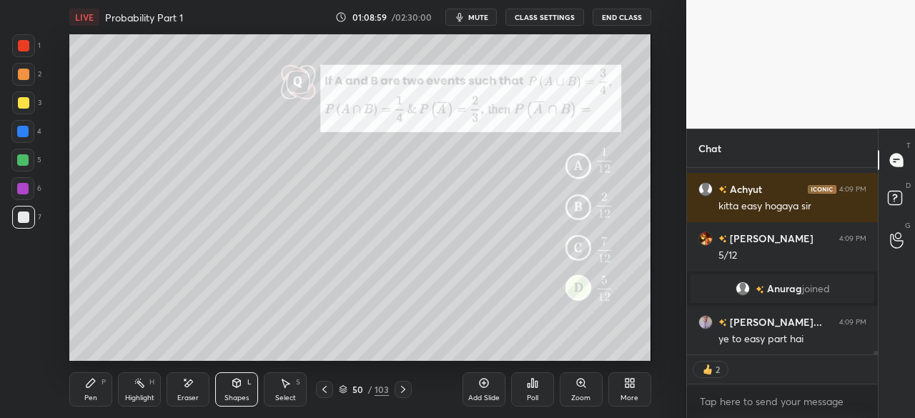
click at [102, 387] on div "Pen P" at bounding box center [90, 389] width 43 height 34
drag, startPoint x: 25, startPoint y: 49, endPoint x: 30, endPoint y: 75, distance: 26.2
click at [25, 54] on div at bounding box center [23, 45] width 23 height 23
type textarea "x"
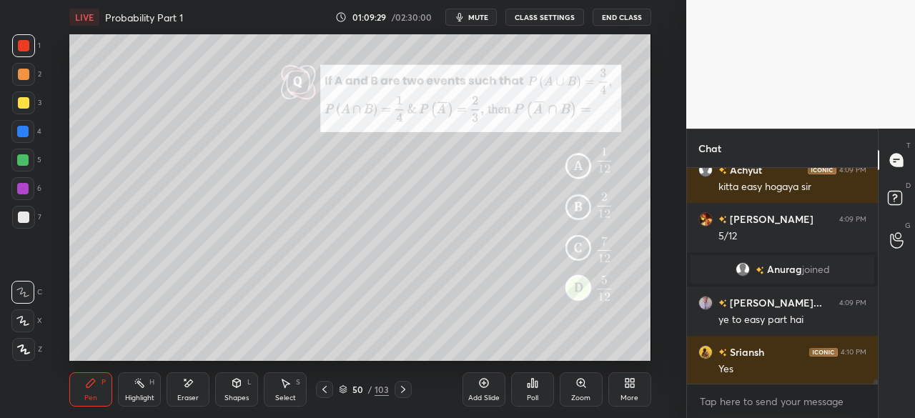
scroll to position [9981, 0]
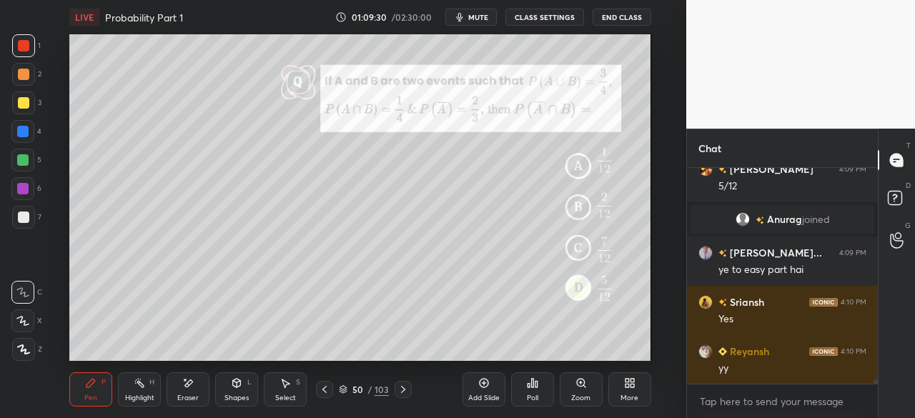
drag, startPoint x: 187, startPoint y: 393, endPoint x: 206, endPoint y: 371, distance: 28.9
click at [187, 395] on div "Eraser" at bounding box center [187, 398] width 21 height 7
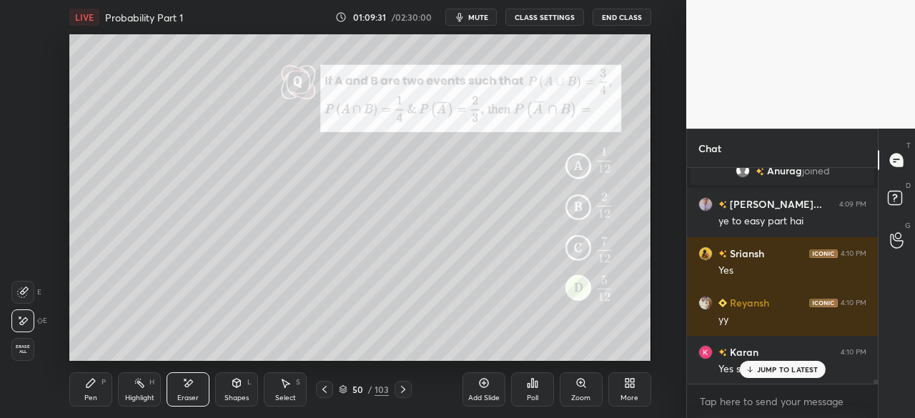
drag, startPoint x: 25, startPoint y: 352, endPoint x: 51, endPoint y: 362, distance: 28.0
click at [24, 352] on span "Erase all" at bounding box center [22, 350] width 21 height 10
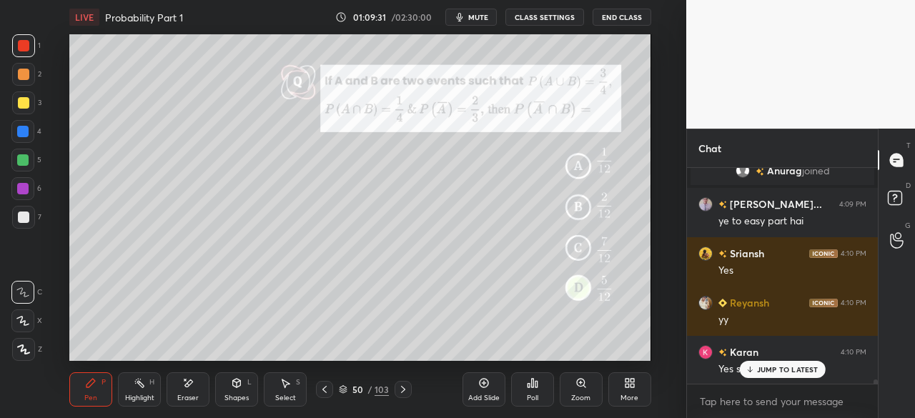
drag, startPoint x: 95, startPoint y: 388, endPoint x: 93, endPoint y: 375, distance: 13.8
click at [94, 385] on icon at bounding box center [90, 382] width 11 height 11
click at [31, 220] on div at bounding box center [23, 217] width 23 height 23
drag, startPoint x: 754, startPoint y: 372, endPoint x: 638, endPoint y: 375, distance: 115.8
click at [753, 374] on div "JUMP TO LATEST" at bounding box center [782, 369] width 86 height 17
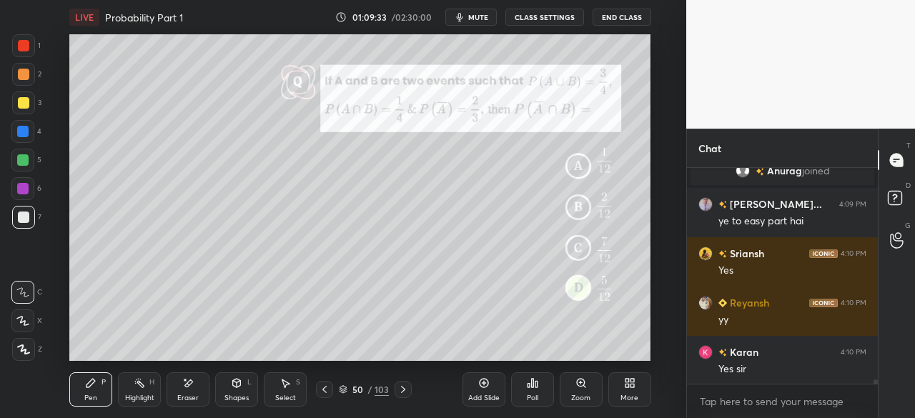
click at [406, 390] on icon at bounding box center [402, 389] width 11 height 11
click at [402, 391] on icon at bounding box center [402, 389] width 11 height 11
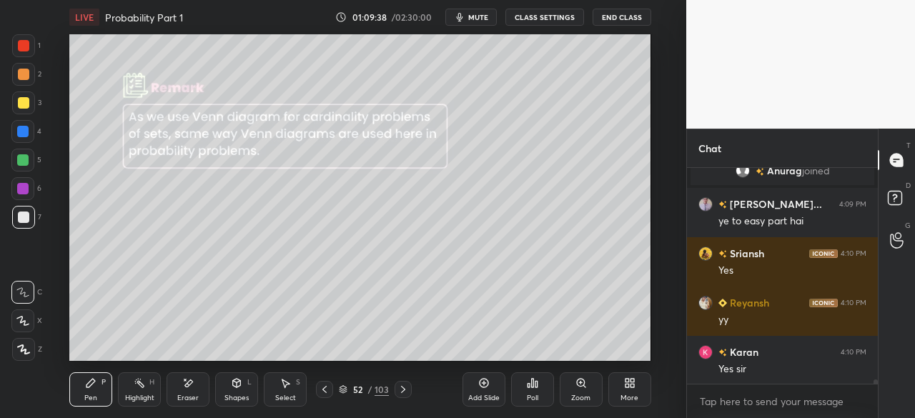
drag, startPoint x: 397, startPoint y: 388, endPoint x: 425, endPoint y: 361, distance: 38.4
click at [397, 388] on icon at bounding box center [402, 389] width 11 height 11
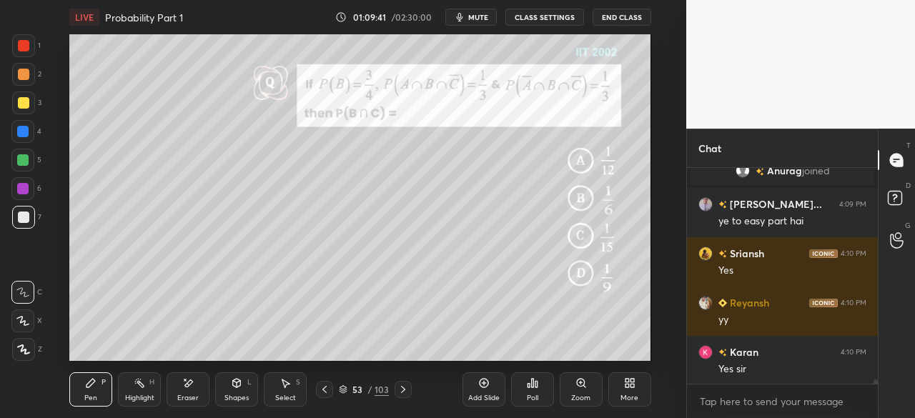
click at [549, 14] on button "CLASS SETTINGS" at bounding box center [544, 17] width 79 height 17
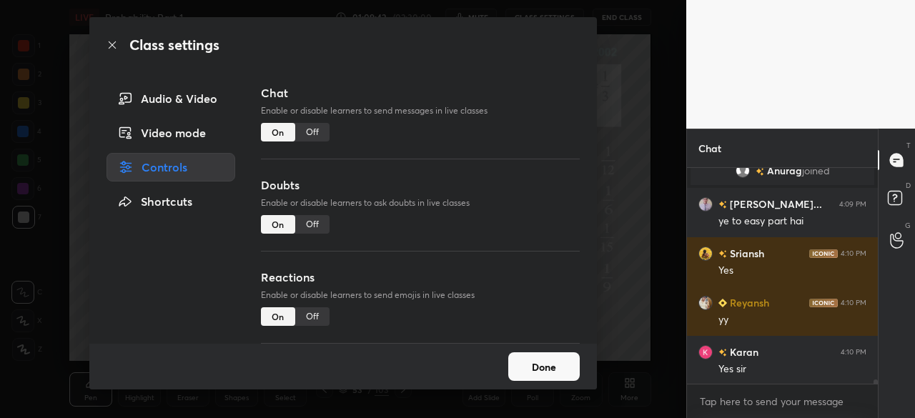
drag, startPoint x: 313, startPoint y: 129, endPoint x: 340, endPoint y: 154, distance: 35.9
click at [315, 129] on div "Off" at bounding box center [312, 132] width 34 height 19
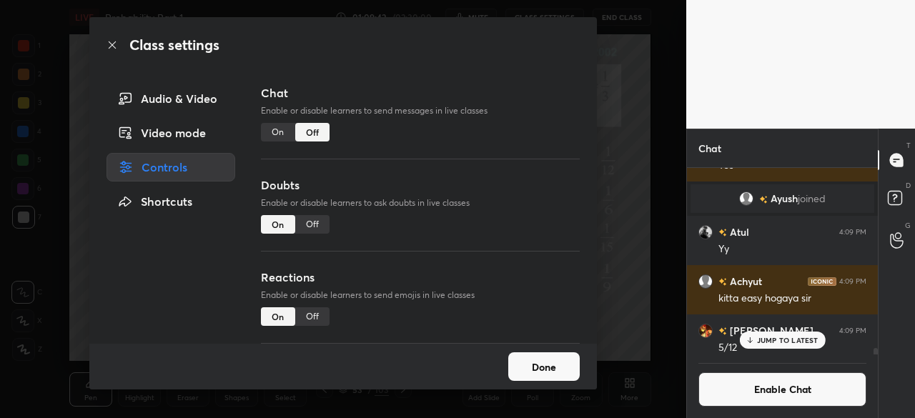
click at [548, 367] on button "Done" at bounding box center [543, 366] width 71 height 29
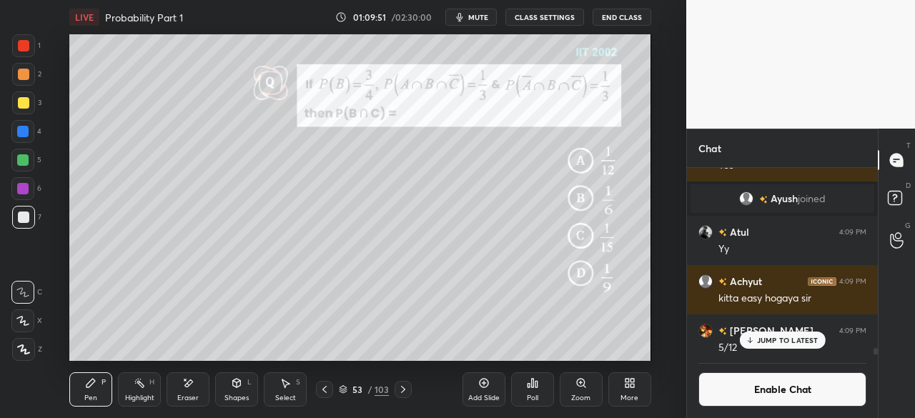
click at [478, 11] on button "mute" at bounding box center [470, 17] width 51 height 17
drag, startPoint x: 482, startPoint y: 19, endPoint x: 479, endPoint y: 29, distance: 11.1
click at [481, 18] on span "unmute" at bounding box center [476, 17] width 31 height 10
click at [786, 340] on p "JUMP TO LATEST" at bounding box center [787, 340] width 61 height 9
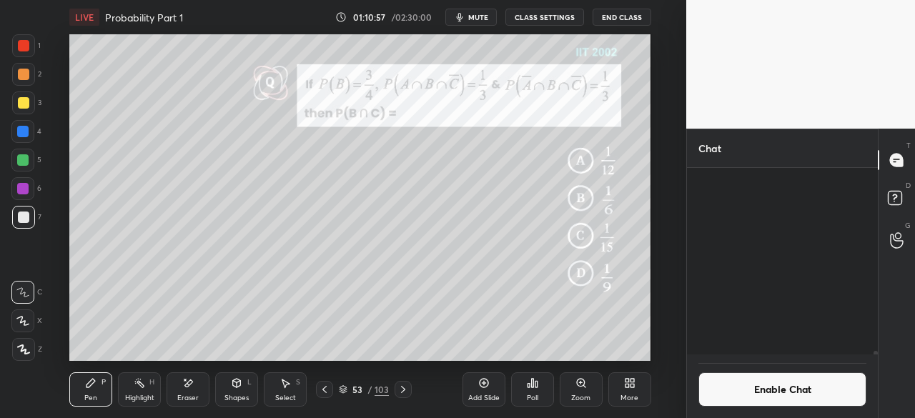
scroll to position [10058, 0]
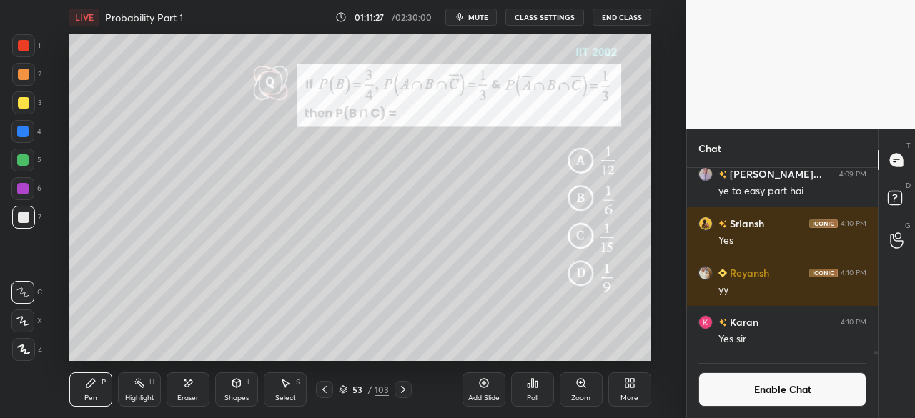
click at [737, 386] on button "Enable Chat" at bounding box center [782, 389] width 168 height 34
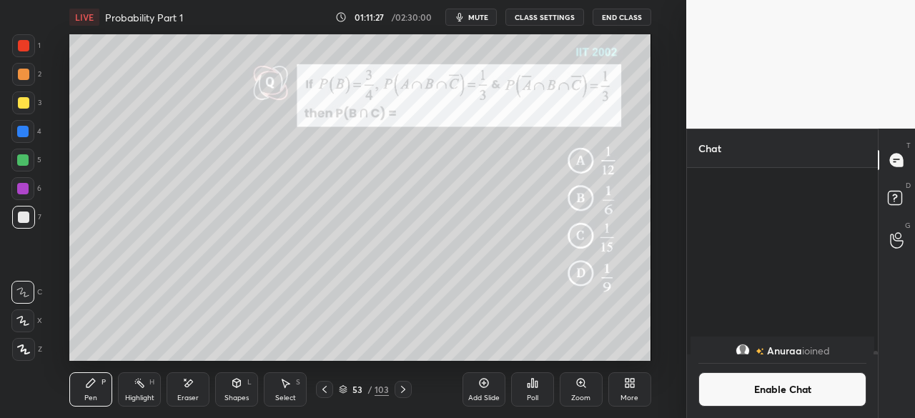
scroll to position [212, 187]
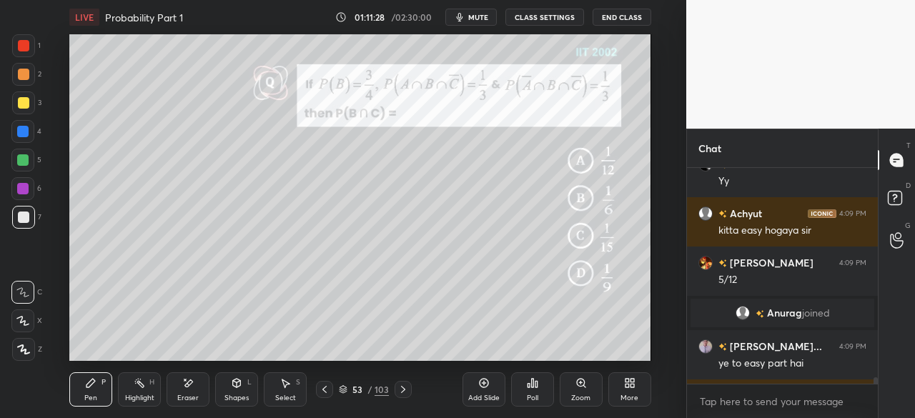
click at [234, 396] on div "Shapes" at bounding box center [236, 398] width 24 height 7
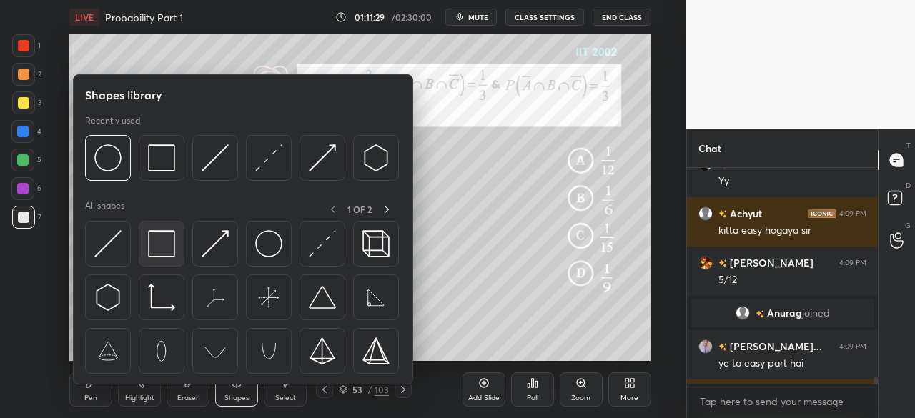
click at [166, 247] on img at bounding box center [161, 243] width 27 height 27
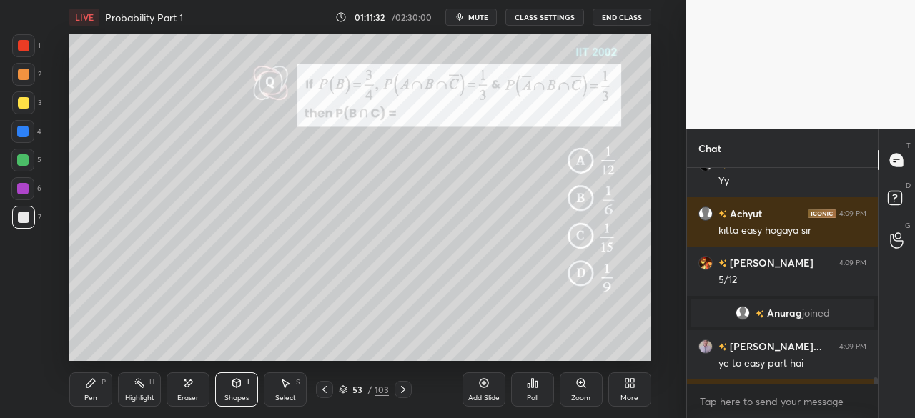
click at [234, 391] on div "Shapes L" at bounding box center [236, 389] width 43 height 34
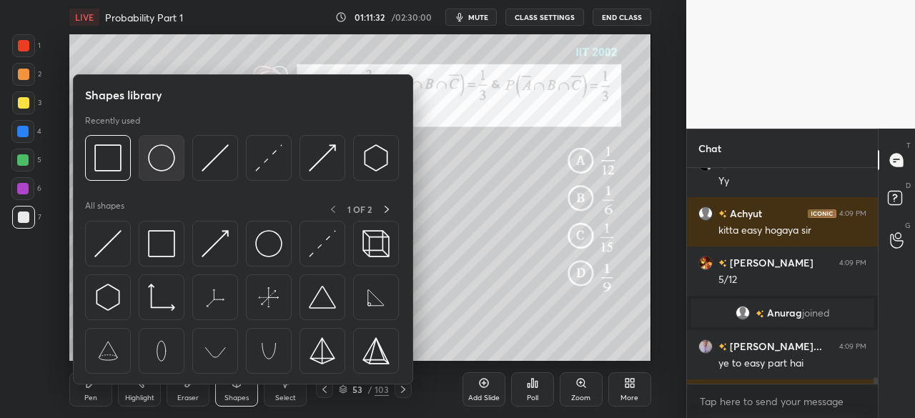
click at [162, 161] on img at bounding box center [161, 157] width 27 height 27
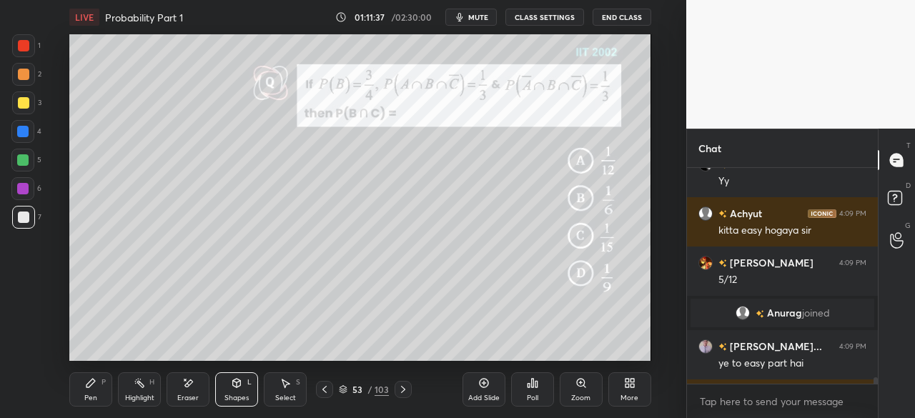
click at [86, 399] on div "Pen" at bounding box center [90, 398] width 13 height 7
click at [25, 222] on div at bounding box center [23, 217] width 11 height 11
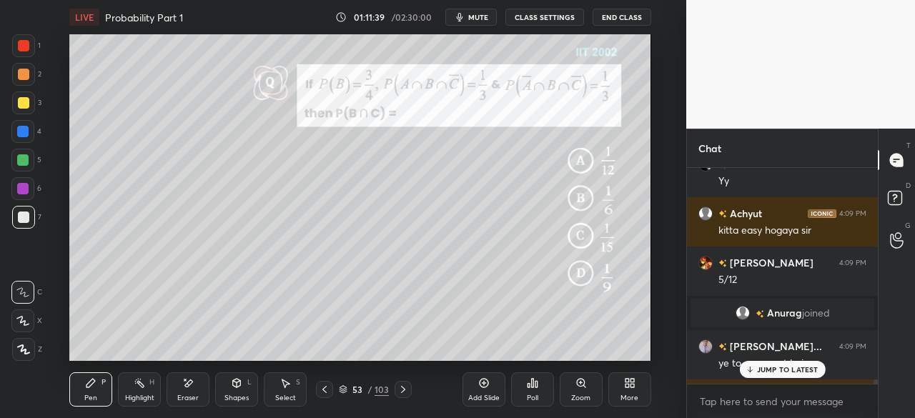
scroll to position [10039, 0]
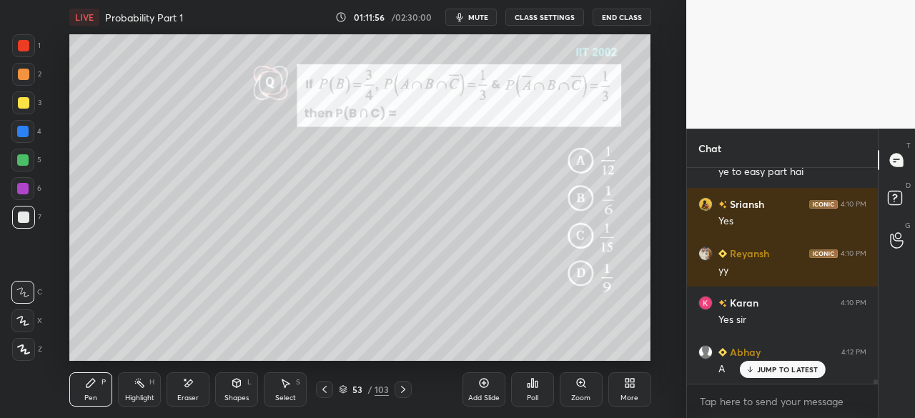
drag, startPoint x: 27, startPoint y: 134, endPoint x: 54, endPoint y: 139, distance: 27.8
click at [28, 135] on div at bounding box center [22, 131] width 11 height 11
drag, startPoint x: 24, startPoint y: 158, endPoint x: 67, endPoint y: 152, distance: 43.3
click at [25, 158] on div at bounding box center [22, 159] width 11 height 11
drag, startPoint x: 25, startPoint y: 42, endPoint x: 49, endPoint y: 46, distance: 24.0
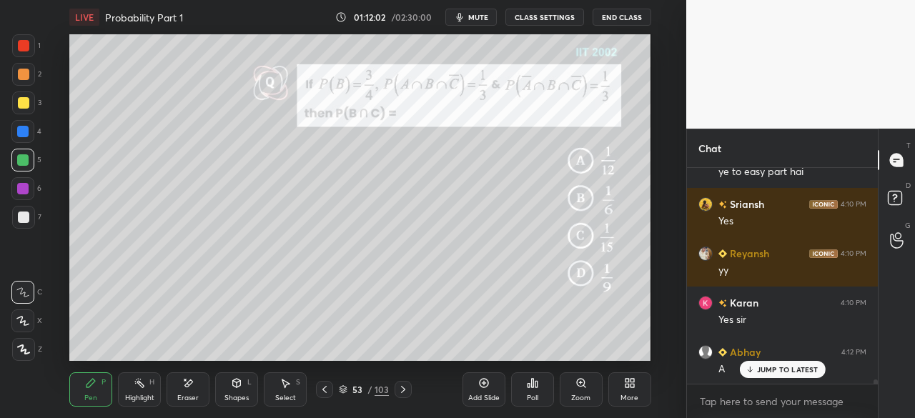
click at [26, 42] on div at bounding box center [23, 45] width 11 height 11
click at [22, 217] on div at bounding box center [23, 217] width 11 height 11
click at [782, 370] on p "JUMP TO LATEST" at bounding box center [787, 369] width 61 height 9
click at [24, 125] on div at bounding box center [22, 131] width 23 height 23
drag, startPoint x: 15, startPoint y: 160, endPoint x: 27, endPoint y: 178, distance: 21.6
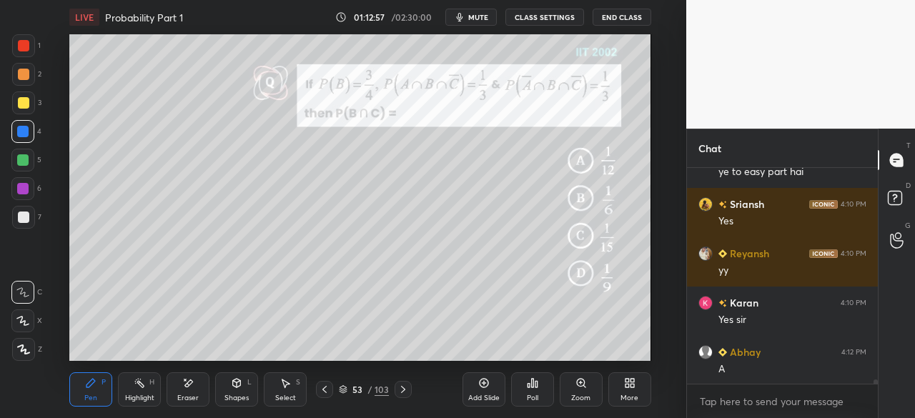
click at [16, 159] on div at bounding box center [22, 160] width 23 height 23
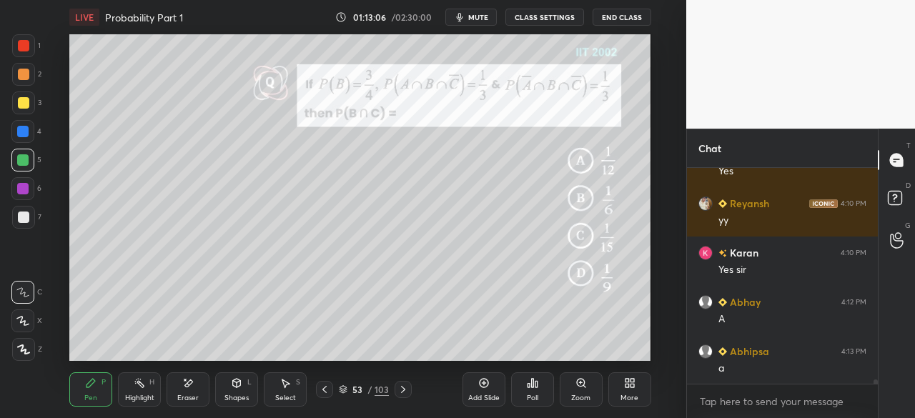
drag, startPoint x: 31, startPoint y: 39, endPoint x: 31, endPoint y: 46, distance: 7.9
click at [31, 40] on div at bounding box center [23, 45] width 23 height 23
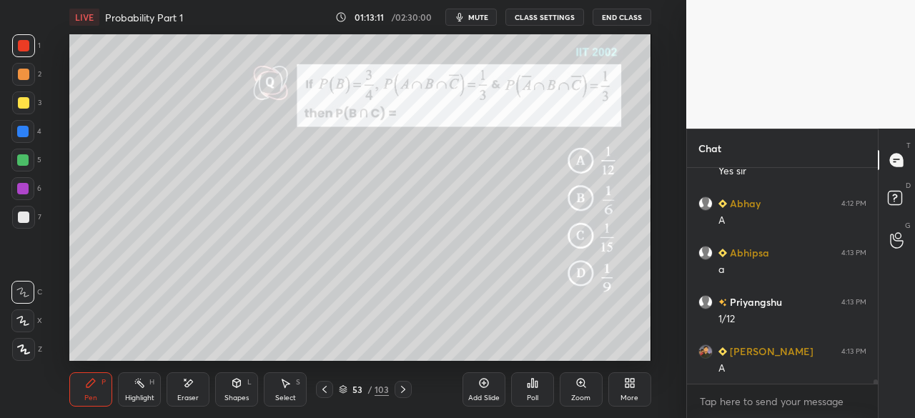
scroll to position [10237, 0]
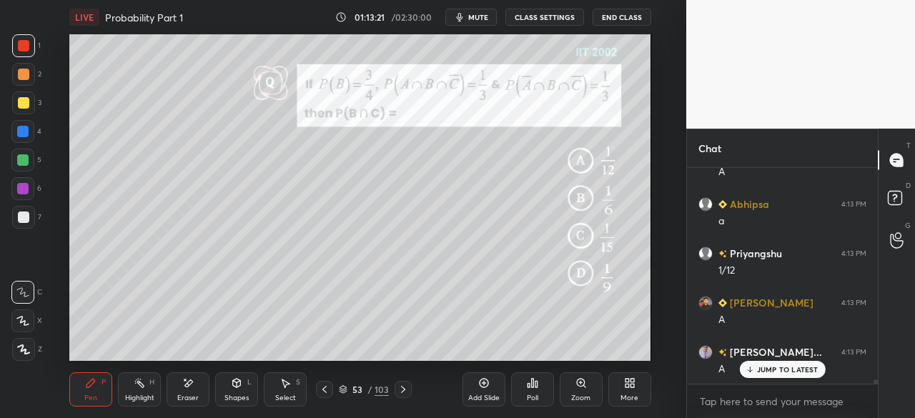
click at [24, 217] on div at bounding box center [23, 217] width 11 height 11
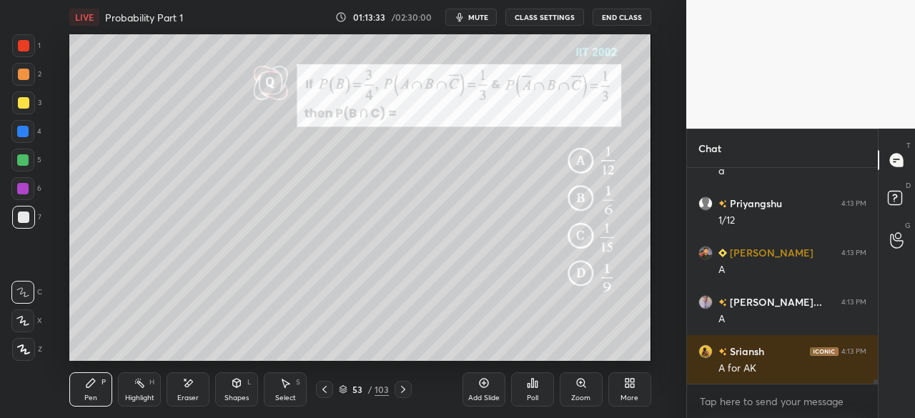
scroll to position [10335, 0]
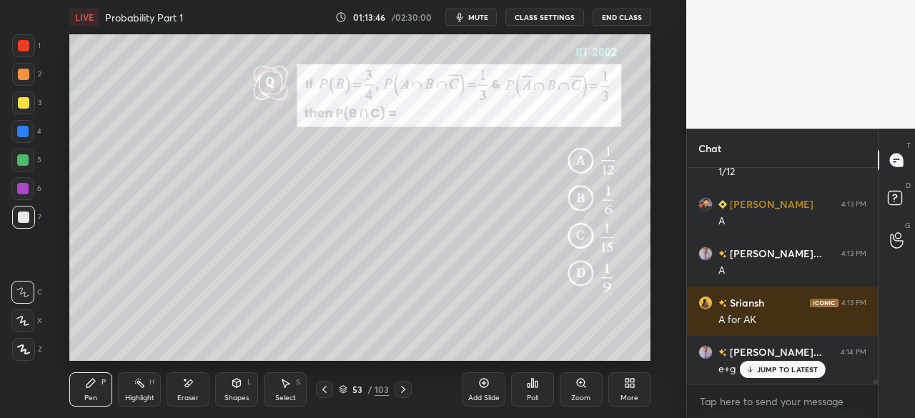
click at [27, 218] on div at bounding box center [23, 217] width 11 height 11
click at [405, 390] on icon at bounding box center [402, 389] width 11 height 11
click at [407, 390] on icon at bounding box center [402, 389] width 11 height 11
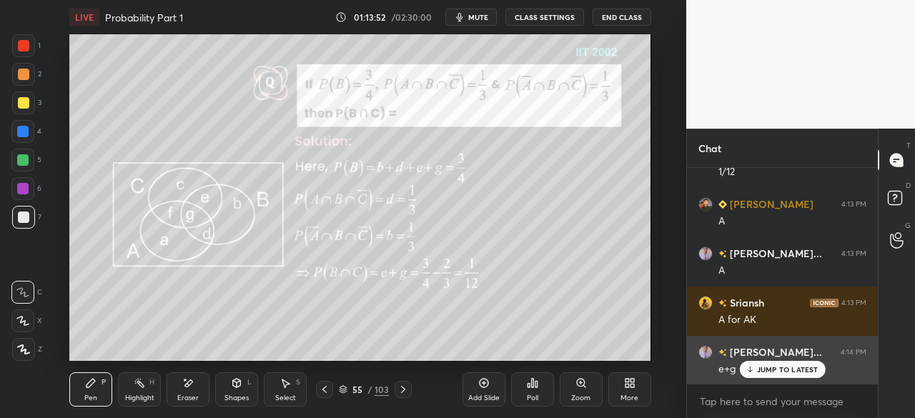
drag, startPoint x: 776, startPoint y: 371, endPoint x: 716, endPoint y: 372, distance: 60.8
click at [774, 370] on p "JUMP TO LATEST" at bounding box center [787, 369] width 61 height 9
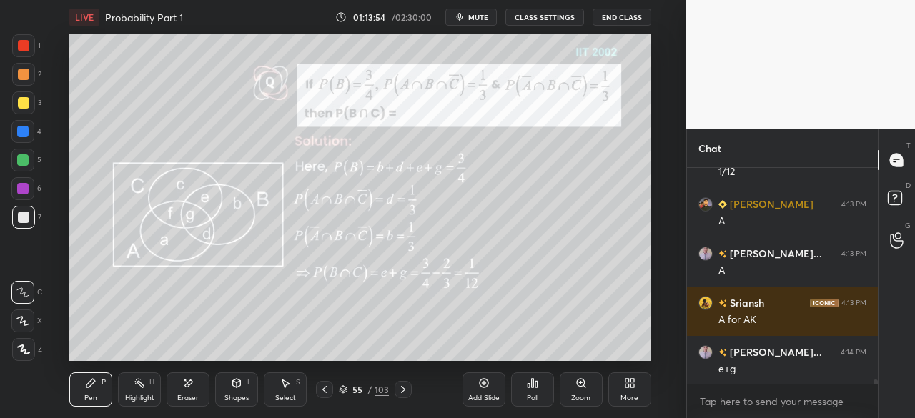
click at [402, 388] on icon at bounding box center [402, 389] width 11 height 11
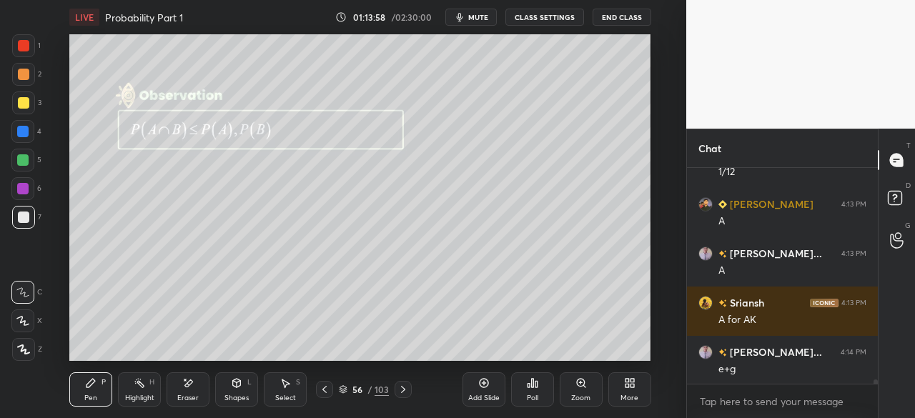
click at [402, 390] on icon at bounding box center [402, 389] width 11 height 11
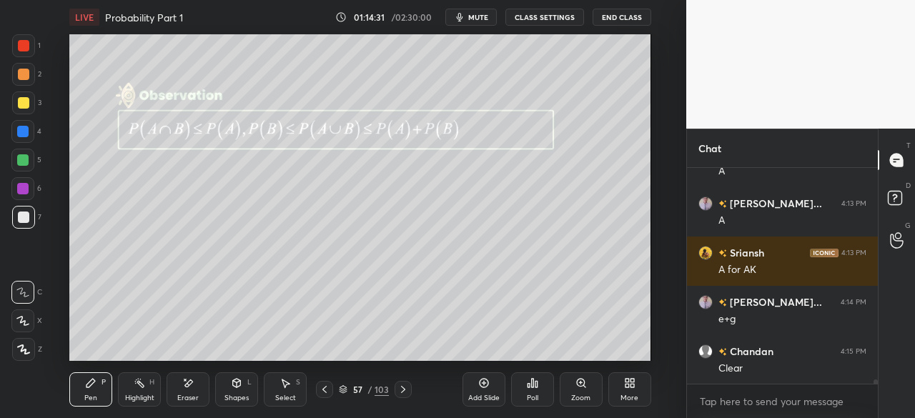
click at [402, 387] on icon at bounding box center [402, 389] width 11 height 11
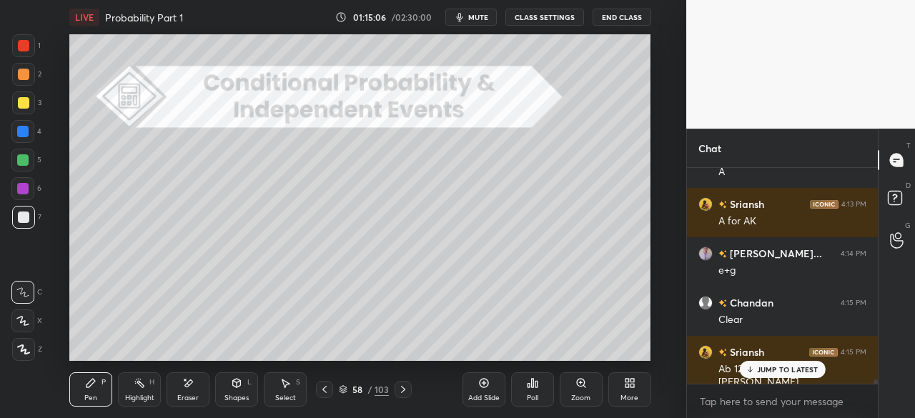
scroll to position [10448, 0]
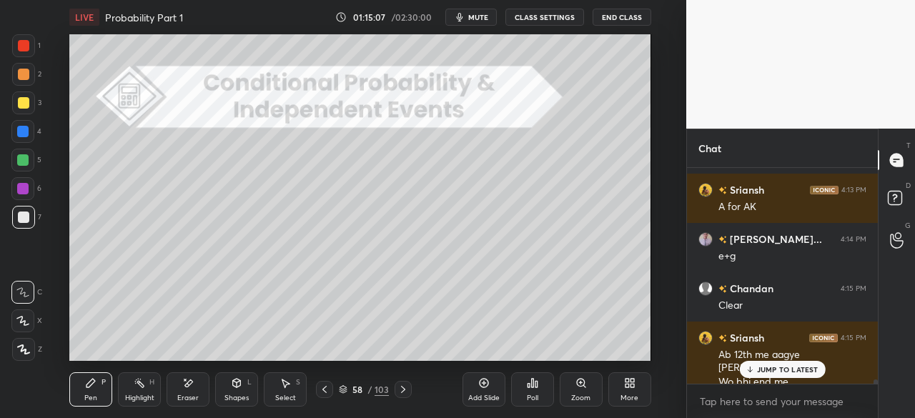
drag, startPoint x: 778, startPoint y: 371, endPoint x: 738, endPoint y: 385, distance: 42.3
click at [776, 372] on p "JUMP TO LATEST" at bounding box center [787, 369] width 61 height 9
click at [396, 390] on div at bounding box center [403, 389] width 17 height 17
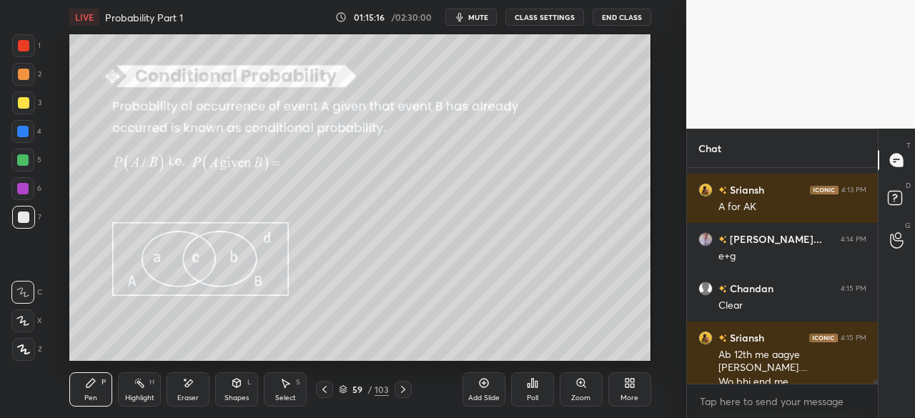
scroll to position [10498, 0]
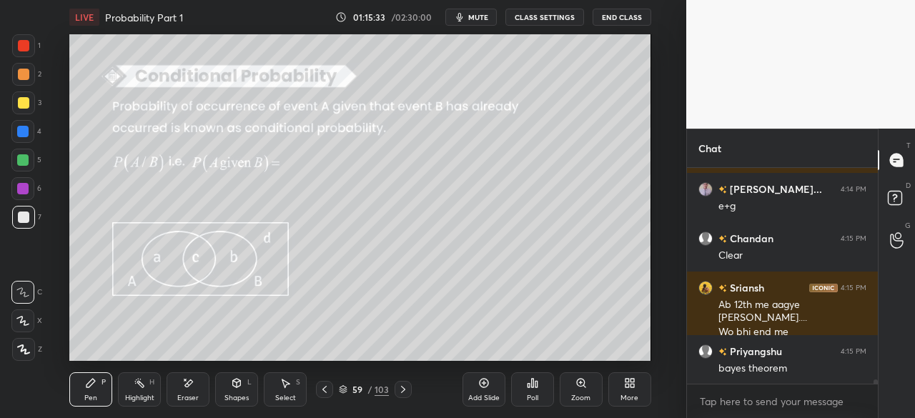
click at [25, 157] on div at bounding box center [22, 159] width 11 height 11
drag, startPoint x: 29, startPoint y: 215, endPoint x: 56, endPoint y: 225, distance: 28.9
click at [28, 214] on div at bounding box center [23, 217] width 23 height 23
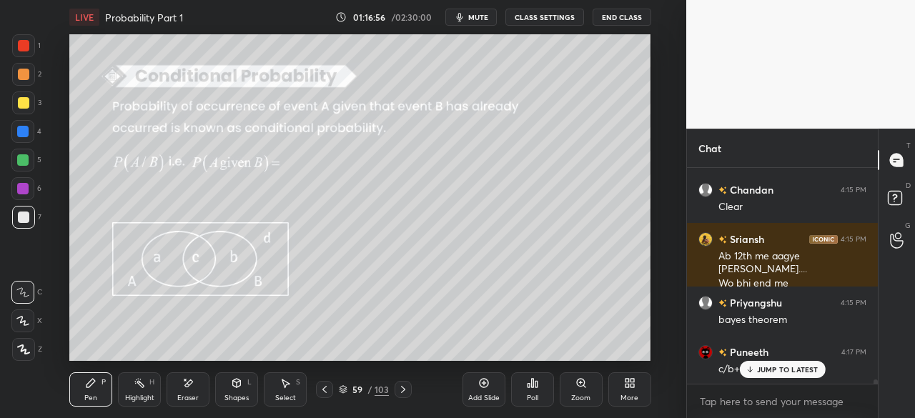
click at [150, 390] on div "Highlight H" at bounding box center [139, 389] width 43 height 34
click at [194, 387] on div "Eraser" at bounding box center [188, 389] width 43 height 34
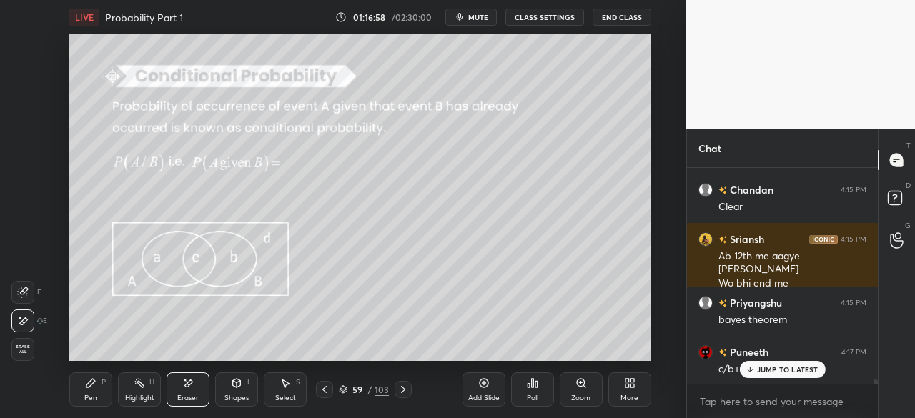
click at [100, 391] on div "Pen P" at bounding box center [90, 389] width 43 height 34
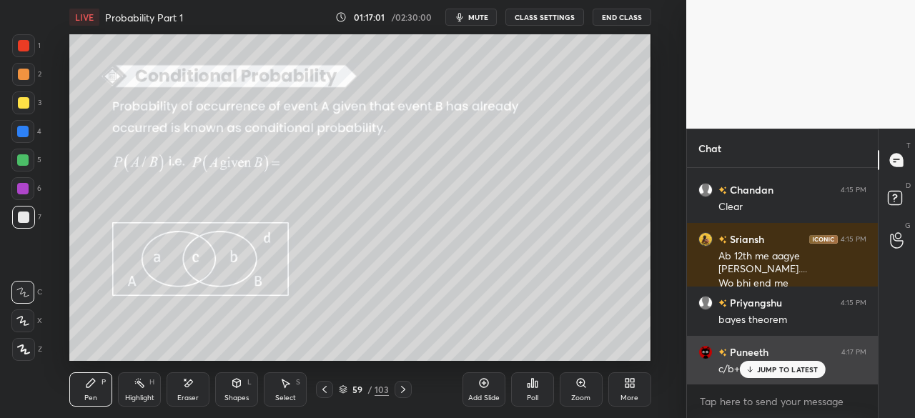
click at [766, 370] on p "JUMP TO LATEST" at bounding box center [787, 369] width 61 height 9
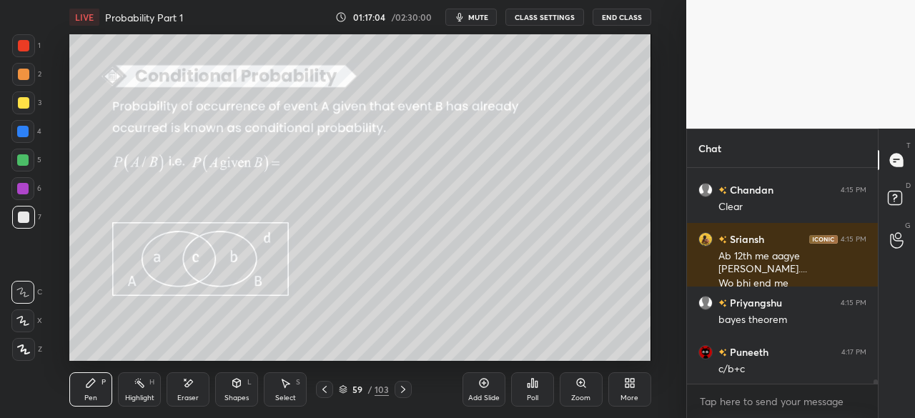
click at [402, 385] on icon at bounding box center [402, 389] width 11 height 11
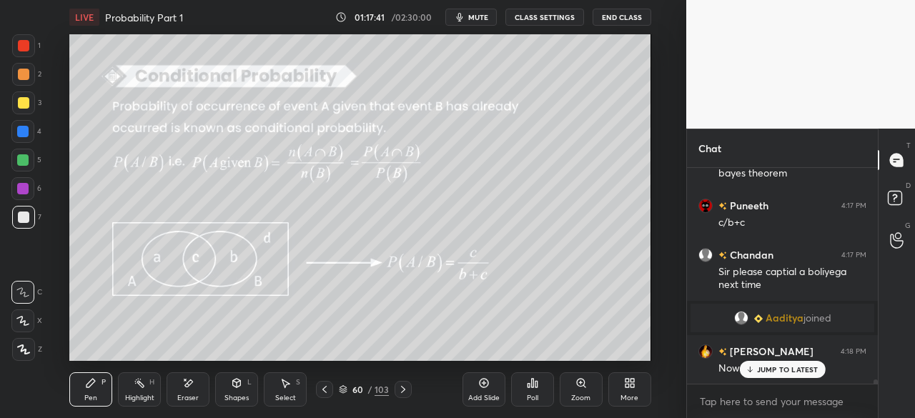
scroll to position [10534, 0]
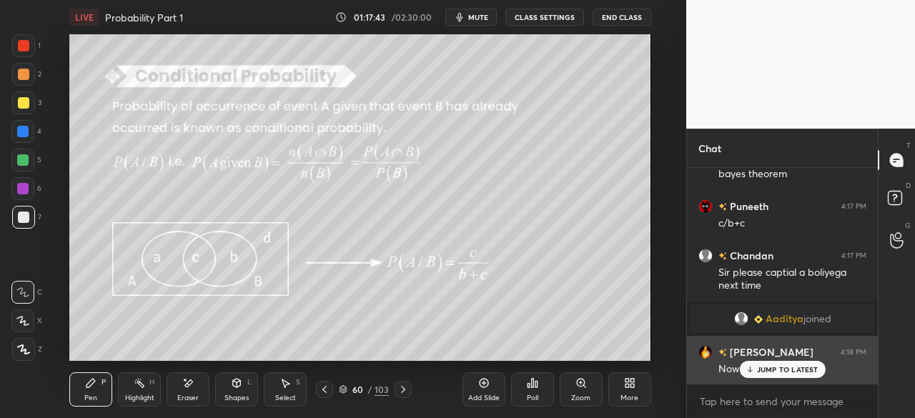
drag, startPoint x: 781, startPoint y: 371, endPoint x: 770, endPoint y: 376, distance: 11.8
click at [781, 370] on p "JUMP TO LATEST" at bounding box center [787, 369] width 61 height 9
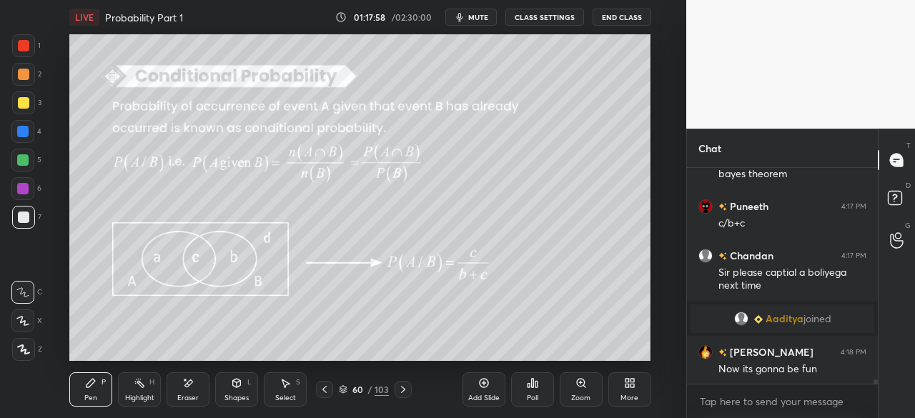
click at [230, 386] on div "Shapes L" at bounding box center [236, 389] width 43 height 34
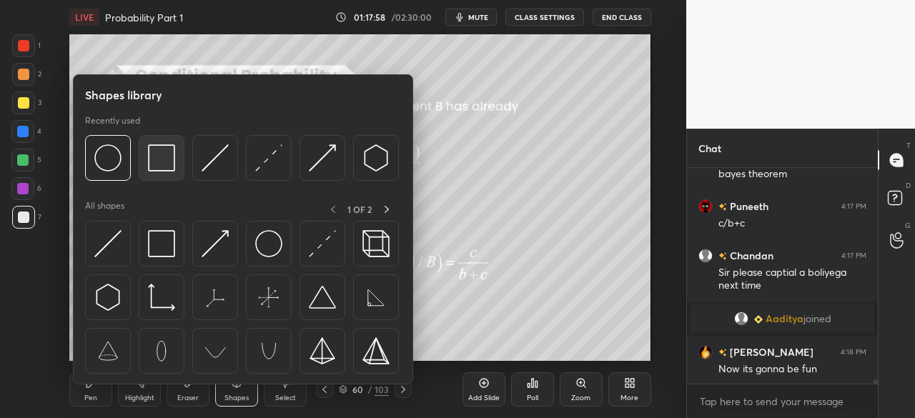
click at [160, 174] on div at bounding box center [162, 158] width 46 height 46
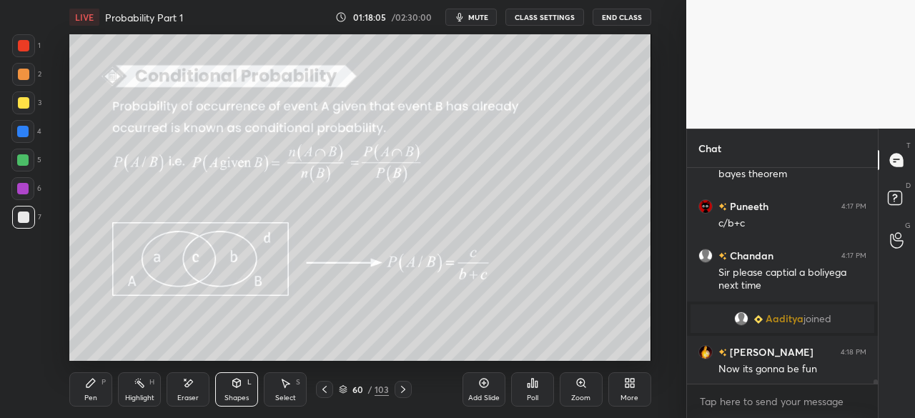
drag, startPoint x: 90, startPoint y: 384, endPoint x: 93, endPoint y: 375, distance: 9.0
click at [89, 384] on icon at bounding box center [90, 382] width 11 height 11
drag, startPoint x: 15, startPoint y: 158, endPoint x: 27, endPoint y: 170, distance: 17.2
click at [13, 157] on div at bounding box center [22, 160] width 23 height 23
click at [19, 217] on div at bounding box center [23, 217] width 11 height 11
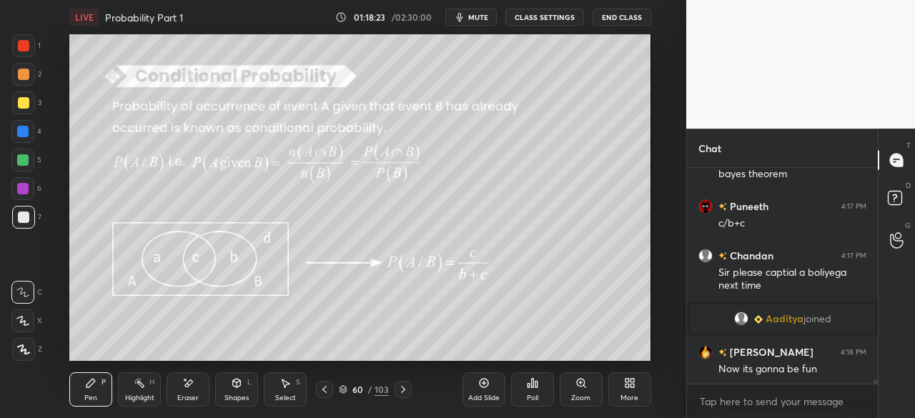
drag, startPoint x: 26, startPoint y: 217, endPoint x: 23, endPoint y: 242, distance: 25.2
click at [24, 217] on div at bounding box center [23, 217] width 11 height 11
click at [405, 391] on icon at bounding box center [402, 389] width 11 height 11
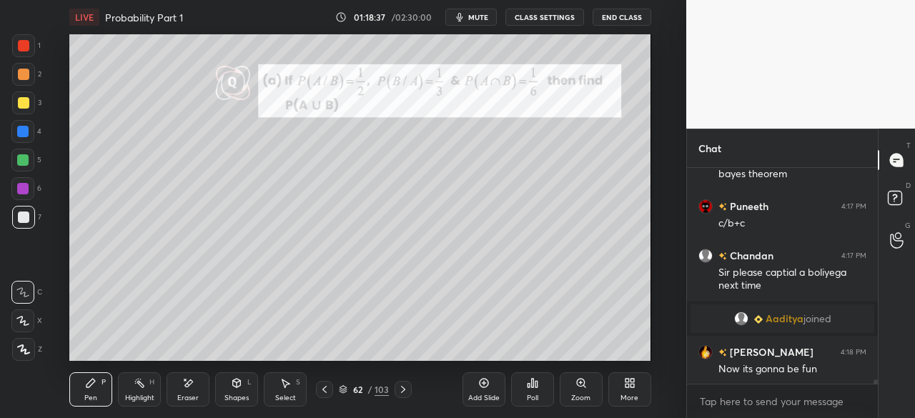
click at [30, 138] on div at bounding box center [22, 131] width 23 height 23
drag, startPoint x: 29, startPoint y: 151, endPoint x: 63, endPoint y: 151, distance: 34.3
click at [31, 151] on div at bounding box center [22, 160] width 23 height 23
click at [29, 184] on div at bounding box center [22, 188] width 23 height 23
click at [21, 44] on div at bounding box center [23, 45] width 11 height 11
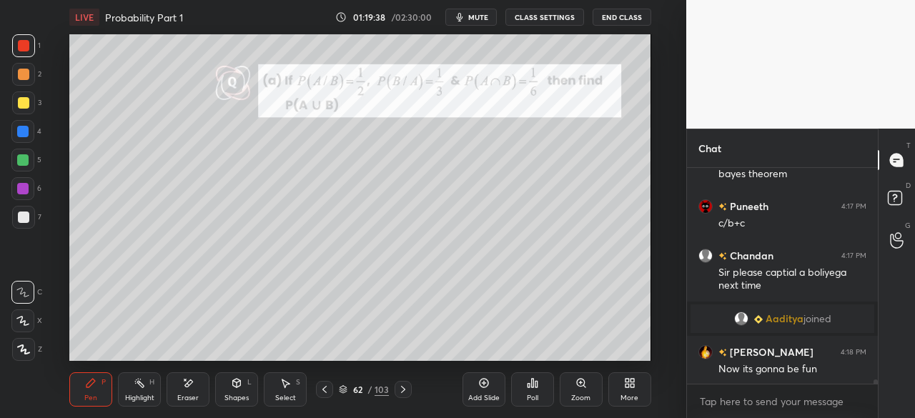
drag, startPoint x: 20, startPoint y: 152, endPoint x: 47, endPoint y: 152, distance: 27.2
click at [21, 152] on div at bounding box center [22, 160] width 23 height 23
drag, startPoint x: 27, startPoint y: 39, endPoint x: 51, endPoint y: 61, distance: 32.9
click at [31, 48] on div at bounding box center [23, 45] width 23 height 23
click at [36, 216] on div "7" at bounding box center [26, 217] width 29 height 23
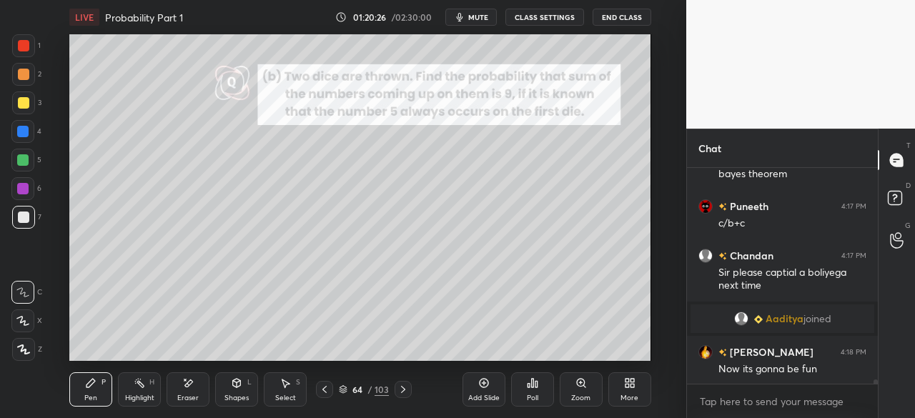
click at [26, 156] on div at bounding box center [22, 159] width 11 height 11
click at [237, 392] on div "Shapes L" at bounding box center [236, 389] width 43 height 34
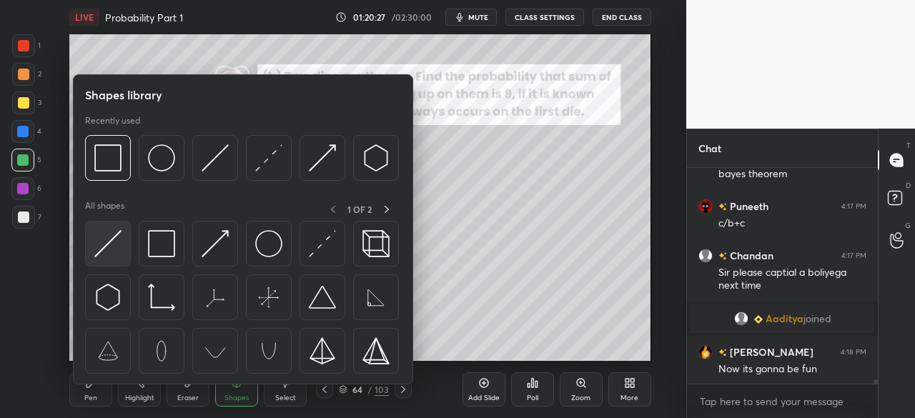
click at [116, 238] on img at bounding box center [107, 243] width 27 height 27
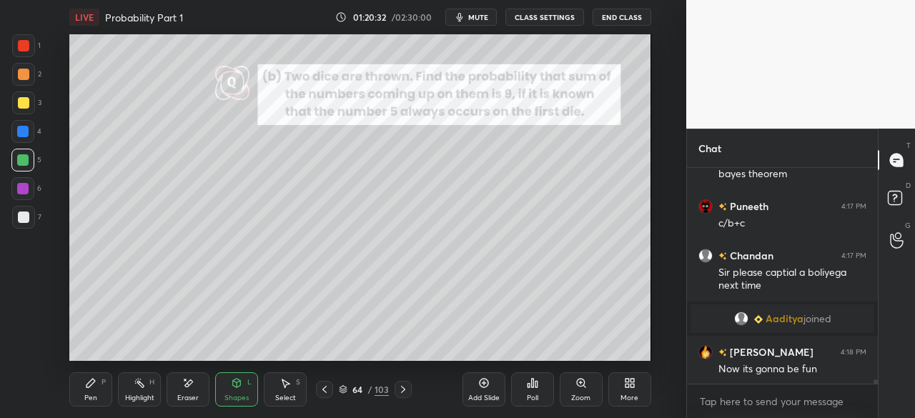
click at [83, 391] on div "Pen P" at bounding box center [90, 389] width 43 height 34
click at [29, 215] on div at bounding box center [23, 217] width 11 height 11
click at [325, 391] on icon at bounding box center [324, 389] width 4 height 7
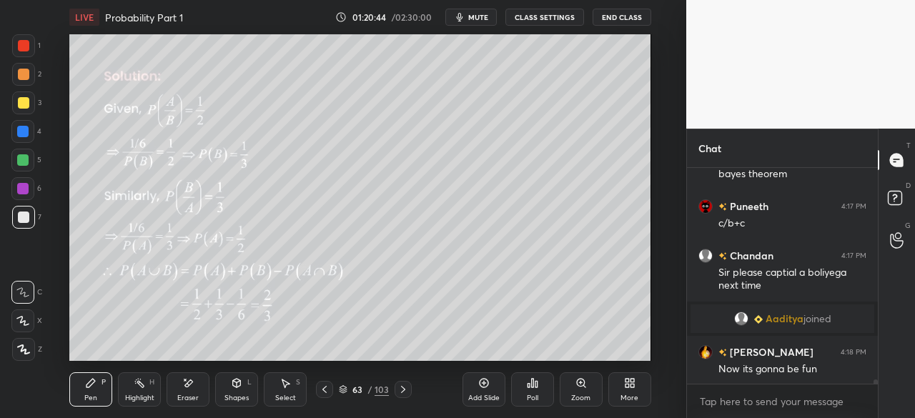
click at [327, 390] on icon at bounding box center [324, 389] width 11 height 11
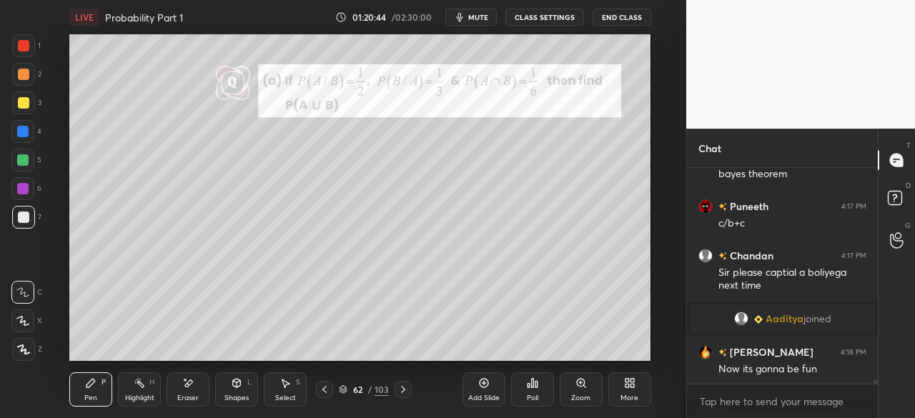
click at [327, 390] on icon at bounding box center [324, 389] width 11 height 11
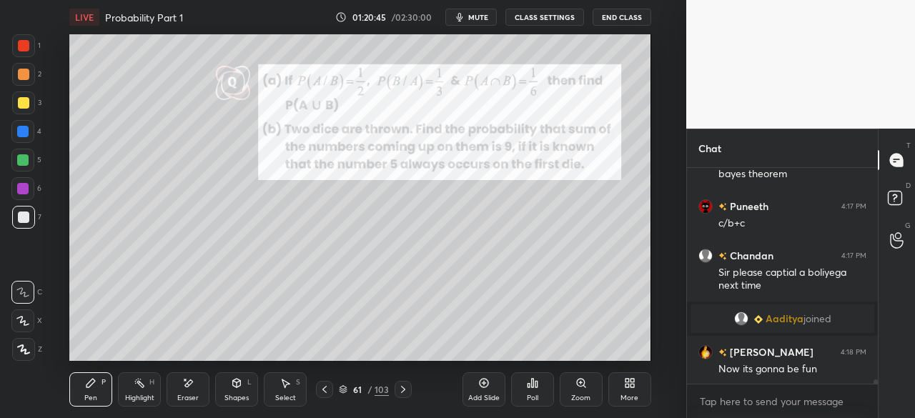
click at [325, 389] on icon at bounding box center [324, 389] width 11 height 11
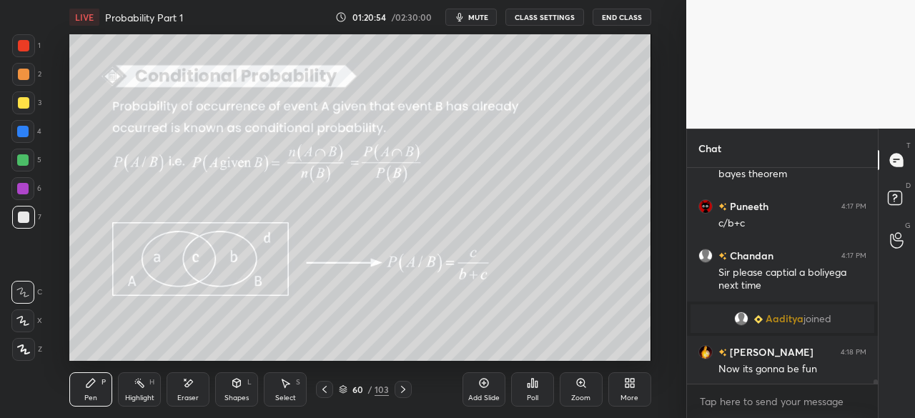
click at [403, 390] on icon at bounding box center [402, 389] width 11 height 11
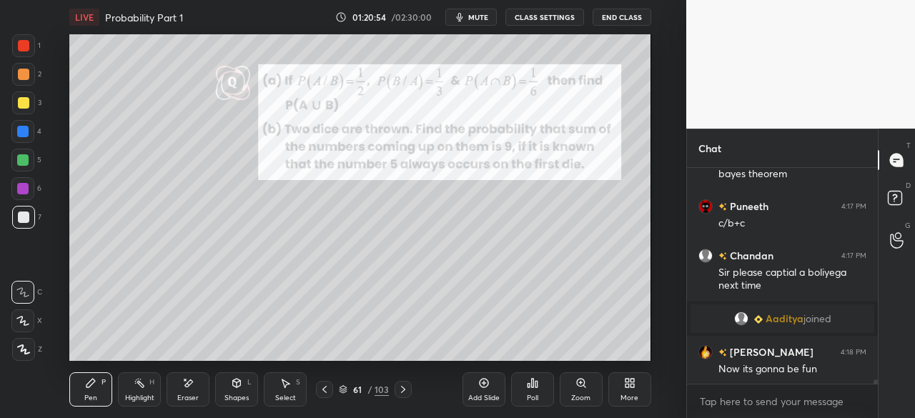
click at [402, 389] on icon at bounding box center [402, 389] width 11 height 11
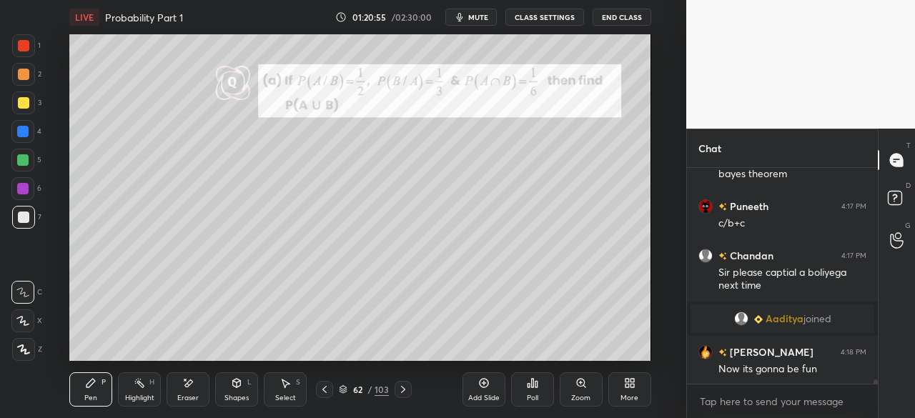
click at [402, 389] on icon at bounding box center [402, 389] width 11 height 11
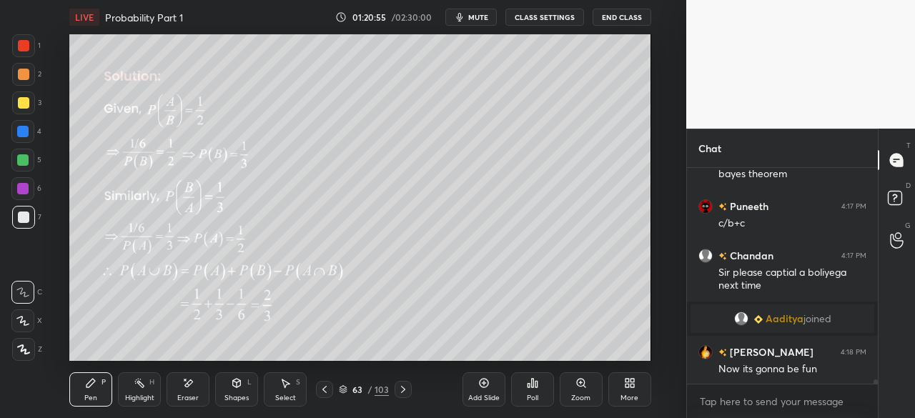
click at [403, 388] on icon at bounding box center [403, 389] width 4 height 7
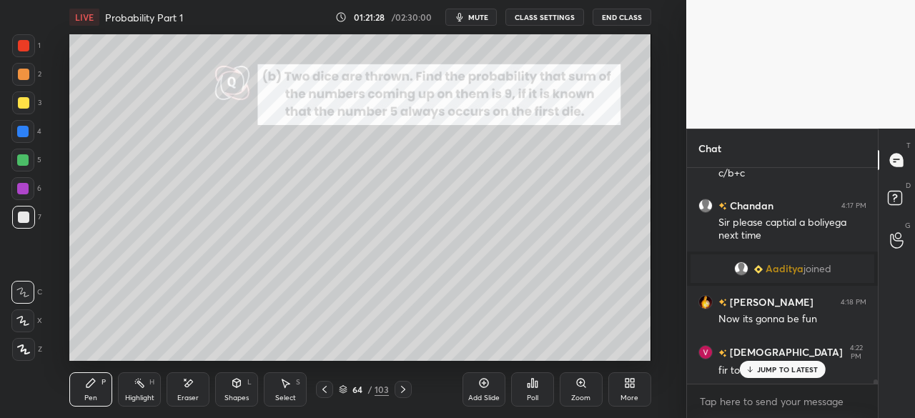
scroll to position [10633, 0]
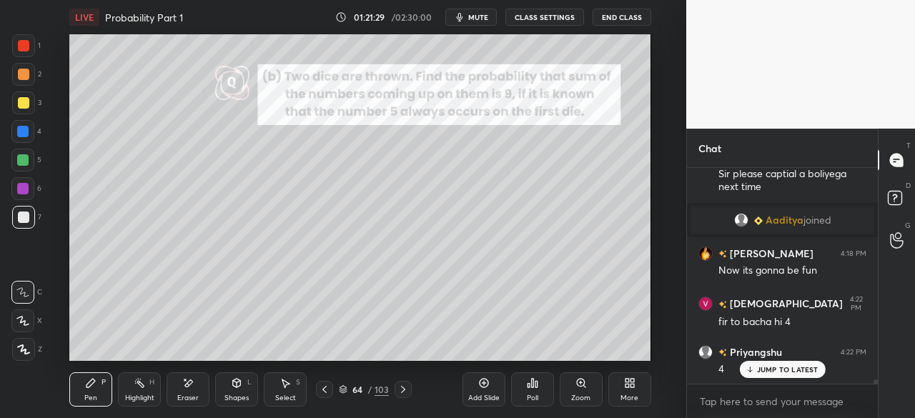
click at [232, 388] on div "Shapes L" at bounding box center [236, 389] width 43 height 34
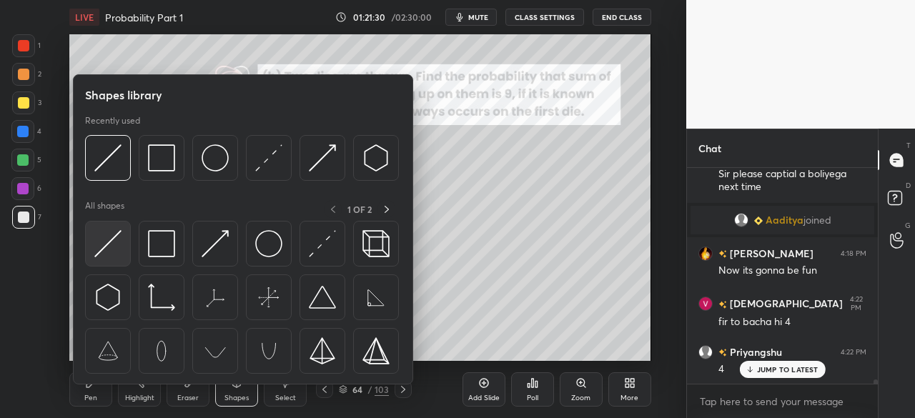
click at [103, 247] on img at bounding box center [107, 243] width 27 height 27
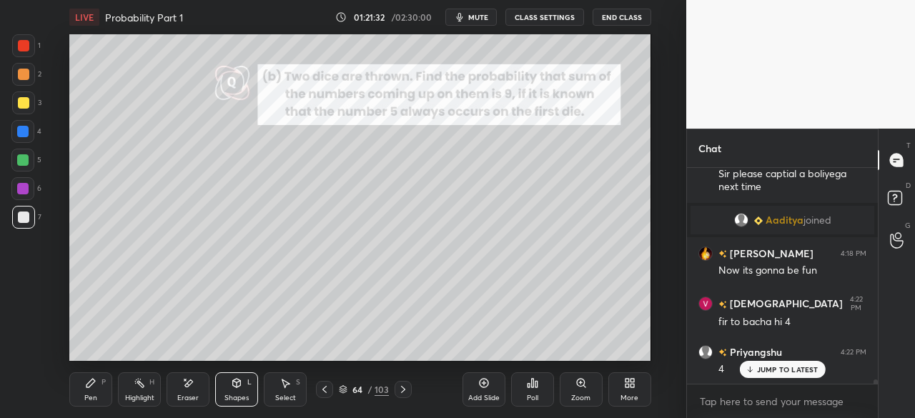
drag, startPoint x: 94, startPoint y: 381, endPoint x: 122, endPoint y: 362, distance: 32.9
click at [96, 380] on icon at bounding box center [90, 382] width 11 height 11
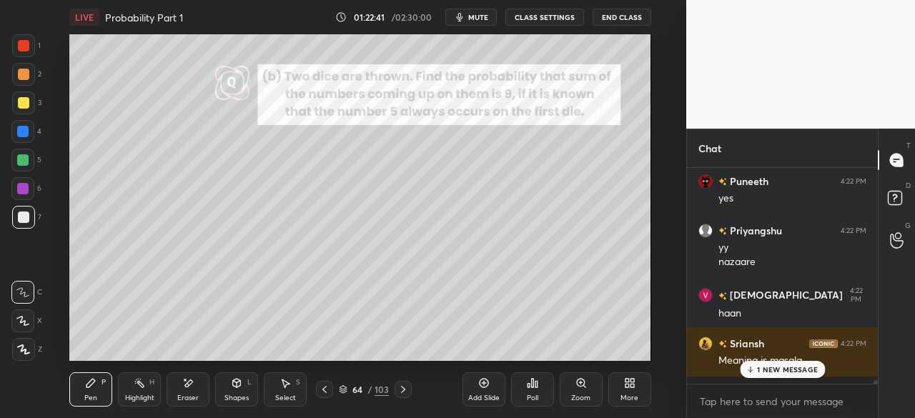
scroll to position [10931, 0]
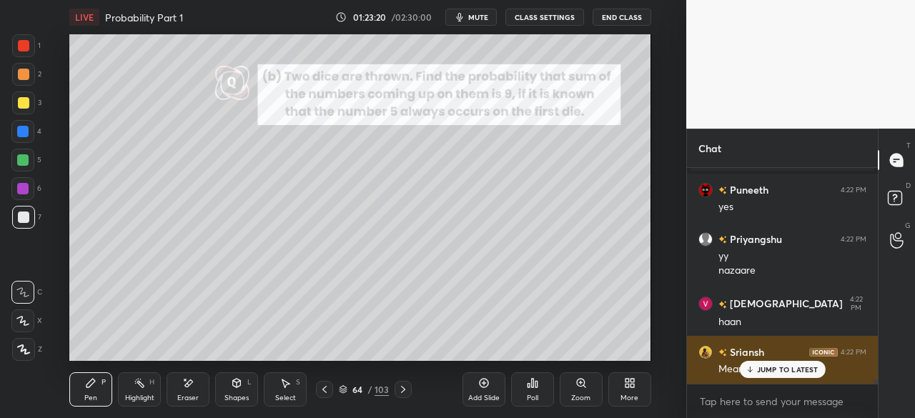
click at [763, 371] on p "JUMP TO LATEST" at bounding box center [787, 369] width 61 height 9
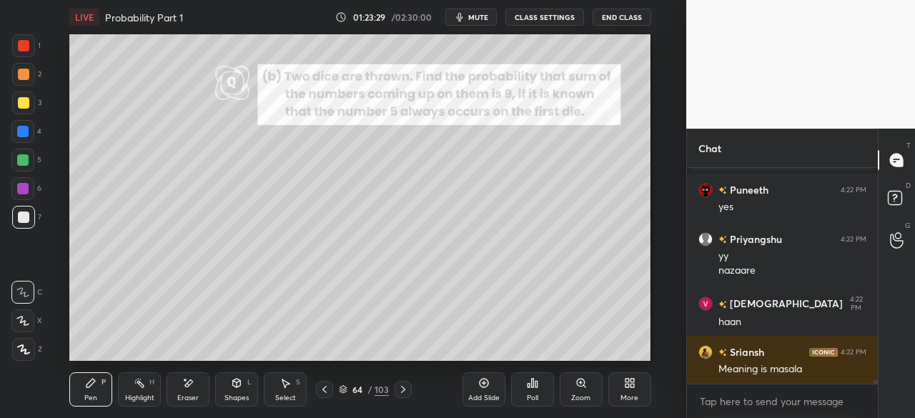
click at [397, 391] on icon at bounding box center [402, 389] width 11 height 11
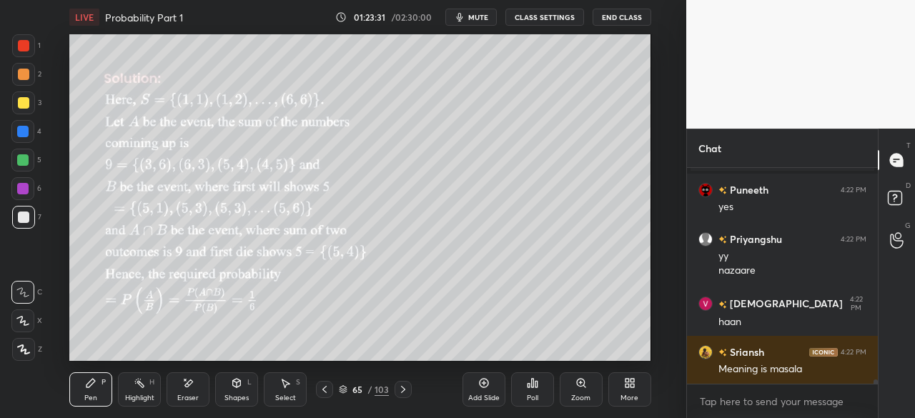
click at [397, 392] on icon at bounding box center [402, 389] width 11 height 11
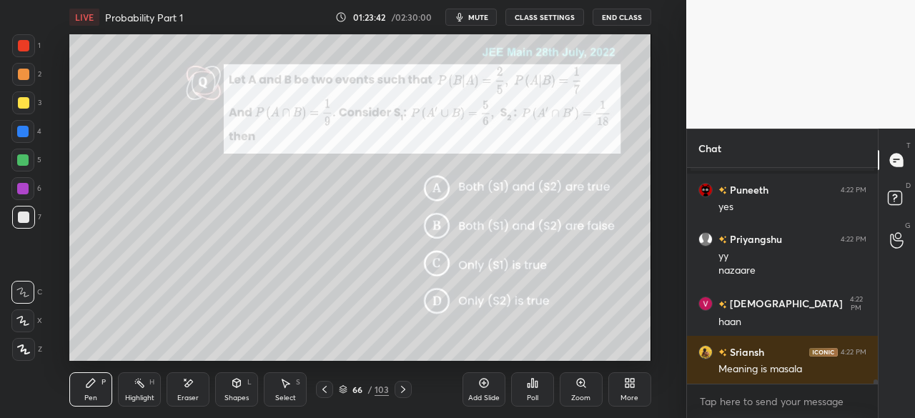
click at [224, 385] on div "Shapes L" at bounding box center [236, 389] width 43 height 34
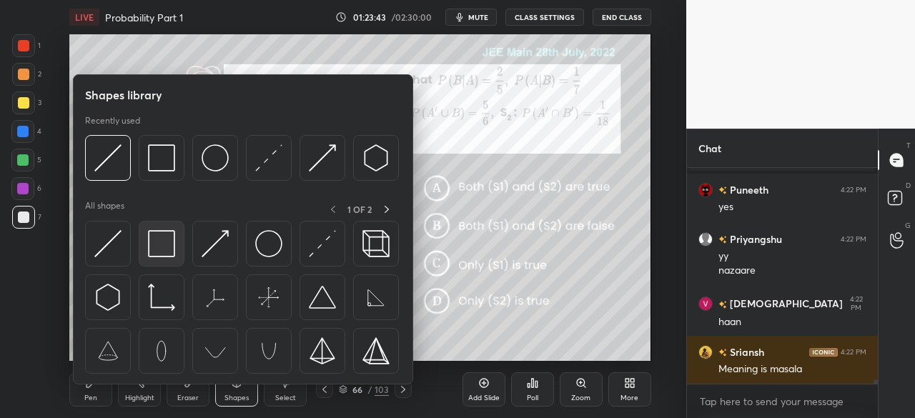
click at [160, 247] on img at bounding box center [161, 243] width 27 height 27
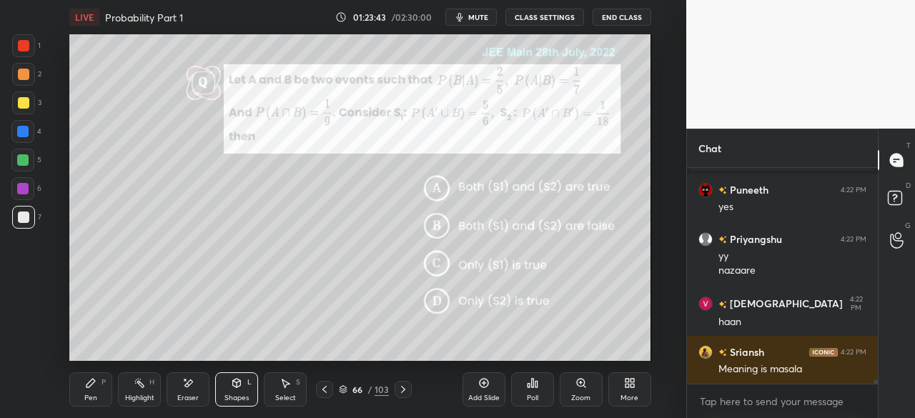
drag, startPoint x: 24, startPoint y: 126, endPoint x: 31, endPoint y: 127, distance: 7.2
click at [27, 126] on div at bounding box center [22, 131] width 11 height 11
drag, startPoint x: 27, startPoint y: 38, endPoint x: 54, endPoint y: 45, distance: 28.1
click at [29, 39] on div at bounding box center [23, 45] width 23 height 23
click at [24, 158] on div at bounding box center [22, 159] width 11 height 11
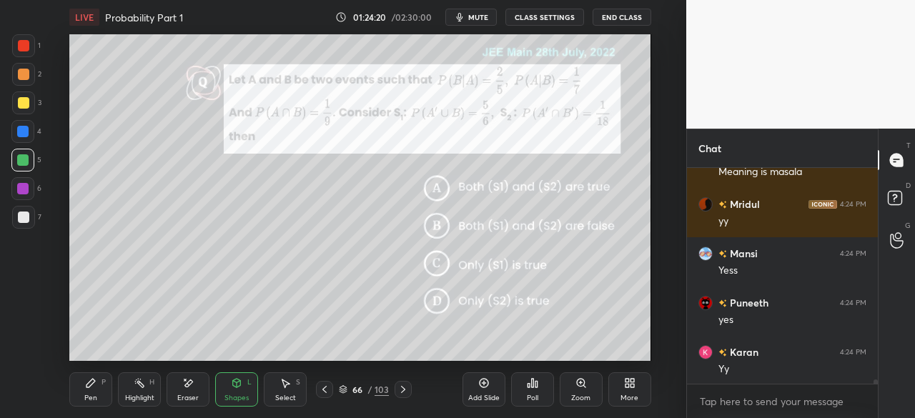
scroll to position [11179, 0]
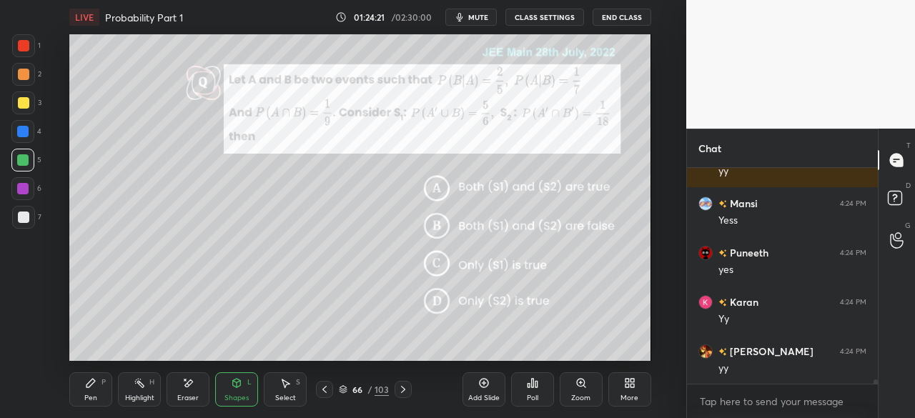
drag, startPoint x: 17, startPoint y: 185, endPoint x: 57, endPoint y: 178, distance: 40.7
click at [17, 184] on div at bounding box center [22, 188] width 11 height 11
click at [117, 382] on div "Pen P Highlight H Eraser Shapes L Select S" at bounding box center [167, 389] width 197 height 34
drag, startPoint x: 84, startPoint y: 384, endPoint x: 111, endPoint y: 363, distance: 34.2
click at [84, 383] on div "Pen P" at bounding box center [90, 389] width 43 height 34
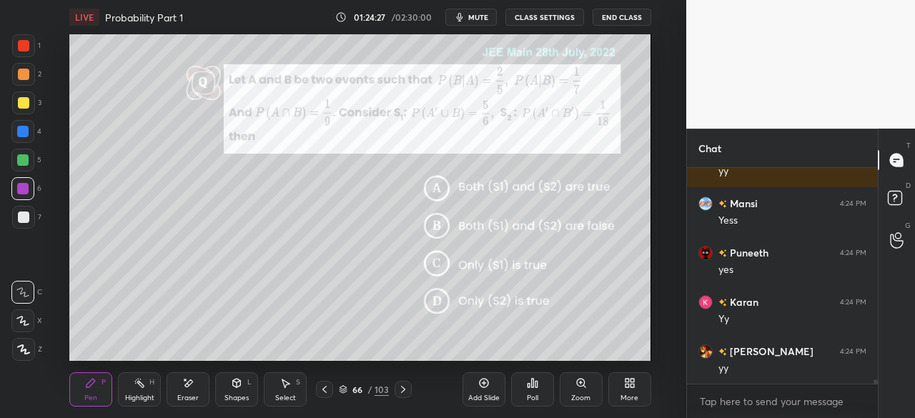
click at [19, 217] on div at bounding box center [23, 217] width 11 height 11
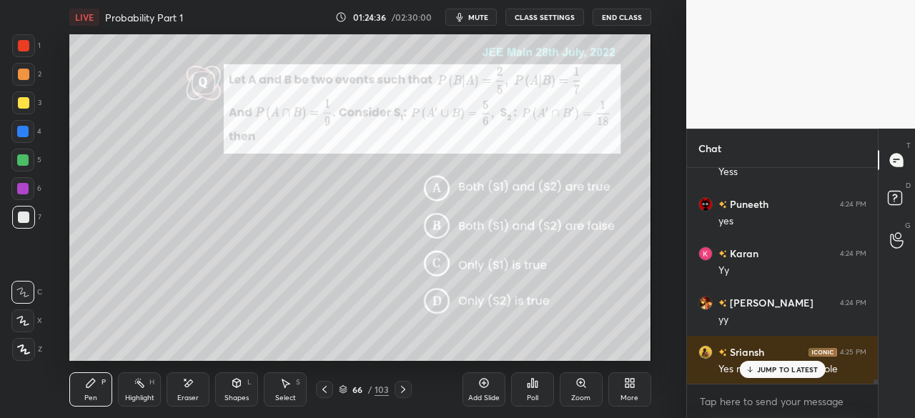
click at [237, 391] on div "Shapes L" at bounding box center [236, 389] width 43 height 34
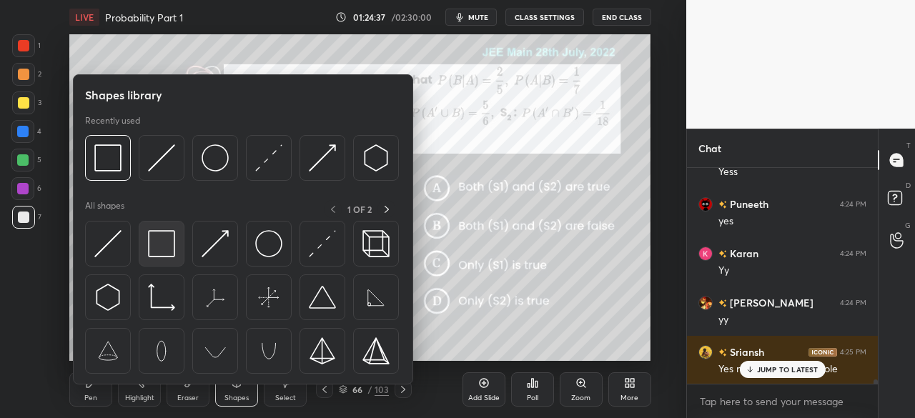
click at [162, 238] on img at bounding box center [161, 243] width 27 height 27
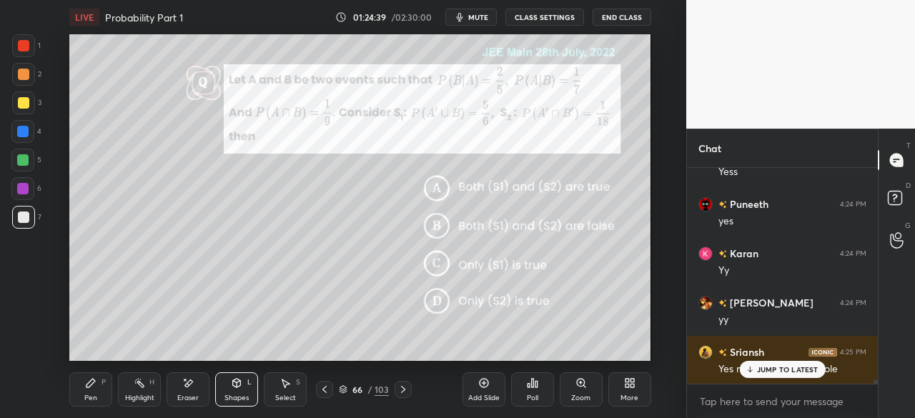
drag, startPoint x: 81, startPoint y: 385, endPoint x: 86, endPoint y: 376, distance: 10.6
click at [83, 381] on div "Pen P" at bounding box center [90, 389] width 43 height 34
click at [24, 187] on div at bounding box center [22, 188] width 11 height 11
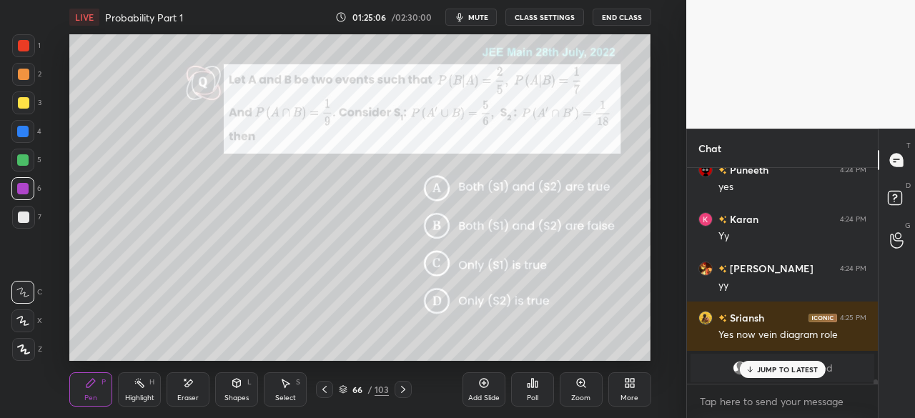
drag, startPoint x: 763, startPoint y: 370, endPoint x: 749, endPoint y: 370, distance: 14.3
click at [762, 370] on p "JUMP TO LATEST" at bounding box center [787, 369] width 61 height 9
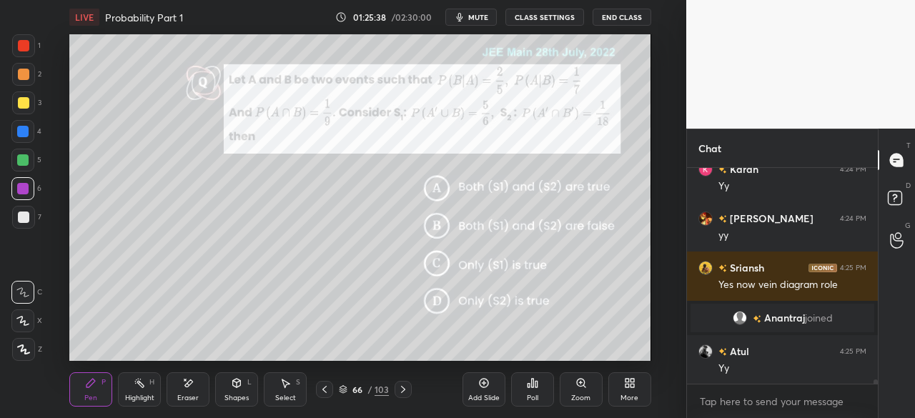
scroll to position [11360, 0]
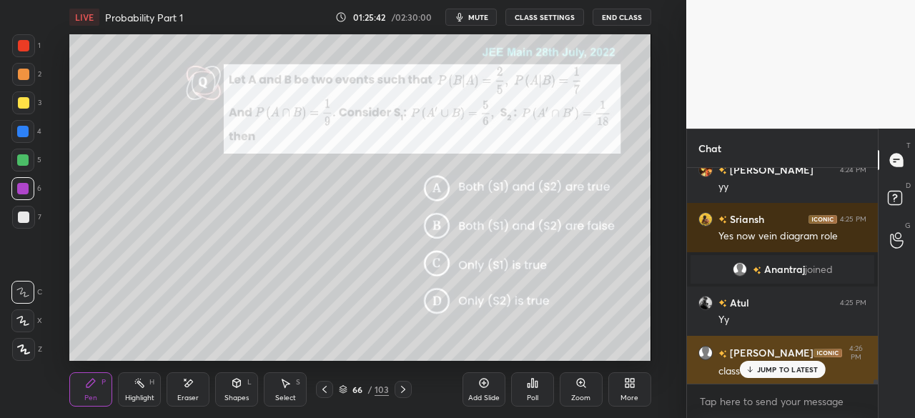
click at [763, 368] on p "JUMP TO LATEST" at bounding box center [787, 369] width 61 height 9
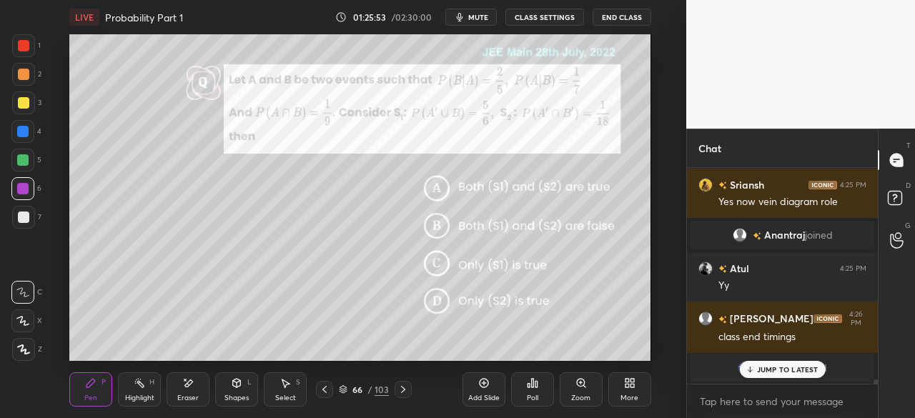
scroll to position [11267, 0]
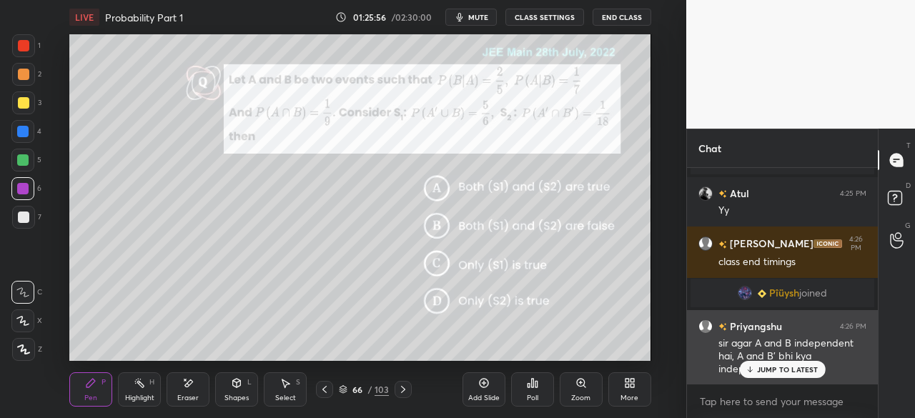
click at [782, 371] on p "JUMP TO LATEST" at bounding box center [787, 369] width 61 height 9
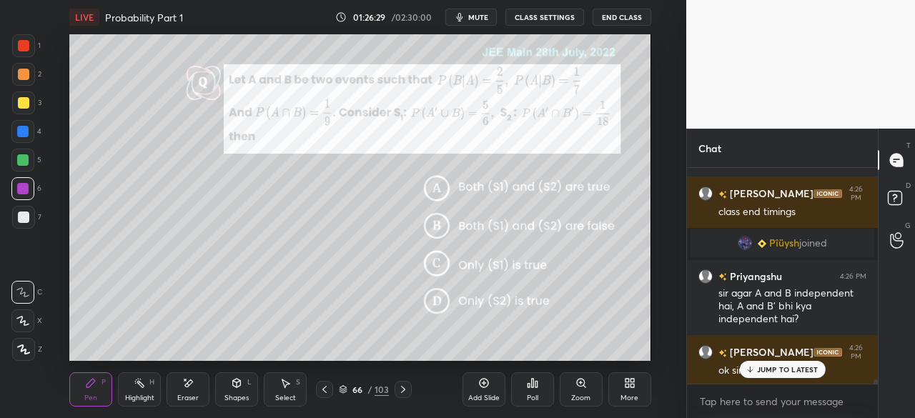
scroll to position [11379, 0]
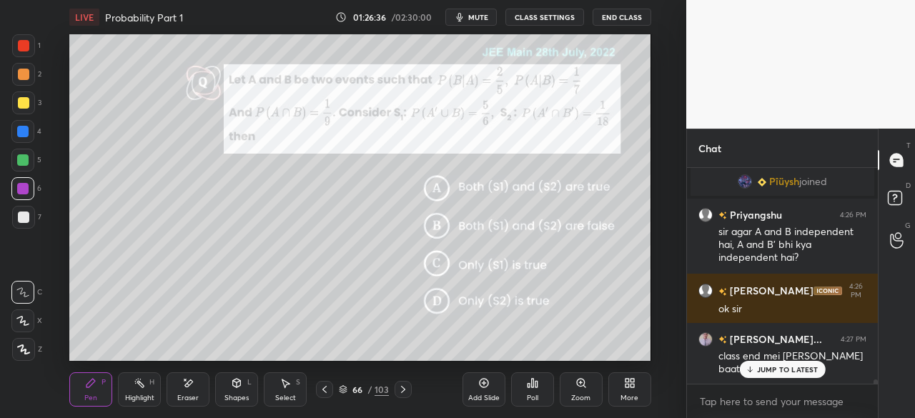
click at [782, 371] on p "JUMP TO LATEST" at bounding box center [787, 369] width 61 height 9
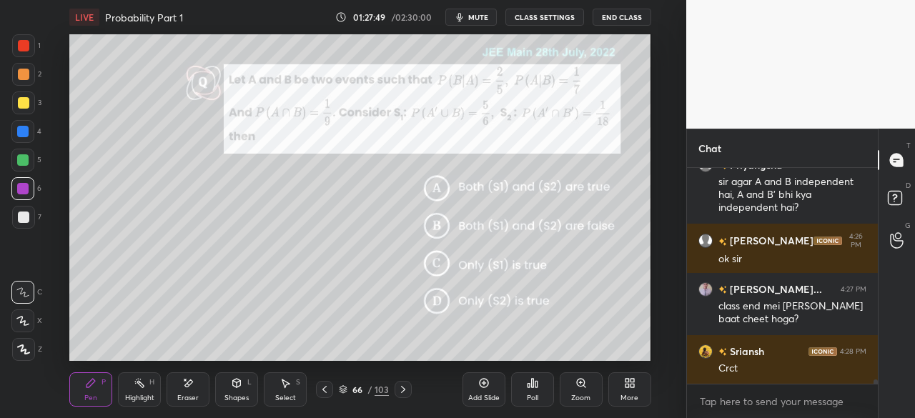
click at [187, 396] on div "Eraser" at bounding box center [187, 398] width 21 height 7
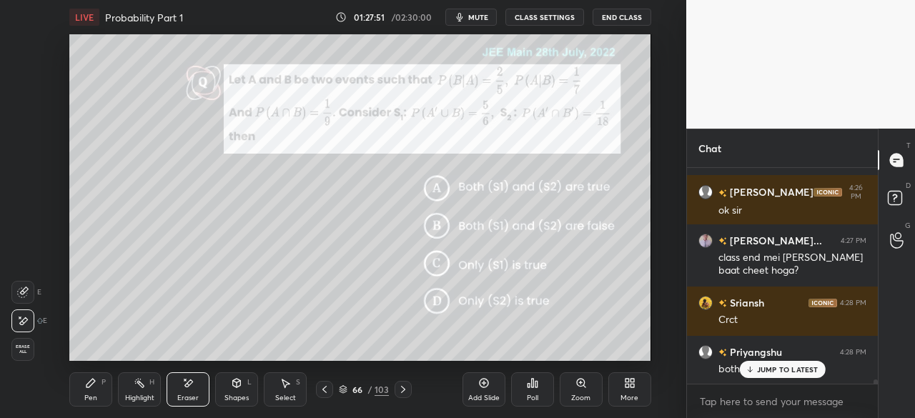
drag, startPoint x: 31, startPoint y: 287, endPoint x: 51, endPoint y: 280, distance: 21.3
click at [31, 287] on div at bounding box center [22, 292] width 23 height 23
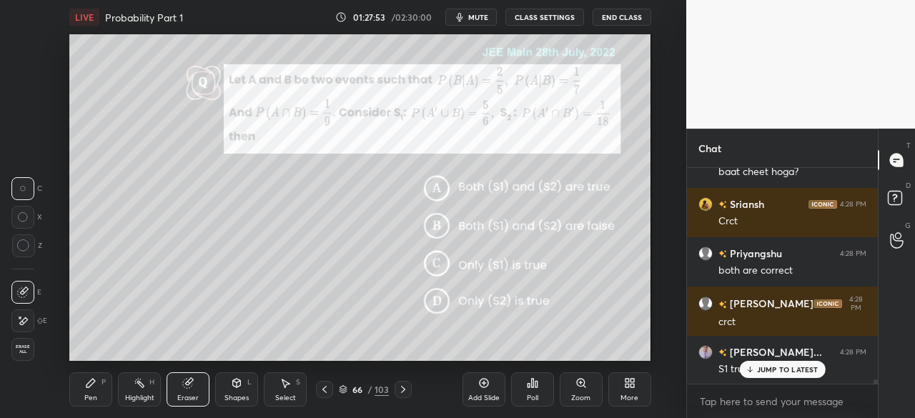
click at [94, 395] on div "Pen" at bounding box center [90, 398] width 13 height 7
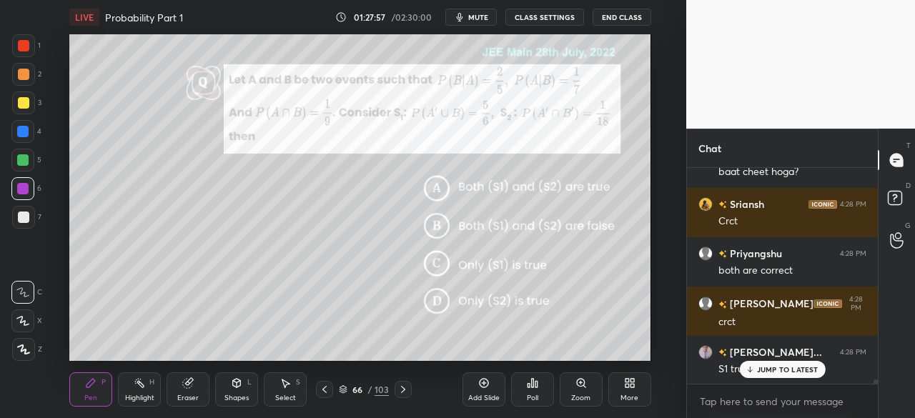
click at [766, 372] on div "[PERSON_NAME] 4:24 PM yes Karan 4:24 PM [PERSON_NAME] 4:24 PM [PERSON_NAME] 4:2…" at bounding box center [782, 276] width 191 height 216
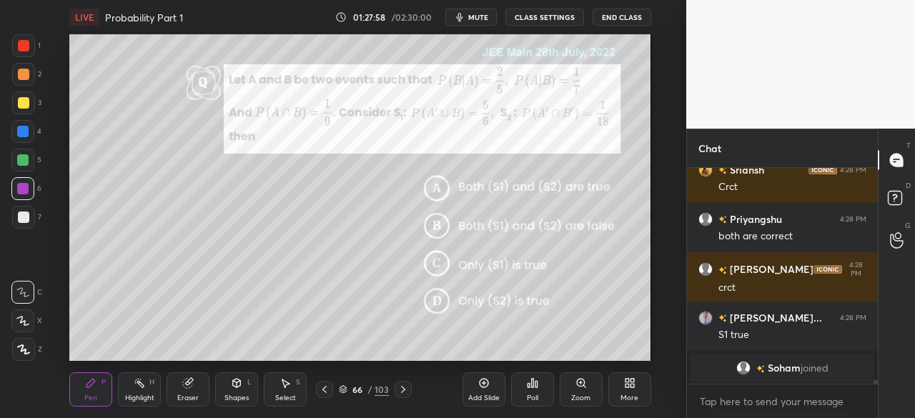
click at [27, 217] on div at bounding box center [23, 217] width 11 height 11
click at [402, 392] on icon at bounding box center [403, 389] width 4 height 7
click at [403, 391] on icon at bounding box center [402, 389] width 11 height 11
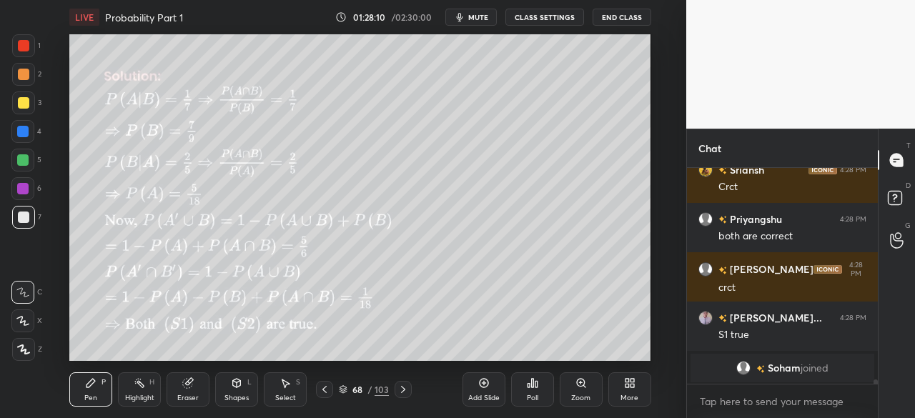
click at [404, 392] on icon at bounding box center [402, 389] width 11 height 11
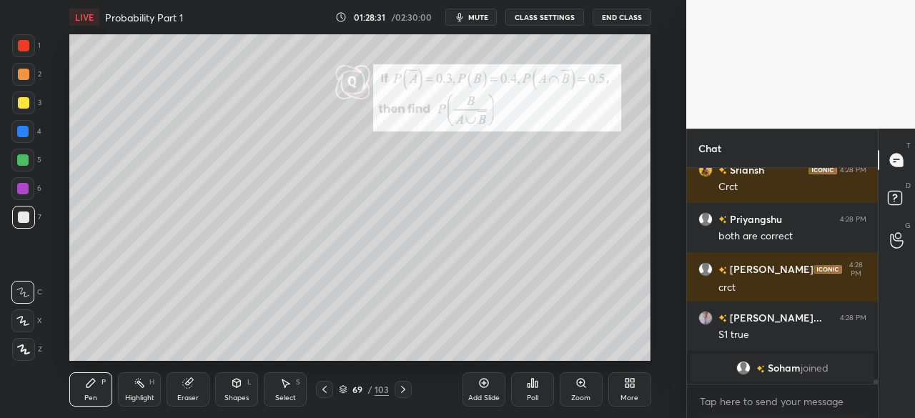
click at [239, 392] on div "Shapes L" at bounding box center [236, 389] width 43 height 34
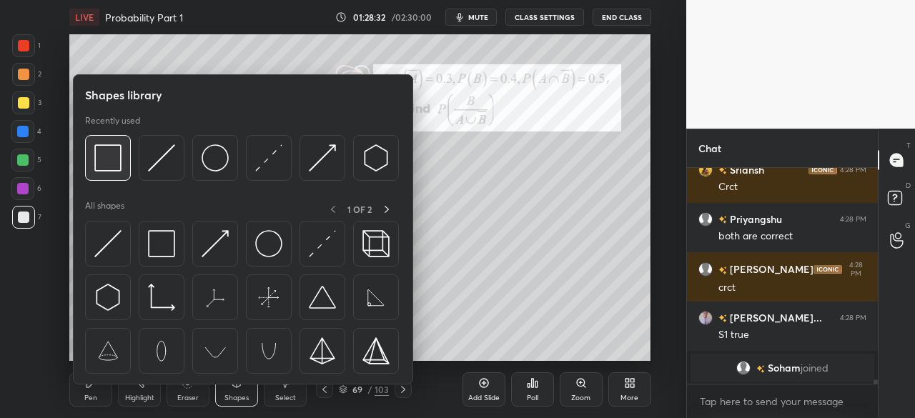
click at [111, 167] on img at bounding box center [107, 157] width 27 height 27
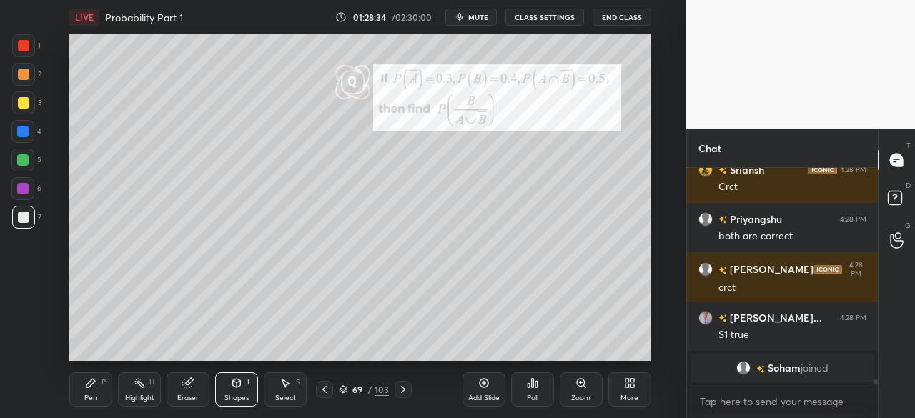
click at [242, 391] on div "Shapes L" at bounding box center [236, 389] width 43 height 34
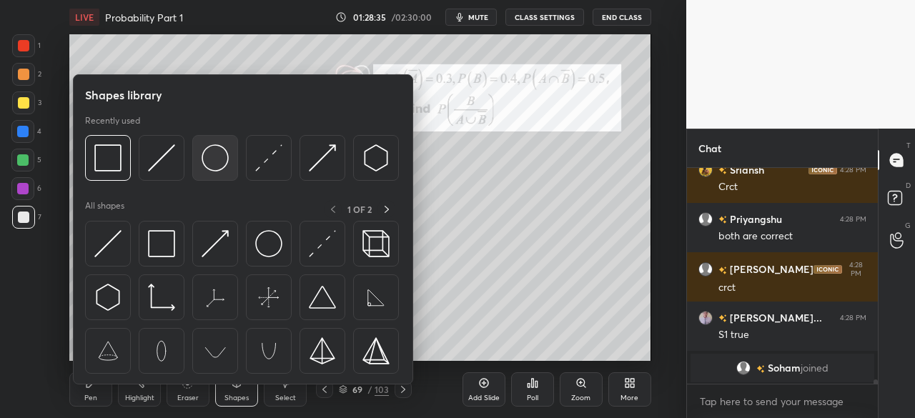
click at [222, 158] on img at bounding box center [215, 157] width 27 height 27
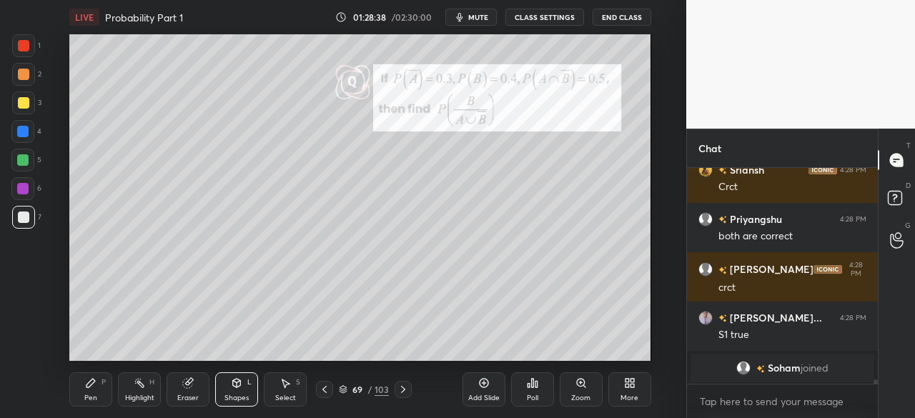
click at [107, 384] on div "Pen P" at bounding box center [90, 389] width 43 height 34
click at [24, 132] on div at bounding box center [22, 131] width 11 height 11
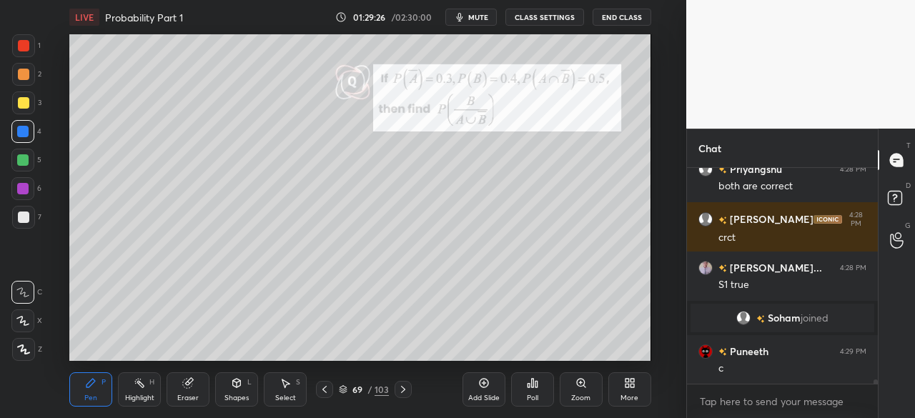
click at [33, 217] on div at bounding box center [23, 217] width 23 height 23
drag, startPoint x: 27, startPoint y: 128, endPoint x: 39, endPoint y: 128, distance: 11.4
click at [31, 128] on div at bounding box center [22, 131] width 23 height 23
click at [25, 157] on div at bounding box center [22, 159] width 11 height 11
drag, startPoint x: 19, startPoint y: 39, endPoint x: 46, endPoint y: 49, distance: 28.3
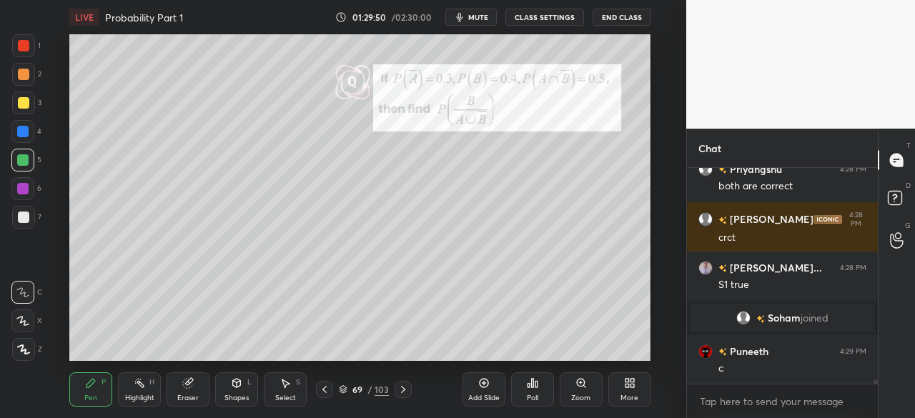
click at [22, 44] on div at bounding box center [23, 45] width 23 height 23
click at [23, 207] on div at bounding box center [23, 217] width 23 height 23
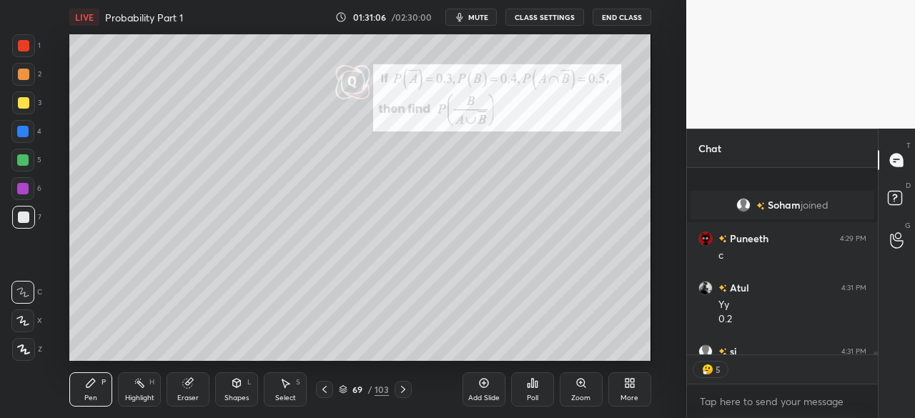
scroll to position [11852, 0]
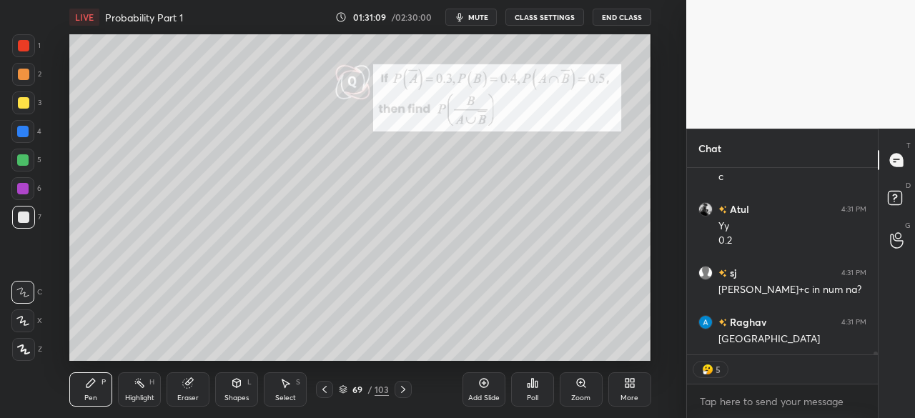
drag, startPoint x: 18, startPoint y: 127, endPoint x: 55, endPoint y: 130, distance: 37.3
click at [21, 128] on div at bounding box center [22, 131] width 11 height 11
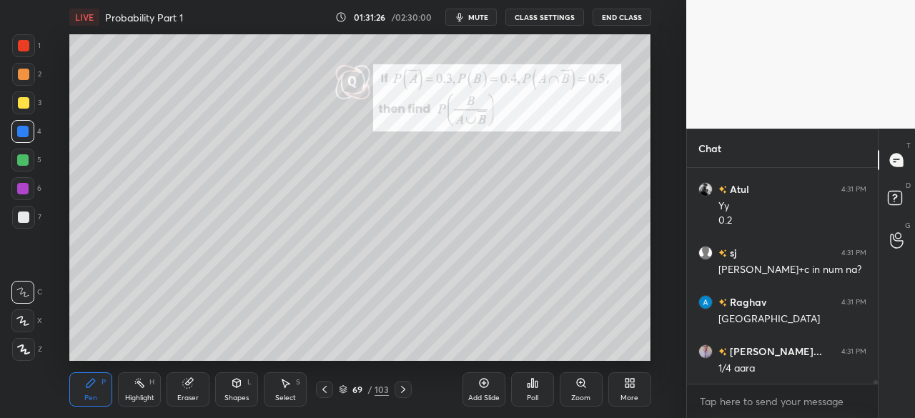
scroll to position [11921, 0]
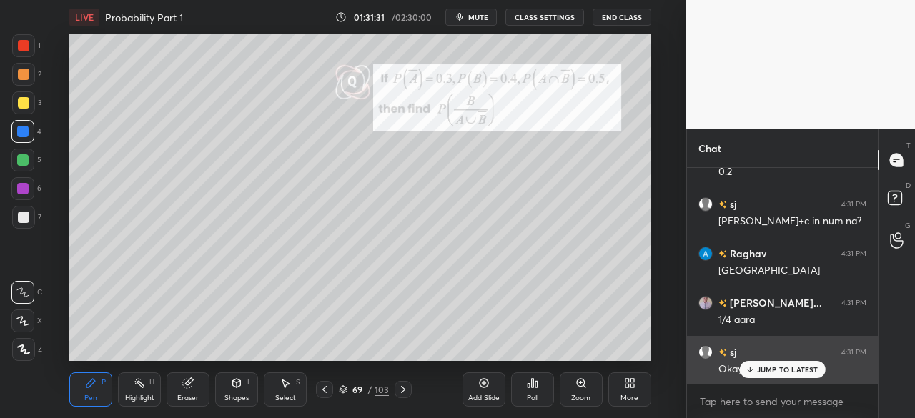
click at [777, 368] on p "JUMP TO LATEST" at bounding box center [787, 369] width 61 height 9
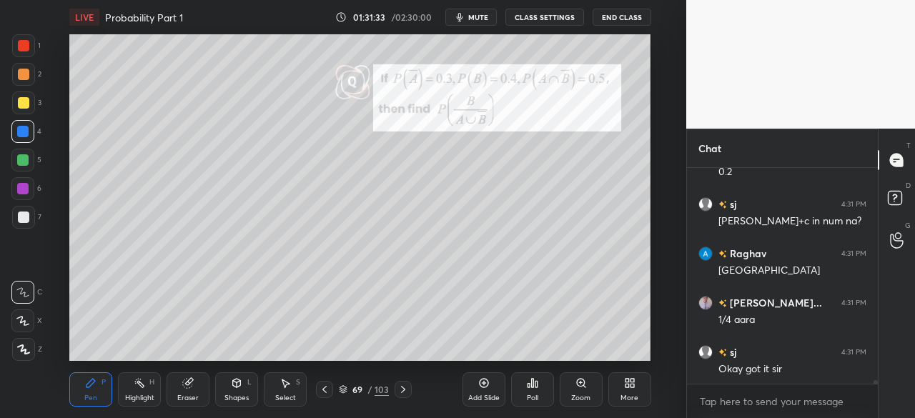
click at [23, 221] on div at bounding box center [23, 217] width 11 height 11
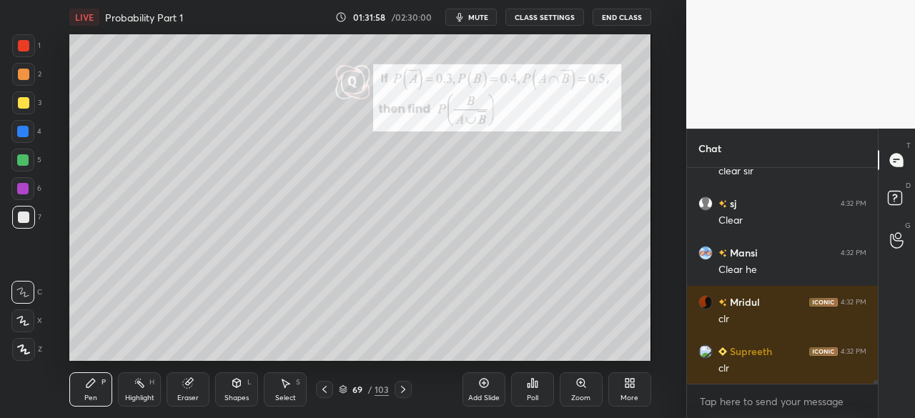
scroll to position [12414, 0]
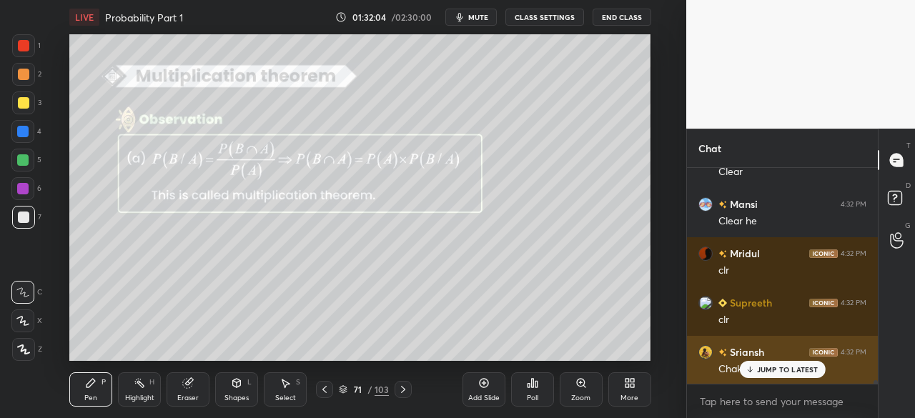
click at [772, 368] on p "JUMP TO LATEST" at bounding box center [787, 369] width 61 height 9
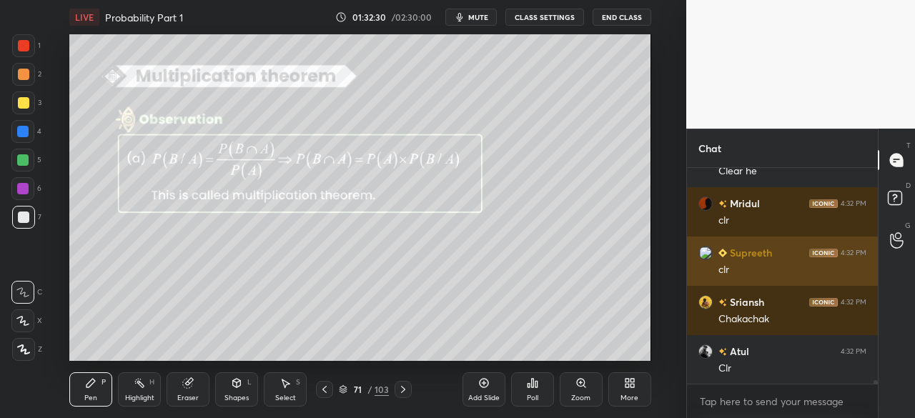
scroll to position [12513, 0]
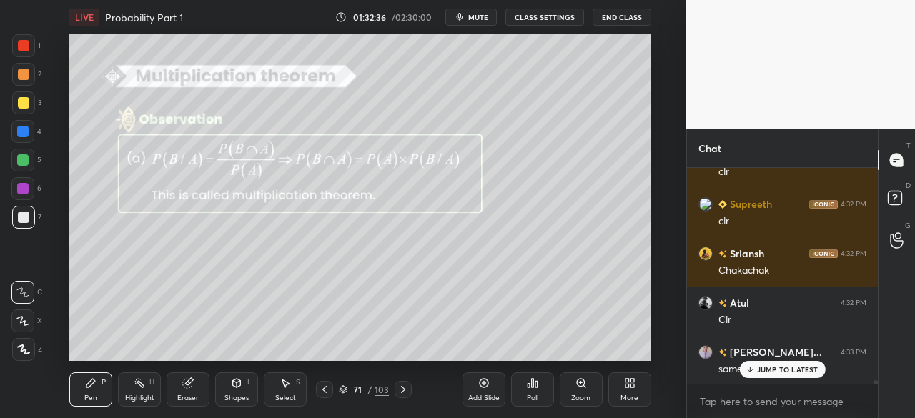
drag, startPoint x: 761, startPoint y: 370, endPoint x: 725, endPoint y: 417, distance: 58.6
click at [758, 371] on p "JUMP TO LATEST" at bounding box center [787, 369] width 61 height 9
click at [227, 387] on div "Shapes L" at bounding box center [236, 389] width 43 height 34
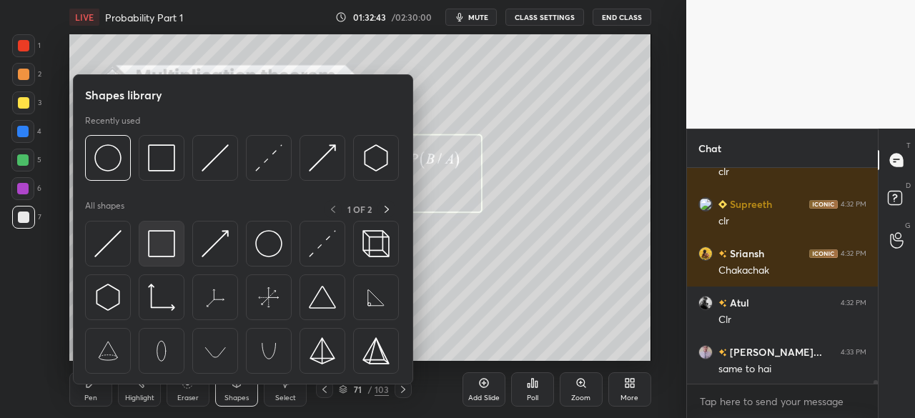
click at [154, 244] on img at bounding box center [161, 243] width 27 height 27
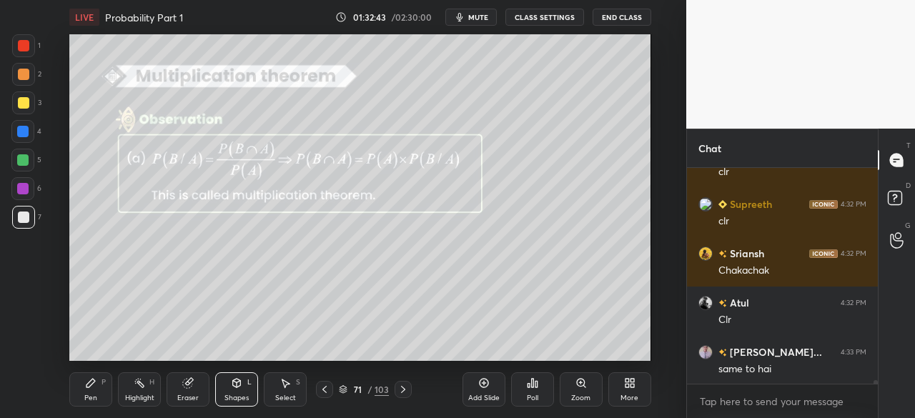
scroll to position [12563, 0]
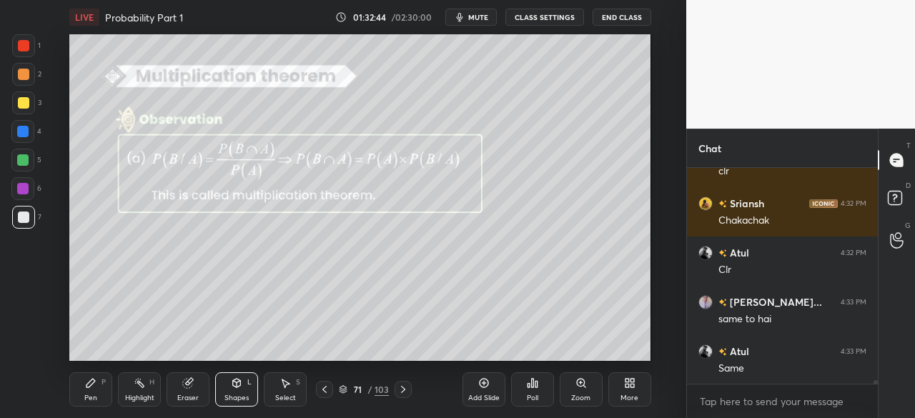
click at [28, 162] on div at bounding box center [22, 159] width 11 height 11
click at [84, 395] on div "Pen" at bounding box center [90, 398] width 13 height 7
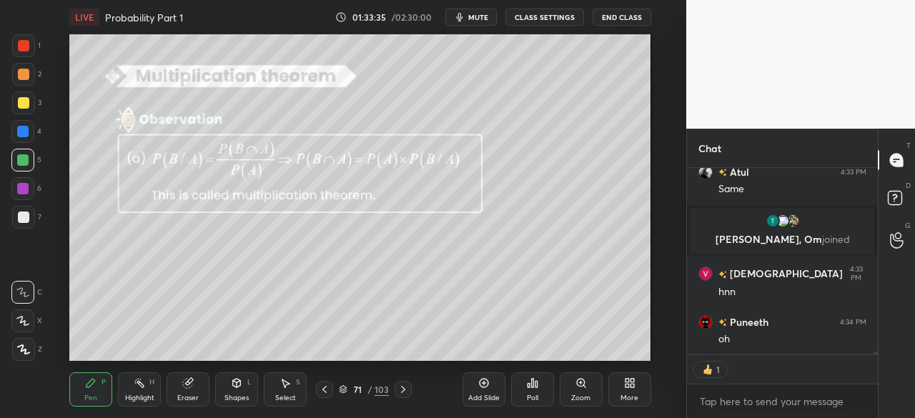
scroll to position [12418, 0]
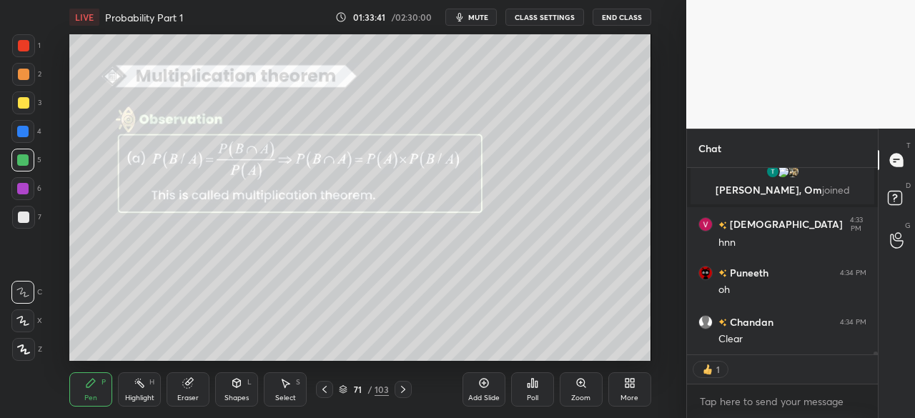
click at [29, 212] on div at bounding box center [23, 217] width 23 height 23
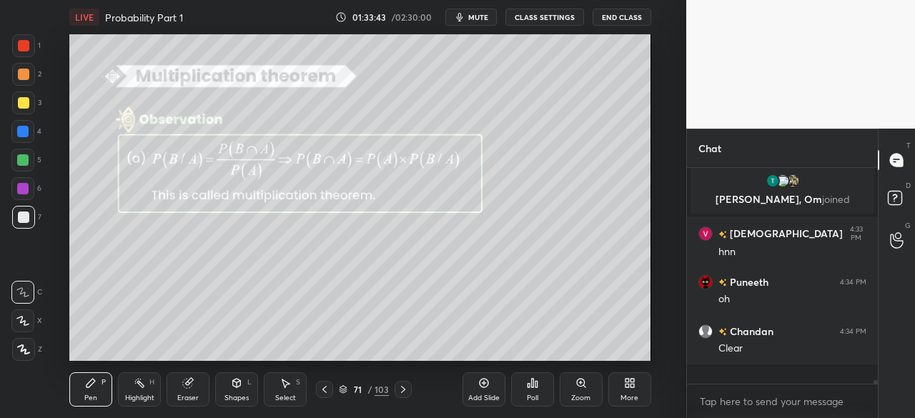
scroll to position [12388, 0]
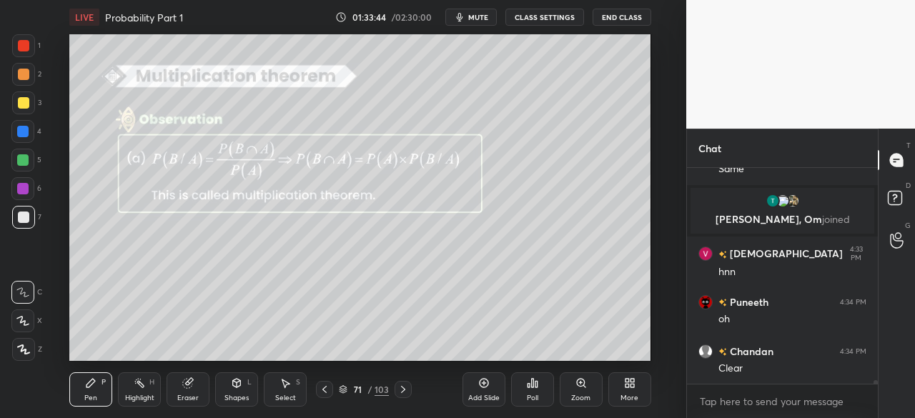
click at [403, 392] on icon at bounding box center [402, 389] width 11 height 11
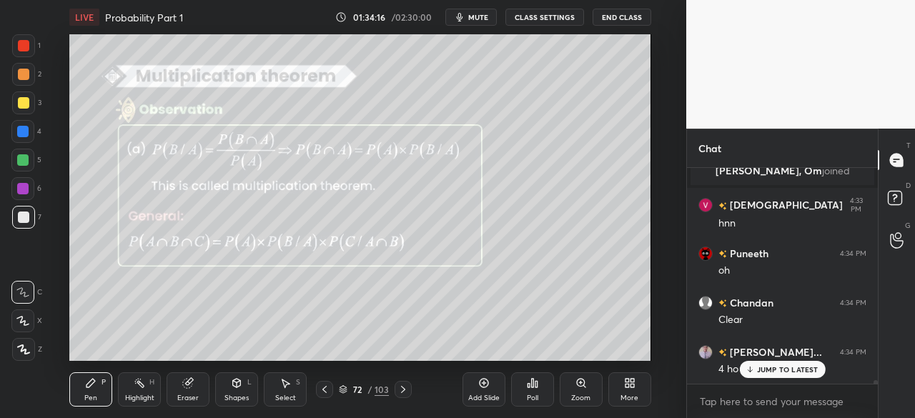
drag, startPoint x: 758, startPoint y: 377, endPoint x: 768, endPoint y: 408, distance: 33.2
click at [756, 377] on div "JUMP TO LATEST" at bounding box center [782, 369] width 86 height 17
click at [406, 390] on icon at bounding box center [402, 389] width 11 height 11
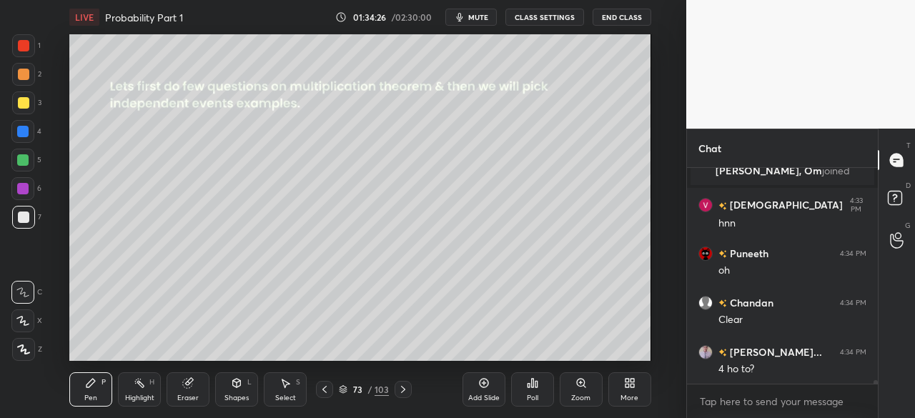
click at [402, 390] on icon at bounding box center [402, 389] width 11 height 11
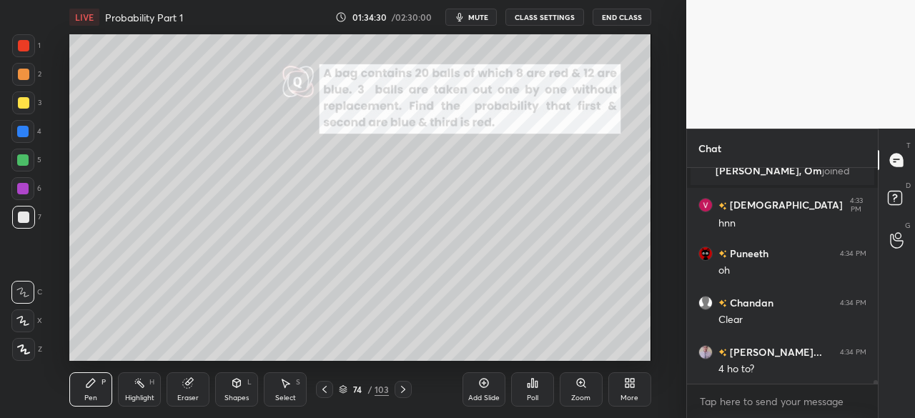
drag, startPoint x: 26, startPoint y: 131, endPoint x: 59, endPoint y: 193, distance: 70.3
click at [25, 132] on div at bounding box center [22, 131] width 11 height 11
click at [235, 395] on div "Shapes" at bounding box center [236, 398] width 24 height 7
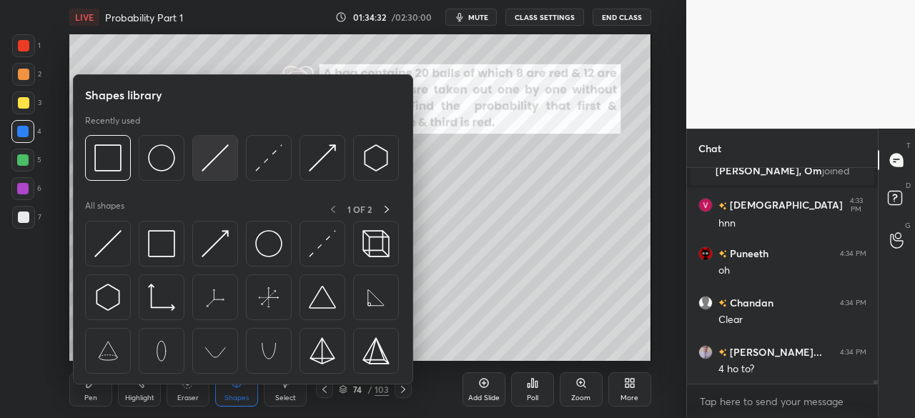
click at [207, 161] on img at bounding box center [215, 157] width 27 height 27
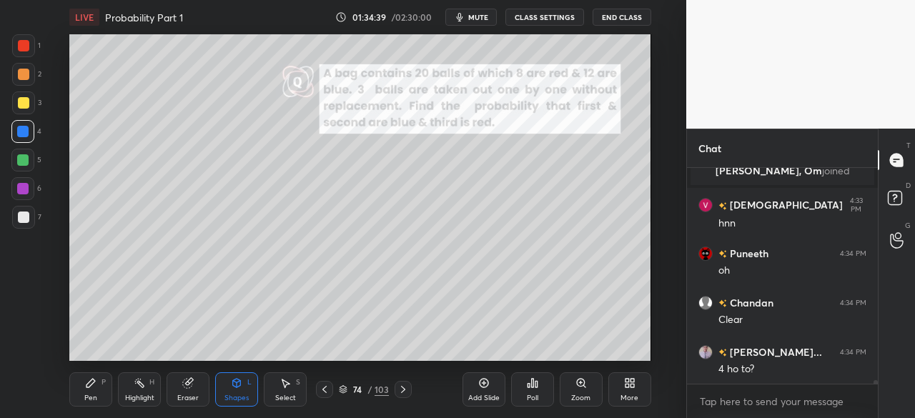
click at [237, 387] on icon at bounding box center [237, 383] width 8 height 9
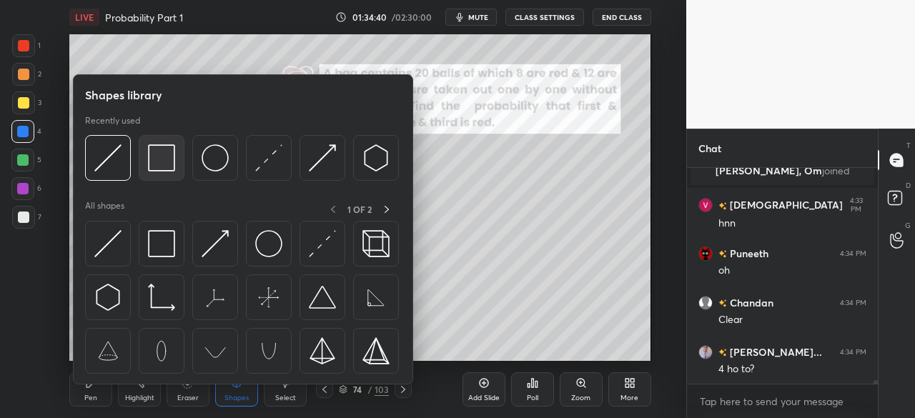
click at [167, 172] on img at bounding box center [161, 157] width 27 height 27
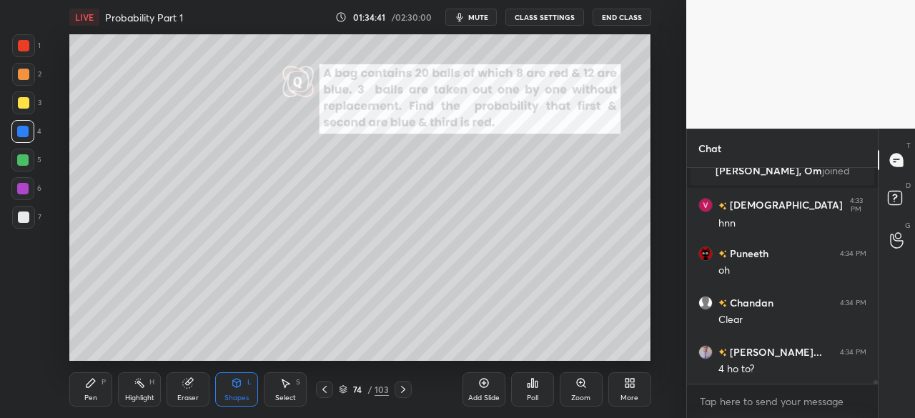
drag, startPoint x: 86, startPoint y: 388, endPoint x: 93, endPoint y: 370, distance: 19.2
click at [88, 383] on icon at bounding box center [90, 382] width 11 height 11
drag, startPoint x: 33, startPoint y: 219, endPoint x: 69, endPoint y: 208, distance: 37.5
click at [33, 219] on div at bounding box center [23, 217] width 23 height 23
drag, startPoint x: 28, startPoint y: 42, endPoint x: 49, endPoint y: 58, distance: 26.0
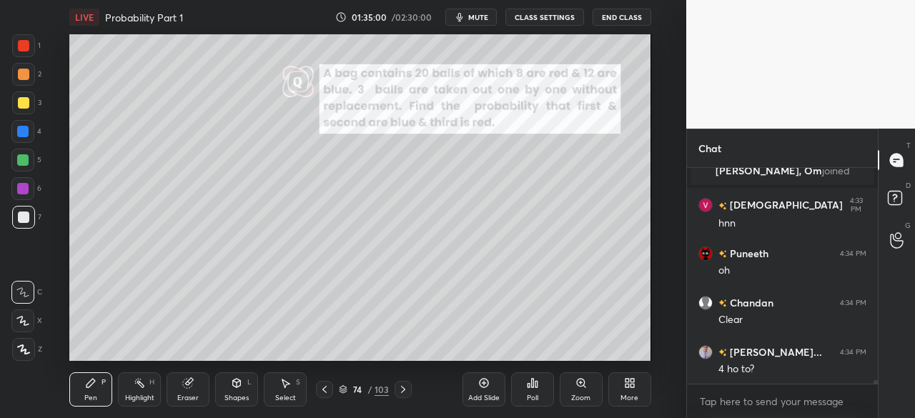
click at [29, 44] on div at bounding box center [23, 45] width 11 height 11
click at [253, 387] on div "Shapes L" at bounding box center [236, 389] width 43 height 34
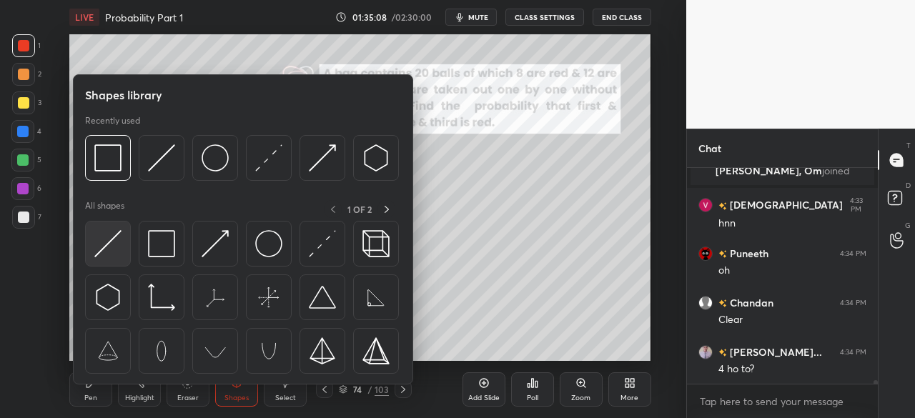
click at [109, 235] on img at bounding box center [107, 243] width 27 height 27
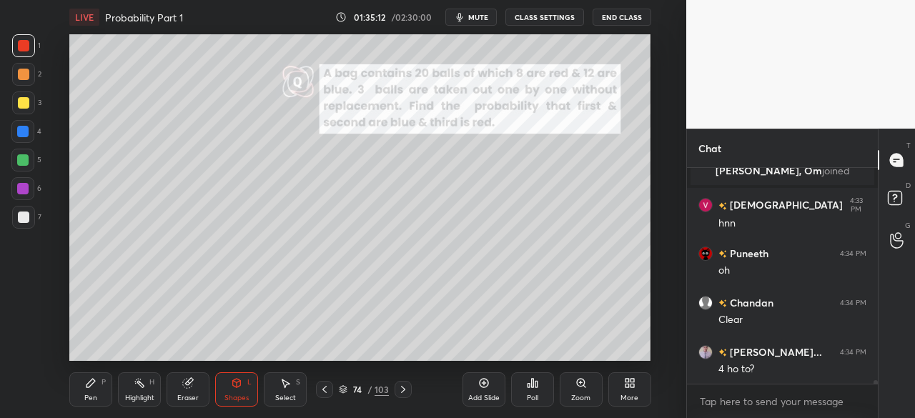
drag, startPoint x: 106, startPoint y: 380, endPoint x: 124, endPoint y: 365, distance: 23.9
click at [112, 374] on div "Pen P" at bounding box center [90, 389] width 43 height 34
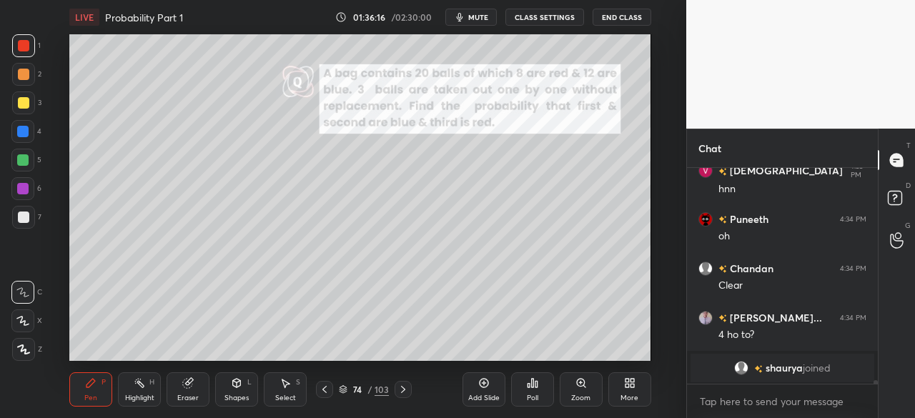
scroll to position [12521, 0]
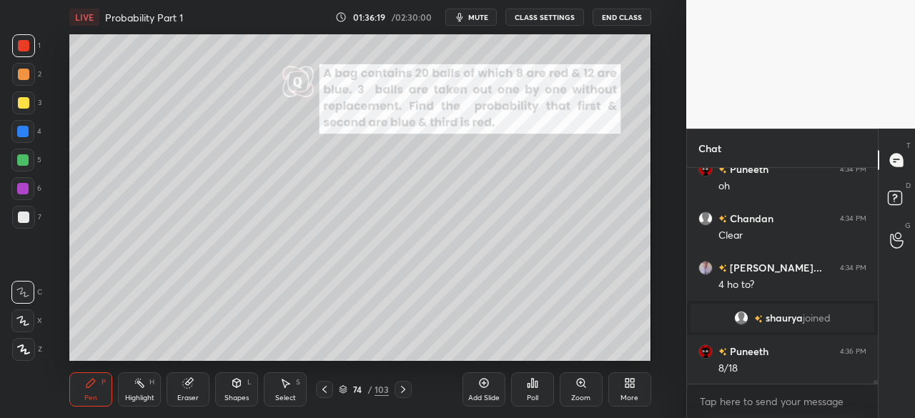
drag, startPoint x: 24, startPoint y: 219, endPoint x: 33, endPoint y: 224, distance: 10.6
click at [30, 218] on div at bounding box center [23, 217] width 23 height 23
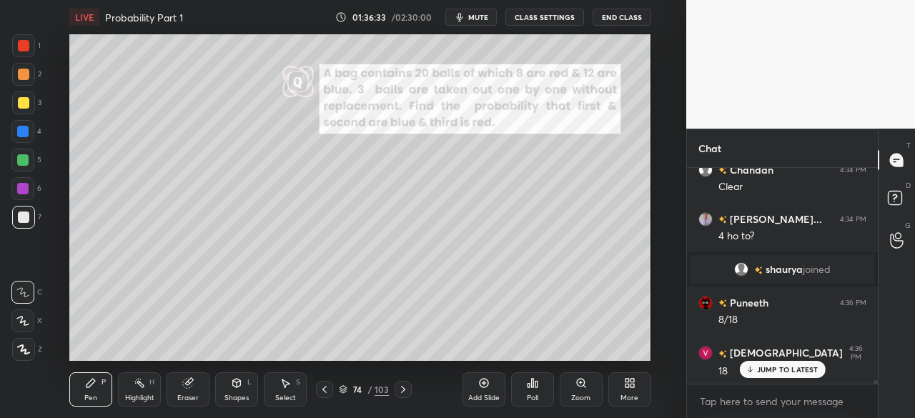
click at [18, 216] on div at bounding box center [23, 217] width 11 height 11
click at [403, 387] on icon at bounding box center [402, 389] width 11 height 11
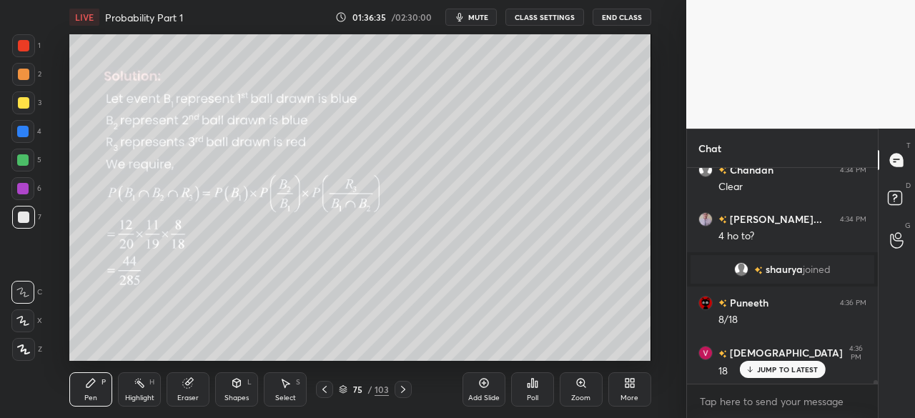
scroll to position [12604, 0]
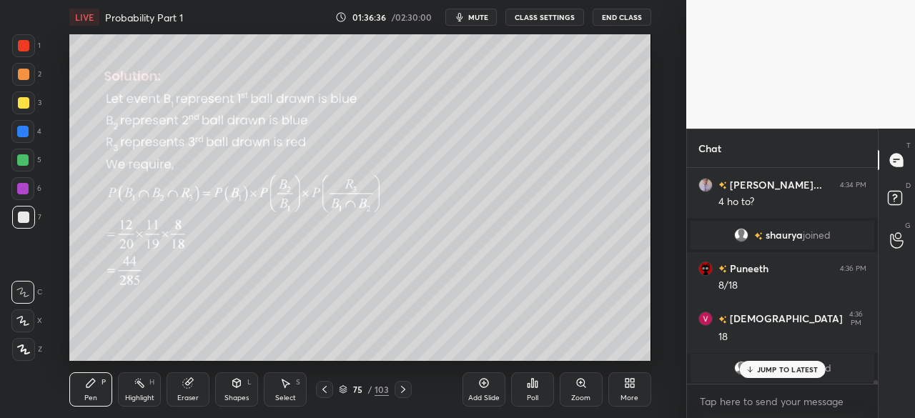
drag, startPoint x: 405, startPoint y: 385, endPoint x: 425, endPoint y: 377, distance: 21.8
click at [405, 385] on icon at bounding box center [402, 389] width 11 height 11
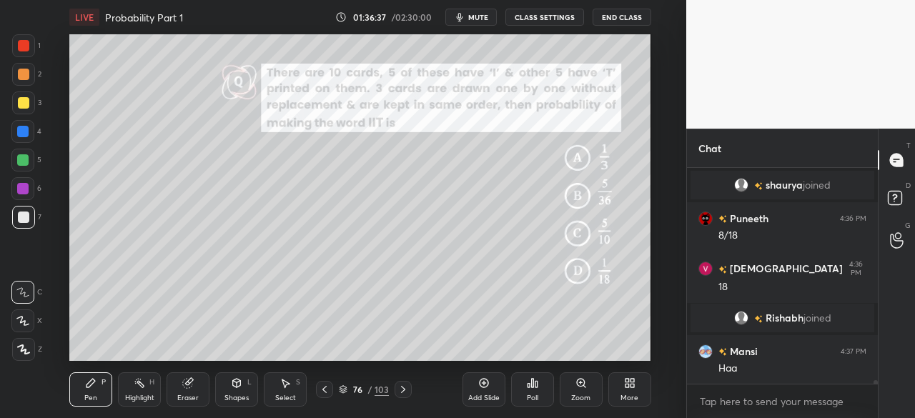
scroll to position [12703, 0]
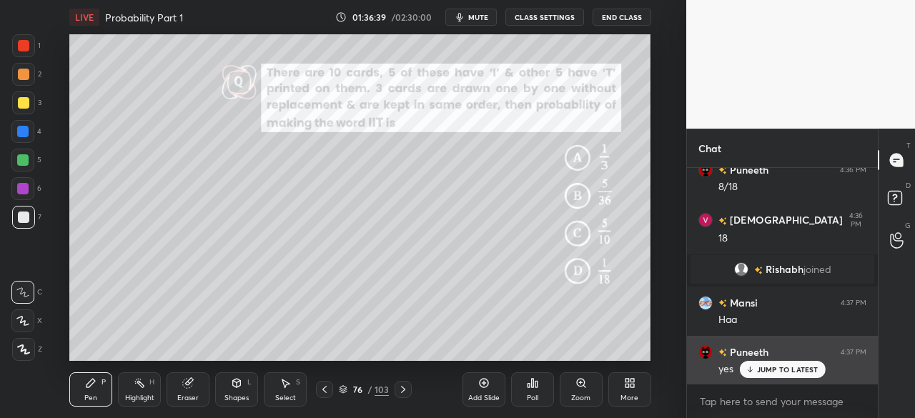
click at [779, 367] on p "JUMP TO LATEST" at bounding box center [787, 369] width 61 height 9
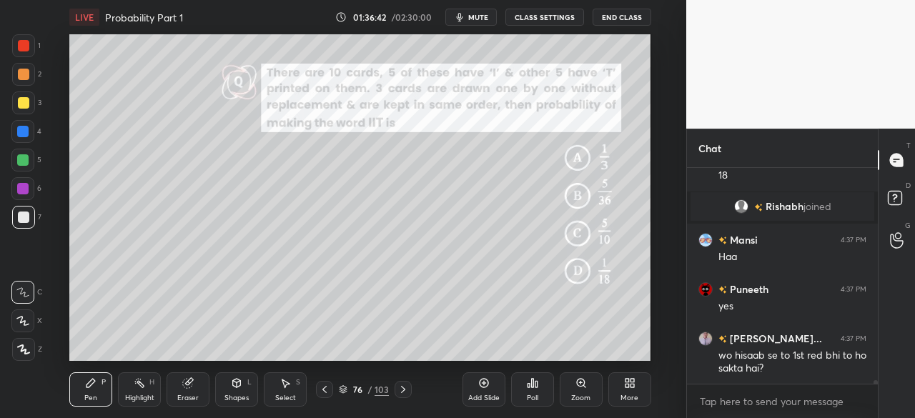
scroll to position [12814, 0]
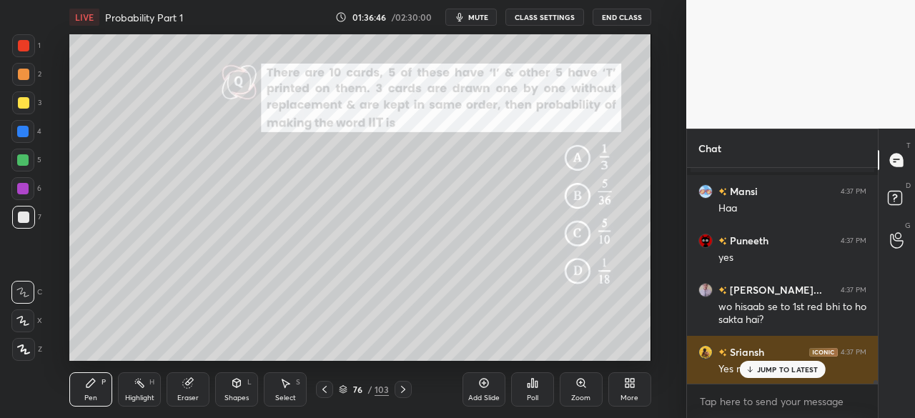
click at [775, 372] on p "JUMP TO LATEST" at bounding box center [787, 369] width 61 height 9
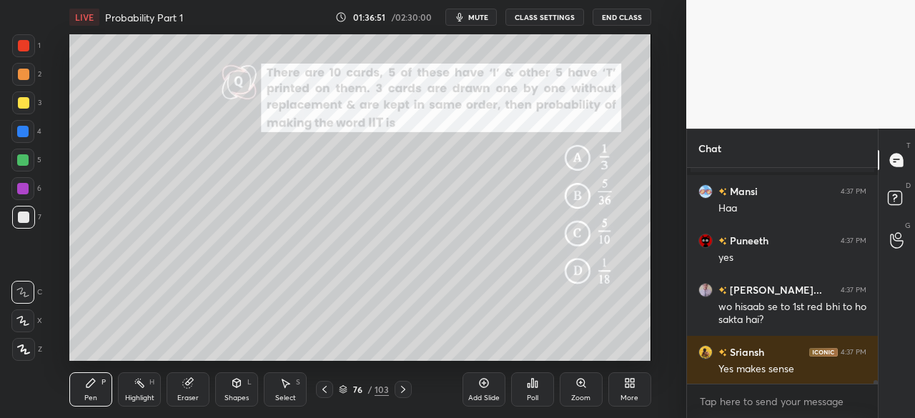
click at [315, 388] on div "76 / 103" at bounding box center [364, 389] width 197 height 17
click at [327, 387] on icon at bounding box center [324, 389] width 11 height 11
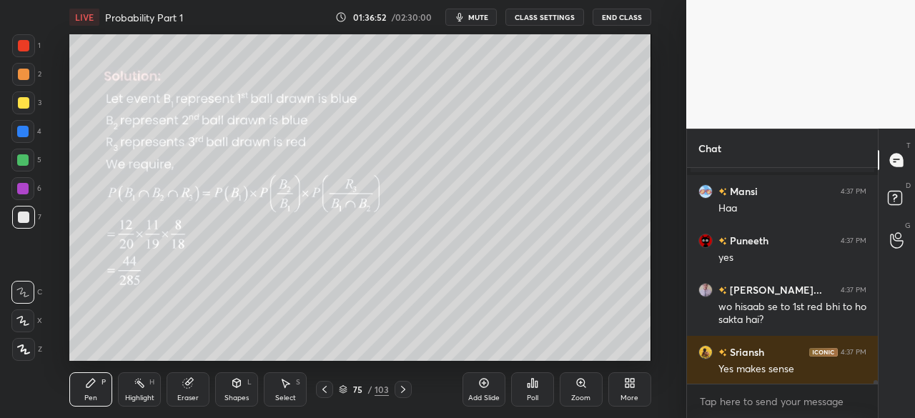
click at [326, 389] on icon at bounding box center [324, 389] width 11 height 11
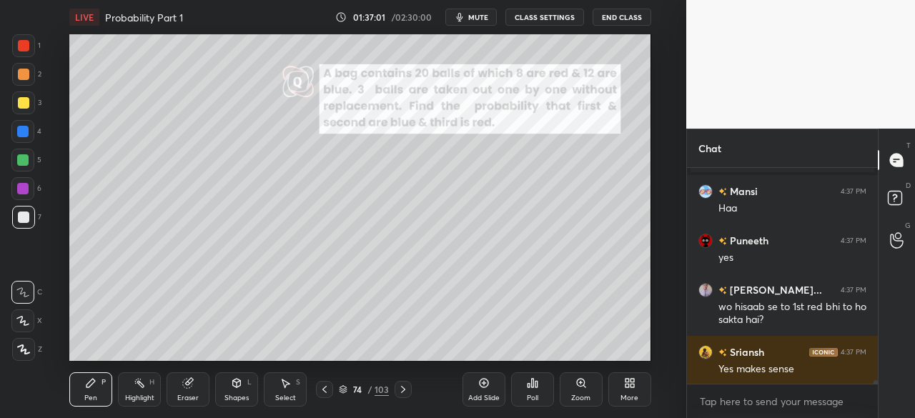
click at [402, 390] on icon at bounding box center [402, 389] width 11 height 11
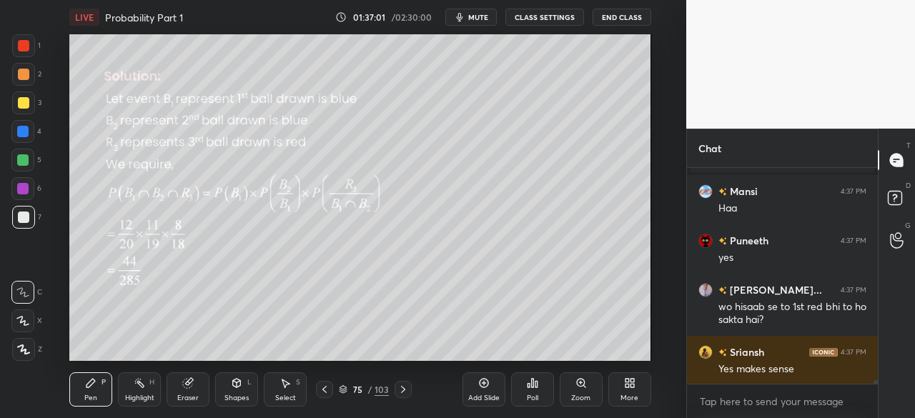
click at [402, 390] on icon at bounding box center [402, 389] width 11 height 11
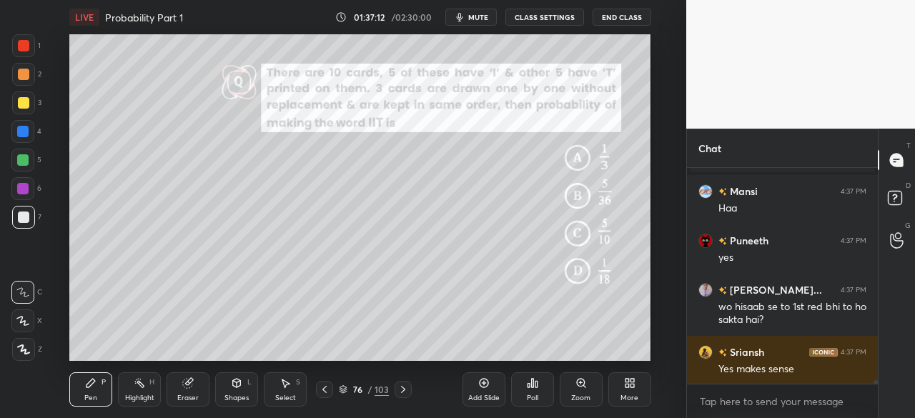
click at [22, 49] on div at bounding box center [23, 45] width 11 height 11
click at [235, 396] on div "Shapes" at bounding box center [236, 398] width 24 height 7
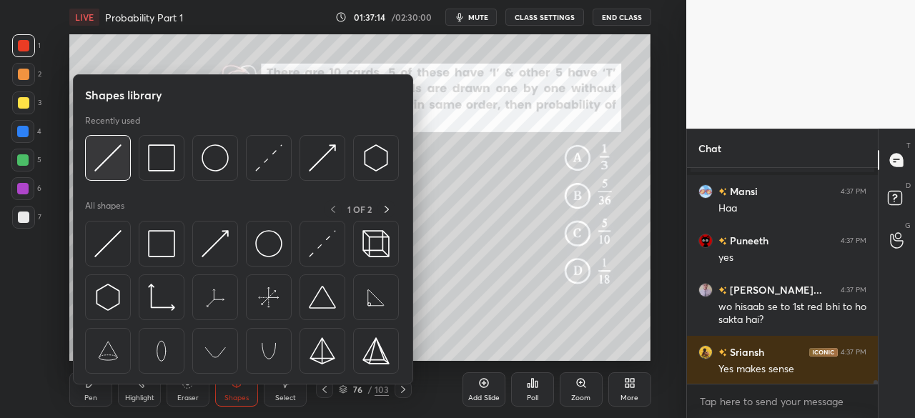
click at [98, 156] on img at bounding box center [107, 157] width 27 height 27
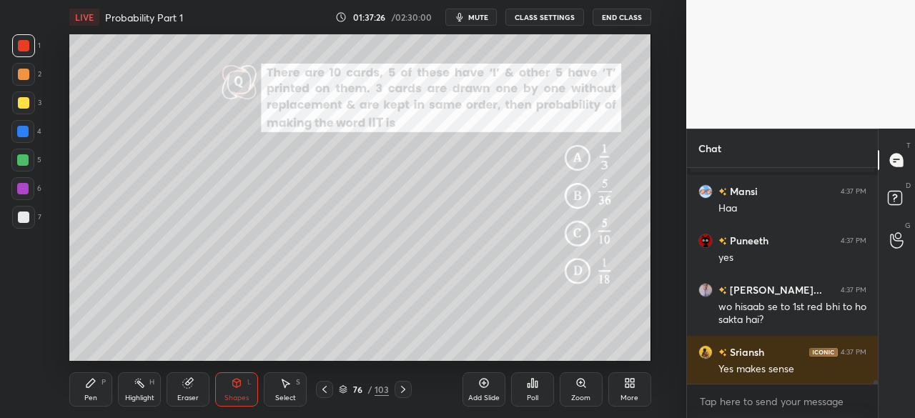
drag, startPoint x: 89, startPoint y: 392, endPoint x: 134, endPoint y: 364, distance: 54.0
click at [94, 389] on div "Pen P" at bounding box center [90, 389] width 43 height 34
click at [29, 219] on div at bounding box center [23, 217] width 23 height 23
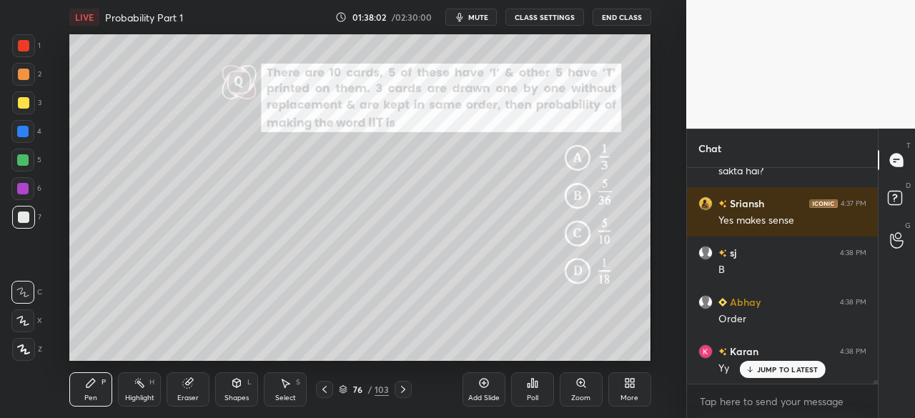
scroll to position [13012, 0]
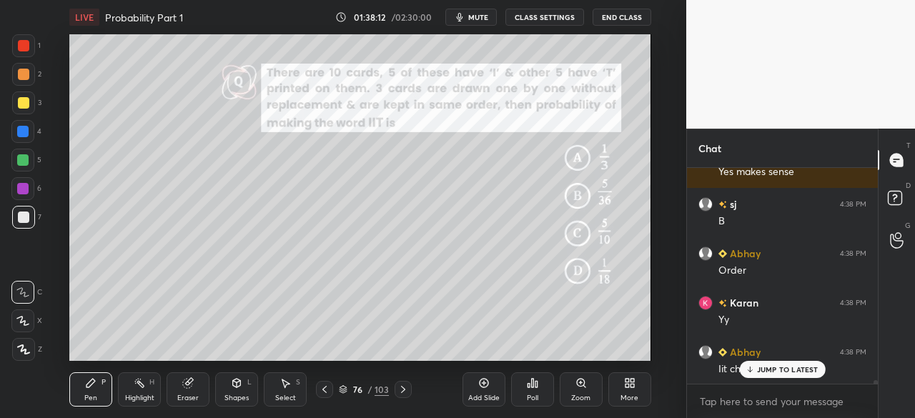
drag, startPoint x: 769, startPoint y: 374, endPoint x: 751, endPoint y: 386, distance: 22.2
click at [769, 374] on div "JUMP TO LATEST" at bounding box center [782, 369] width 86 height 17
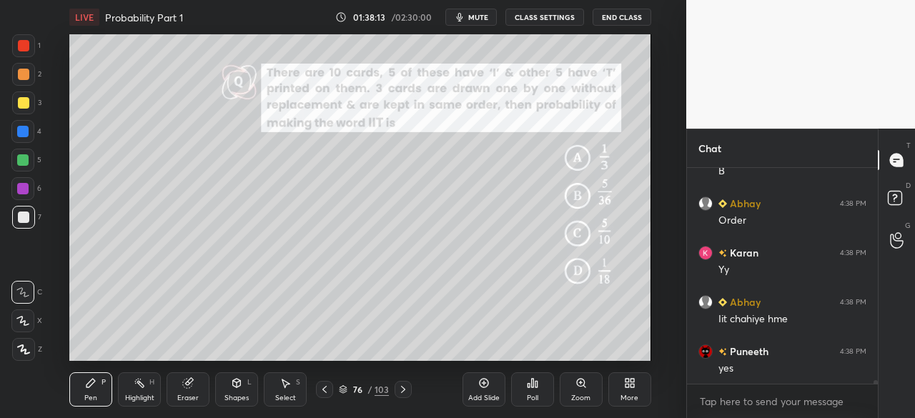
click at [81, 392] on div "Pen P" at bounding box center [90, 389] width 43 height 34
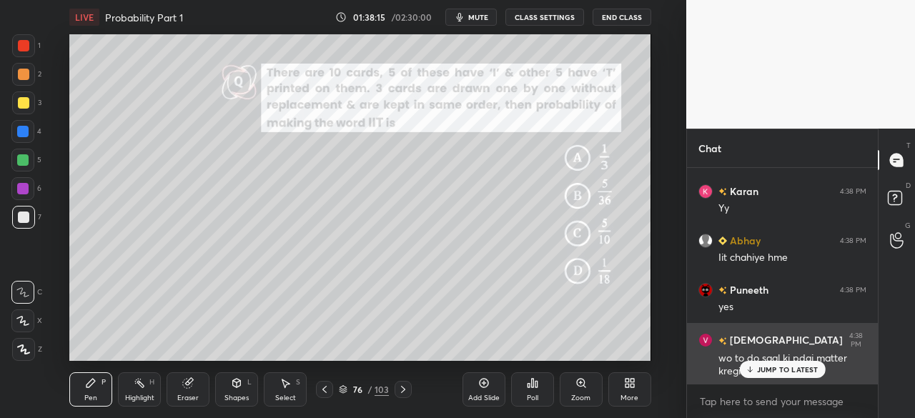
click at [790, 370] on p "JUMP TO LATEST" at bounding box center [787, 369] width 61 height 9
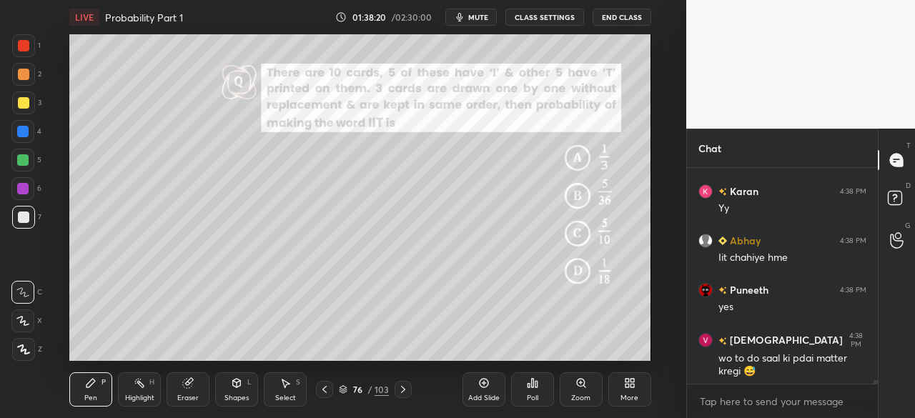
click at [26, 51] on div at bounding box center [23, 45] width 11 height 11
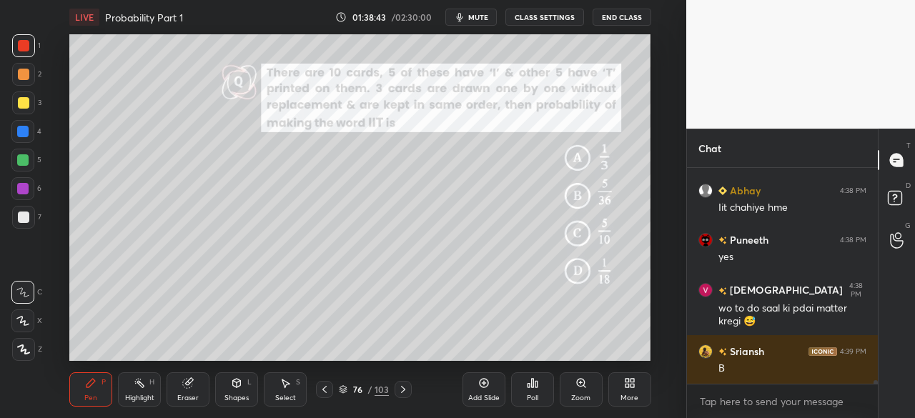
click at [26, 217] on div at bounding box center [23, 217] width 11 height 11
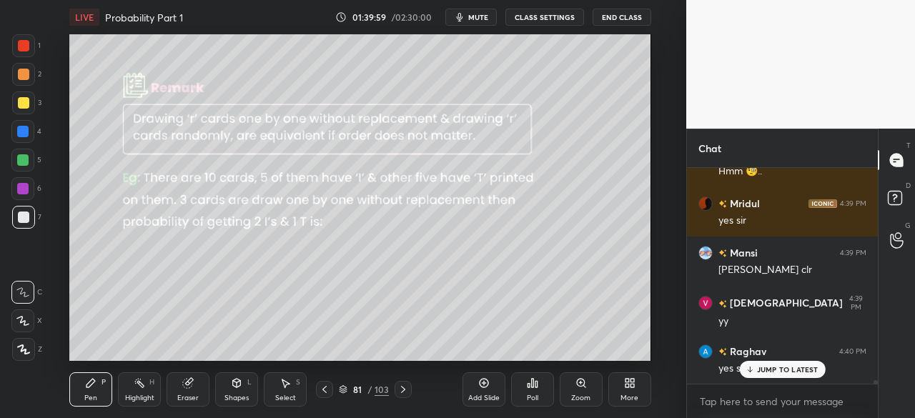
scroll to position [13433, 0]
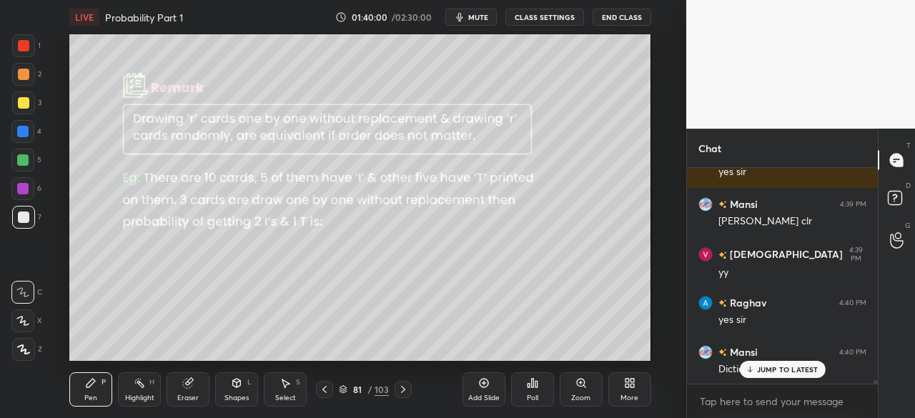
click at [773, 370] on p "JUMP TO LATEST" at bounding box center [787, 369] width 61 height 9
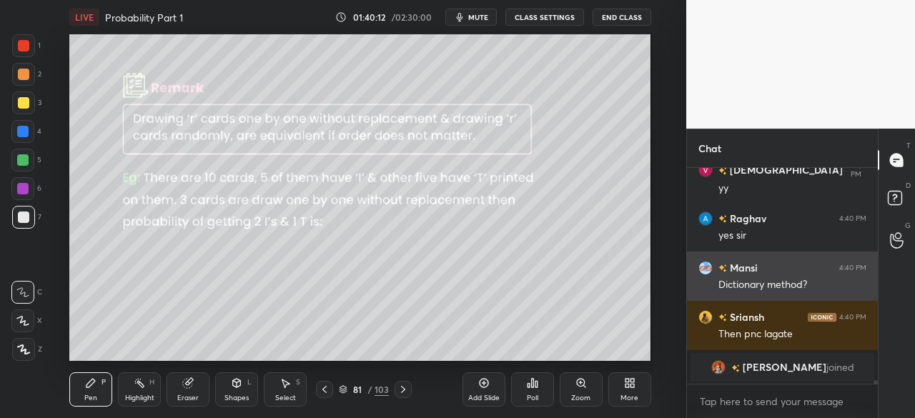
scroll to position [13255, 0]
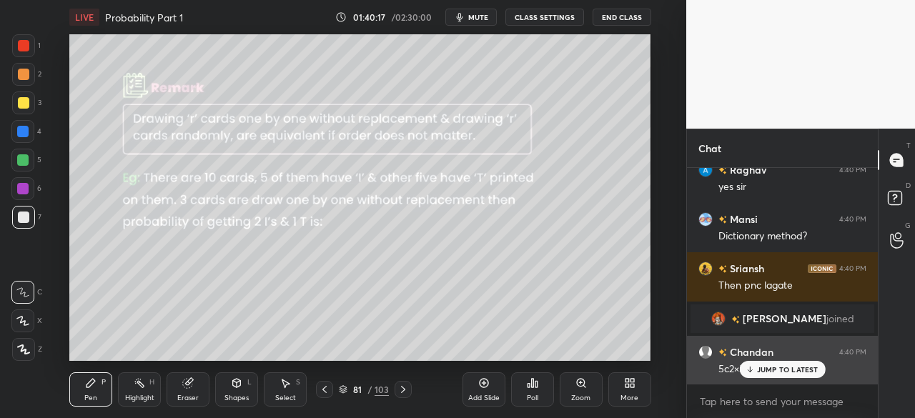
click at [758, 367] on p "JUMP TO LATEST" at bounding box center [787, 369] width 61 height 9
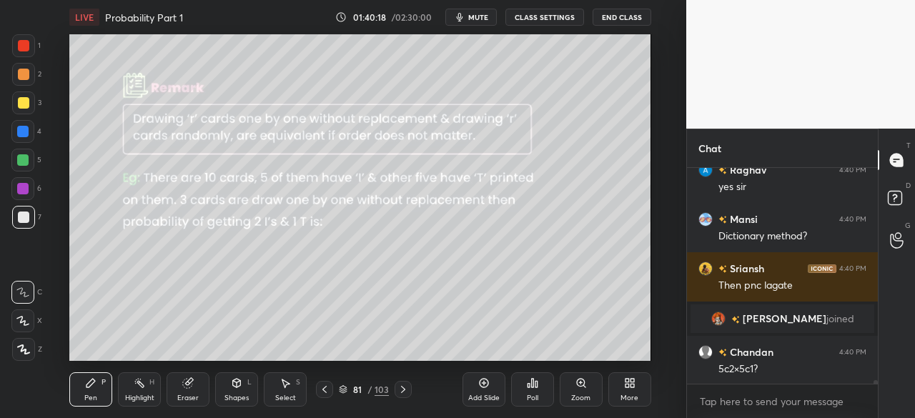
click at [234, 390] on div "Shapes L" at bounding box center [236, 389] width 43 height 34
drag, startPoint x: 81, startPoint y: 395, endPoint x: 84, endPoint y: 371, distance: 24.5
click at [81, 395] on div "Pen P" at bounding box center [90, 389] width 43 height 34
click at [24, 41] on div at bounding box center [23, 45] width 11 height 11
drag, startPoint x: 242, startPoint y: 396, endPoint x: 239, endPoint y: 387, distance: 9.3
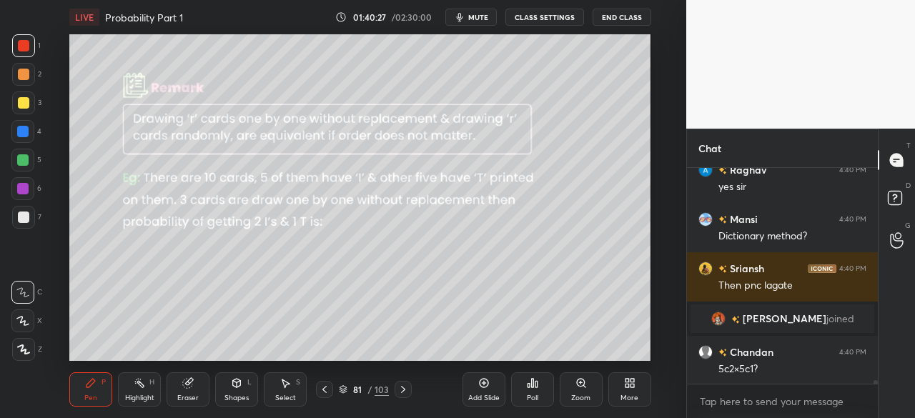
click at [240, 395] on div "Shapes" at bounding box center [236, 398] width 24 height 7
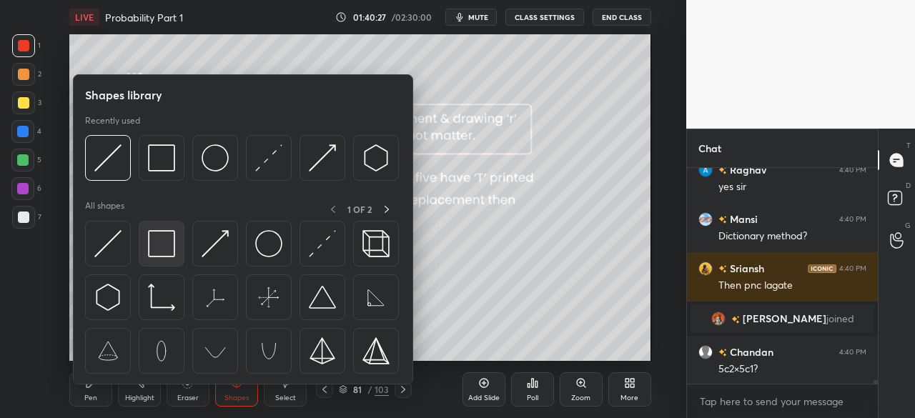
click at [163, 244] on img at bounding box center [161, 243] width 27 height 27
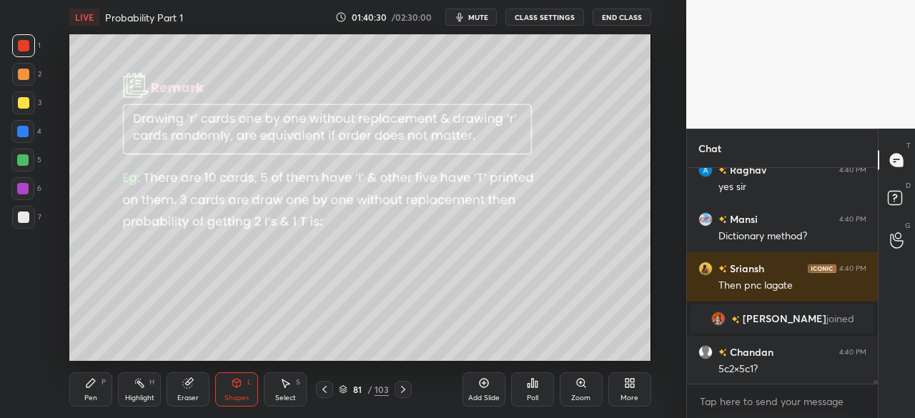
scroll to position [13305, 0]
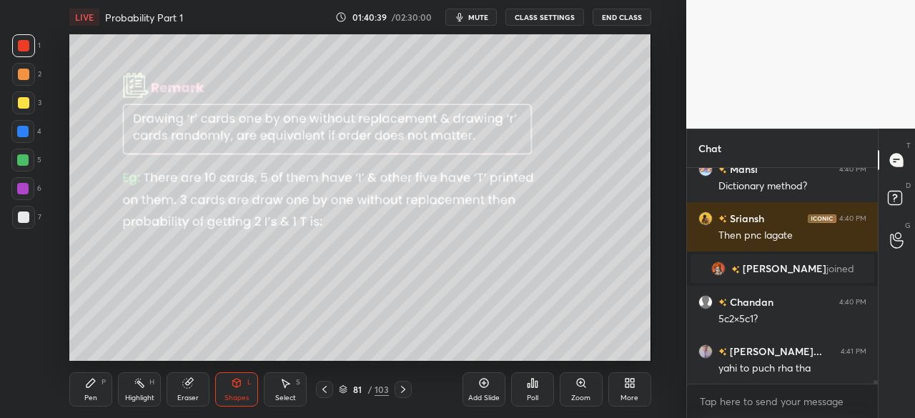
click at [243, 384] on div "Shapes L" at bounding box center [236, 389] width 43 height 34
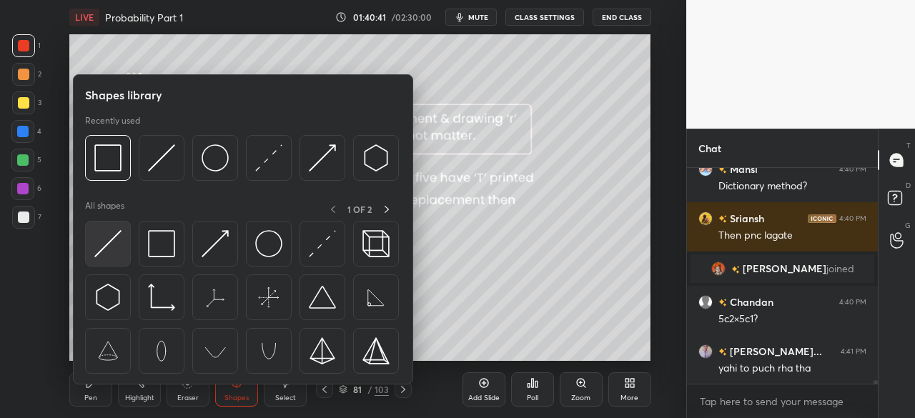
click at [111, 250] on img at bounding box center [107, 243] width 27 height 27
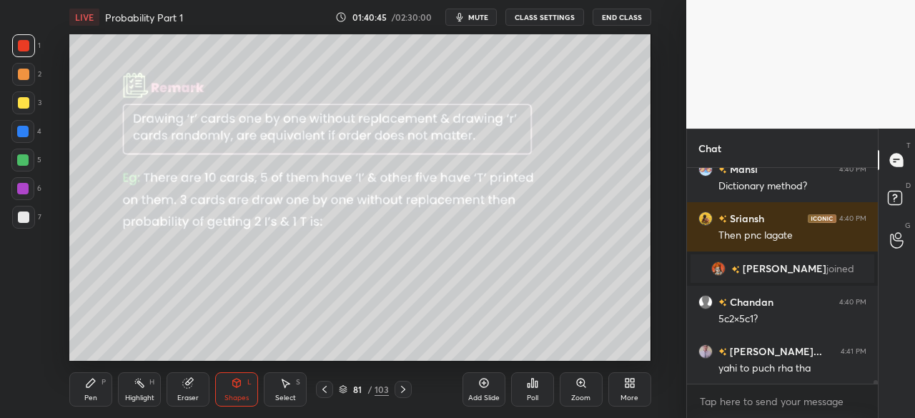
click at [94, 395] on div "Pen" at bounding box center [90, 398] width 13 height 7
click at [26, 221] on div at bounding box center [23, 217] width 11 height 11
drag, startPoint x: 20, startPoint y: 225, endPoint x: 30, endPoint y: 227, distance: 10.1
click at [21, 227] on div at bounding box center [23, 217] width 23 height 23
drag, startPoint x: 179, startPoint y: 385, endPoint x: 185, endPoint y: 365, distance: 20.8
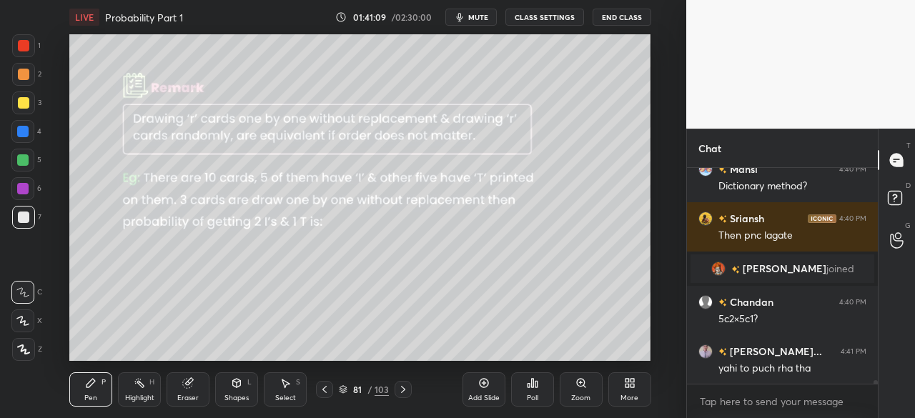
click at [179, 384] on div "Eraser" at bounding box center [188, 389] width 43 height 34
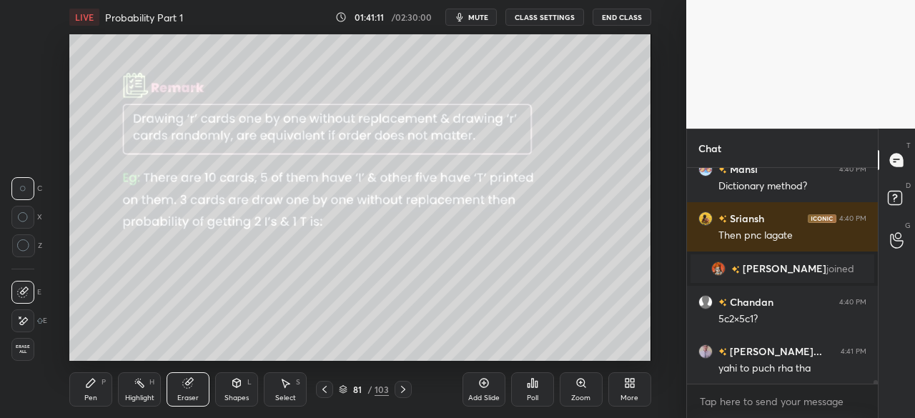
drag, startPoint x: 74, startPoint y: 380, endPoint x: 86, endPoint y: 364, distance: 20.4
click at [75, 378] on div "Pen P" at bounding box center [90, 389] width 43 height 34
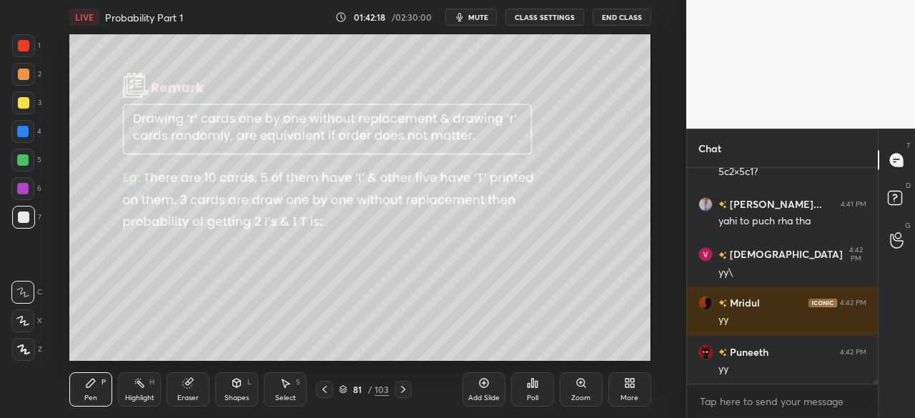
scroll to position [13502, 0]
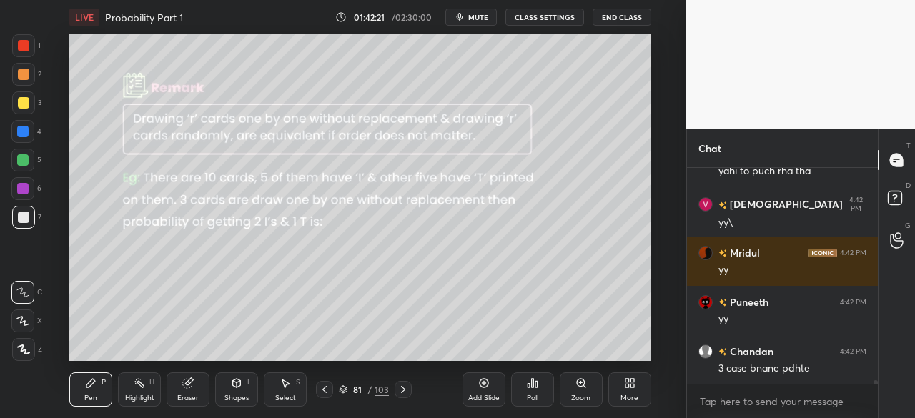
click at [533, 350] on div "LIVE Probability Part 1 01:42:21 / 02:30:00 mute CLASS SETTINGS End Class Setti…" at bounding box center [360, 209] width 629 height 418
click at [402, 391] on icon at bounding box center [402, 389] width 11 height 11
click at [399, 390] on icon at bounding box center [402, 389] width 11 height 11
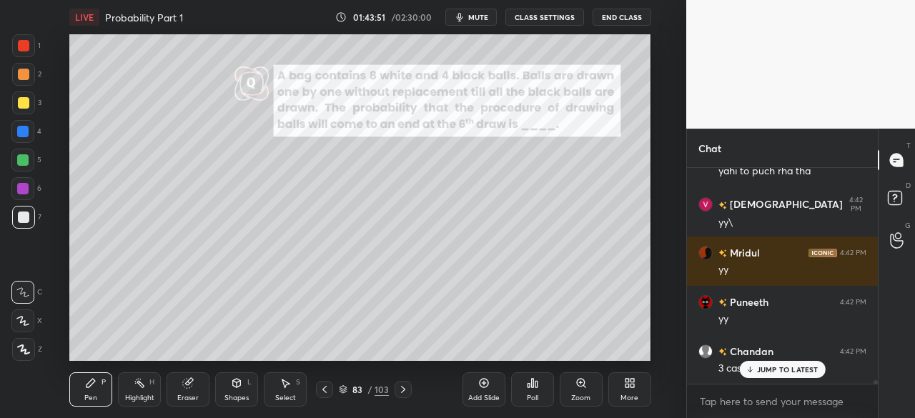
scroll to position [13551, 0]
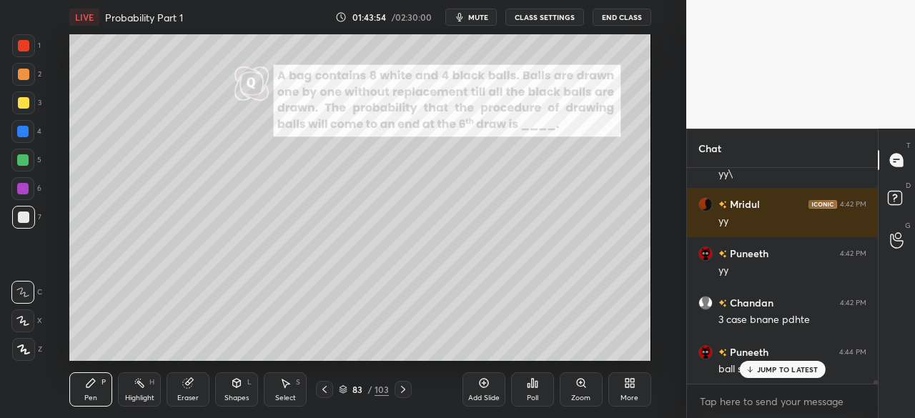
drag, startPoint x: 785, startPoint y: 367, endPoint x: 773, endPoint y: 395, distance: 31.1
click at [779, 369] on p "JUMP TO LATEST" at bounding box center [787, 369] width 61 height 9
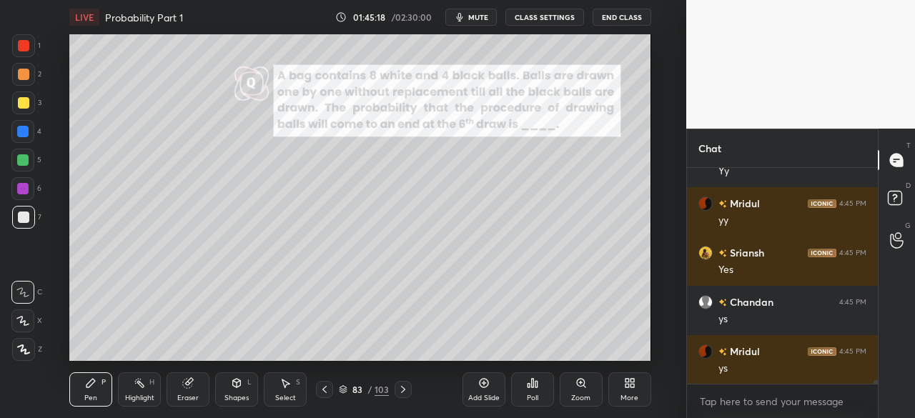
scroll to position [13847, 0]
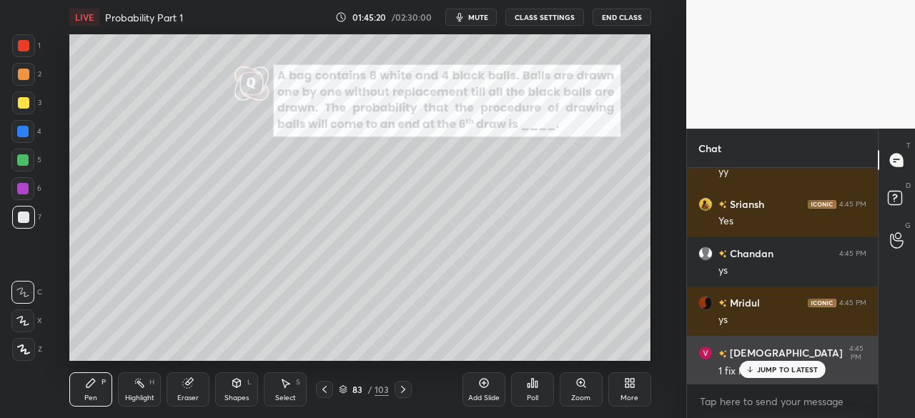
click at [772, 373] on p "JUMP TO LATEST" at bounding box center [787, 369] width 61 height 9
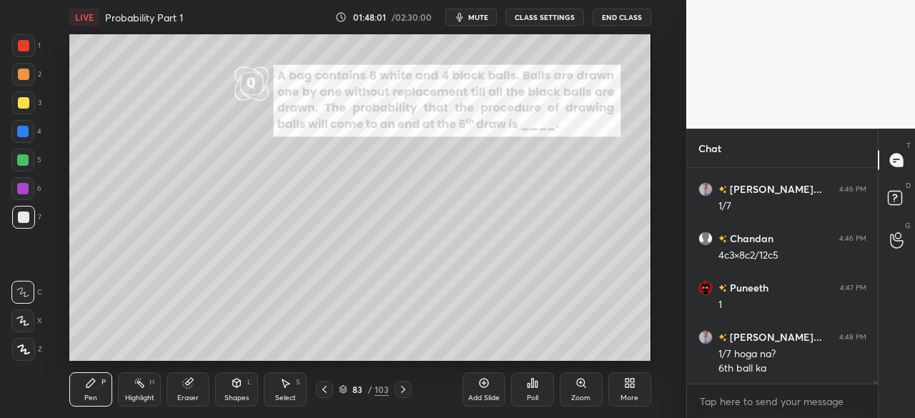
scroll to position [14636, 0]
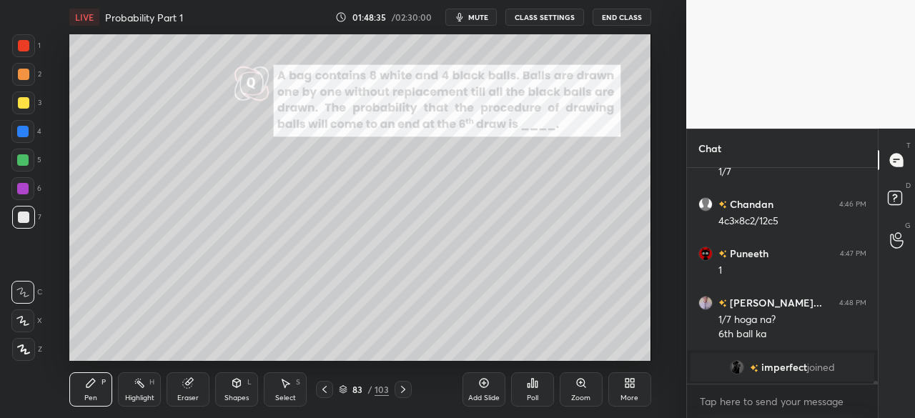
click at [193, 392] on div "Eraser" at bounding box center [188, 389] width 43 height 34
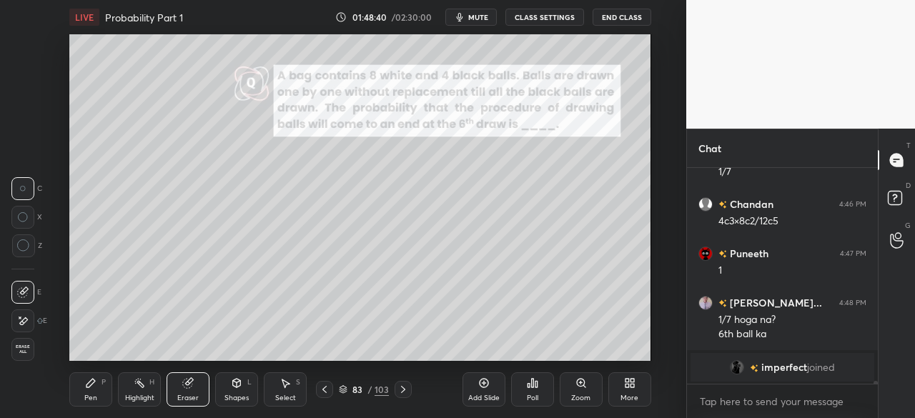
click at [79, 399] on div "Pen P" at bounding box center [90, 389] width 43 height 34
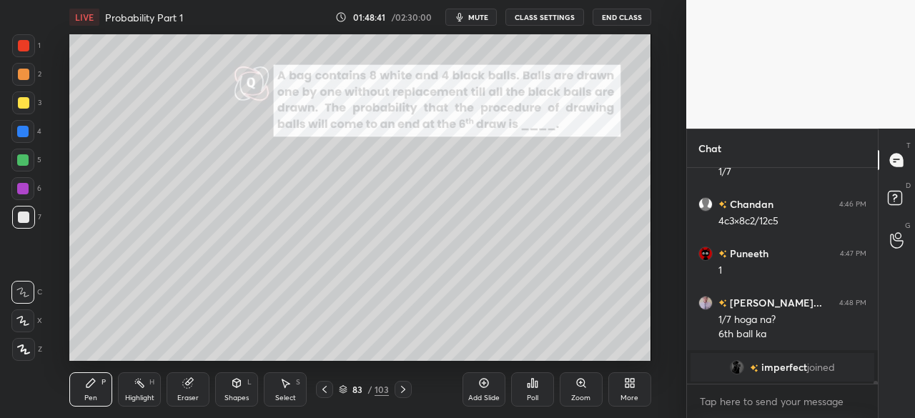
drag, startPoint x: 194, startPoint y: 390, endPoint x: 203, endPoint y: 385, distance: 9.6
click at [197, 388] on div "Eraser" at bounding box center [188, 389] width 43 height 34
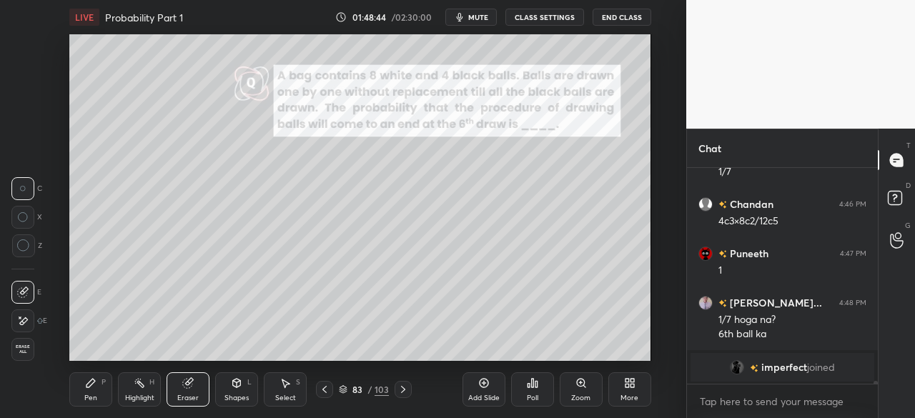
click at [94, 391] on div "Pen P" at bounding box center [90, 389] width 43 height 34
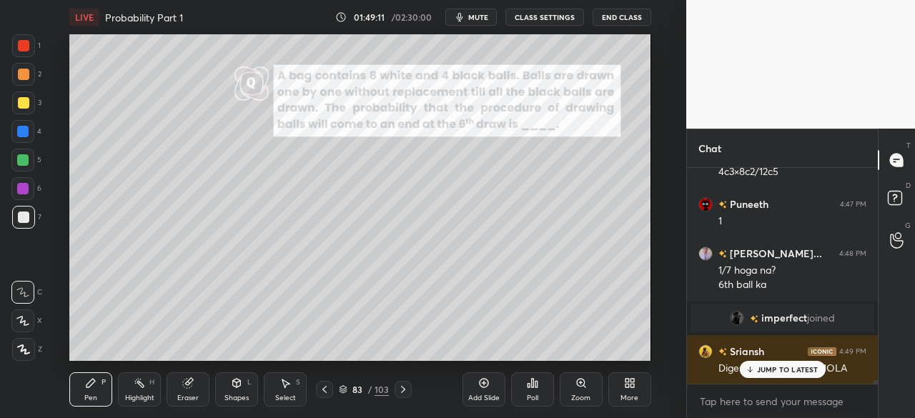
scroll to position [14238, 0]
click at [812, 361] on div "JUMP TO LATEST" at bounding box center [782, 369] width 86 height 17
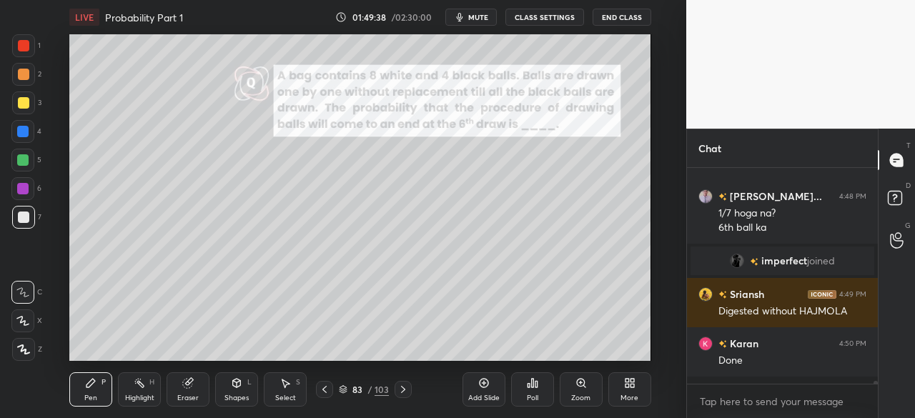
scroll to position [14288, 0]
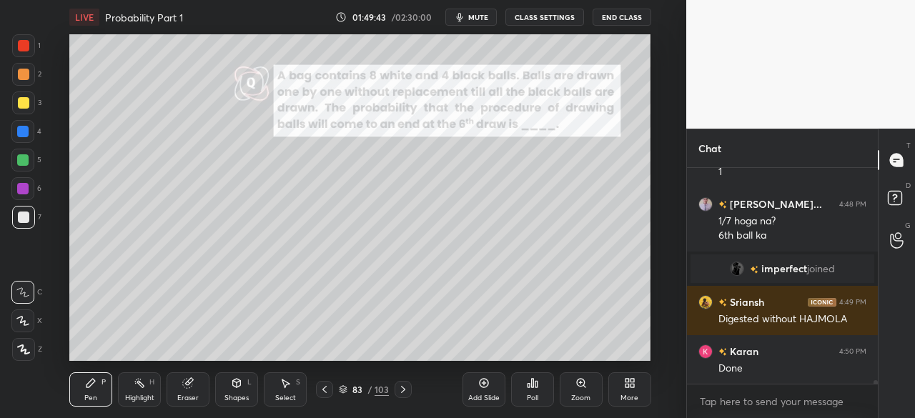
drag, startPoint x: 190, startPoint y: 395, endPoint x: 224, endPoint y: 377, distance: 38.7
click at [196, 395] on div "Eraser" at bounding box center [187, 398] width 21 height 7
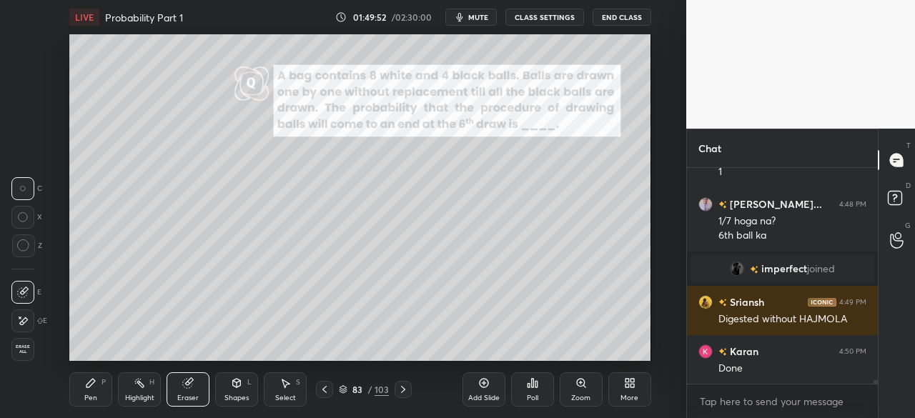
click at [93, 384] on icon at bounding box center [90, 382] width 11 height 11
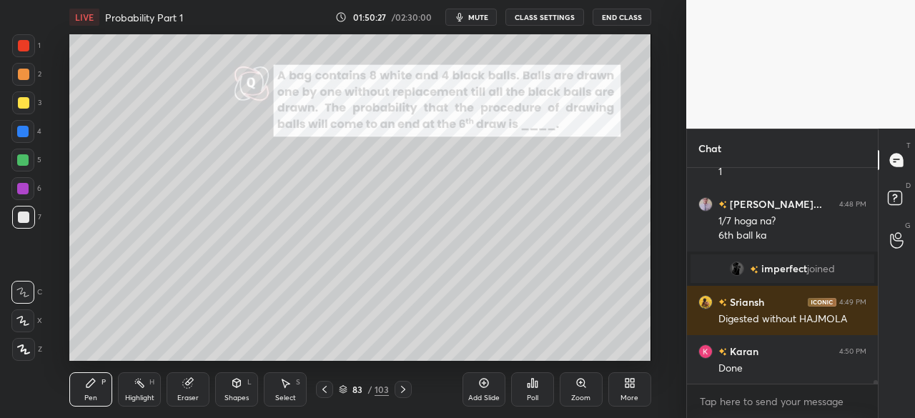
click at [20, 225] on div at bounding box center [23, 217] width 23 height 23
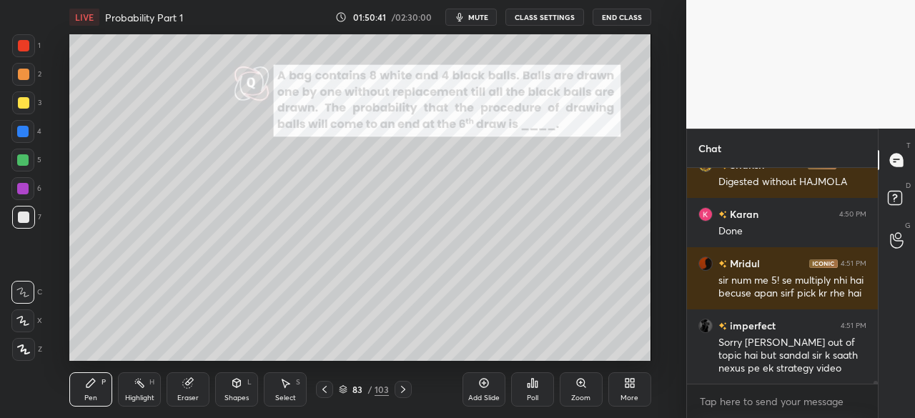
scroll to position [14474, 0]
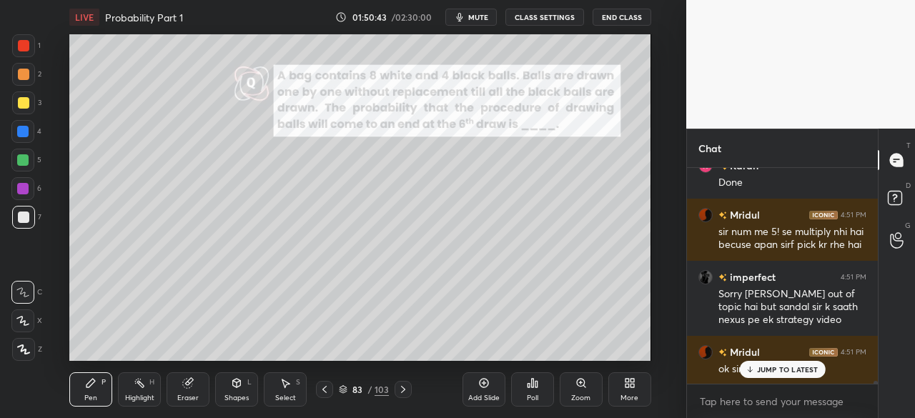
click at [782, 370] on p "JUMP TO LATEST" at bounding box center [787, 369] width 61 height 9
click at [403, 392] on icon at bounding box center [402, 389] width 11 height 11
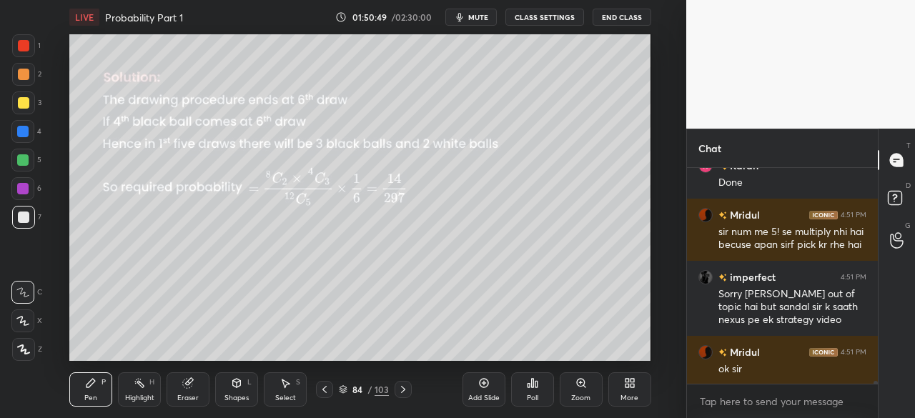
drag, startPoint x: 404, startPoint y: 391, endPoint x: 427, endPoint y: 380, distance: 25.9
click at [429, 380] on div "Pen P Highlight H Eraser Shapes L Select S 84 / 103 Add Slide Poll Zoom More" at bounding box center [359, 389] width 581 height 57
click at [404, 390] on icon at bounding box center [403, 389] width 4 height 7
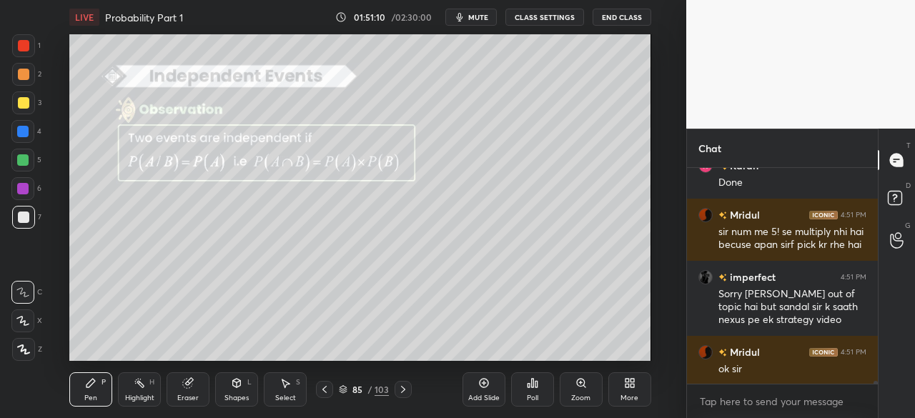
click at [14, 206] on div "7" at bounding box center [26, 217] width 29 height 23
click at [327, 392] on icon at bounding box center [324, 389] width 11 height 11
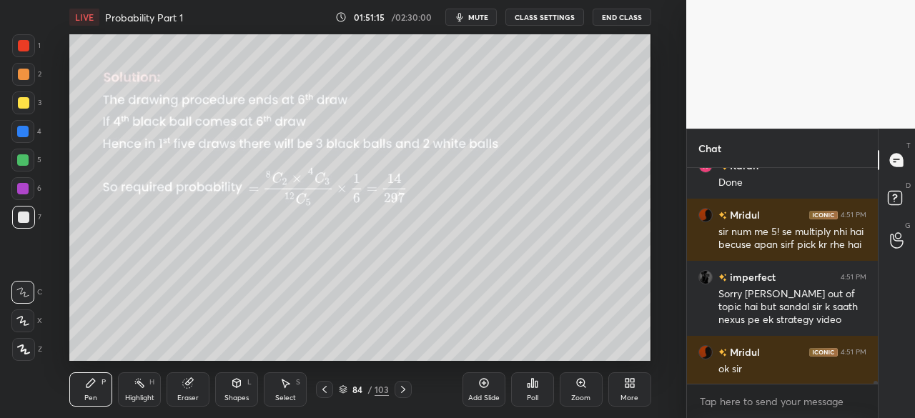
click at [326, 391] on icon at bounding box center [324, 389] width 11 height 11
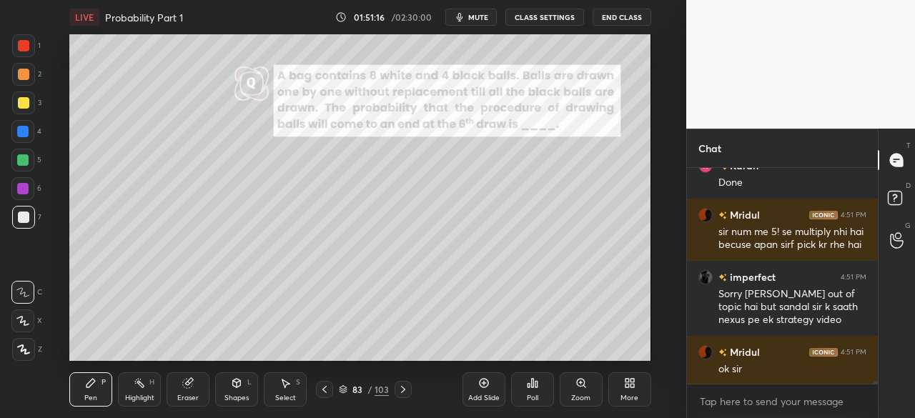
click at [327, 390] on icon at bounding box center [324, 389] width 11 height 11
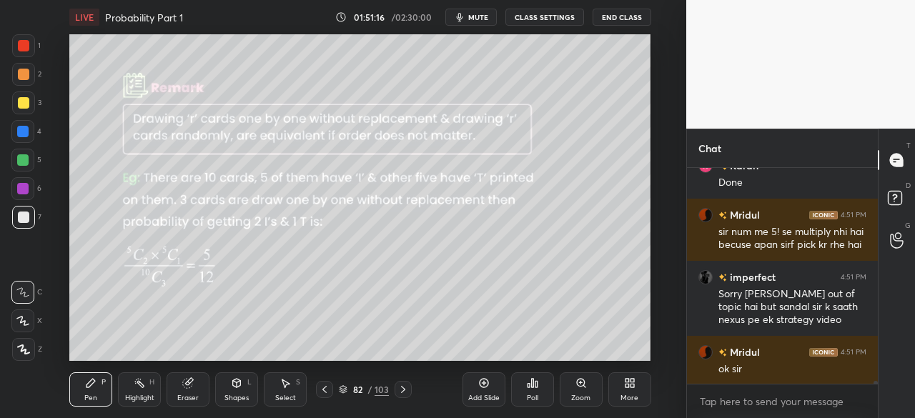
click at [325, 391] on icon at bounding box center [324, 389] width 11 height 11
click at [324, 392] on icon at bounding box center [324, 389] width 11 height 11
click at [324, 391] on icon at bounding box center [324, 389] width 11 height 11
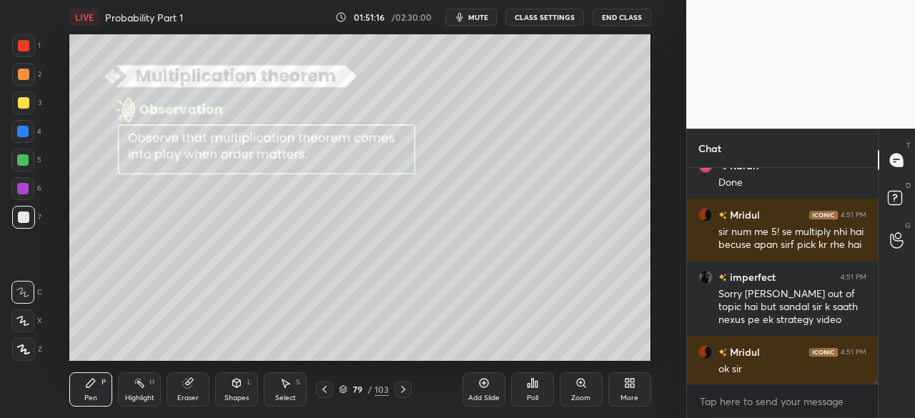
click at [323, 392] on icon at bounding box center [324, 389] width 11 height 11
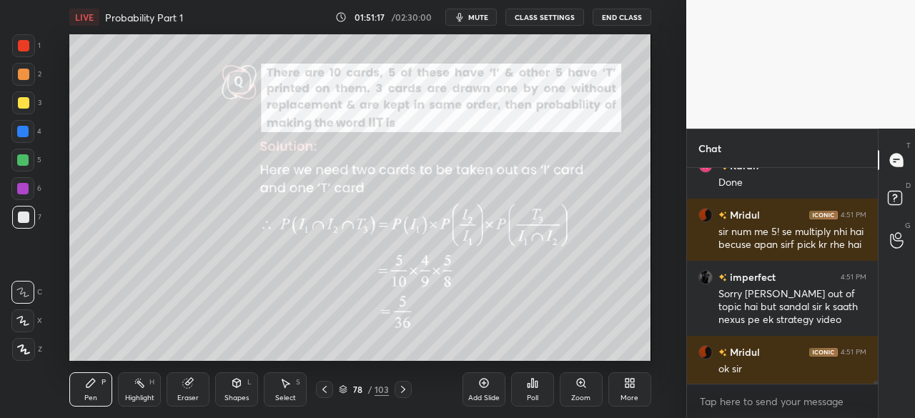
click at [325, 391] on icon at bounding box center [324, 389] width 11 height 11
click at [324, 392] on icon at bounding box center [324, 389] width 11 height 11
click at [323, 392] on icon at bounding box center [324, 389] width 11 height 11
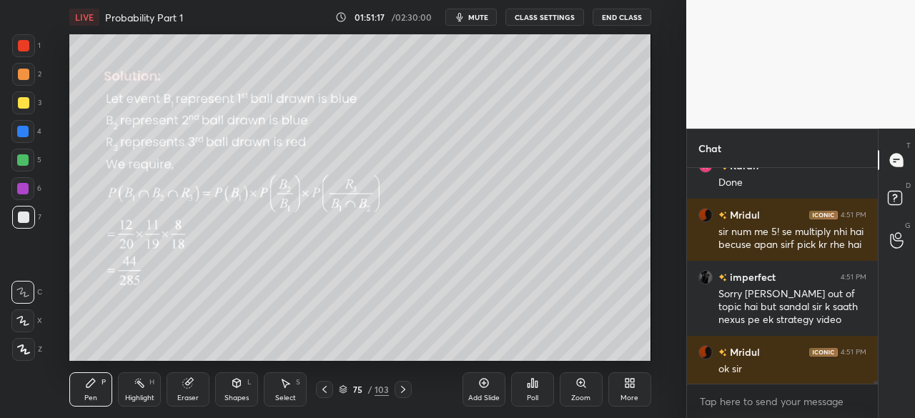
click at [322, 393] on icon at bounding box center [324, 389] width 11 height 11
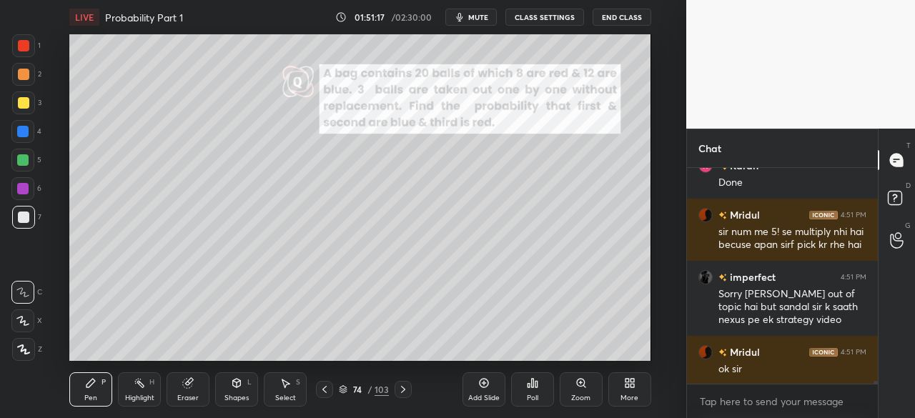
click at [322, 392] on icon at bounding box center [324, 389] width 11 height 11
click at [322, 393] on icon at bounding box center [324, 389] width 11 height 11
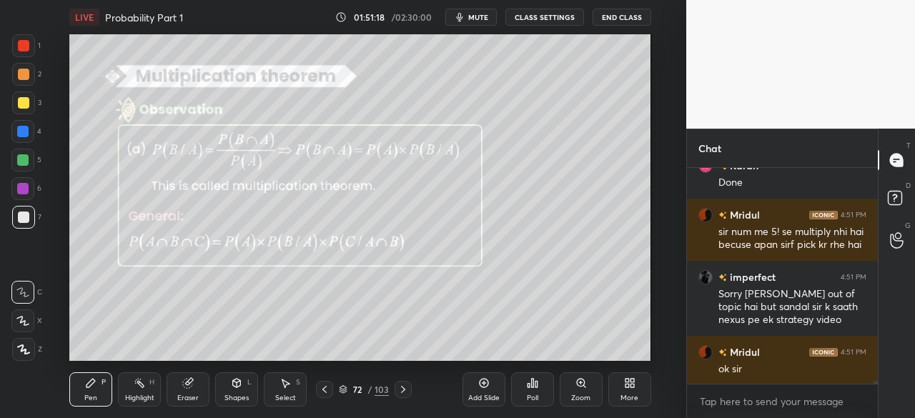
click at [322, 394] on icon at bounding box center [324, 389] width 11 height 11
click at [405, 387] on icon at bounding box center [402, 389] width 11 height 11
click at [407, 386] on icon at bounding box center [402, 389] width 11 height 11
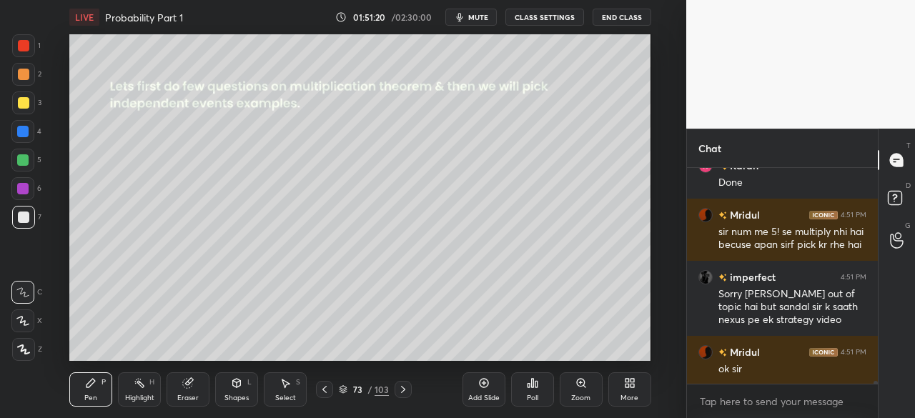
click at [405, 387] on icon at bounding box center [402, 389] width 11 height 11
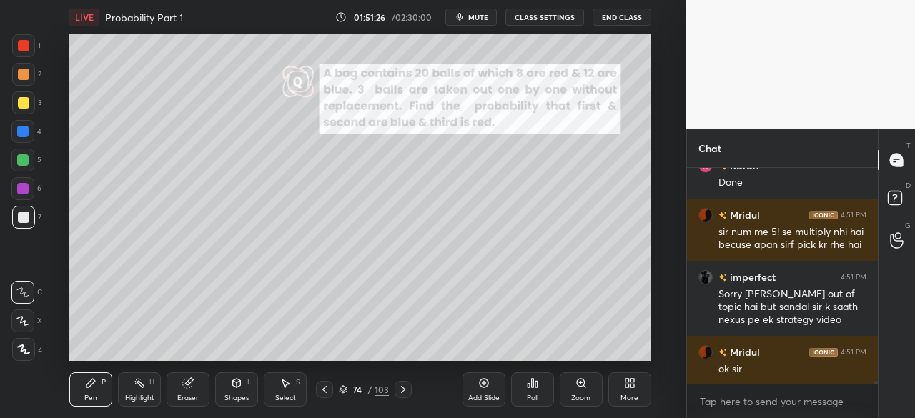
drag, startPoint x: 21, startPoint y: 184, endPoint x: 63, endPoint y: 175, distance: 42.5
click at [22, 184] on div at bounding box center [22, 188] width 11 height 11
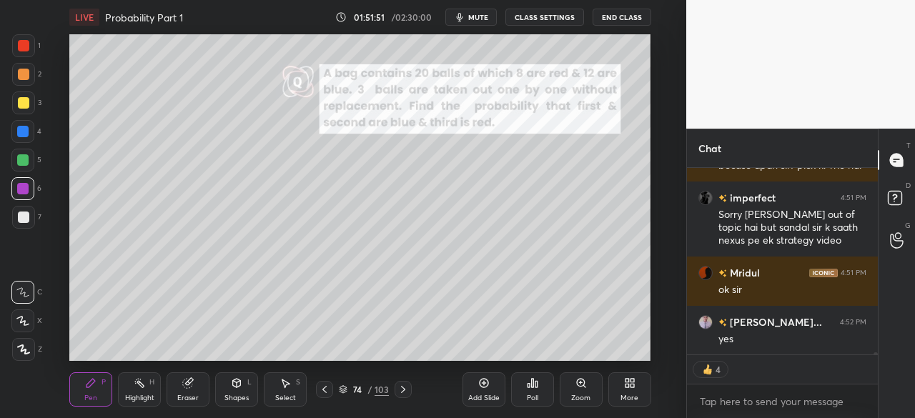
scroll to position [14603, 0]
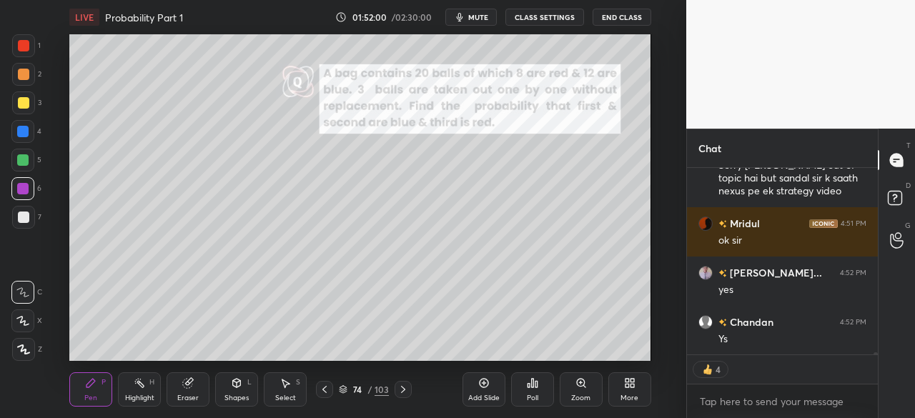
type textarea "x"
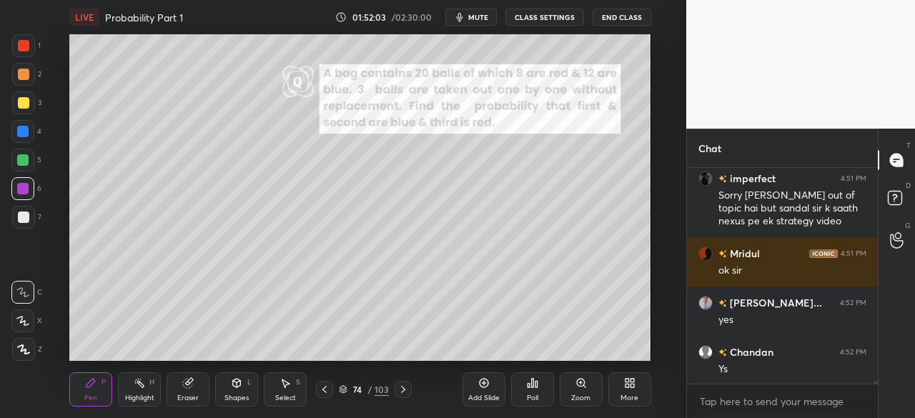
scroll to position [14623, 0]
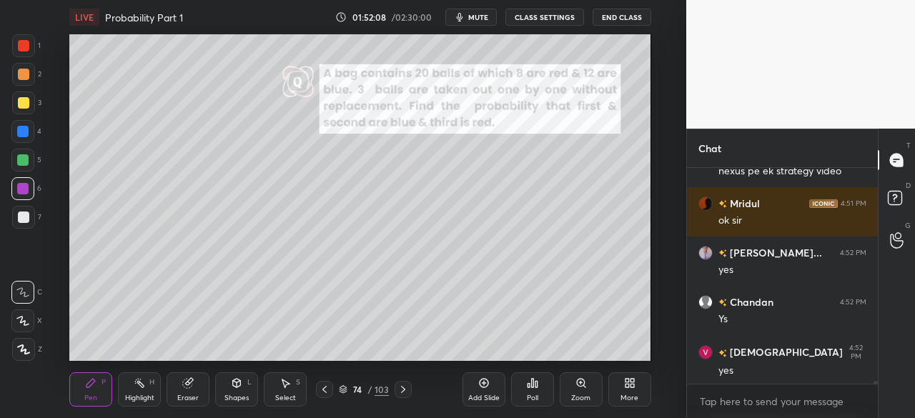
click at [28, 224] on div at bounding box center [23, 217] width 23 height 23
drag, startPoint x: 404, startPoint y: 390, endPoint x: 405, endPoint y: 381, distance: 8.6
click at [405, 385] on icon at bounding box center [402, 389] width 11 height 11
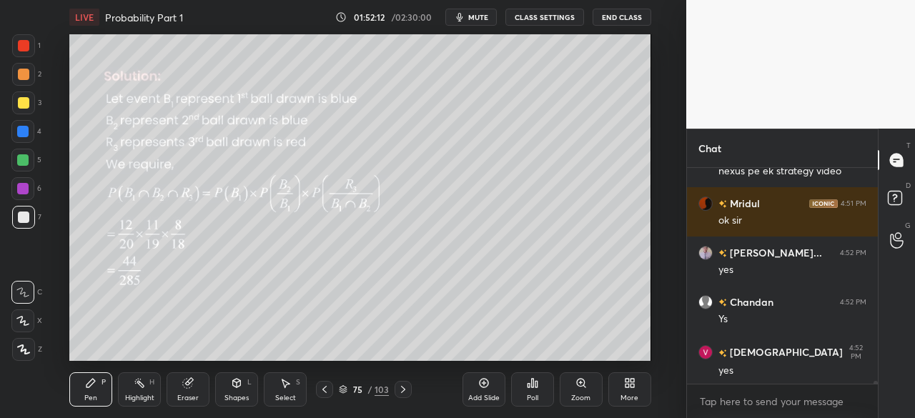
scroll to position [14672, 0]
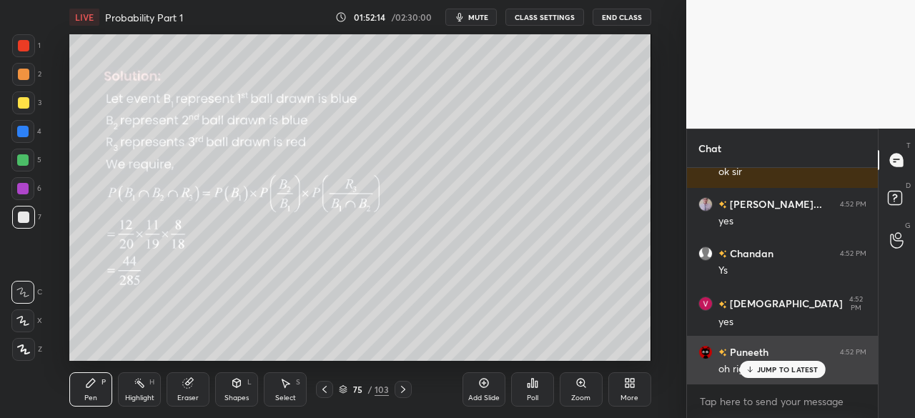
drag, startPoint x: 763, startPoint y: 371, endPoint x: 754, endPoint y: 370, distance: 9.3
click at [762, 370] on p "JUMP TO LATEST" at bounding box center [787, 369] width 61 height 9
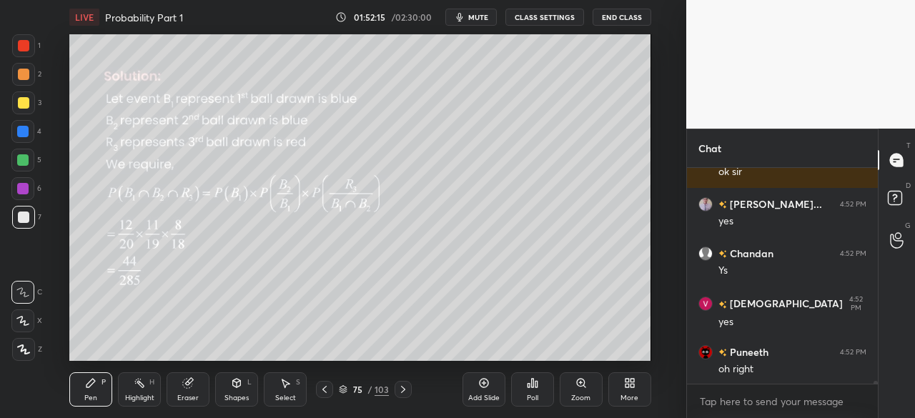
click at [406, 390] on div at bounding box center [403, 389] width 17 height 17
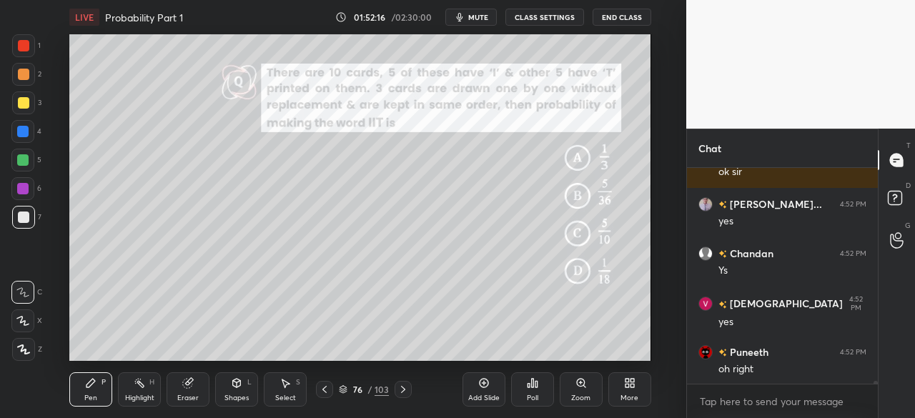
drag, startPoint x: 400, startPoint y: 395, endPoint x: 409, endPoint y: 392, distance: 9.0
click at [399, 392] on icon at bounding box center [402, 389] width 11 height 11
click at [402, 387] on icon at bounding box center [403, 389] width 4 height 7
click at [404, 387] on icon at bounding box center [402, 389] width 11 height 11
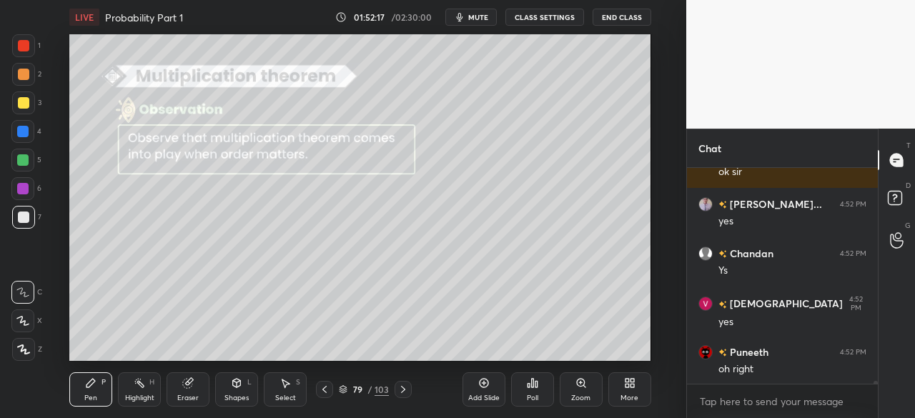
click at [400, 386] on icon at bounding box center [402, 389] width 11 height 11
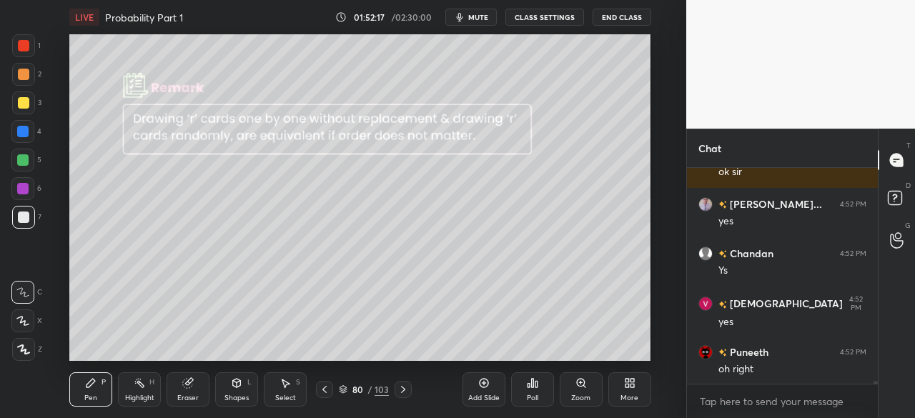
click at [399, 388] on icon at bounding box center [402, 389] width 11 height 11
click at [401, 394] on icon at bounding box center [402, 389] width 11 height 11
click at [405, 388] on icon at bounding box center [402, 389] width 11 height 11
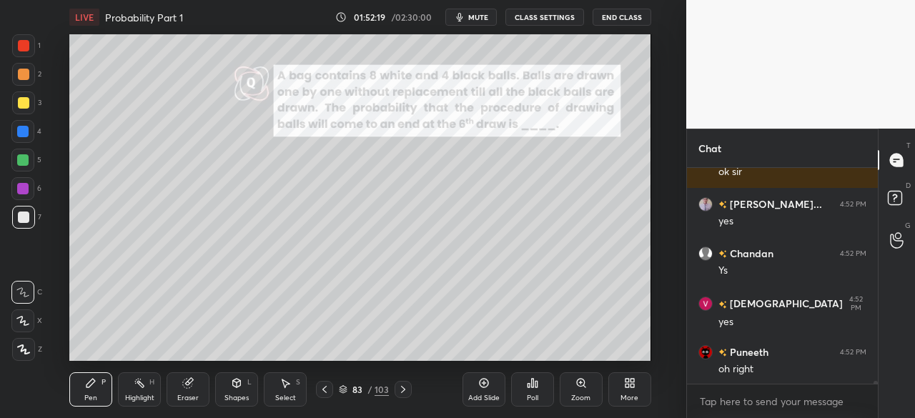
click at [402, 384] on icon at bounding box center [402, 389] width 11 height 11
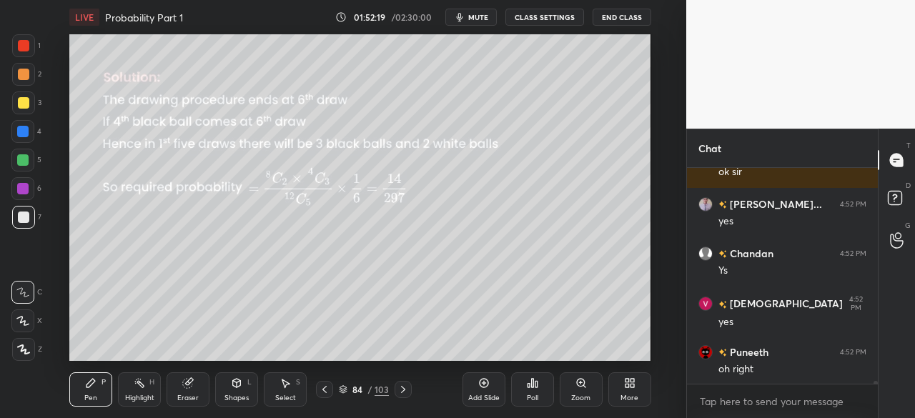
click at [401, 390] on icon at bounding box center [402, 389] width 11 height 11
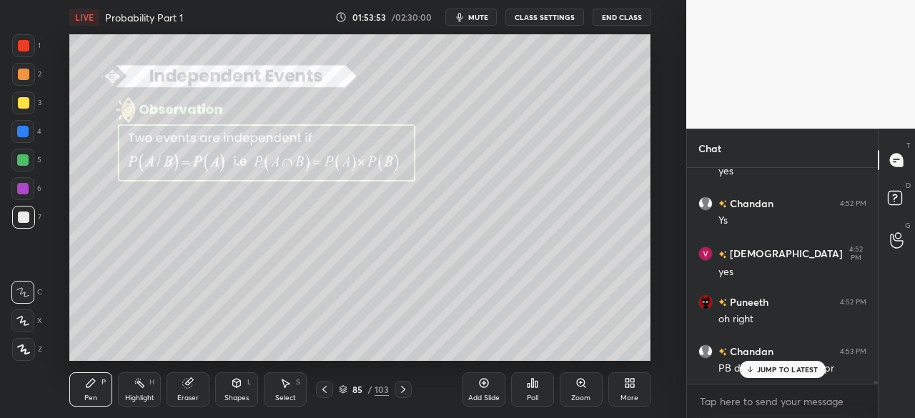
scroll to position [14783, 0]
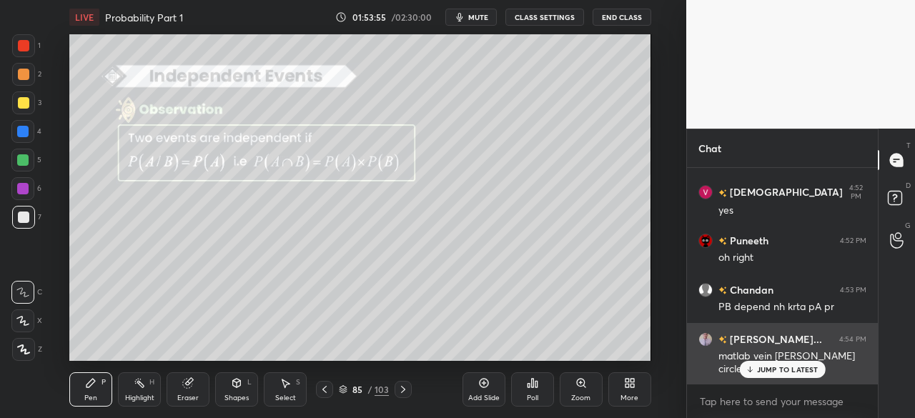
drag, startPoint x: 762, startPoint y: 367, endPoint x: 765, endPoint y: 380, distance: 13.2
click at [762, 367] on p "JUMP TO LATEST" at bounding box center [787, 369] width 61 height 9
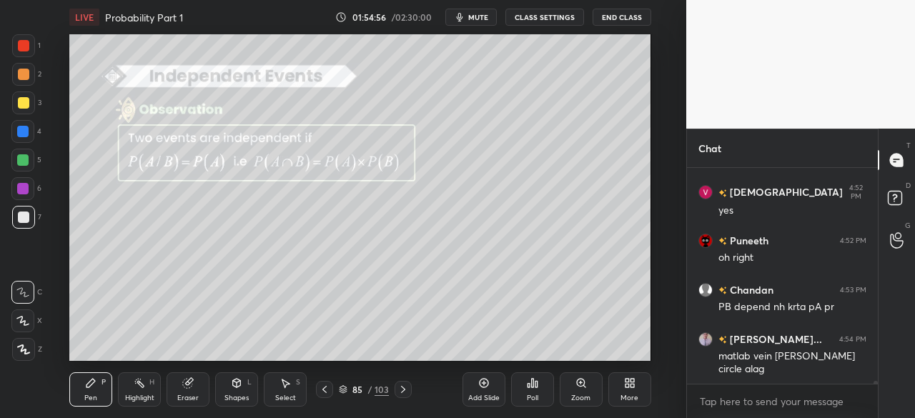
drag, startPoint x: 407, startPoint y: 392, endPoint x: 415, endPoint y: 415, distance: 24.0
click at [407, 394] on icon at bounding box center [402, 389] width 11 height 11
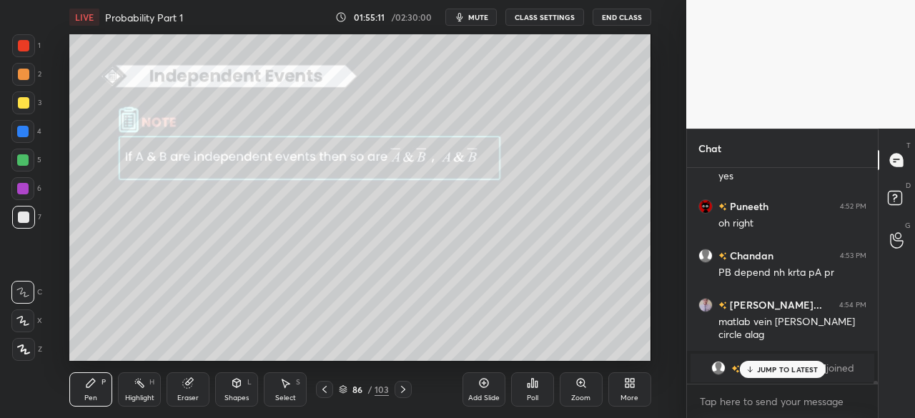
click at [769, 371] on p "JUMP TO LATEST" at bounding box center [787, 369] width 61 height 9
click at [406, 390] on icon at bounding box center [402, 389] width 11 height 11
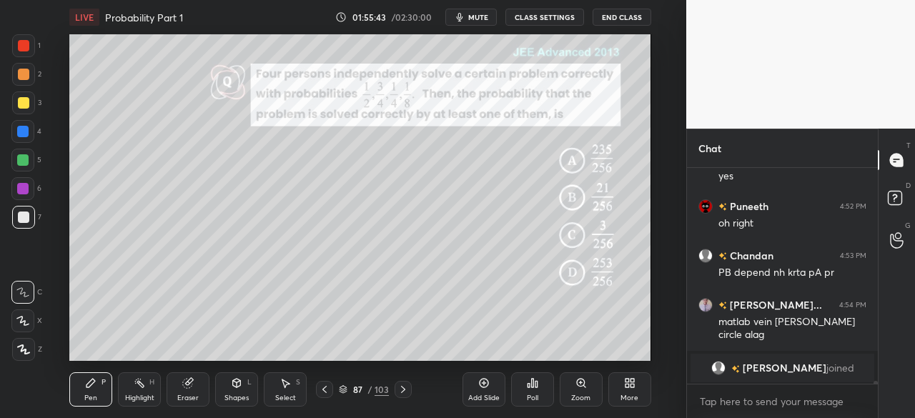
click at [26, 154] on div at bounding box center [22, 159] width 11 height 11
click at [29, 212] on div at bounding box center [23, 217] width 23 height 23
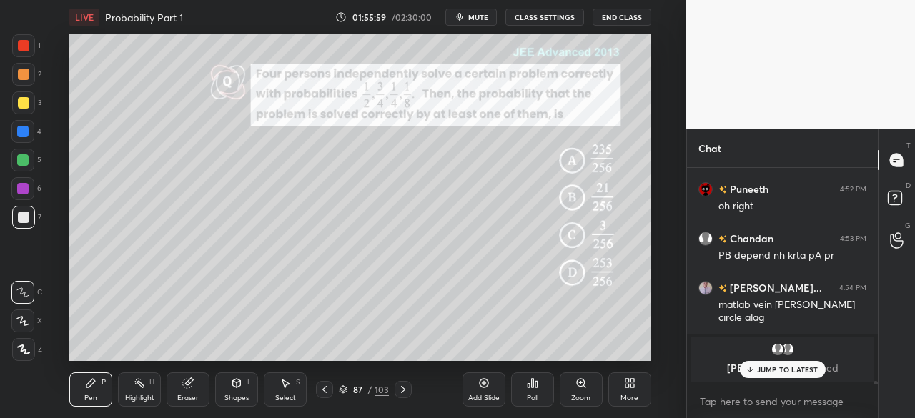
drag, startPoint x: 29, startPoint y: 155, endPoint x: 50, endPoint y: 163, distance: 22.8
click at [29, 157] on div at bounding box center [22, 160] width 23 height 23
click at [23, 215] on div at bounding box center [23, 217] width 11 height 11
click at [29, 47] on div at bounding box center [23, 45] width 11 height 11
click at [27, 217] on div at bounding box center [23, 217] width 11 height 11
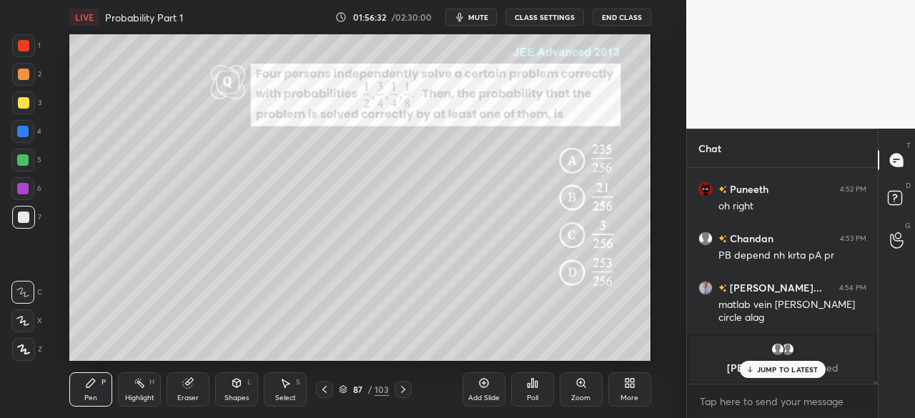
click at [28, 220] on div at bounding box center [23, 217] width 11 height 11
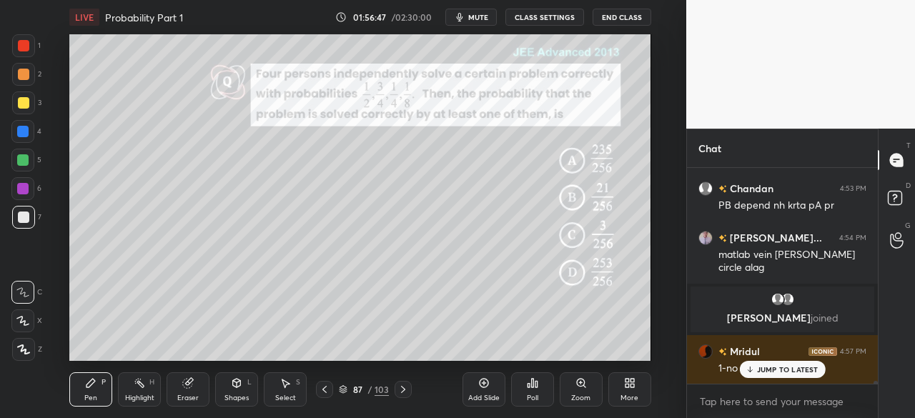
scroll to position [14707, 0]
drag, startPoint x: 771, startPoint y: 374, endPoint x: 772, endPoint y: 397, distance: 23.6
click at [771, 372] on p "JUMP TO LATEST" at bounding box center [787, 369] width 61 height 9
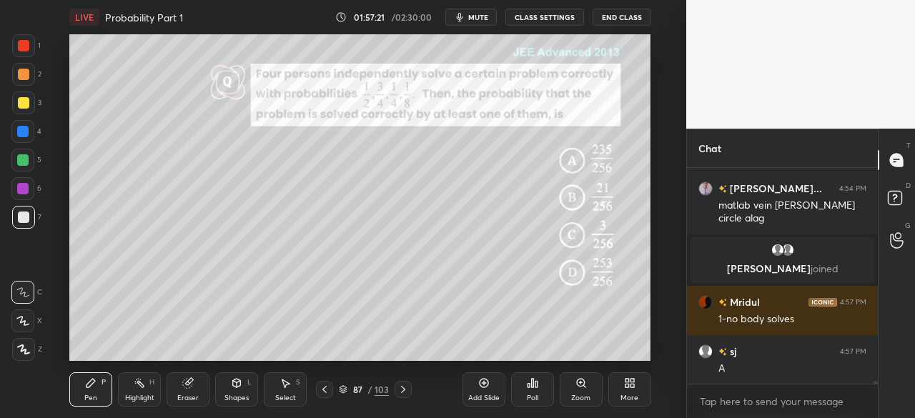
click at [190, 391] on div "Eraser" at bounding box center [188, 389] width 43 height 34
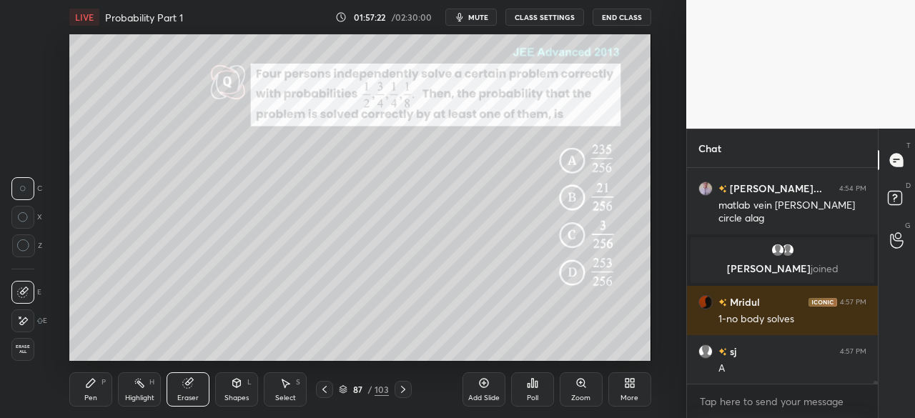
drag, startPoint x: 90, startPoint y: 385, endPoint x: 105, endPoint y: 366, distance: 24.5
click at [94, 378] on icon at bounding box center [90, 382] width 11 height 11
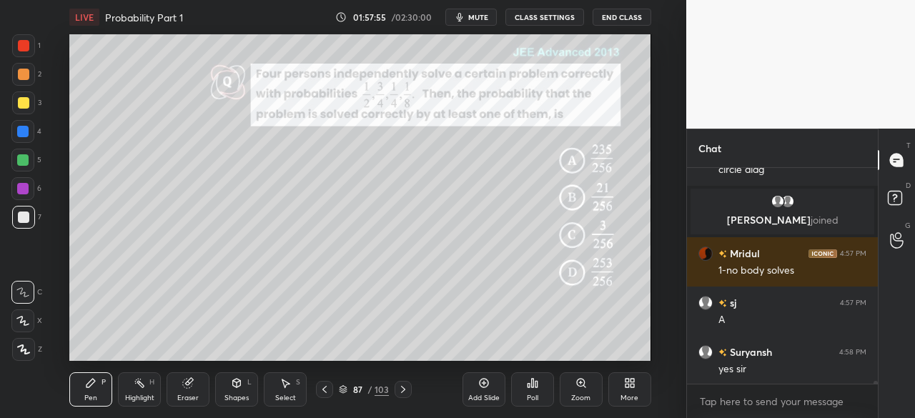
scroll to position [14856, 0]
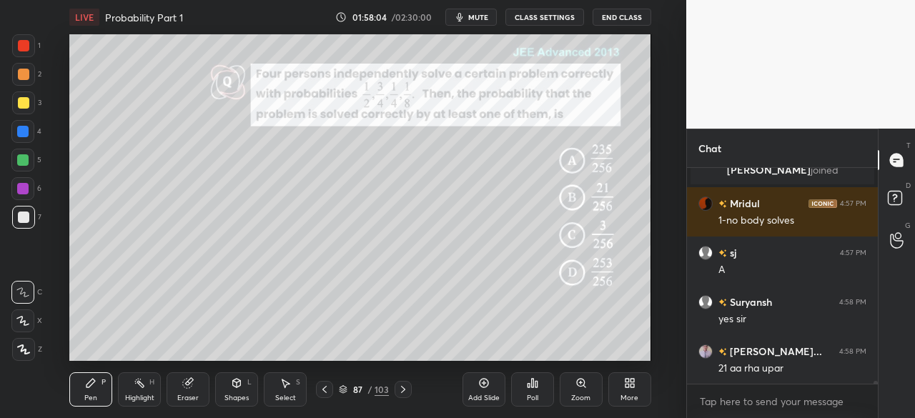
click at [400, 388] on icon at bounding box center [402, 389] width 11 height 11
click at [398, 385] on icon at bounding box center [402, 389] width 11 height 11
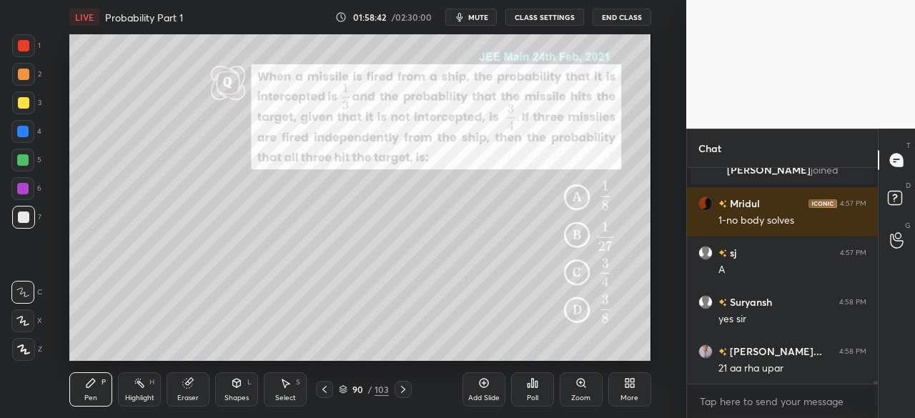
scroll to position [14905, 0]
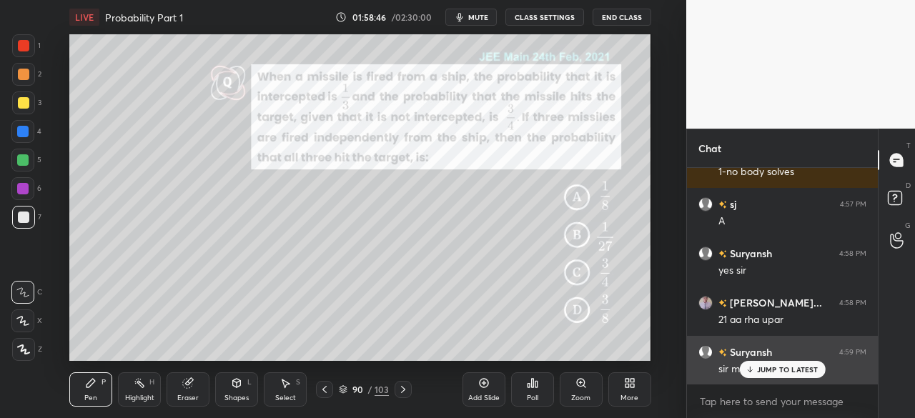
click at [792, 375] on div "JUMP TO LATEST" at bounding box center [782, 369] width 86 height 17
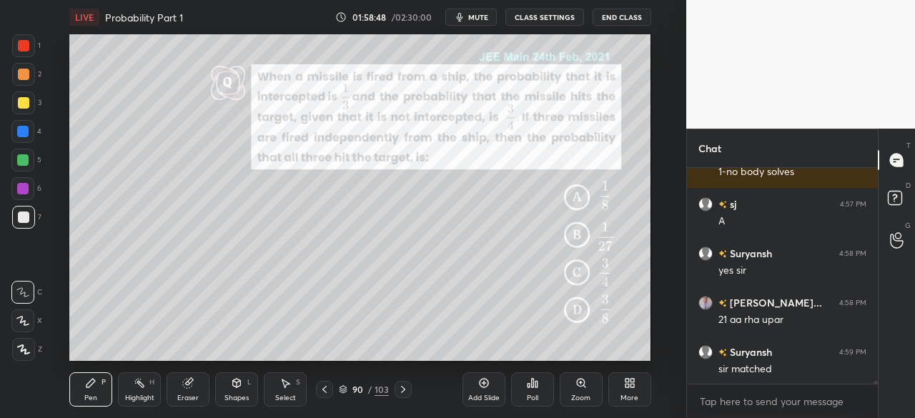
click at [540, 16] on button "CLASS SETTINGS" at bounding box center [544, 17] width 79 height 17
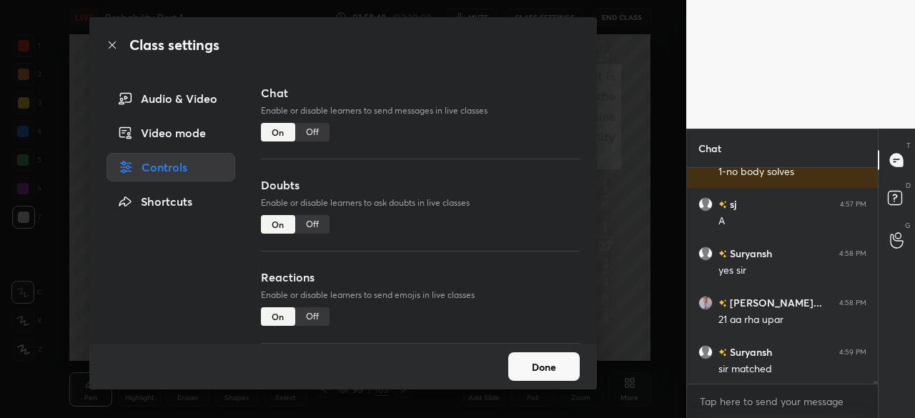
drag, startPoint x: 310, startPoint y: 134, endPoint x: 318, endPoint y: 127, distance: 10.2
click at [310, 133] on div "Off" at bounding box center [312, 132] width 34 height 19
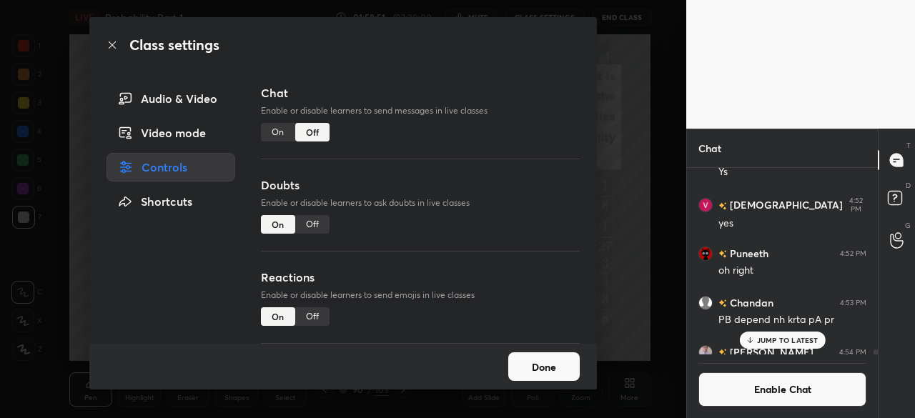
click at [540, 368] on button "Done" at bounding box center [543, 366] width 71 height 29
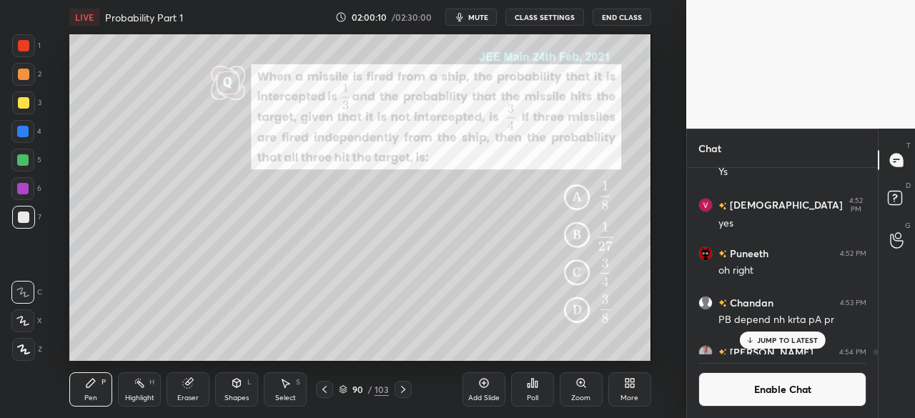
click at [768, 337] on p "JUMP TO LATEST" at bounding box center [787, 340] width 61 height 9
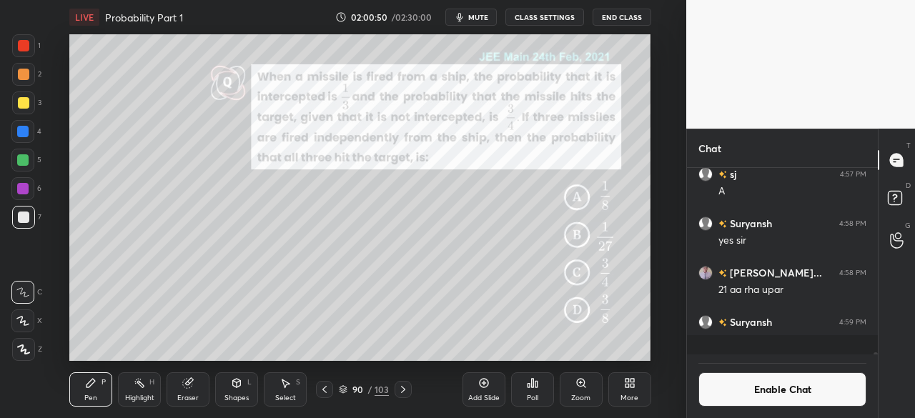
scroll to position [14948, 0]
click at [783, 385] on button "Enable Chat" at bounding box center [782, 389] width 168 height 34
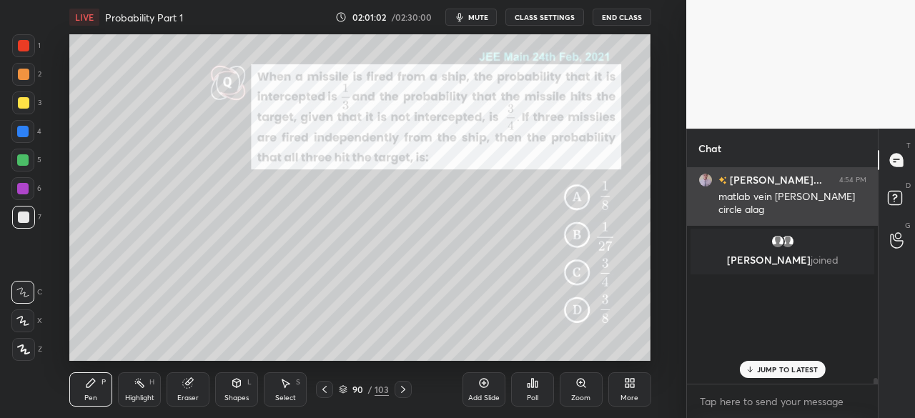
scroll to position [212, 187]
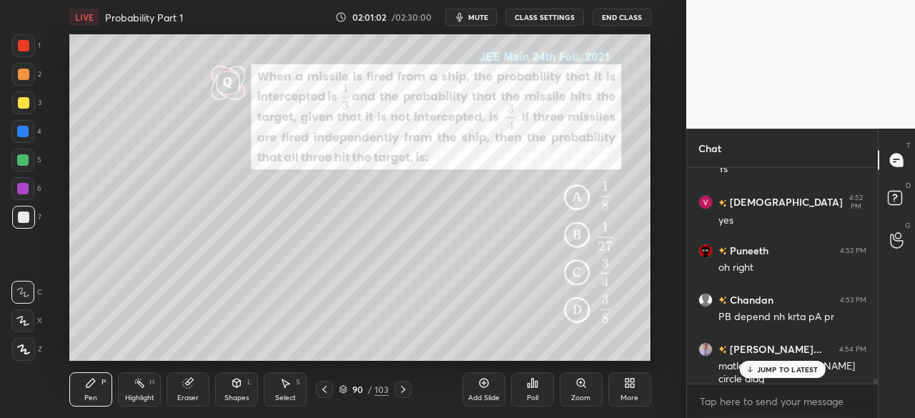
click at [796, 365] on p "JUMP TO LATEST" at bounding box center [787, 369] width 61 height 9
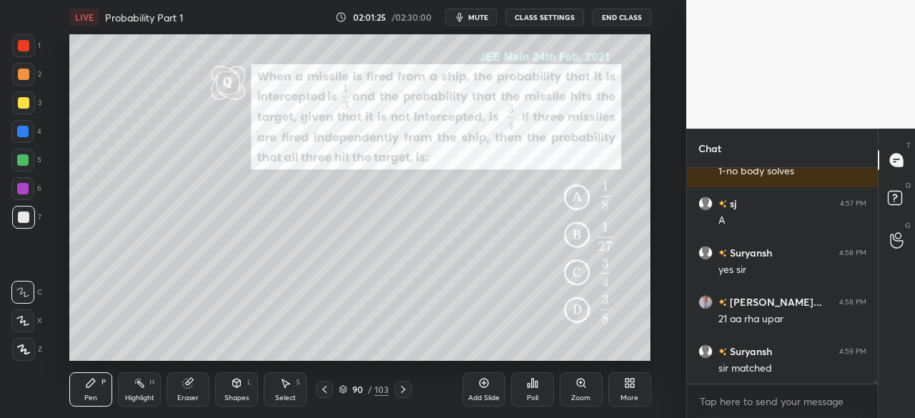
scroll to position [14967, 0]
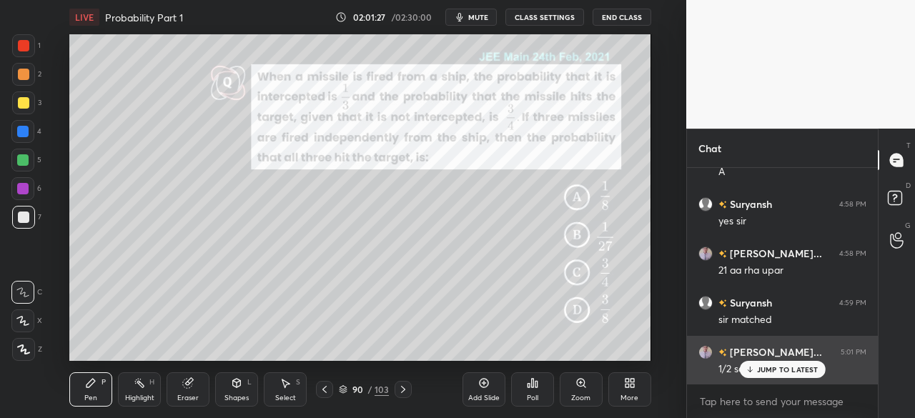
click at [785, 370] on p "JUMP TO LATEST" at bounding box center [787, 369] width 61 height 9
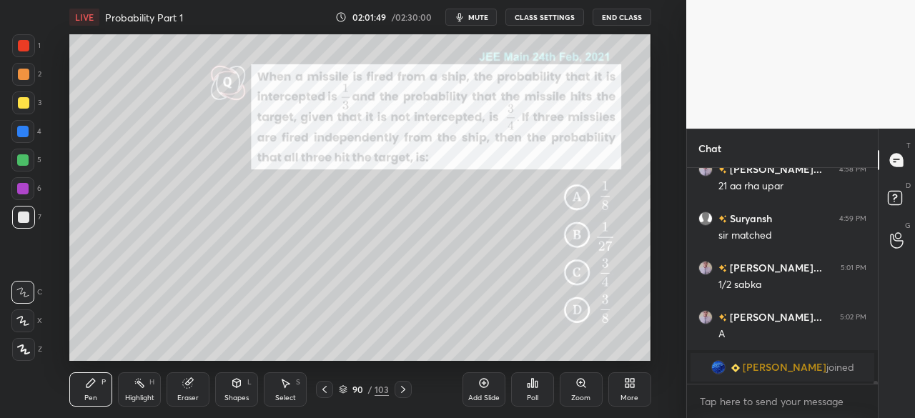
scroll to position [15020, 0]
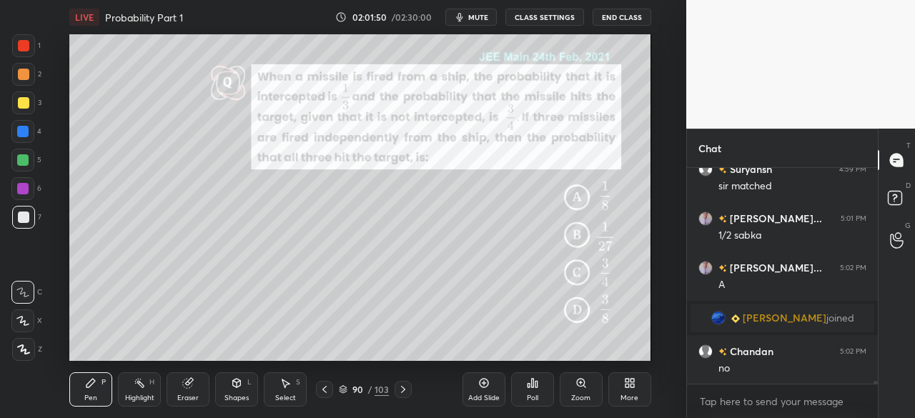
click at [24, 48] on div at bounding box center [23, 45] width 11 height 11
click at [238, 392] on div "Shapes L" at bounding box center [236, 389] width 43 height 34
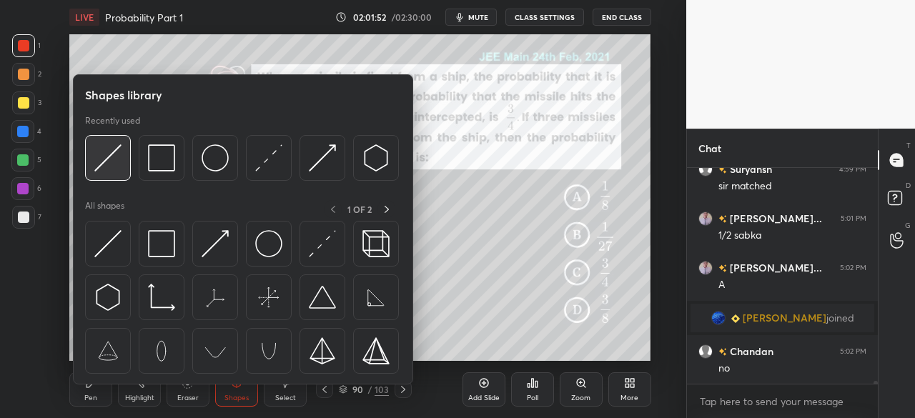
click at [109, 164] on img at bounding box center [107, 157] width 27 height 27
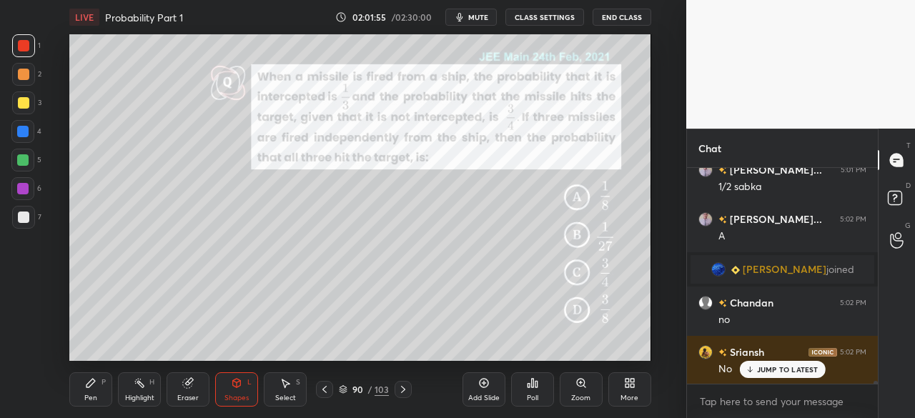
scroll to position [15119, 0]
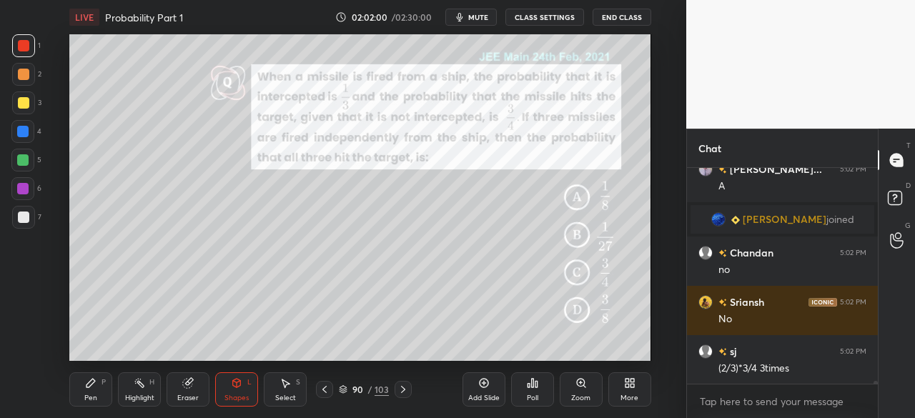
click at [96, 384] on div "Pen P" at bounding box center [90, 389] width 43 height 34
click at [19, 214] on div at bounding box center [23, 217] width 11 height 11
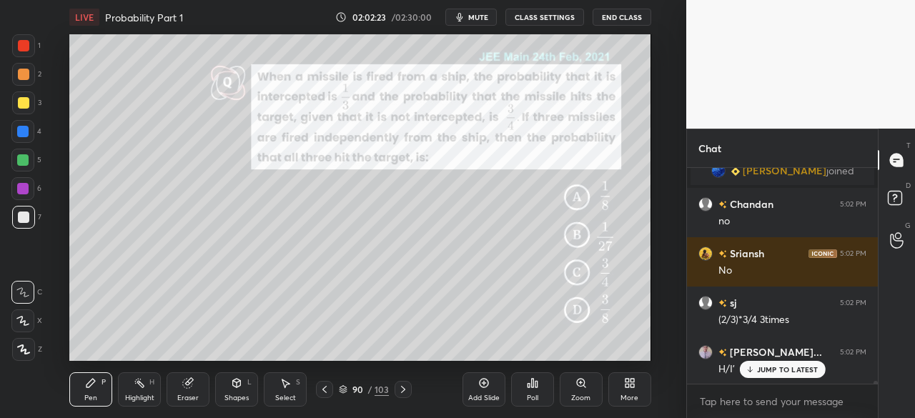
drag, startPoint x: 34, startPoint y: 125, endPoint x: 62, endPoint y: 117, distance: 29.9
click at [35, 124] on div "4" at bounding box center [26, 131] width 30 height 23
click at [29, 46] on div at bounding box center [23, 45] width 11 height 11
click at [21, 221] on div at bounding box center [23, 217] width 11 height 11
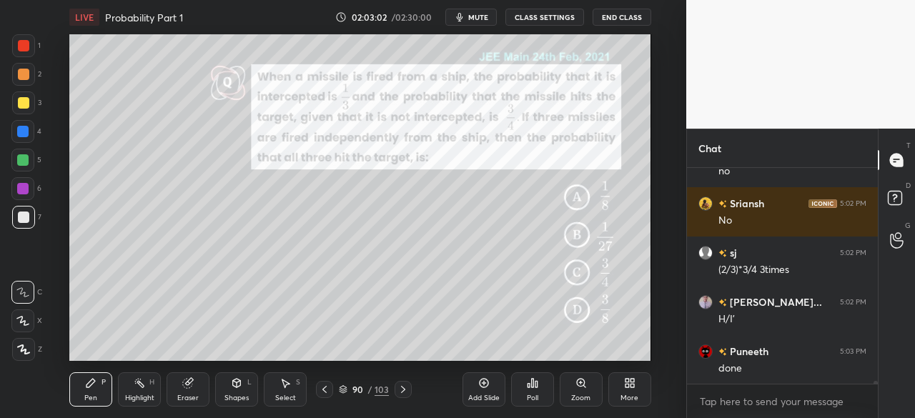
click at [21, 212] on div at bounding box center [23, 217] width 11 height 11
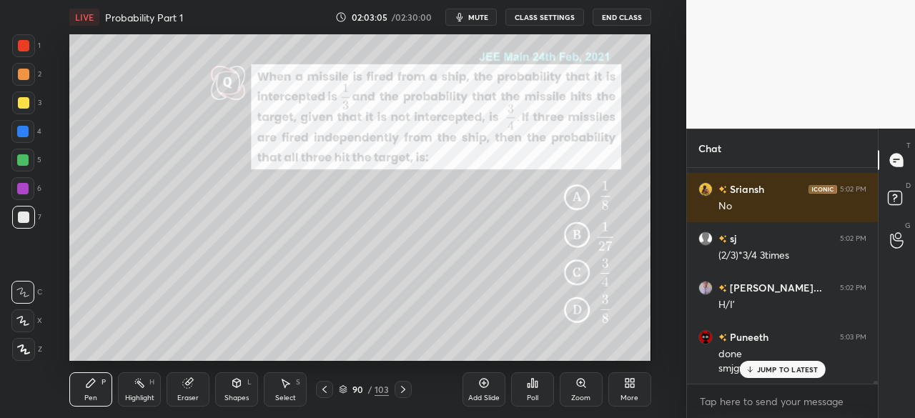
scroll to position [15281, 0]
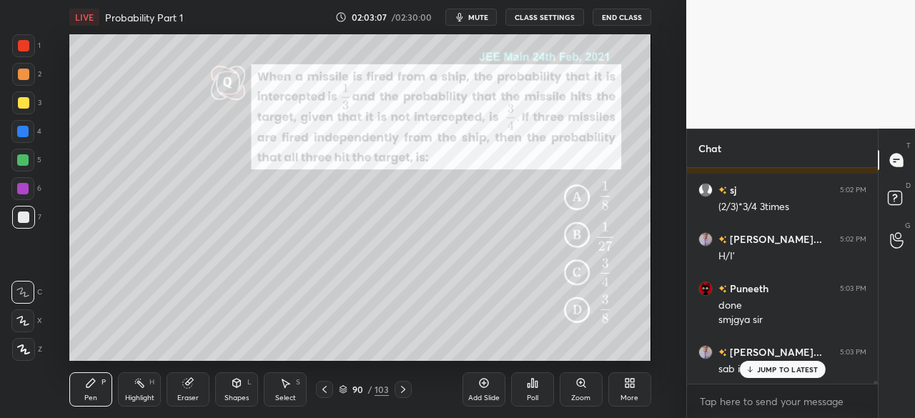
click at [758, 374] on div "[PERSON_NAME] joined [PERSON_NAME] 4:57 PM 1-no body solves sj 4:57 PM A [PERSO…" at bounding box center [782, 276] width 191 height 216
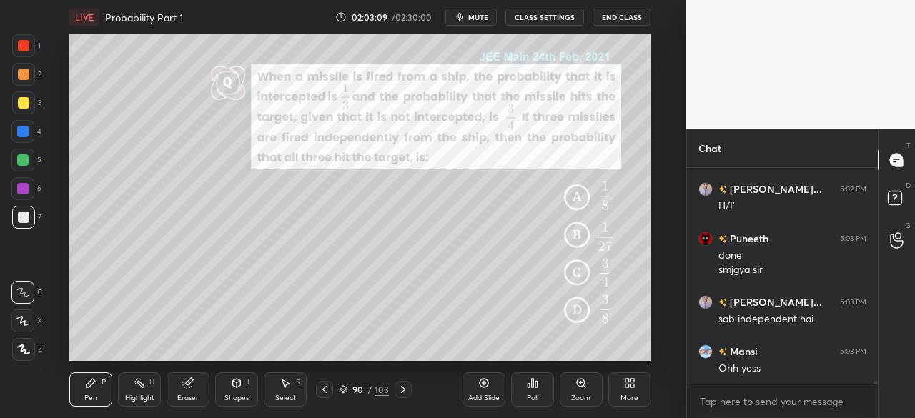
drag, startPoint x: 27, startPoint y: 149, endPoint x: 61, endPoint y: 141, distance: 34.7
click at [28, 148] on div "1 2 3 4 5 6 7" at bounding box center [26, 134] width 30 height 200
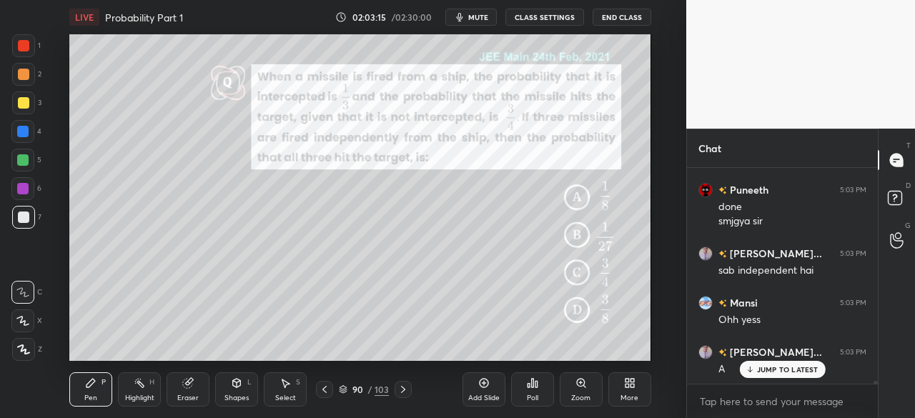
drag, startPoint x: 22, startPoint y: 158, endPoint x: 49, endPoint y: 159, distance: 27.2
click at [23, 159] on div at bounding box center [22, 159] width 11 height 11
click at [403, 388] on icon at bounding box center [403, 389] width 4 height 7
click at [399, 386] on icon at bounding box center [402, 389] width 11 height 11
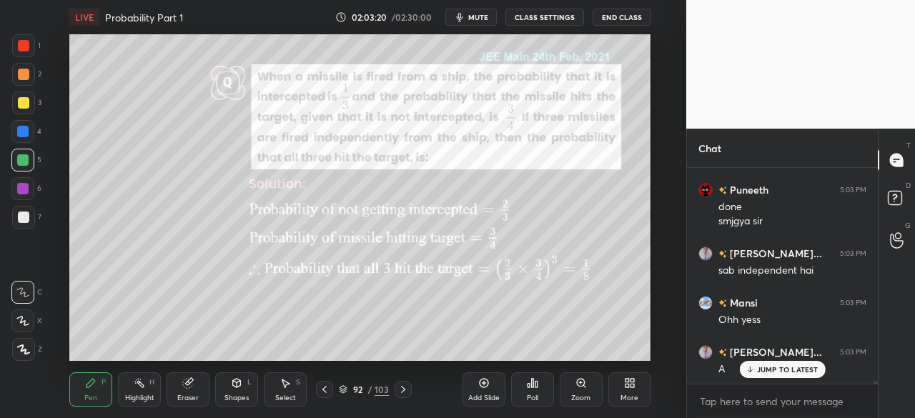
drag, startPoint x: 19, startPoint y: 217, endPoint x: 26, endPoint y: 224, distance: 10.6
click at [23, 222] on div at bounding box center [23, 217] width 11 height 11
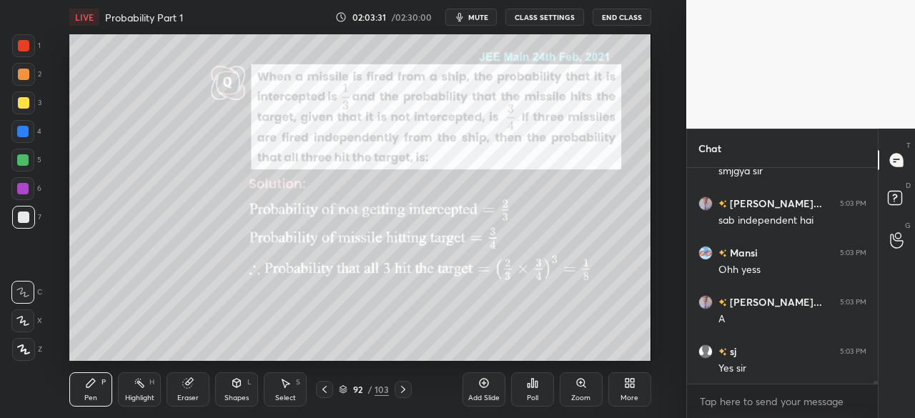
scroll to position [15464, 0]
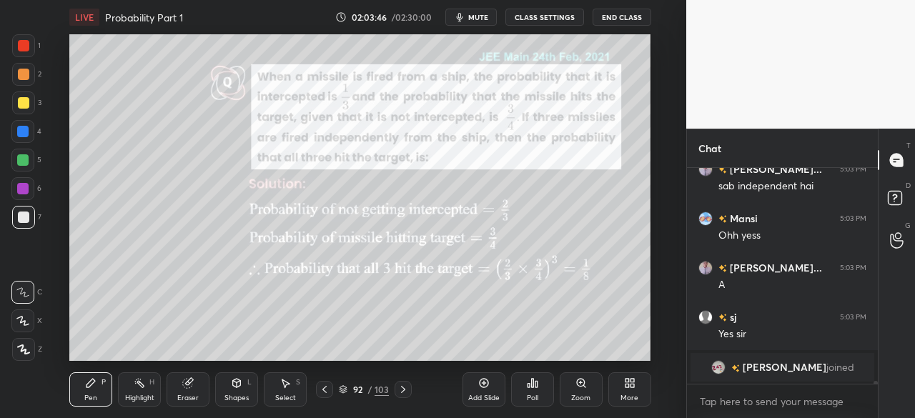
click at [398, 388] on icon at bounding box center [402, 389] width 11 height 11
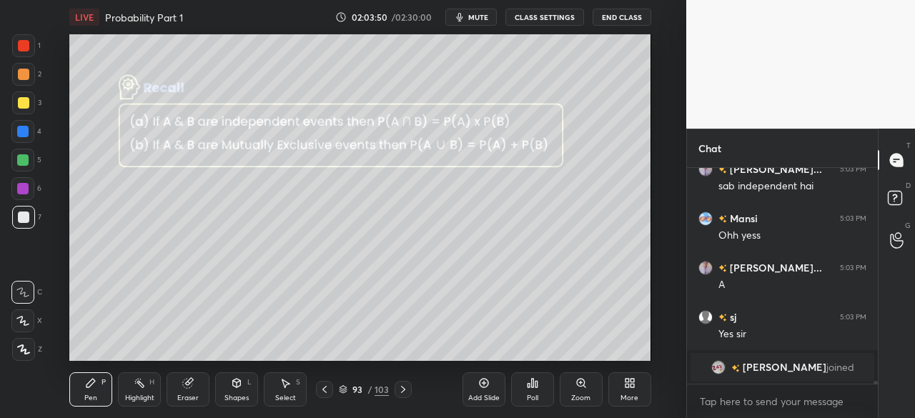
drag, startPoint x: 19, startPoint y: 216, endPoint x: 29, endPoint y: 226, distance: 14.2
click at [21, 217] on div at bounding box center [23, 217] width 11 height 11
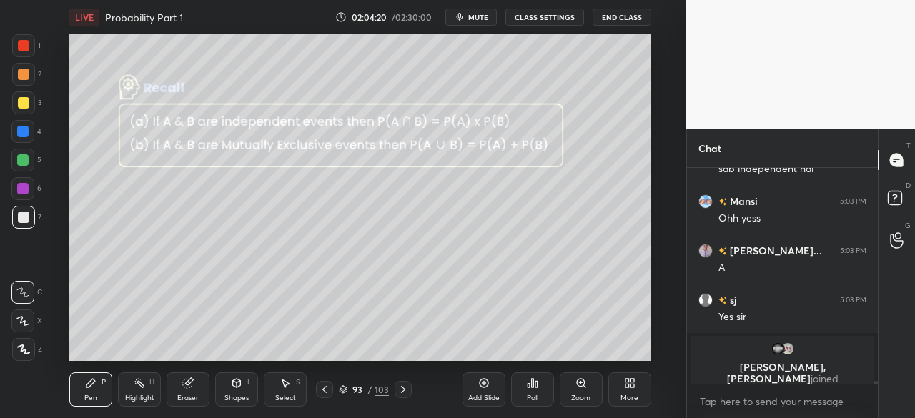
click at [402, 389] on icon at bounding box center [402, 389] width 11 height 11
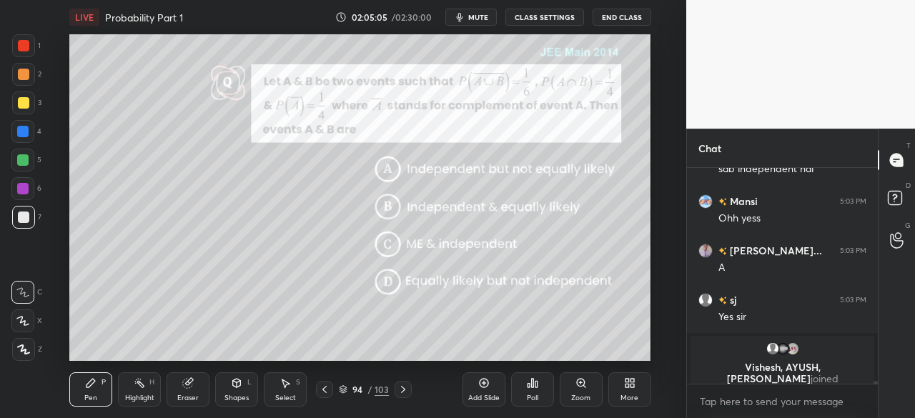
click at [403, 388] on icon at bounding box center [402, 389] width 11 height 11
click at [406, 389] on icon at bounding box center [402, 389] width 11 height 11
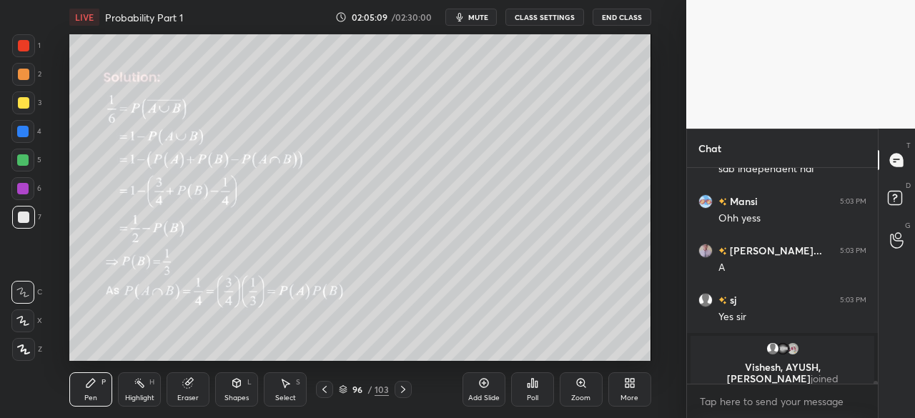
click at [325, 387] on icon at bounding box center [324, 389] width 11 height 11
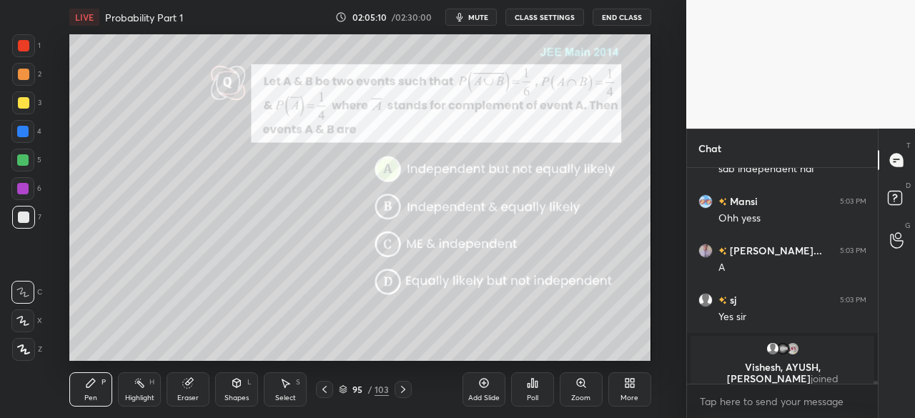
drag, startPoint x: 323, startPoint y: 390, endPoint x: 309, endPoint y: 371, distance: 23.4
click at [323, 390] on icon at bounding box center [324, 389] width 4 height 7
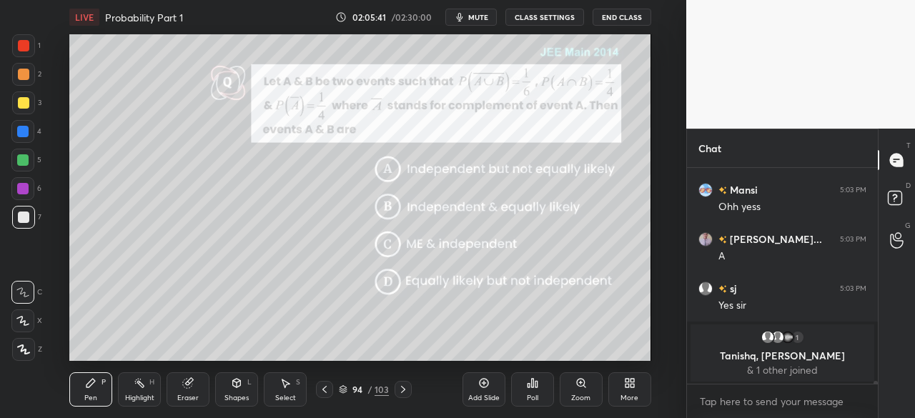
click at [400, 391] on icon at bounding box center [402, 389] width 11 height 11
click at [405, 390] on icon at bounding box center [402, 389] width 11 height 11
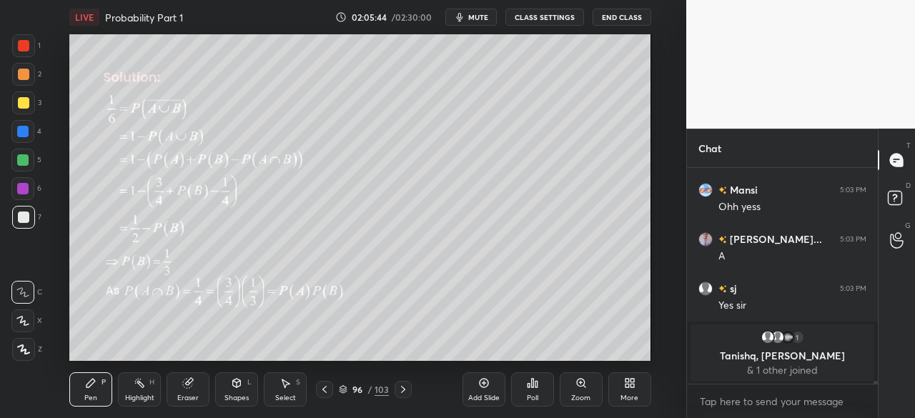
click at [401, 390] on icon at bounding box center [402, 389] width 11 height 11
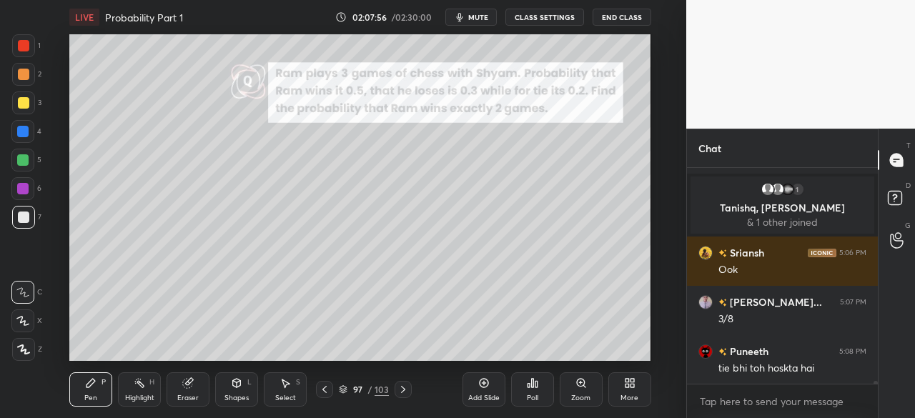
scroll to position [15485, 0]
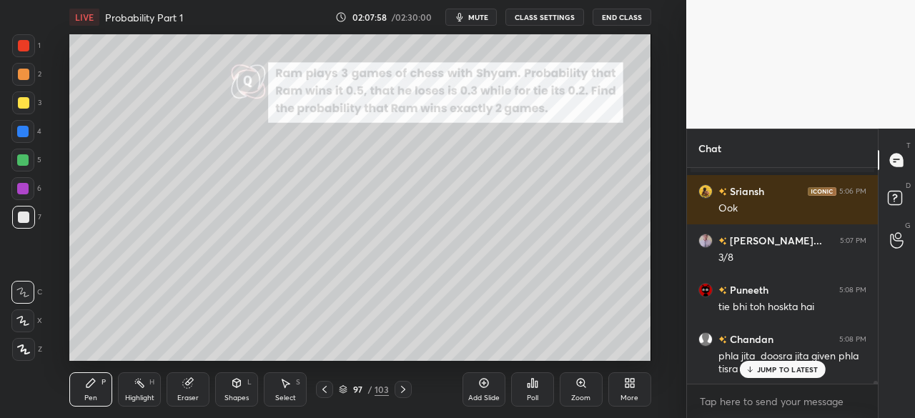
click at [758, 373] on p "JUMP TO LATEST" at bounding box center [787, 369] width 61 height 9
click at [396, 391] on div at bounding box center [403, 389] width 17 height 17
click at [320, 390] on icon at bounding box center [324, 389] width 11 height 11
click at [402, 388] on icon at bounding box center [402, 389] width 11 height 11
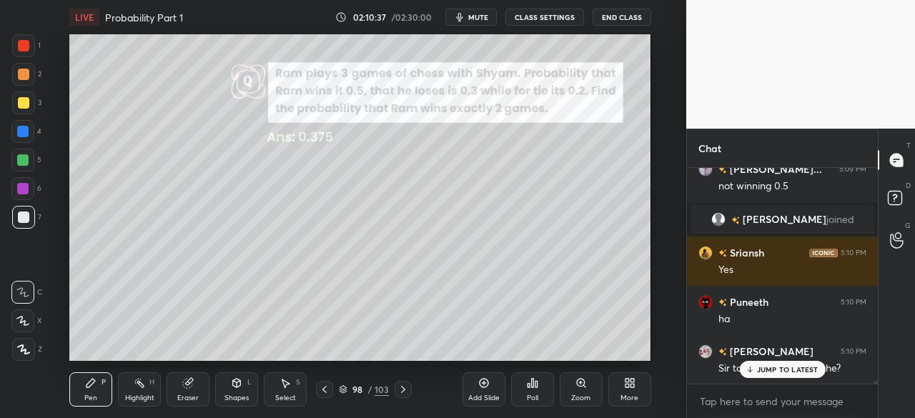
scroll to position [15815, 0]
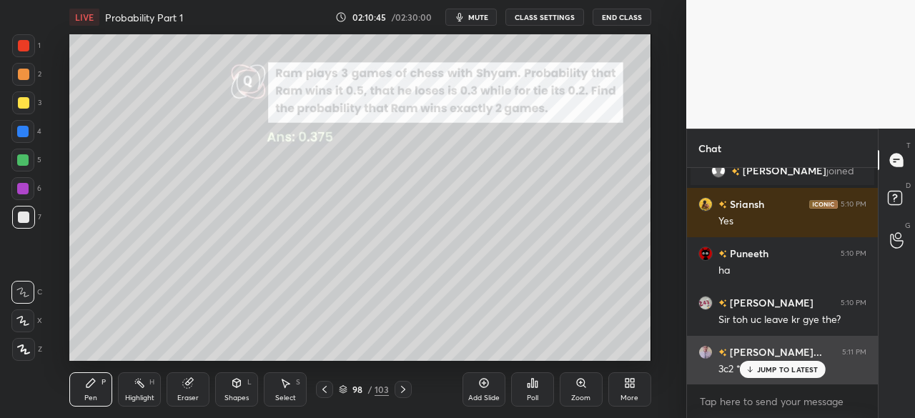
click at [779, 371] on p "JUMP TO LATEST" at bounding box center [787, 369] width 61 height 9
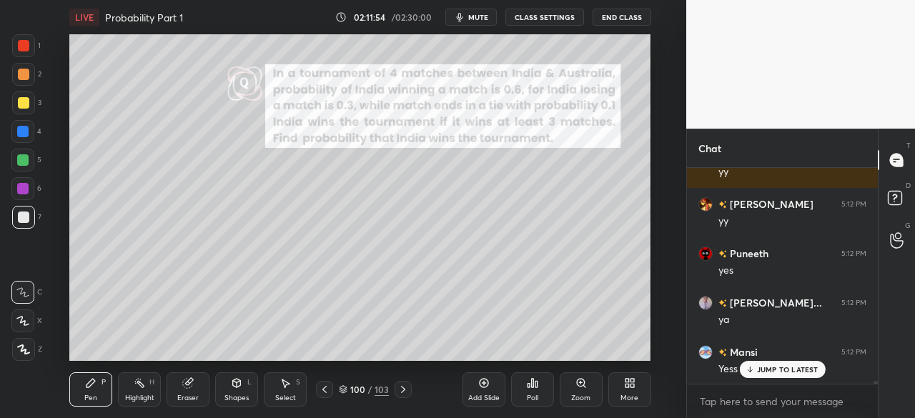
scroll to position [16161, 0]
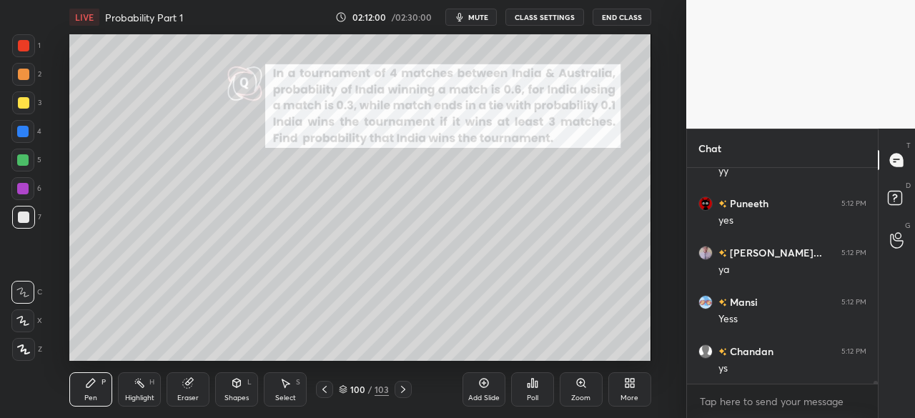
click at [406, 390] on icon at bounding box center [402, 389] width 11 height 11
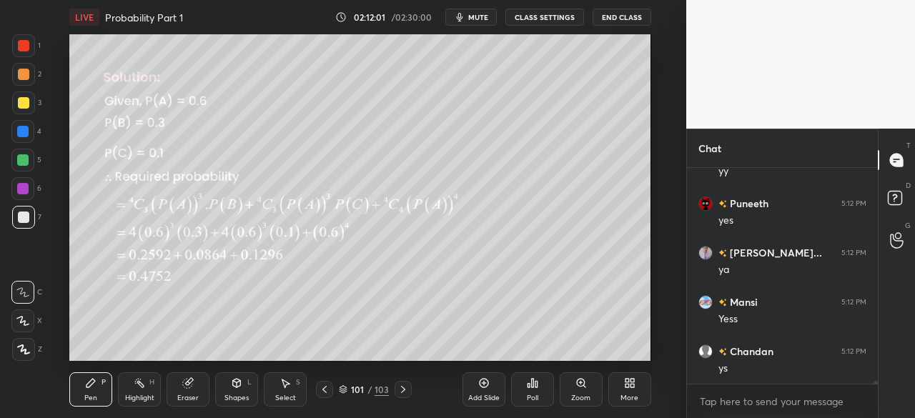
click at [403, 392] on icon at bounding box center [402, 389] width 11 height 11
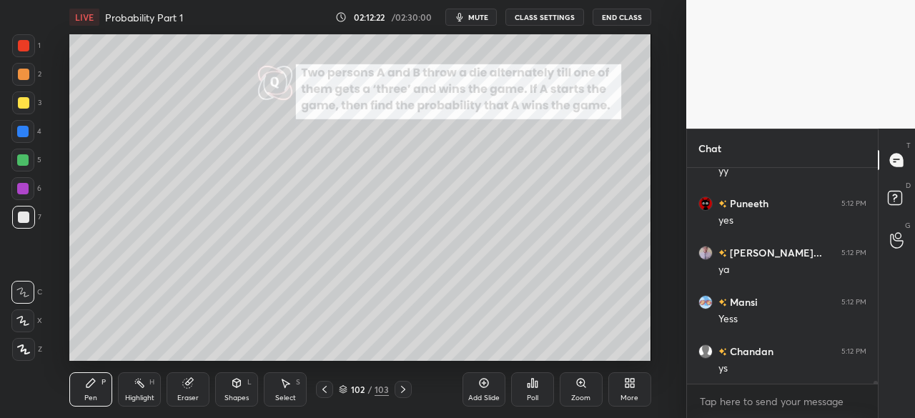
drag, startPoint x: 403, startPoint y: 391, endPoint x: 455, endPoint y: 387, distance: 51.6
click at [404, 390] on icon at bounding box center [402, 389] width 11 height 11
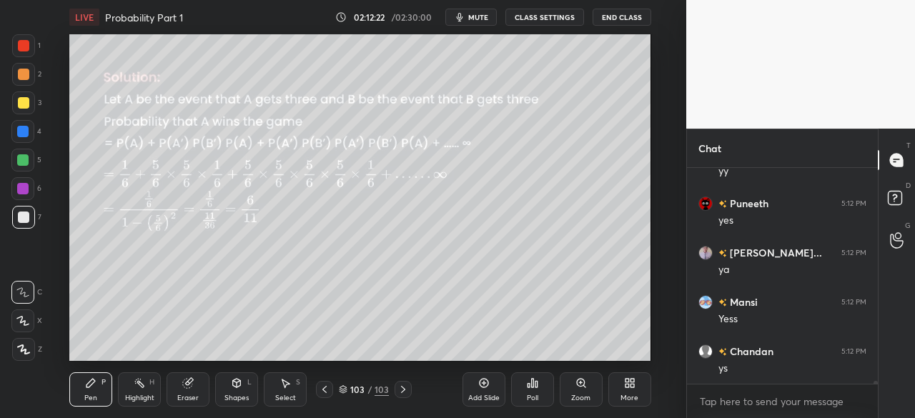
click at [489, 382] on div "Add Slide" at bounding box center [484, 389] width 43 height 34
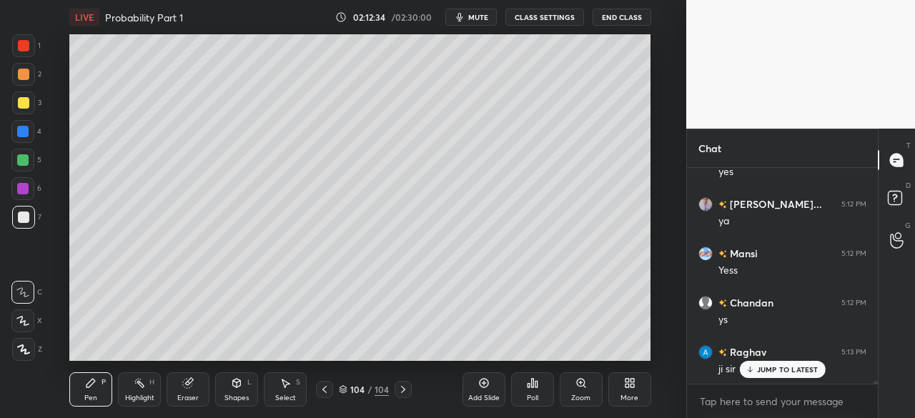
click at [773, 372] on p "JUMP TO LATEST" at bounding box center [787, 369] width 61 height 9
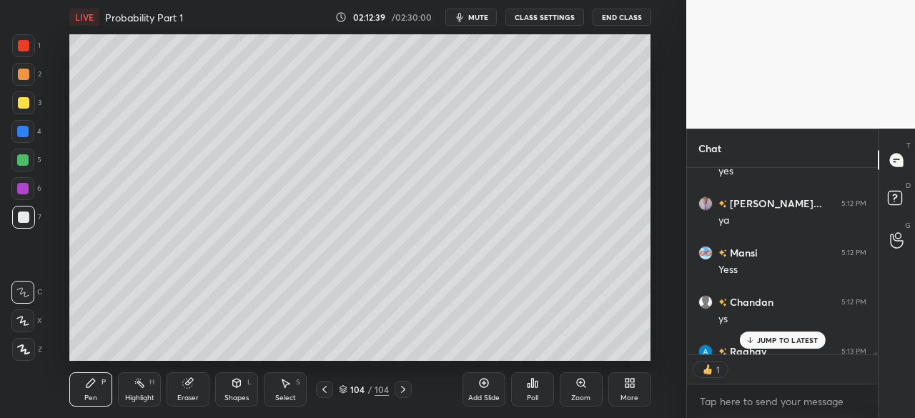
scroll to position [16289, 0]
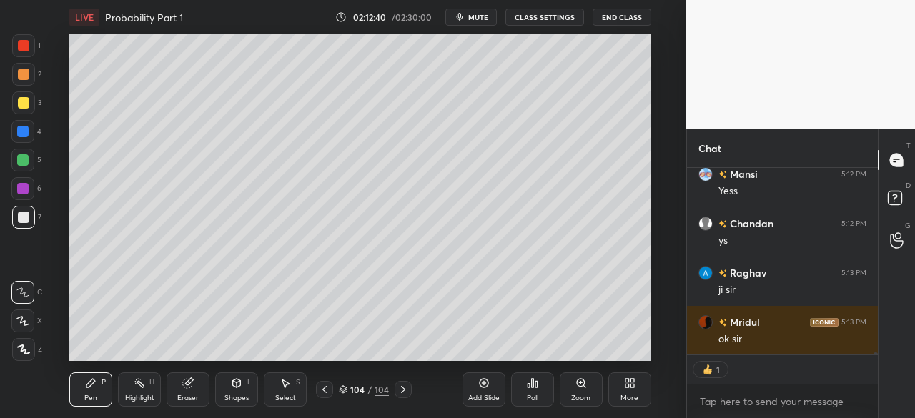
click at [482, 377] on icon at bounding box center [483, 382] width 11 height 11
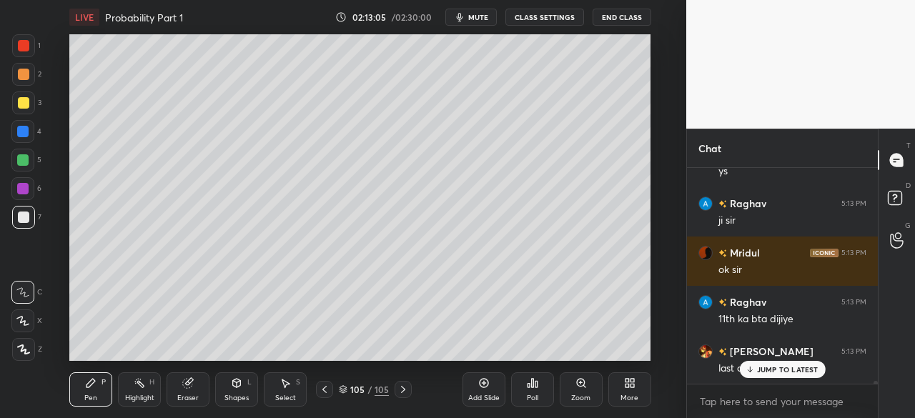
scroll to position [16407, 0]
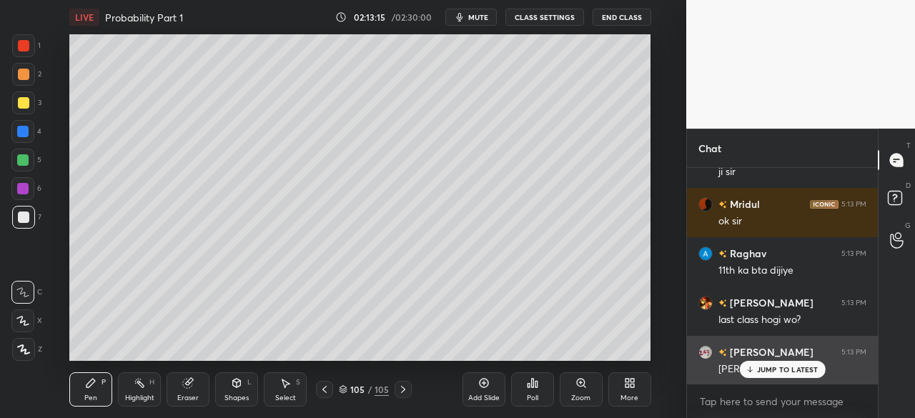
click at [783, 370] on p "JUMP TO LATEST" at bounding box center [787, 369] width 61 height 9
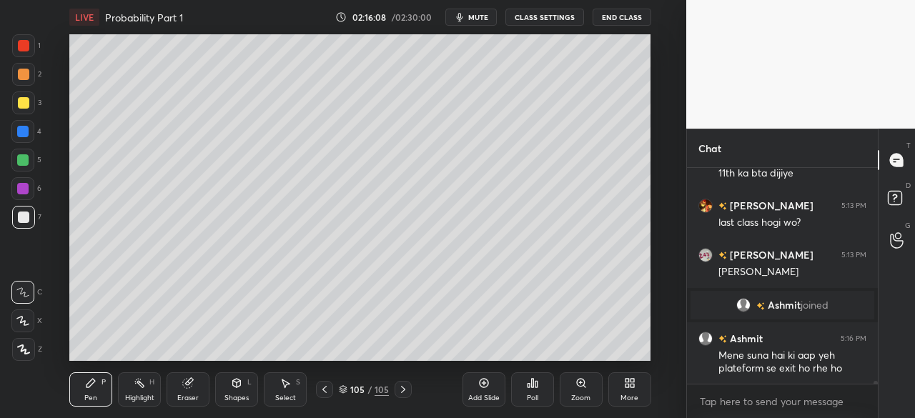
scroll to position [16203, 0]
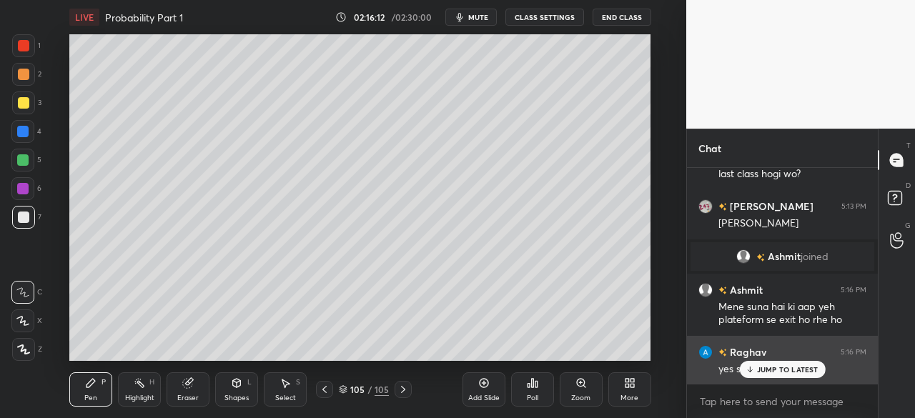
click at [806, 368] on p "JUMP TO LATEST" at bounding box center [787, 369] width 61 height 9
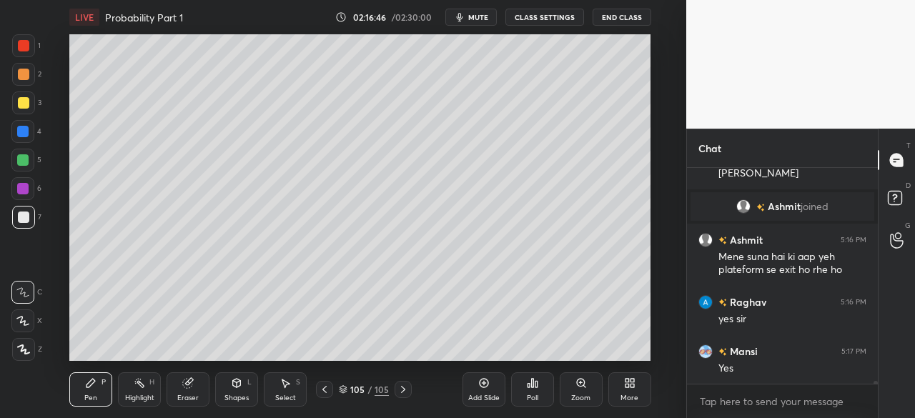
scroll to position [16314, 0]
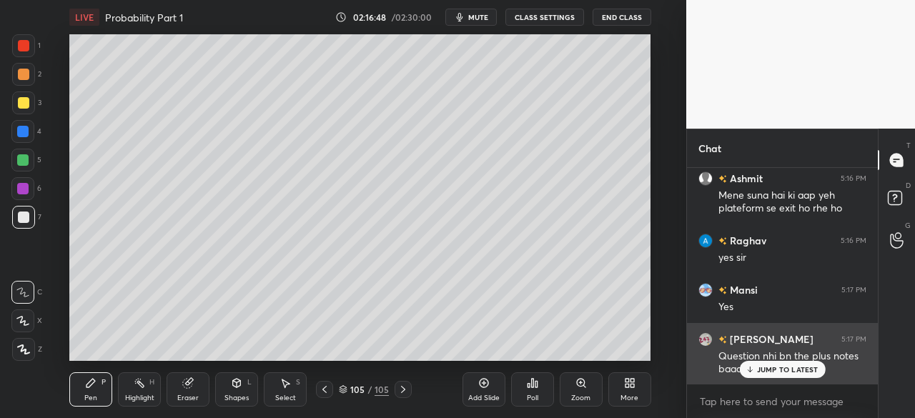
click at [775, 371] on p "JUMP TO LATEST" at bounding box center [787, 369] width 61 height 9
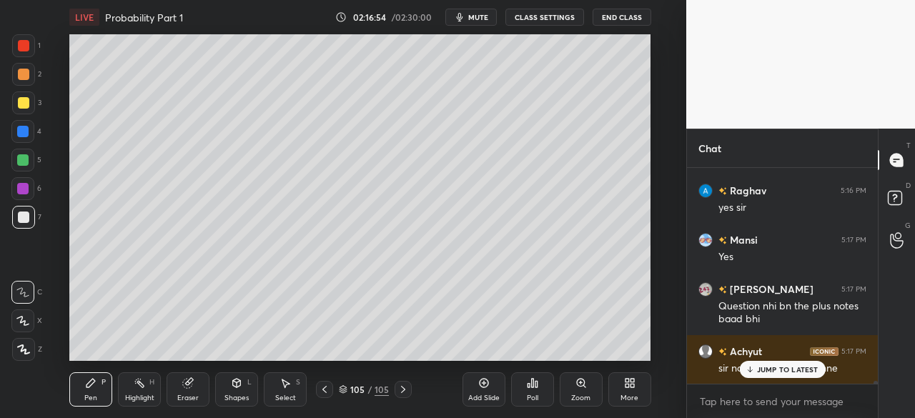
scroll to position [16426, 0]
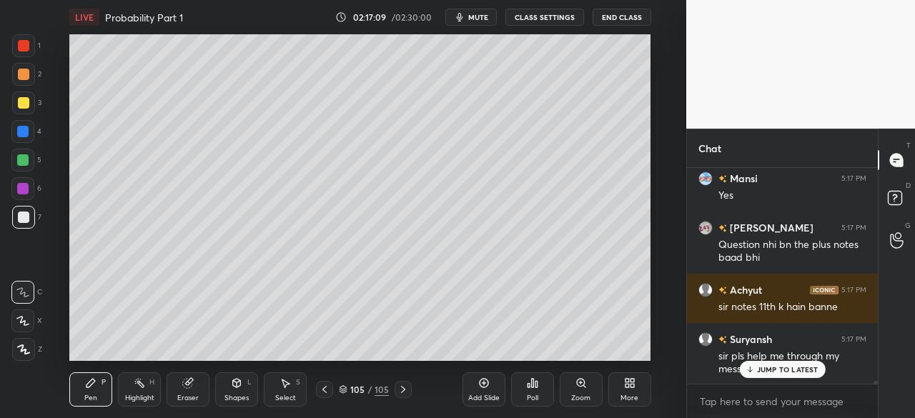
click at [778, 373] on p "JUMP TO LATEST" at bounding box center [787, 369] width 61 height 9
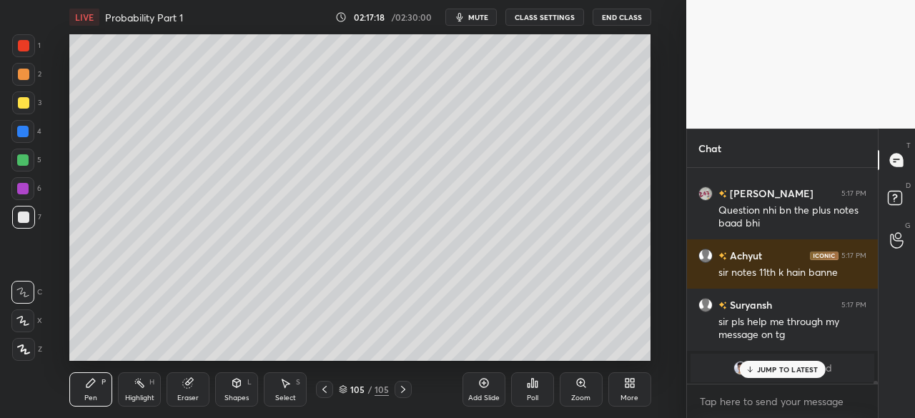
scroll to position [16427, 0]
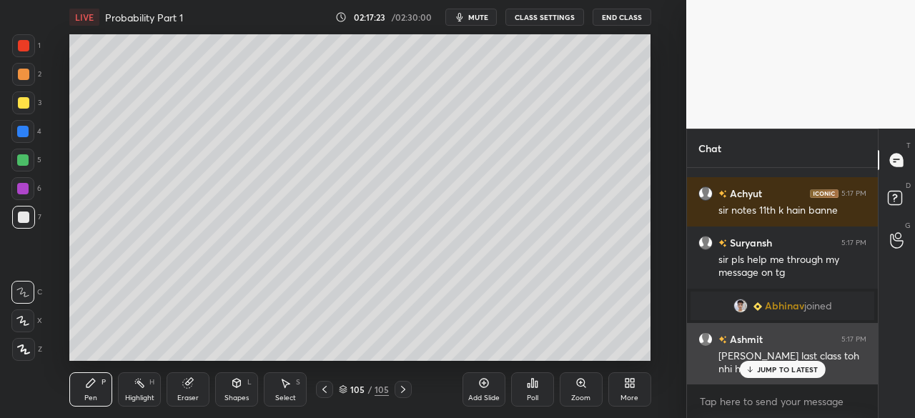
click at [785, 372] on p "JUMP TO LATEST" at bounding box center [787, 369] width 61 height 9
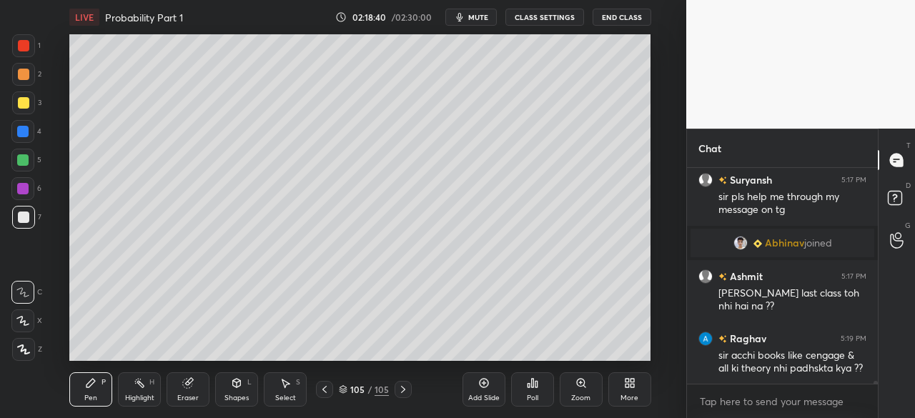
scroll to position [16539, 0]
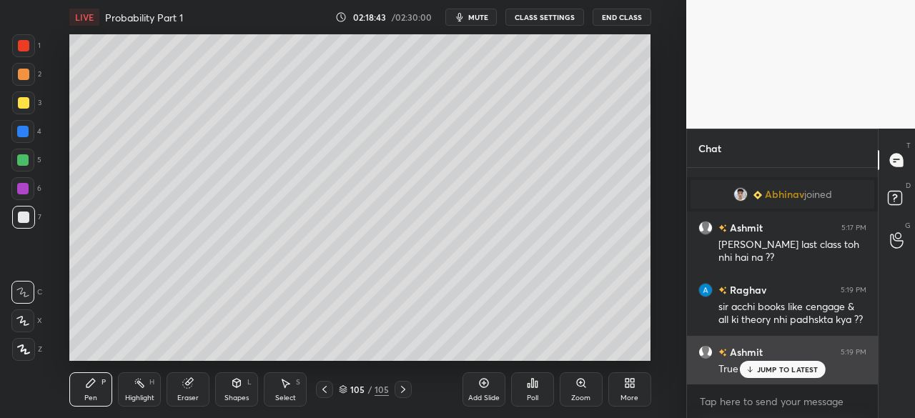
click at [778, 370] on p "JUMP TO LATEST" at bounding box center [787, 369] width 61 height 9
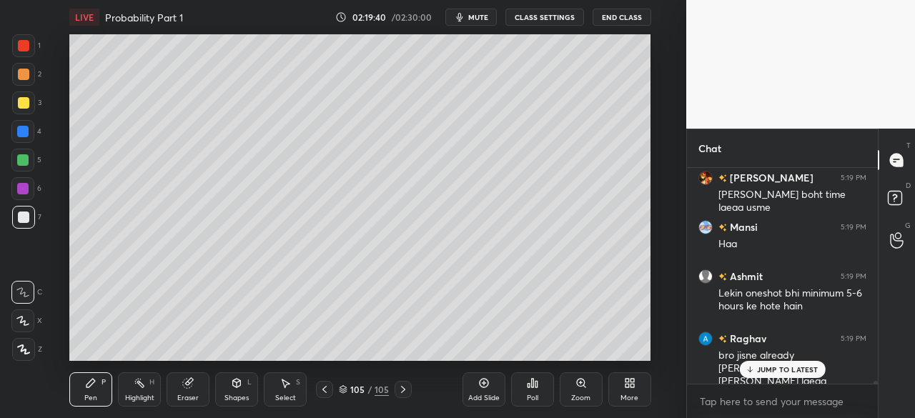
scroll to position [16873, 0]
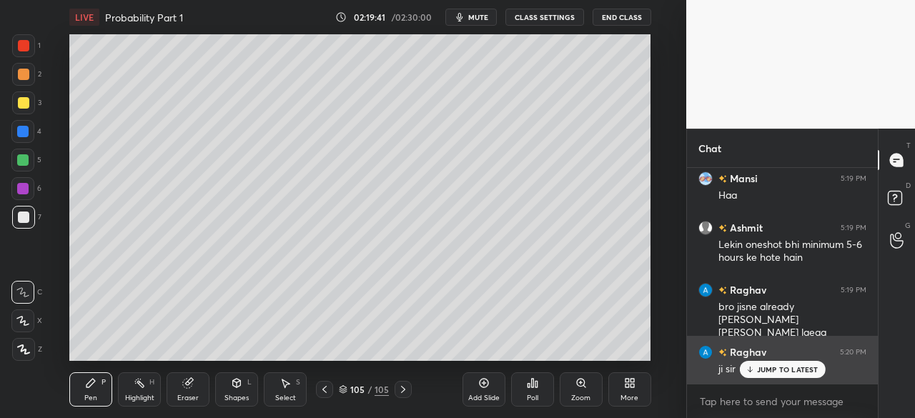
click at [780, 370] on p "JUMP TO LATEST" at bounding box center [787, 369] width 61 height 9
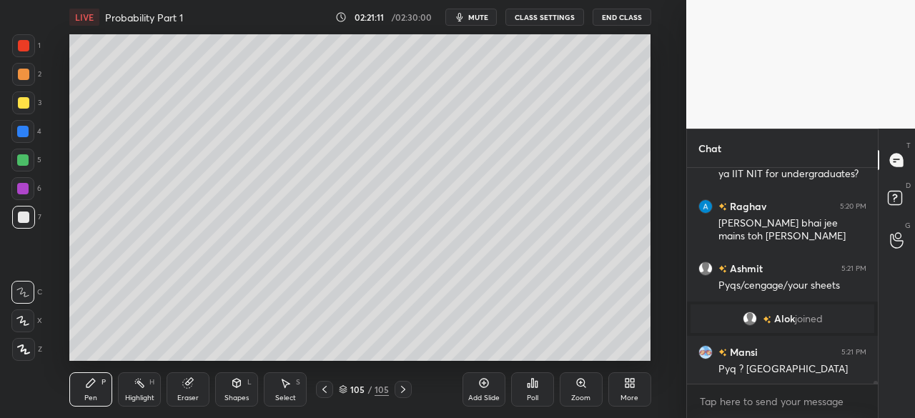
scroll to position [17046, 0]
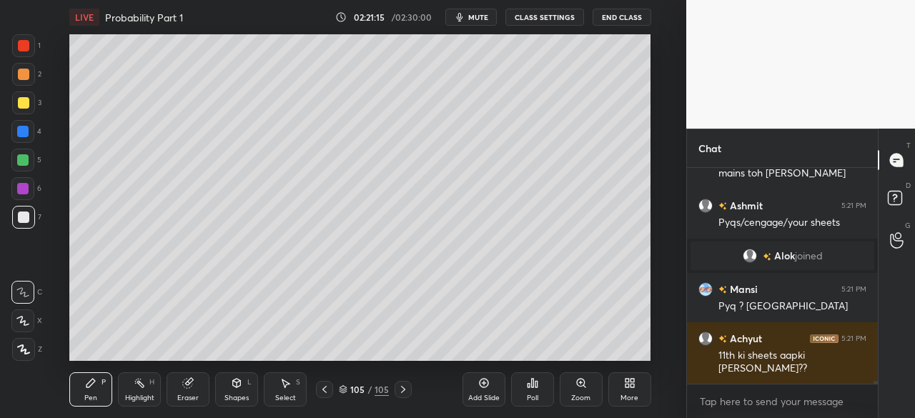
click at [652, 319] on div "Setting up your live class Poll for secs No correct answer Start poll" at bounding box center [360, 197] width 629 height 327
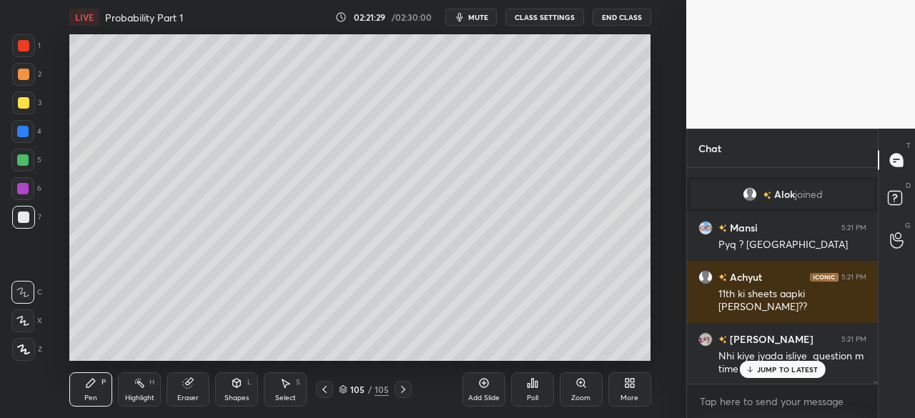
click at [775, 370] on p "JUMP TO LATEST" at bounding box center [787, 369] width 61 height 9
click at [567, 351] on div "Add Slide Poll Zoom More" at bounding box center [557, 390] width 189 height 80
click at [565, 349] on div "LIVE Probability Part 1 02:21:41 / 02:30:00 mute CLASS SETTINGS End Class Setti…" at bounding box center [360, 209] width 629 height 418
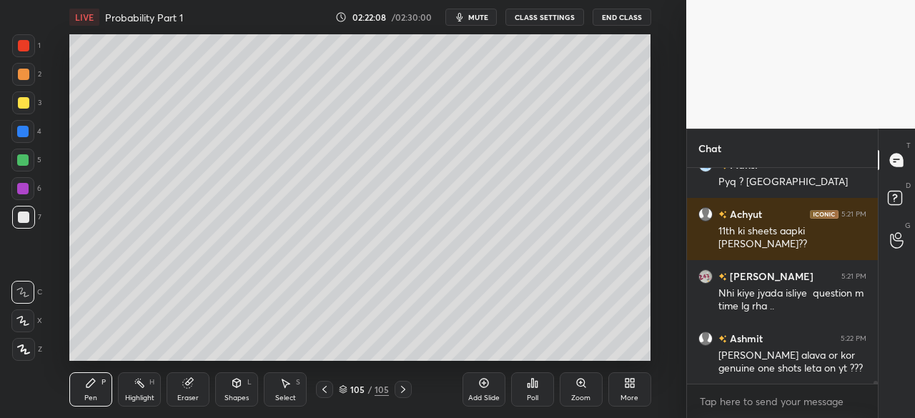
drag, startPoint x: 476, startPoint y: 386, endPoint x: 450, endPoint y: 370, distance: 30.5
click at [475, 386] on div "Add Slide" at bounding box center [484, 389] width 43 height 34
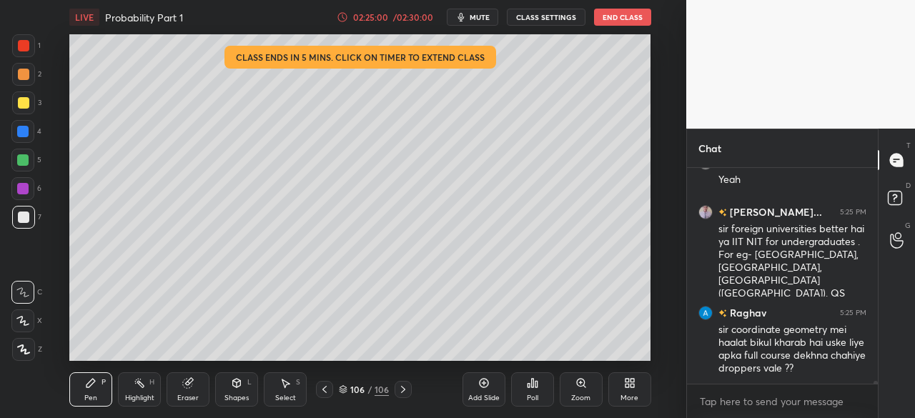
scroll to position [17986, 0]
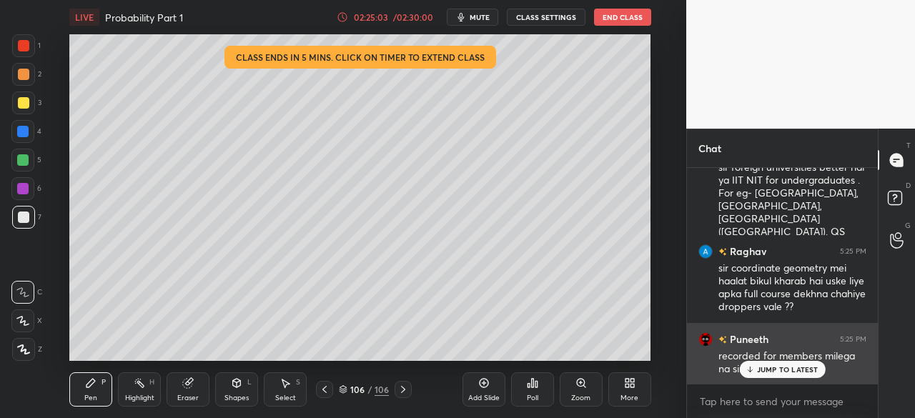
click at [769, 370] on p "JUMP TO LATEST" at bounding box center [787, 369] width 61 height 9
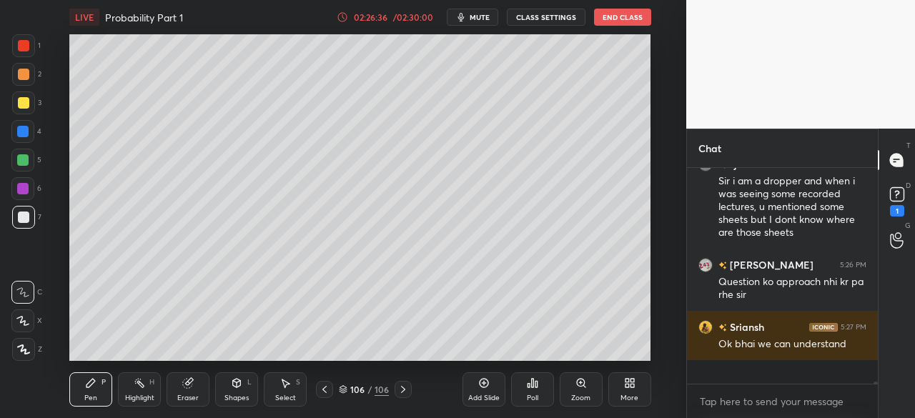
scroll to position [18546, 0]
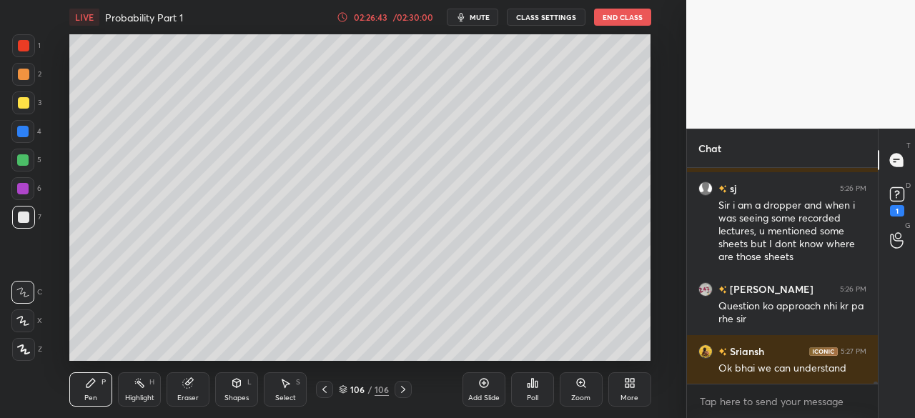
drag, startPoint x: 323, startPoint y: 390, endPoint x: 351, endPoint y: 370, distance: 34.3
click at [326, 390] on icon at bounding box center [324, 389] width 11 height 11
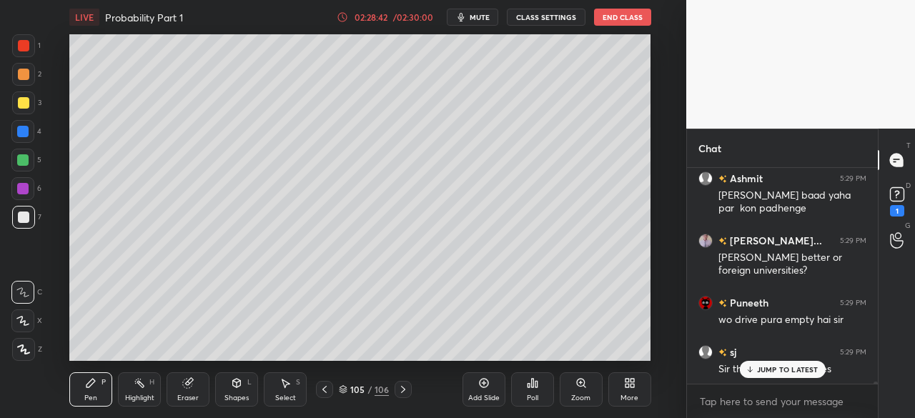
scroll to position [19430, 0]
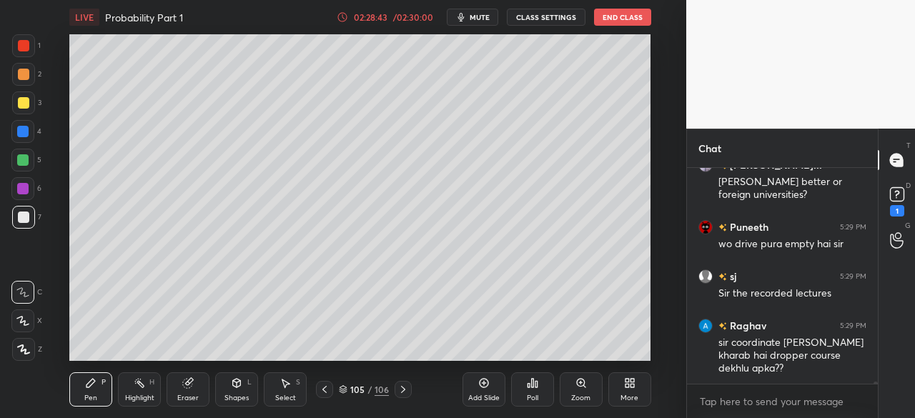
click at [323, 390] on icon at bounding box center [324, 389] width 4 height 7
click at [404, 390] on icon at bounding box center [402, 389] width 11 height 11
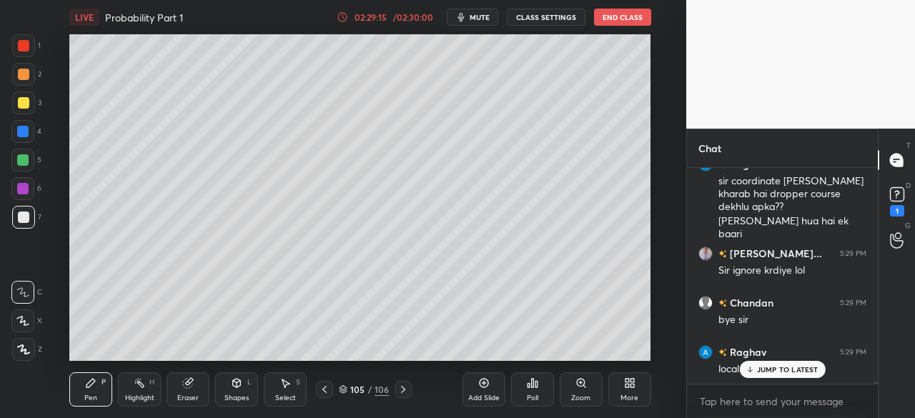
scroll to position [19680, 0]
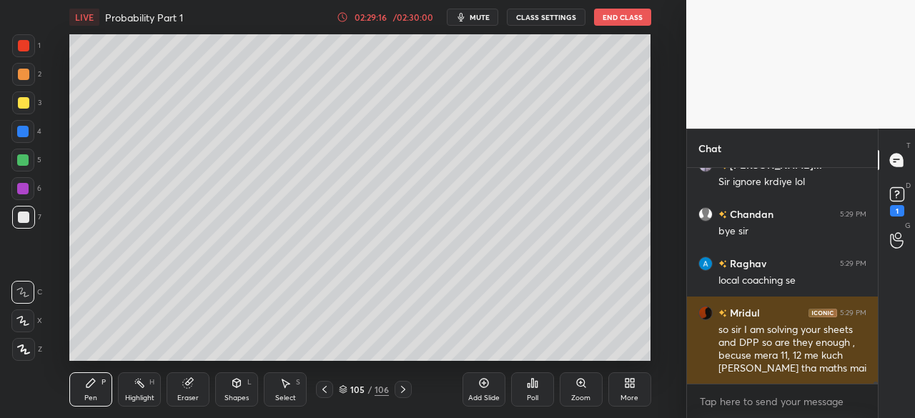
click at [765, 372] on div "so sir I am solving your sheets and DPP so are they enough , becuse mera 11, 12…" at bounding box center [792, 349] width 148 height 53
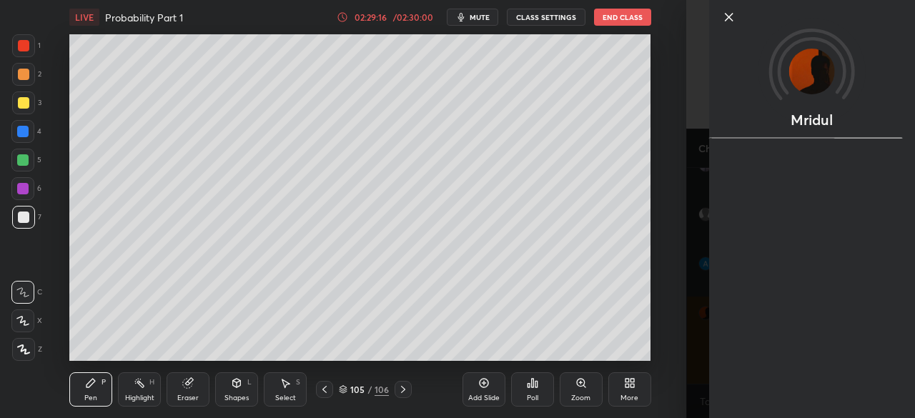
click at [643, 362] on div "Add Slide Poll Zoom More" at bounding box center [557, 390] width 189 height 80
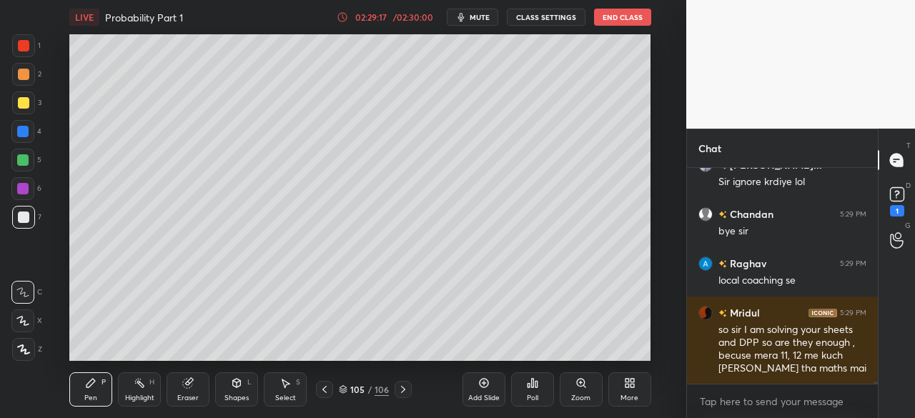
scroll to position [19741, 0]
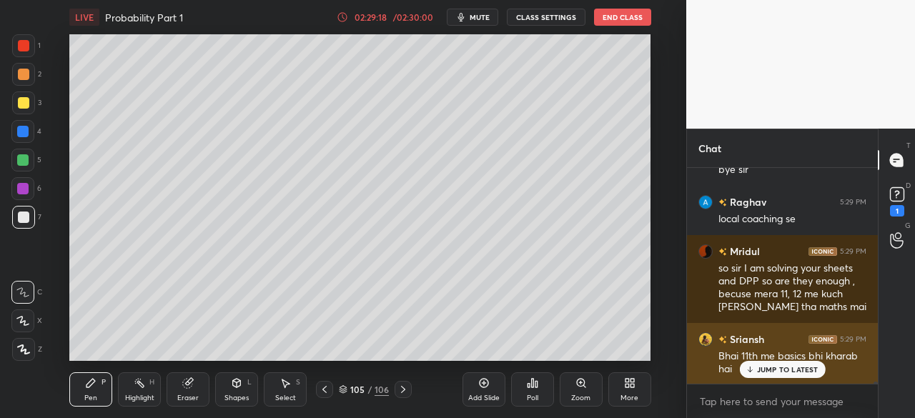
drag, startPoint x: 775, startPoint y: 369, endPoint x: 773, endPoint y: 382, distance: 13.8
click at [775, 370] on p "JUMP TO LATEST" at bounding box center [787, 369] width 61 height 9
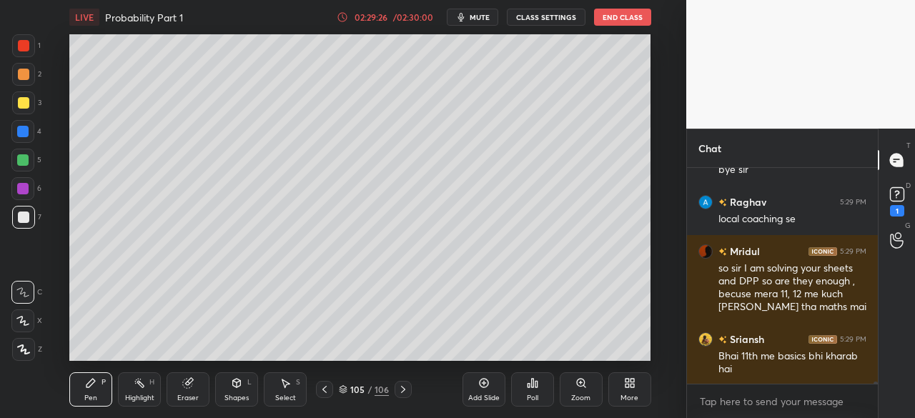
scroll to position [19791, 0]
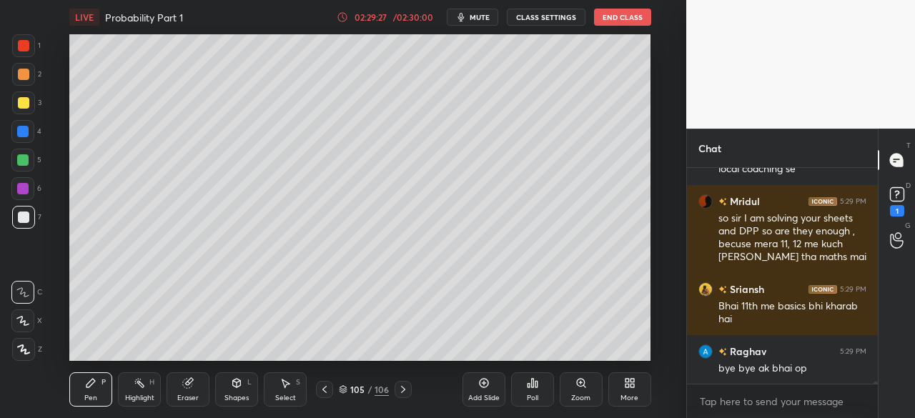
click at [400, 397] on div at bounding box center [403, 389] width 17 height 17
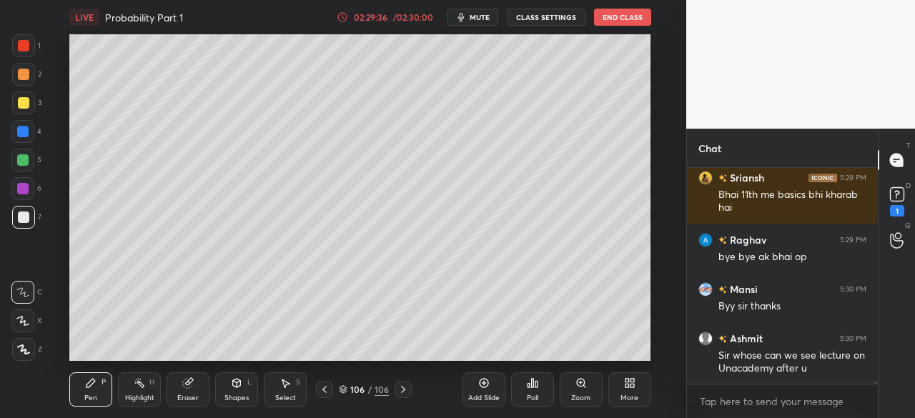
scroll to position [19951, 0]
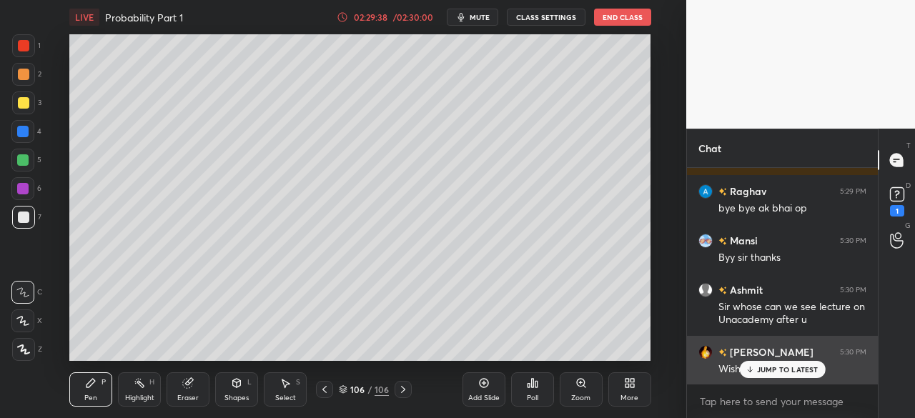
drag, startPoint x: 791, startPoint y: 370, endPoint x: 806, endPoint y: 375, distance: 16.1
click at [791, 370] on p "JUMP TO LATEST" at bounding box center [787, 369] width 61 height 9
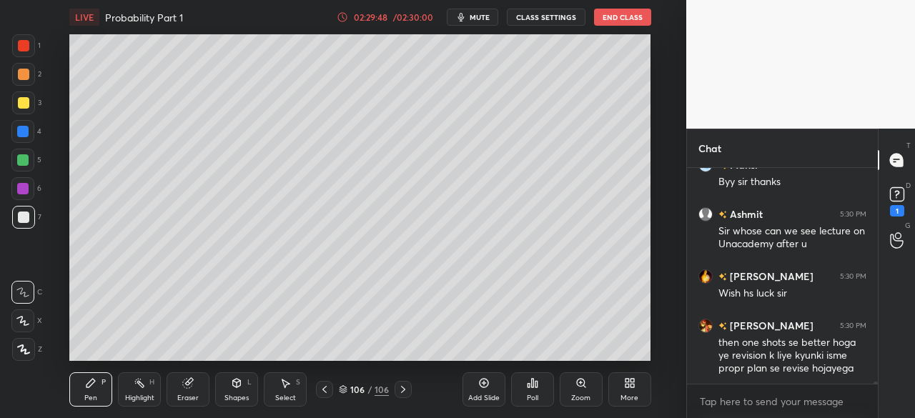
scroll to position [20089, 0]
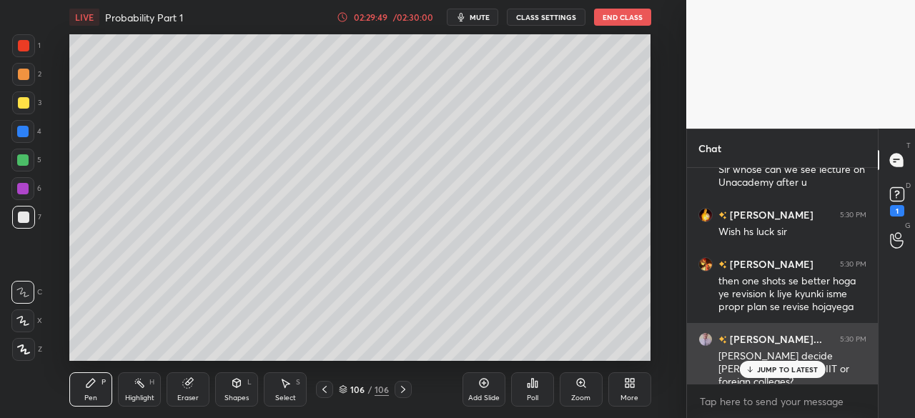
click at [772, 374] on p "JUMP TO LATEST" at bounding box center [787, 369] width 61 height 9
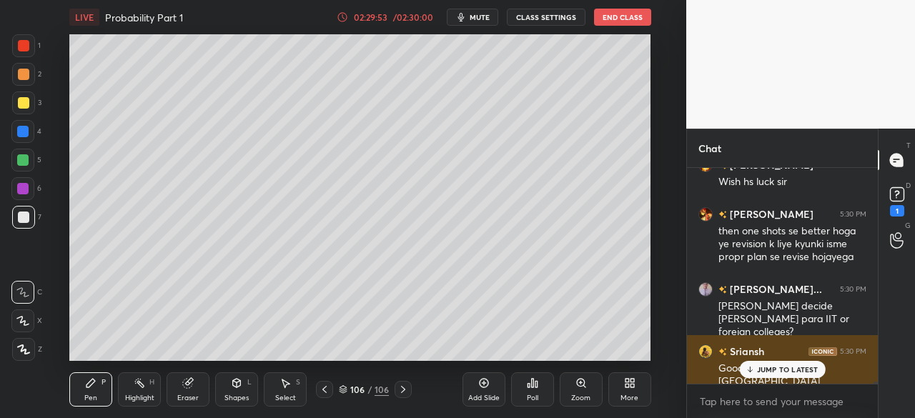
scroll to position [20187, 0]
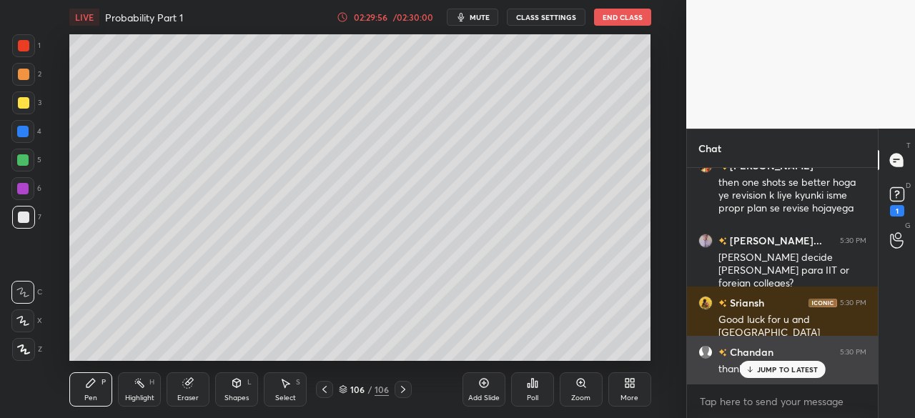
click at [783, 369] on p "JUMP TO LATEST" at bounding box center [787, 369] width 61 height 9
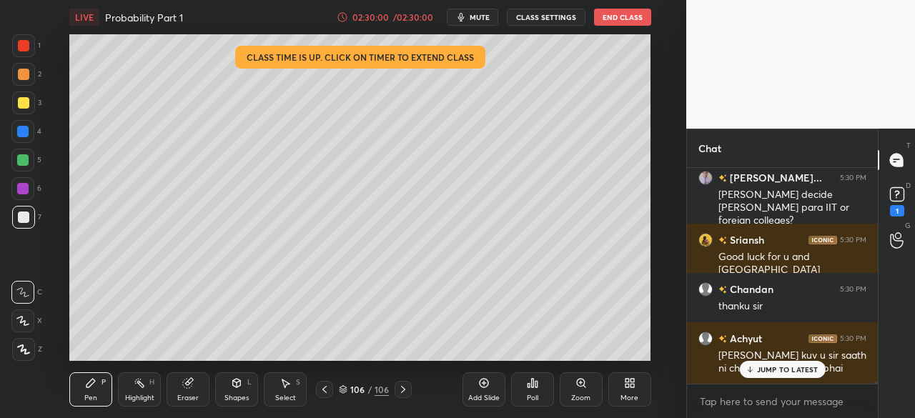
scroll to position [20299, 0]
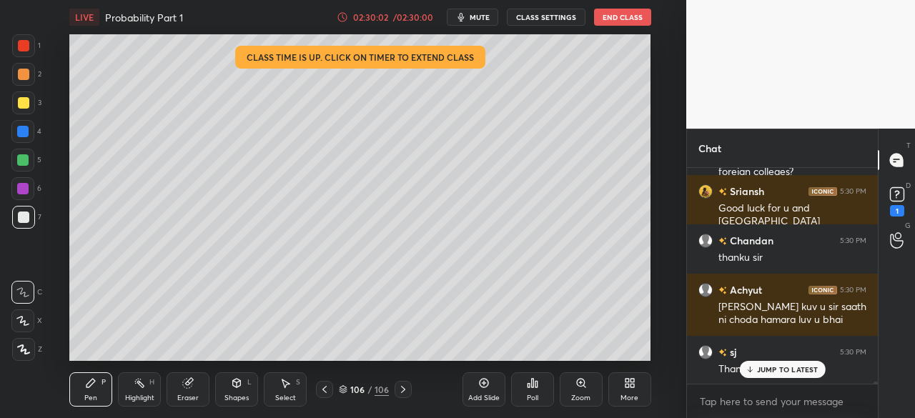
click at [326, 393] on icon at bounding box center [324, 389] width 11 height 11
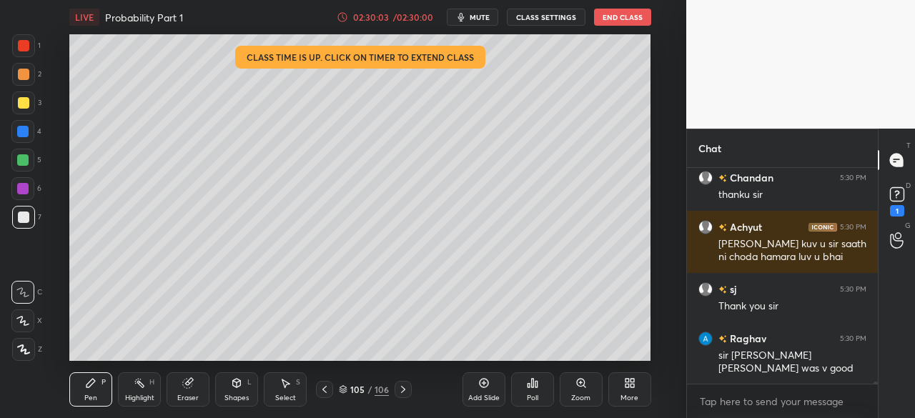
click at [322, 392] on icon at bounding box center [324, 389] width 11 height 11
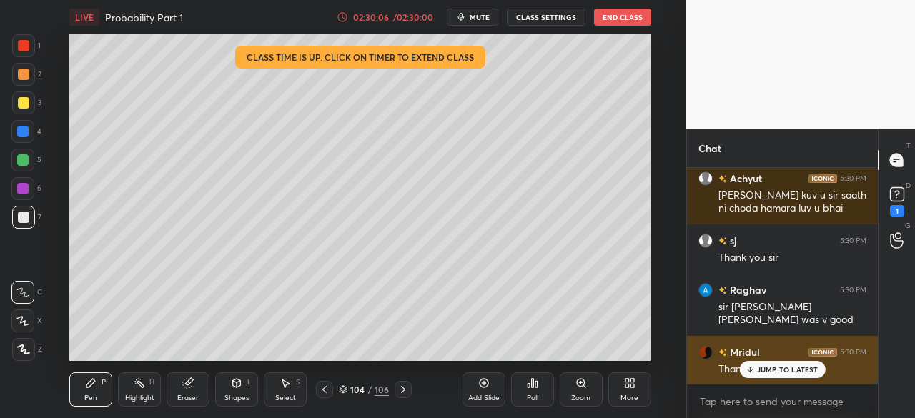
click at [777, 372] on p "JUMP TO LATEST" at bounding box center [787, 369] width 61 height 9
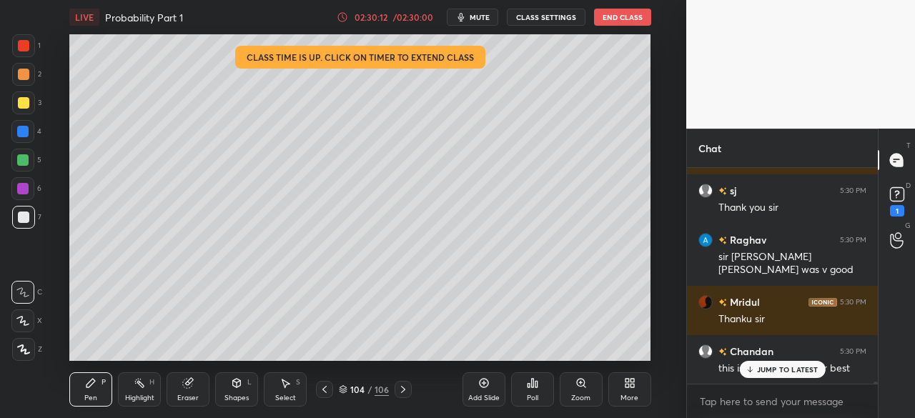
scroll to position [20509, 0]
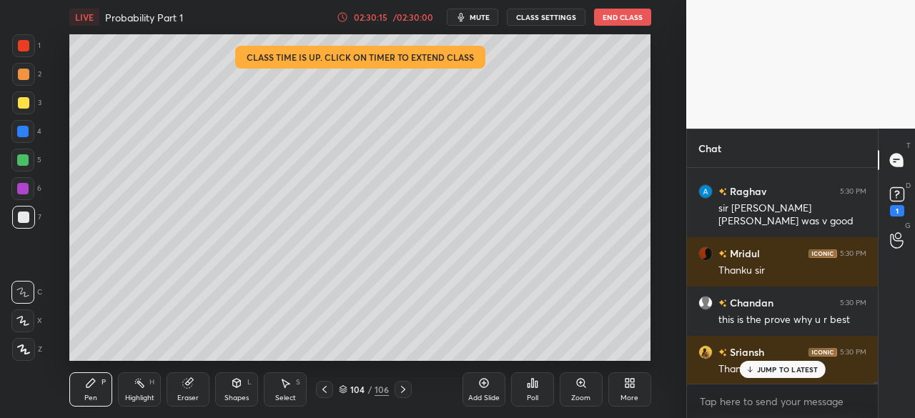
click at [621, 19] on button "End Class" at bounding box center [622, 17] width 57 height 17
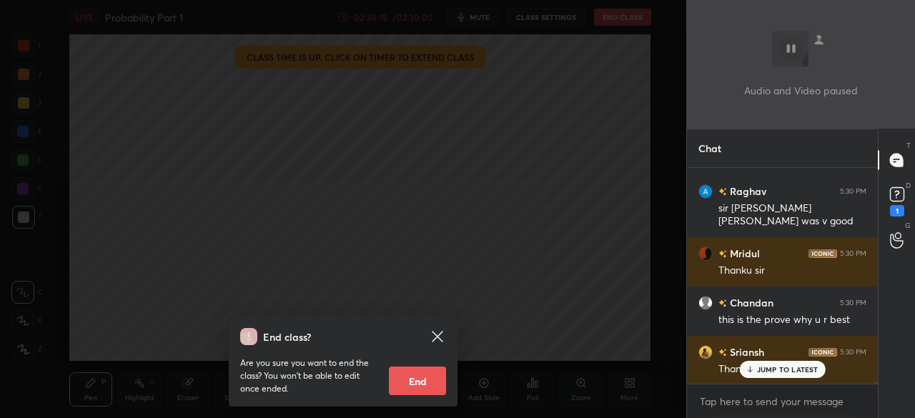
scroll to position [5, 4]
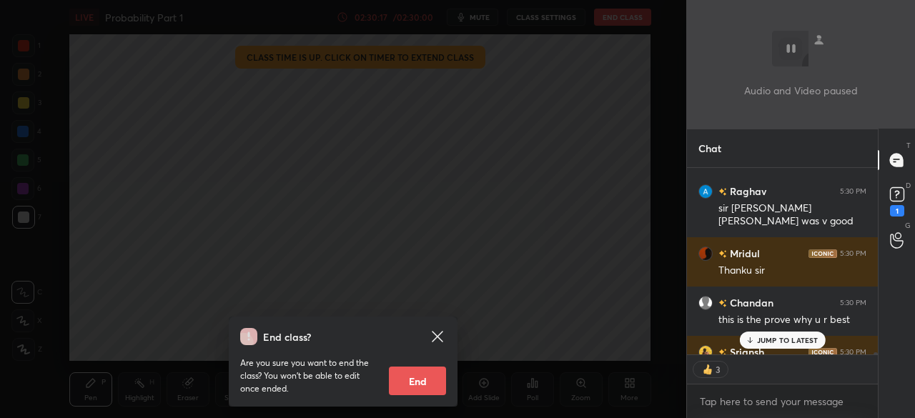
click at [425, 374] on button "End" at bounding box center [417, 381] width 57 height 29
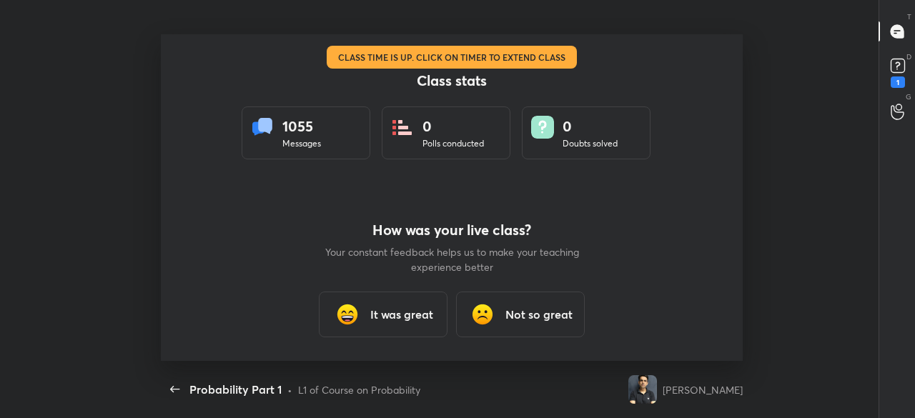
scroll to position [0, 0]
type textarea "x"
click at [413, 320] on h3 "It was great" at bounding box center [401, 314] width 63 height 17
